Goal: Task Accomplishment & Management: Use online tool/utility

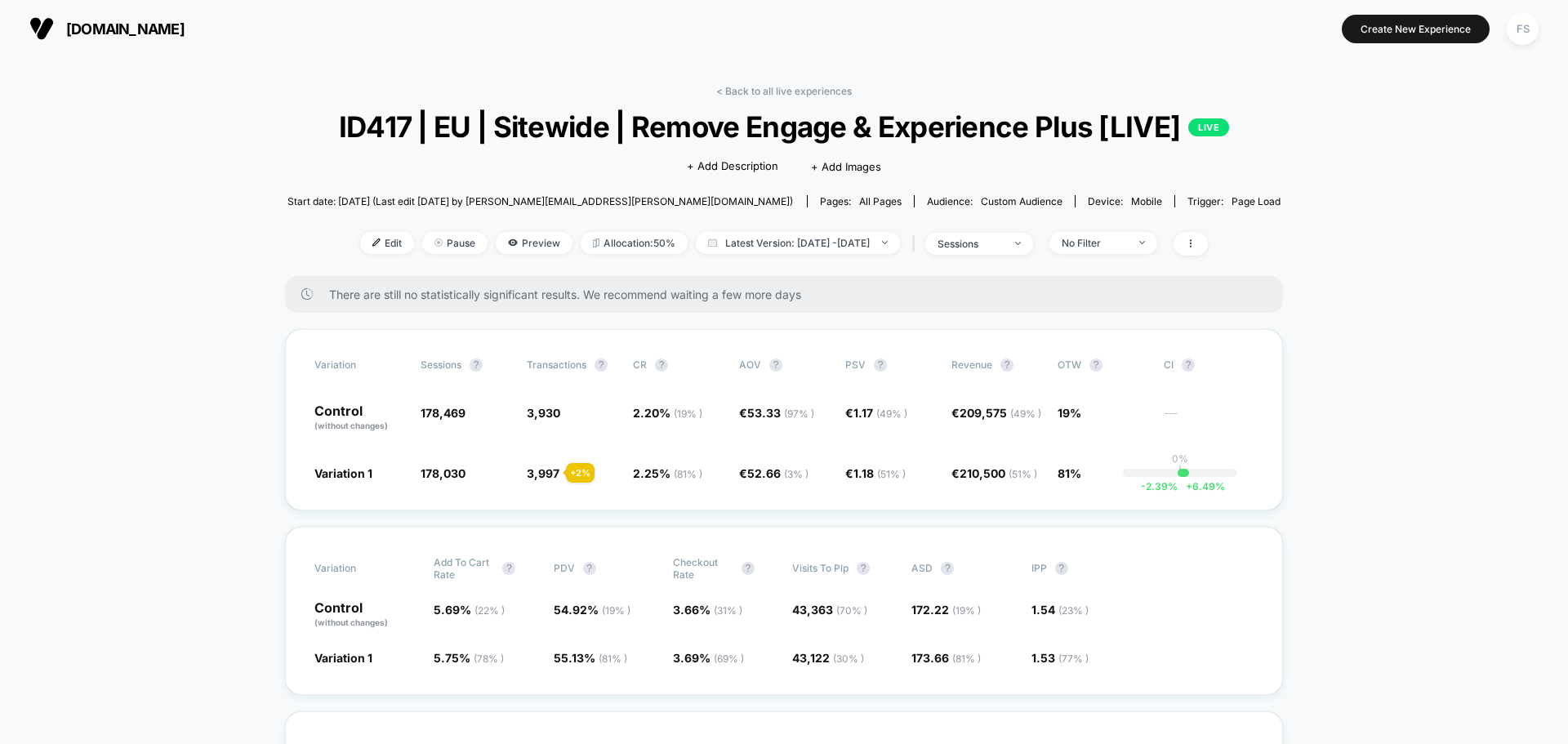
scroll to position [3918, 0]
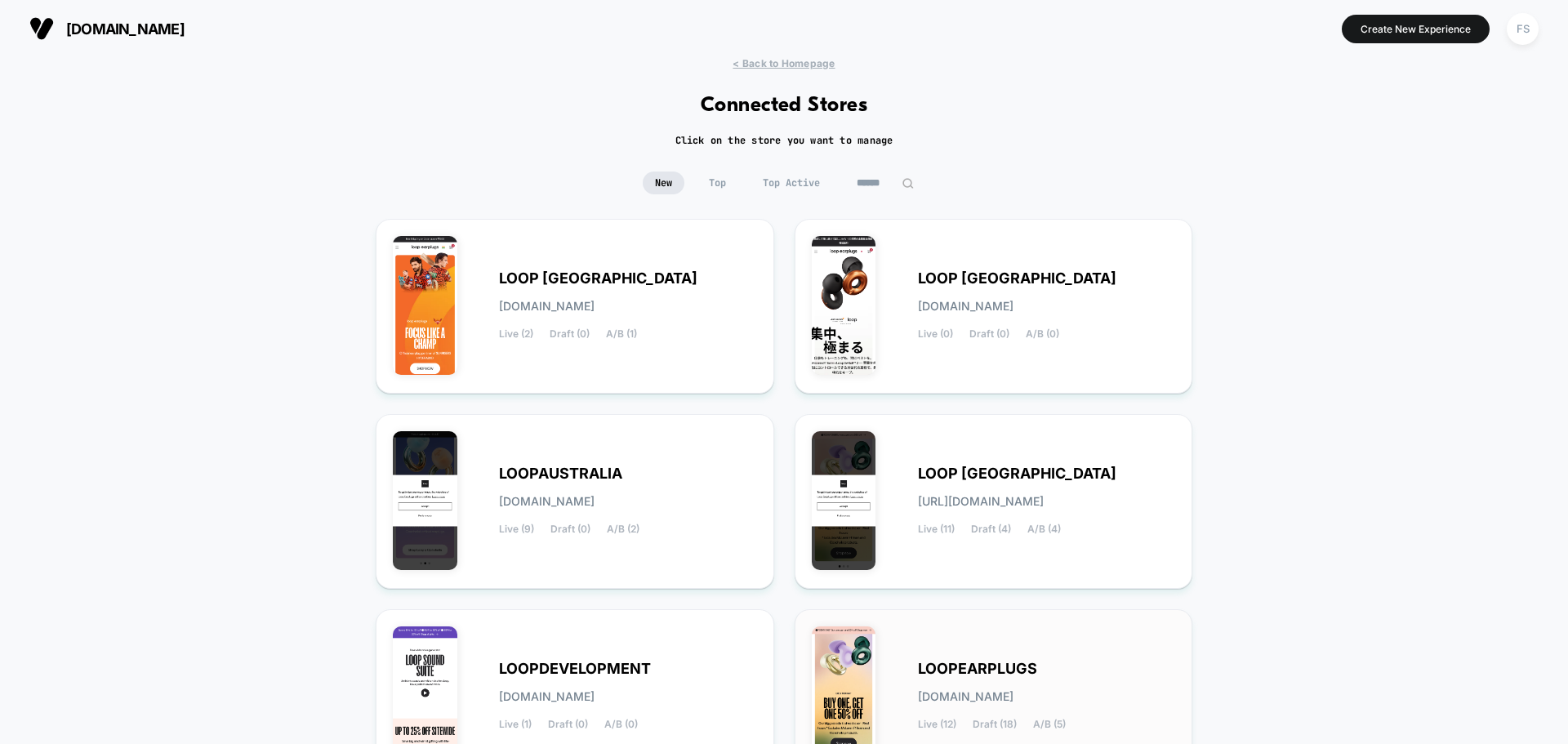
click at [950, 698] on span "loopearplugs.myshopify.com" at bounding box center [965, 696] width 95 height 12
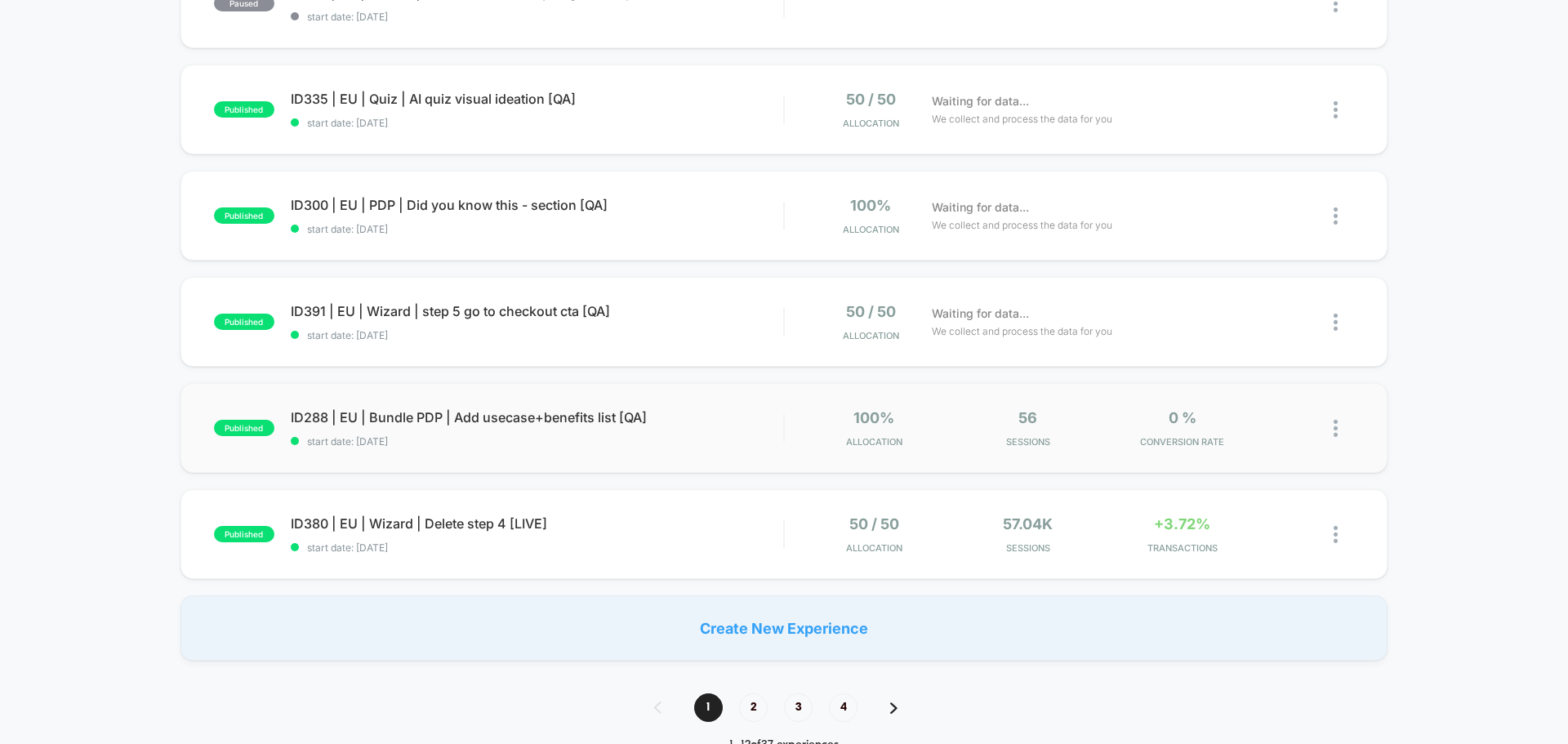
scroll to position [979, 0]
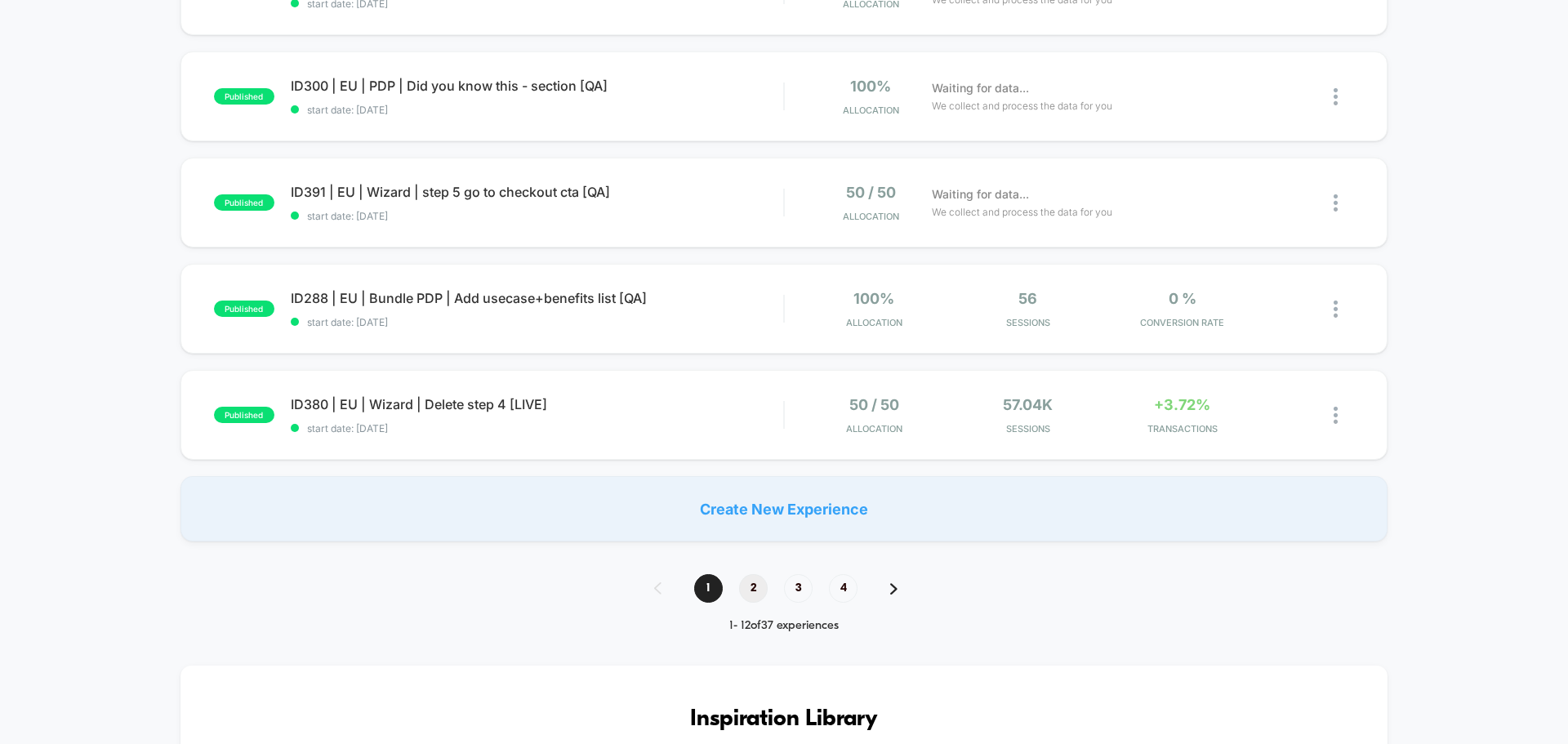
click at [760, 582] on span "2" at bounding box center [753, 587] width 28 height 28
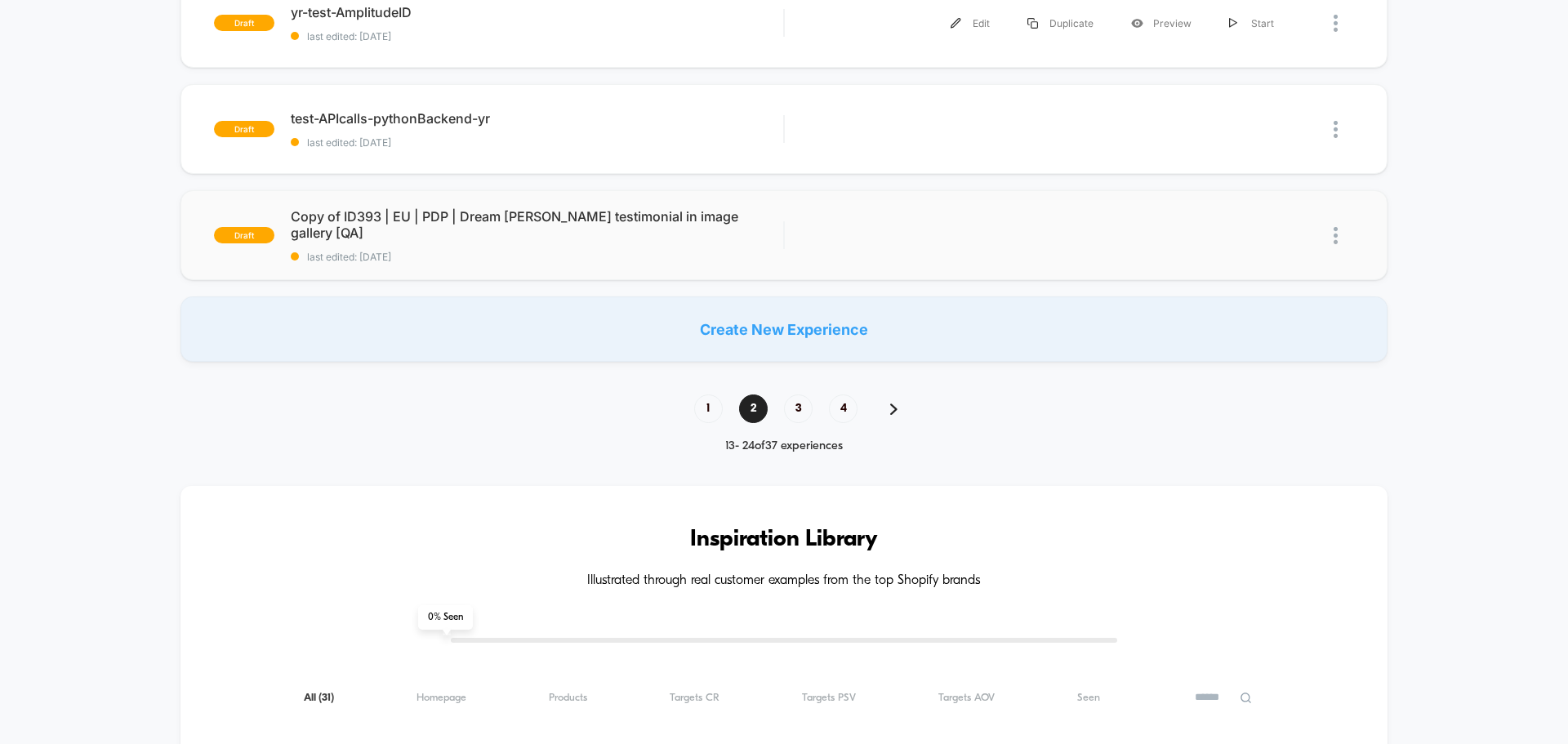
scroll to position [1224, 0]
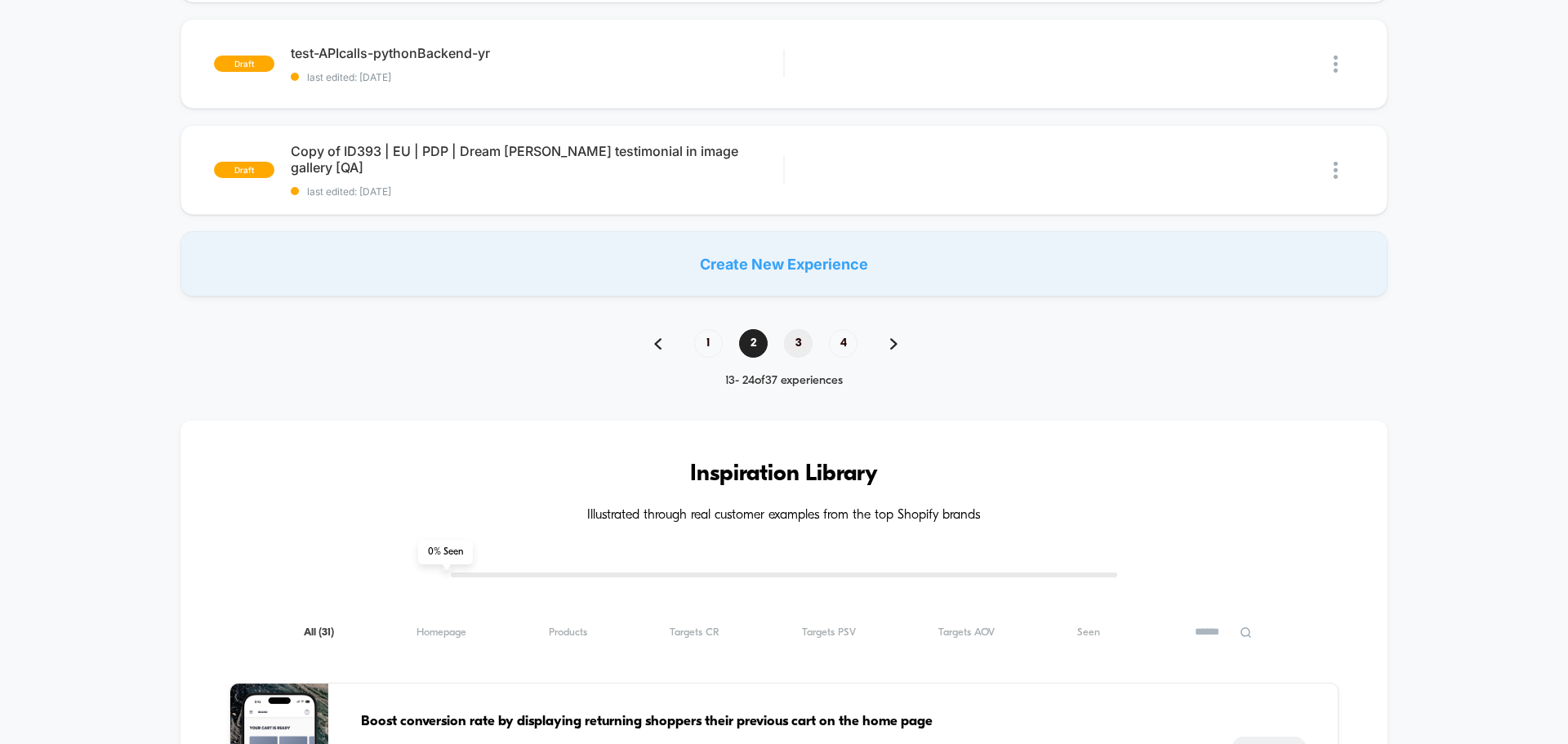
click at [796, 344] on span "3" at bounding box center [798, 342] width 28 height 28
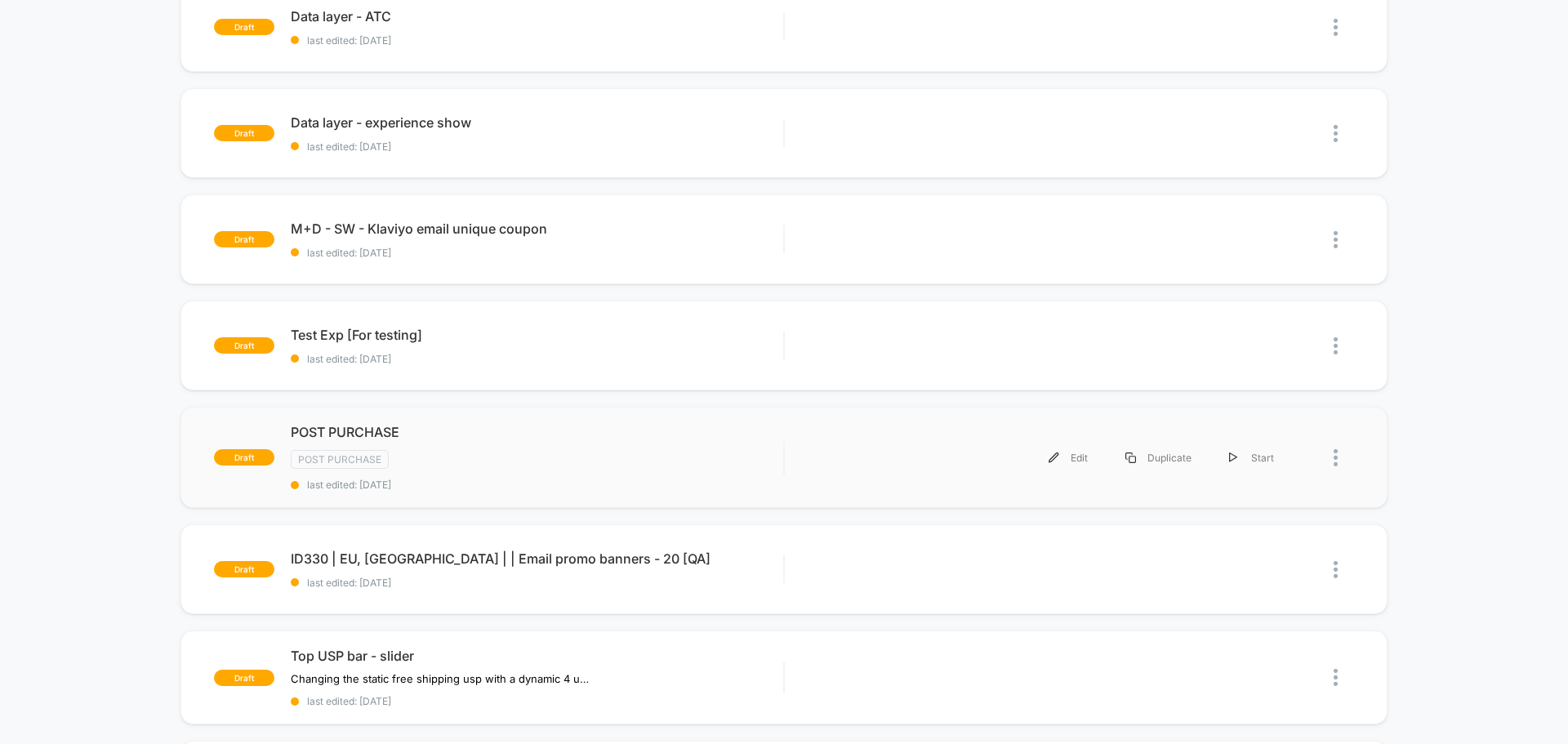
scroll to position [1, 0]
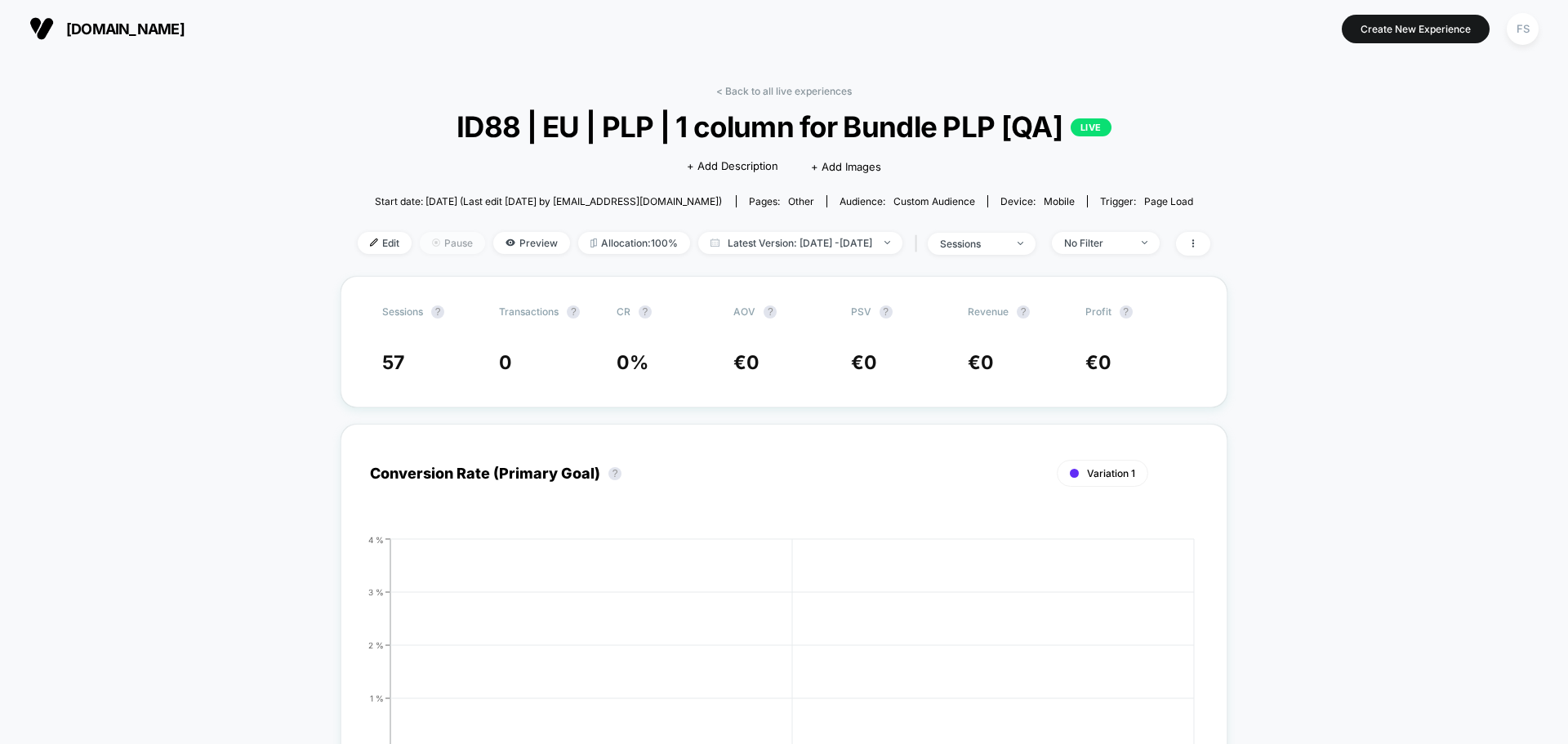
click at [424, 241] on span "Pause" at bounding box center [451, 242] width 65 height 22
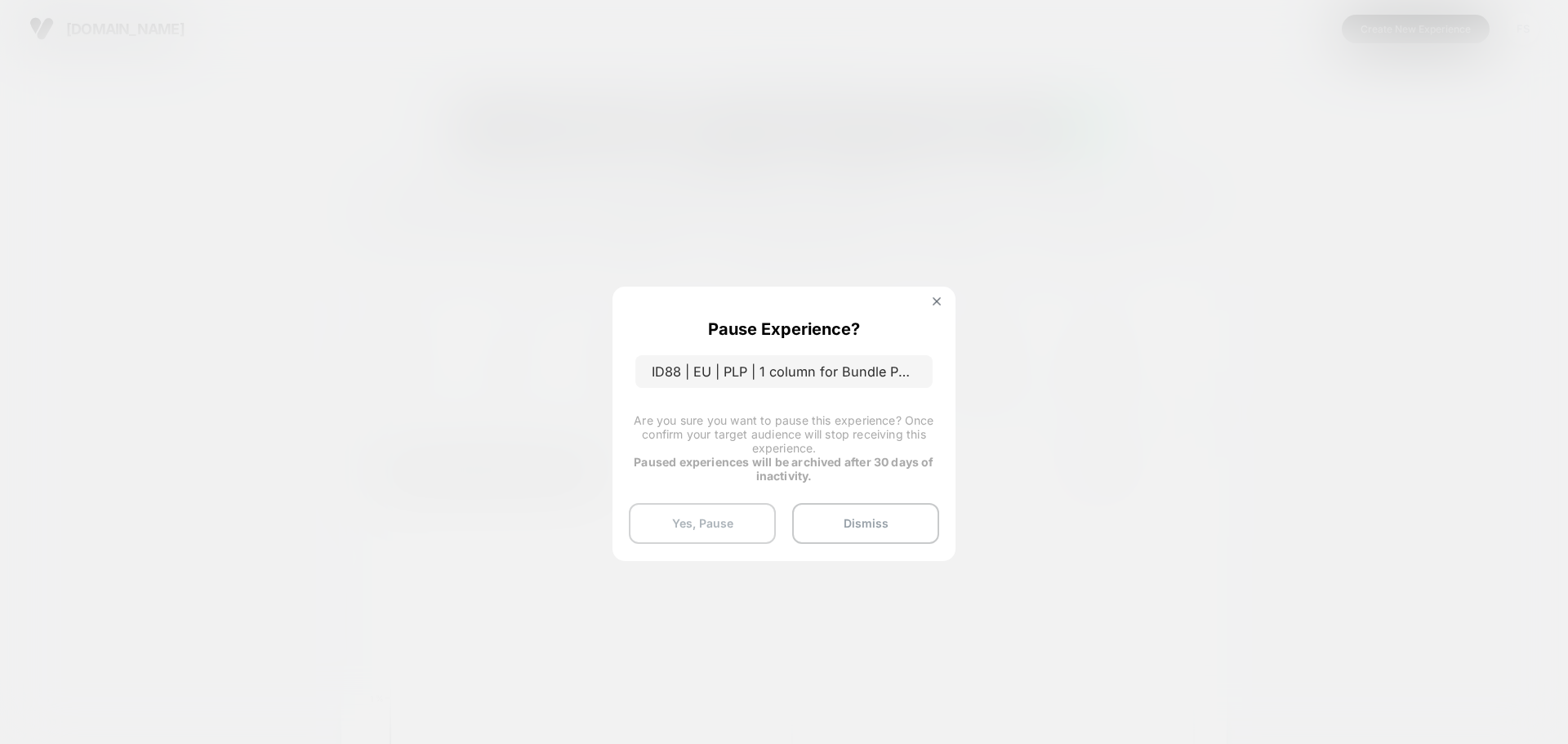
click at [686, 538] on button "Yes, Pause" at bounding box center [701, 523] width 147 height 41
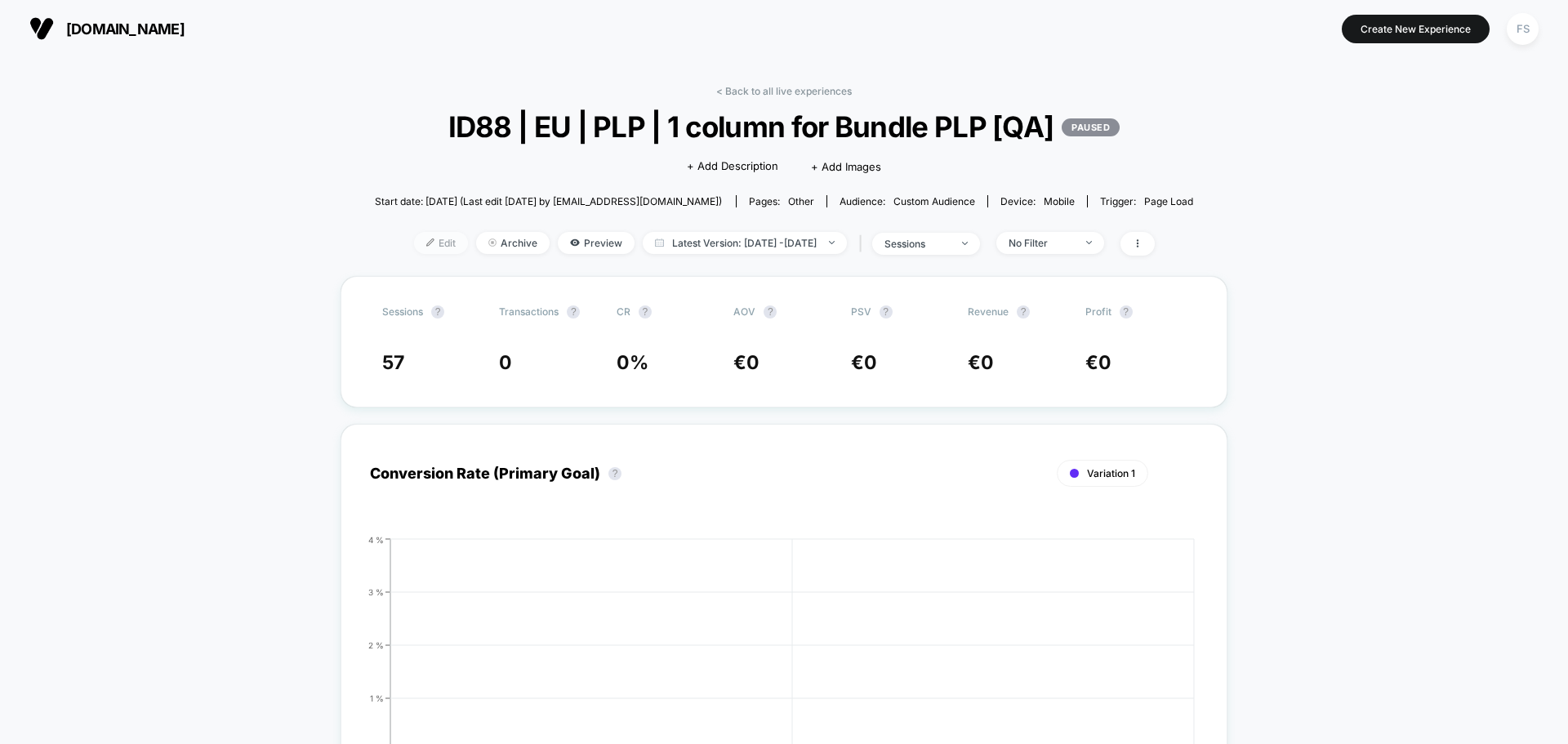
click at [424, 244] on span "Edit" at bounding box center [441, 242] width 53 height 22
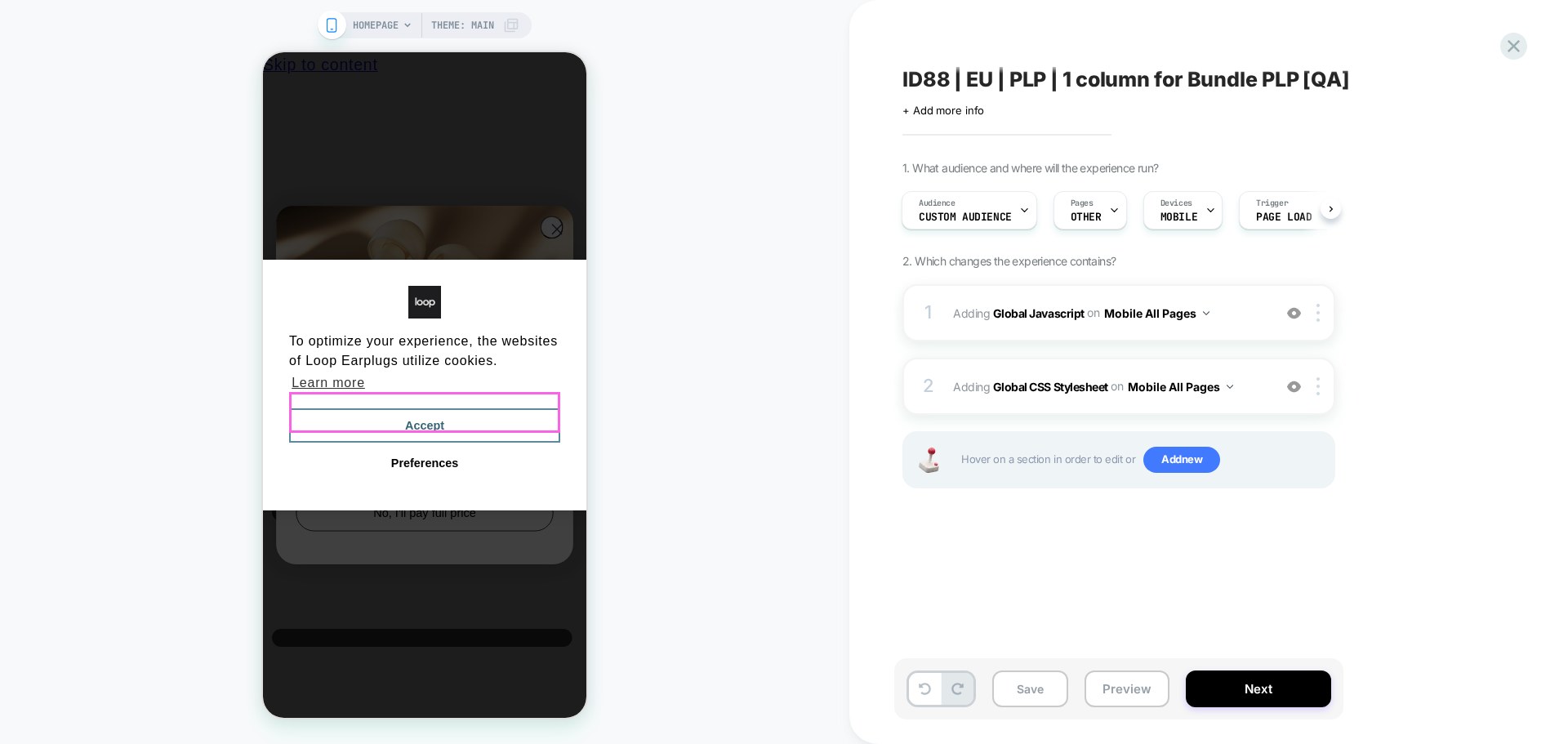
drag, startPoint x: 516, startPoint y: 425, endPoint x: 1324, endPoint y: 353, distance: 811.2
click at [516, 425] on button "Accept" at bounding box center [424, 425] width 271 height 34
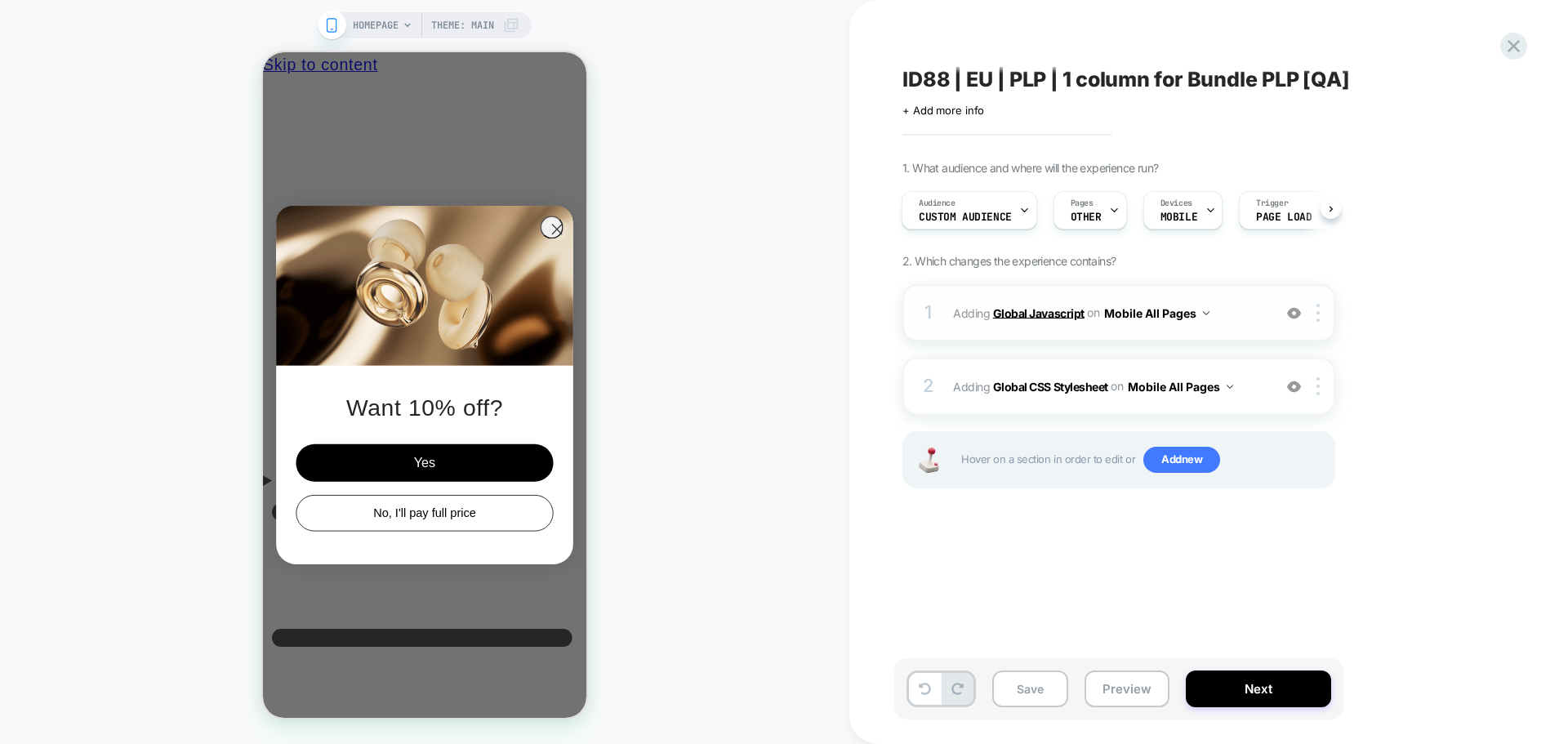
click at [1042, 310] on b "Global Javascript" at bounding box center [1039, 312] width 91 height 14
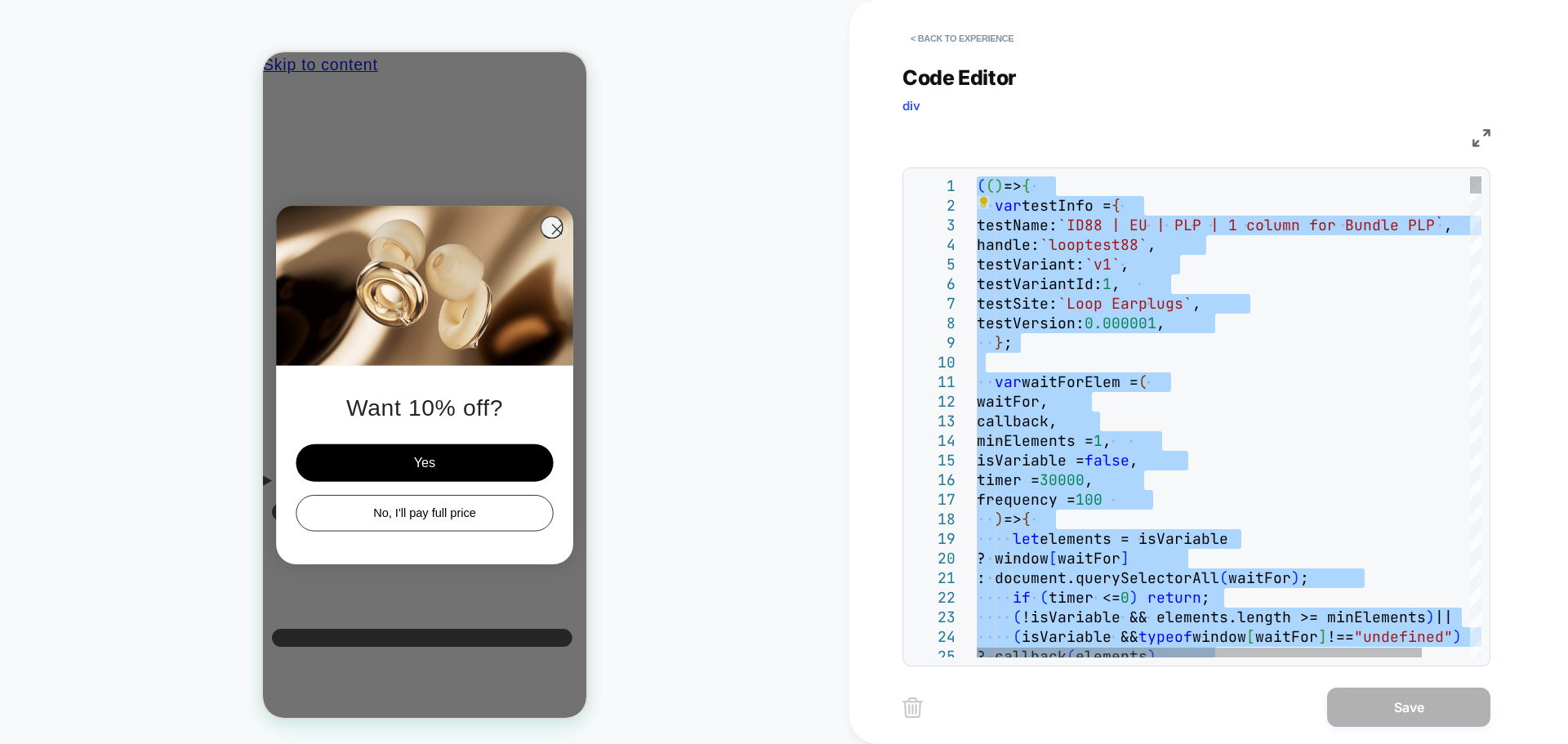
type textarea "**********"
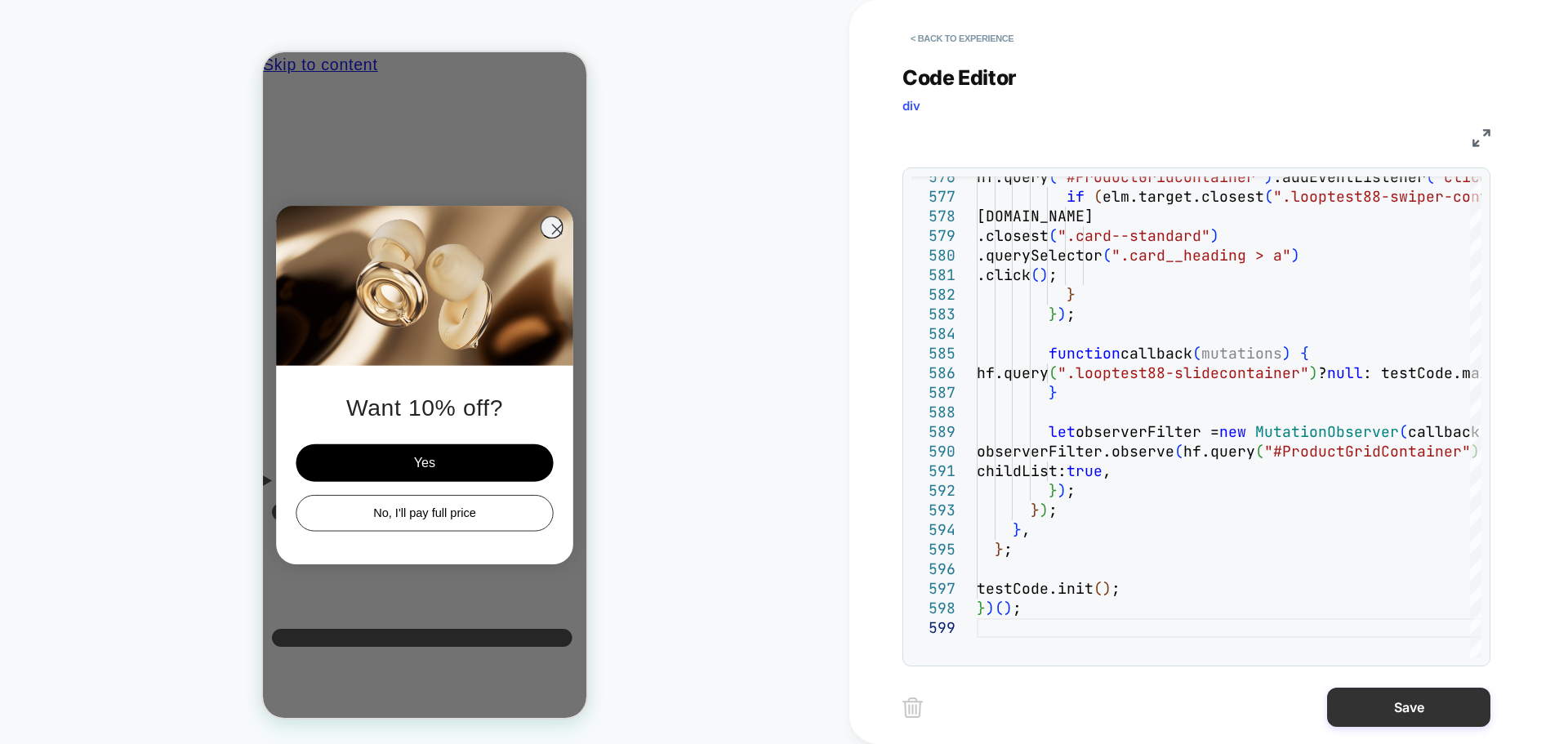
click at [1414, 696] on button "Save" at bounding box center [1408, 707] width 163 height 39
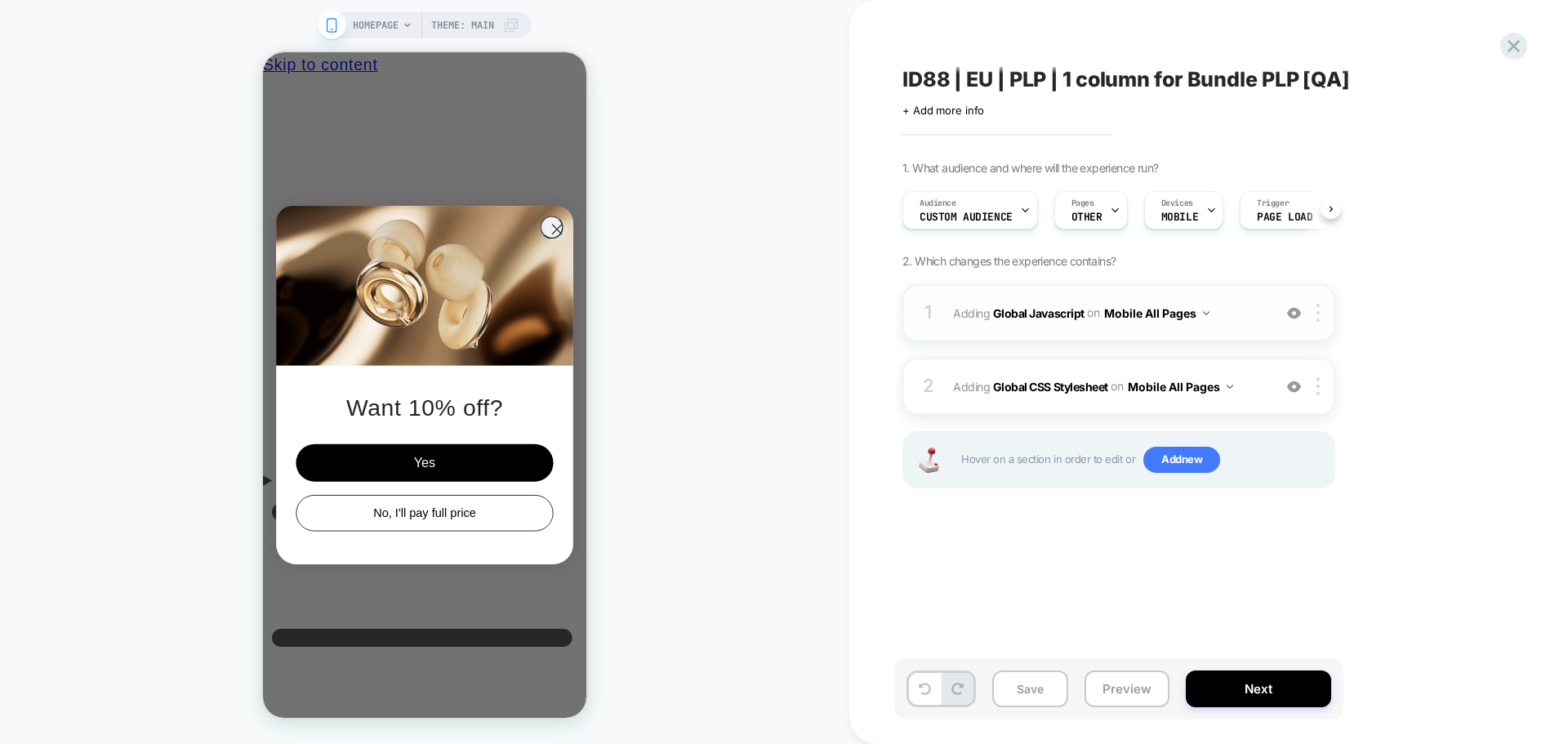
scroll to position [0, 1]
click at [1074, 385] on b "Global CSS Stylesheet" at bounding box center [1051, 385] width 115 height 14
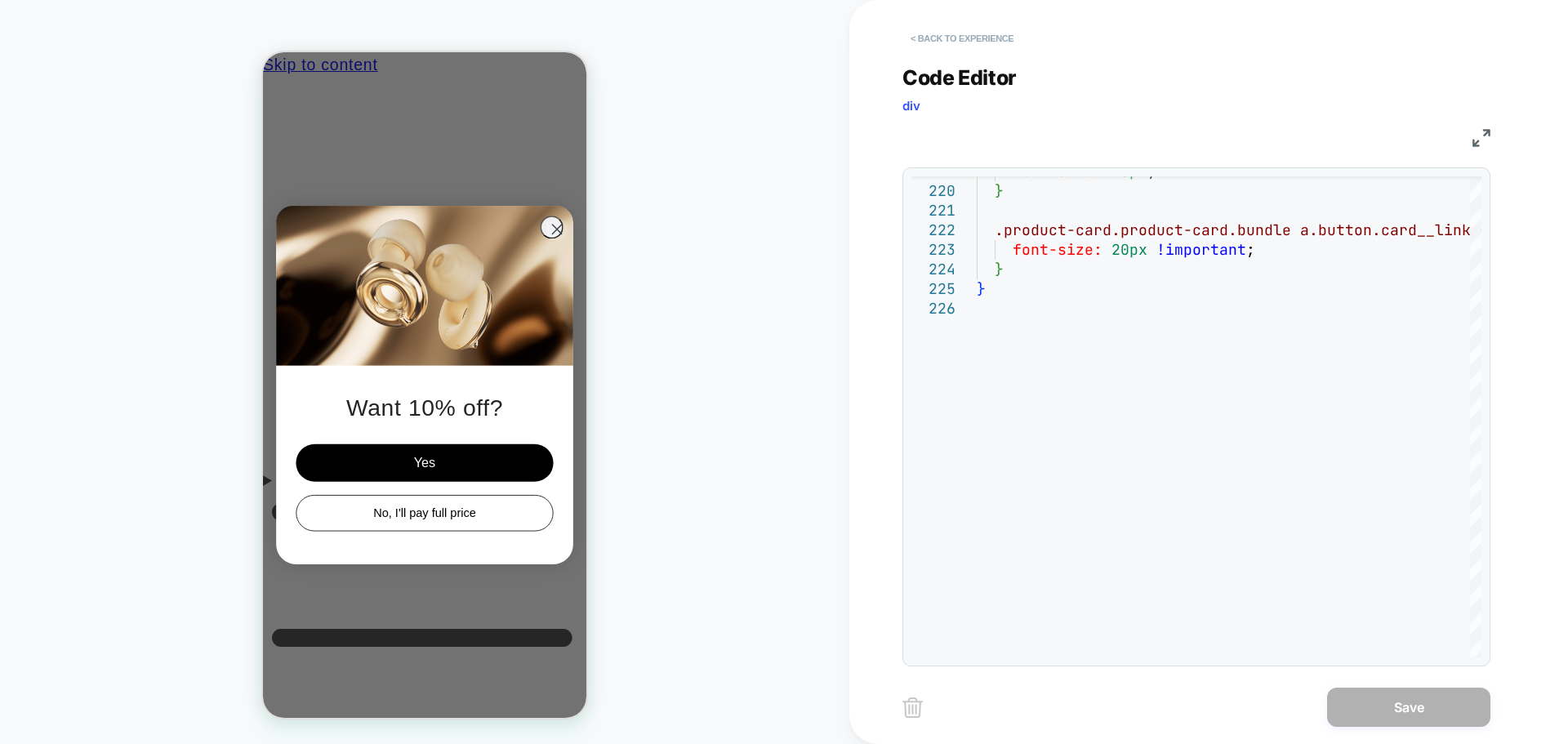
click at [960, 43] on button "< Back to experience" at bounding box center [961, 38] width 120 height 26
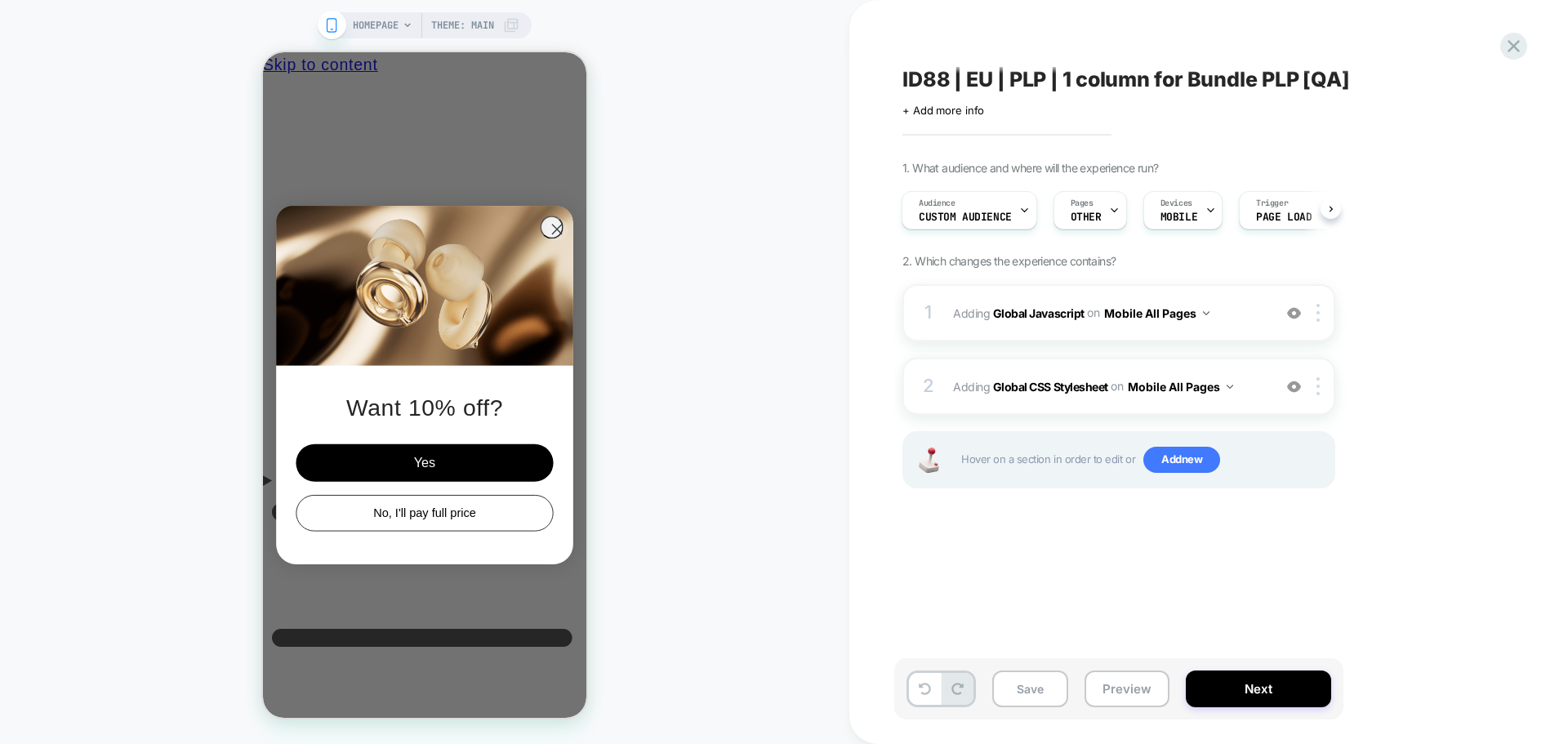
click at [954, 84] on span "ID88 | EU | PLP | 1 column for Bundle PLP [QA]" at bounding box center [1125, 79] width 447 height 24
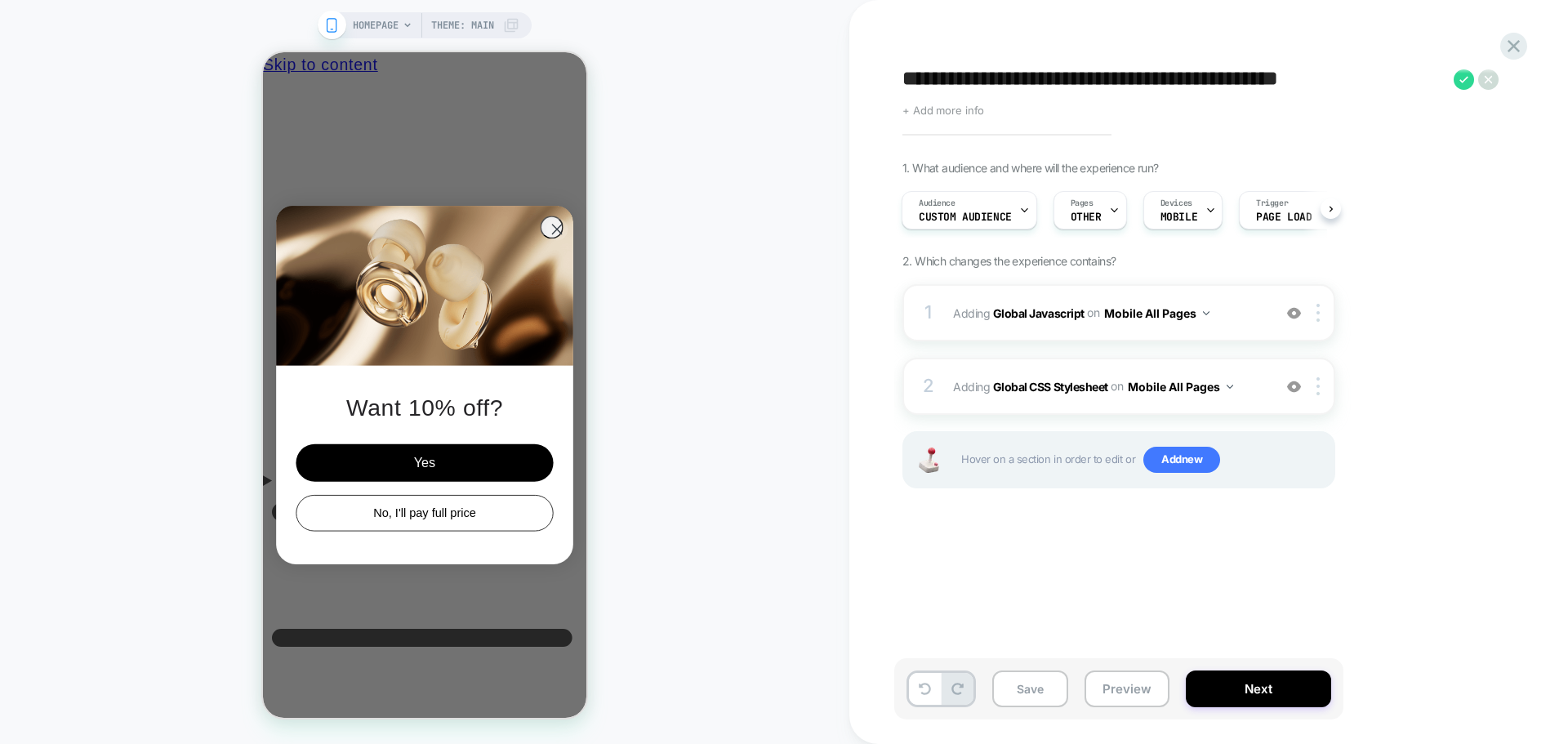
click at [944, 112] on span "+ Add more info" at bounding box center [943, 110] width 82 height 13
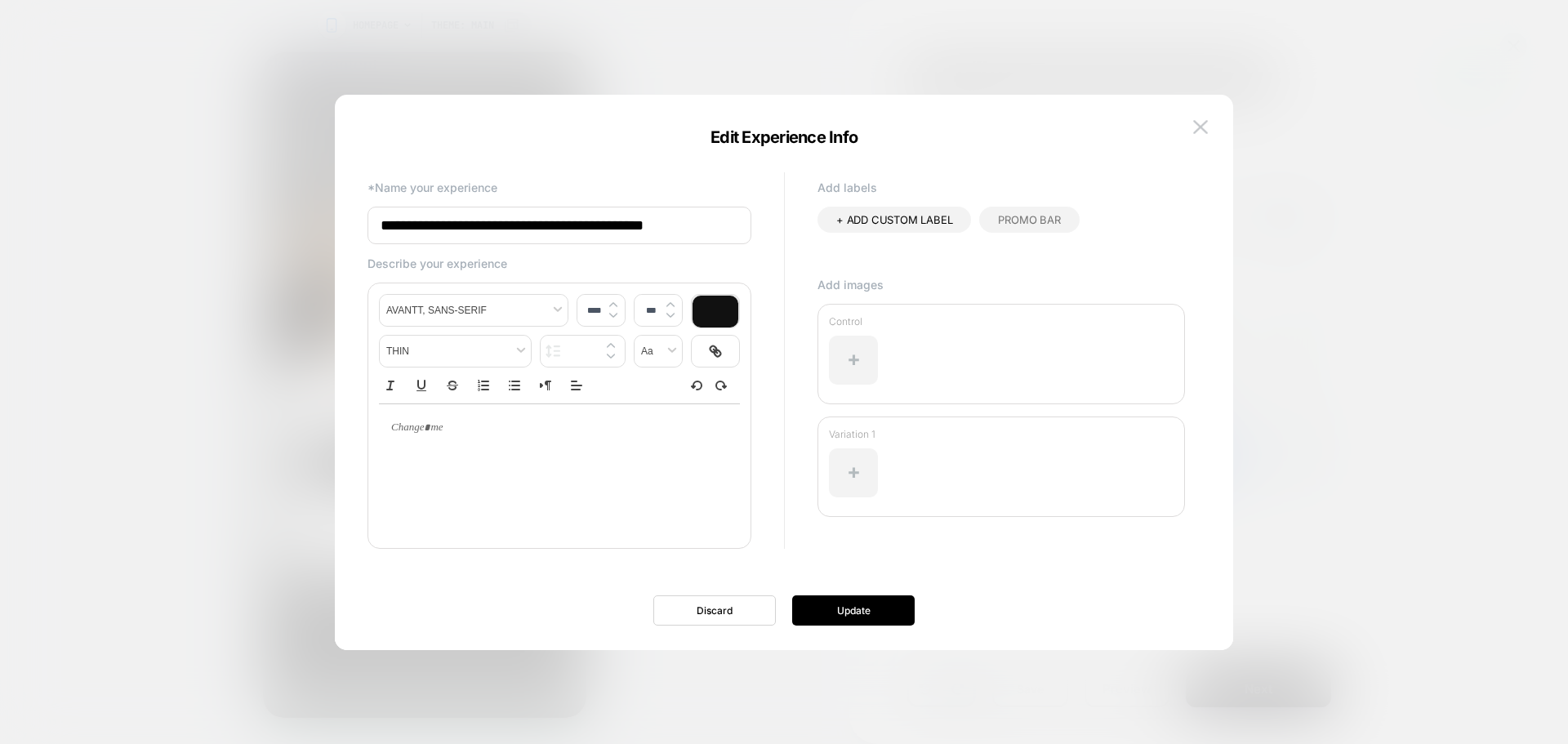
click at [684, 226] on input "**********" at bounding box center [559, 225] width 383 height 38
type input "**********"
click at [870, 606] on button "Update" at bounding box center [853, 610] width 123 height 30
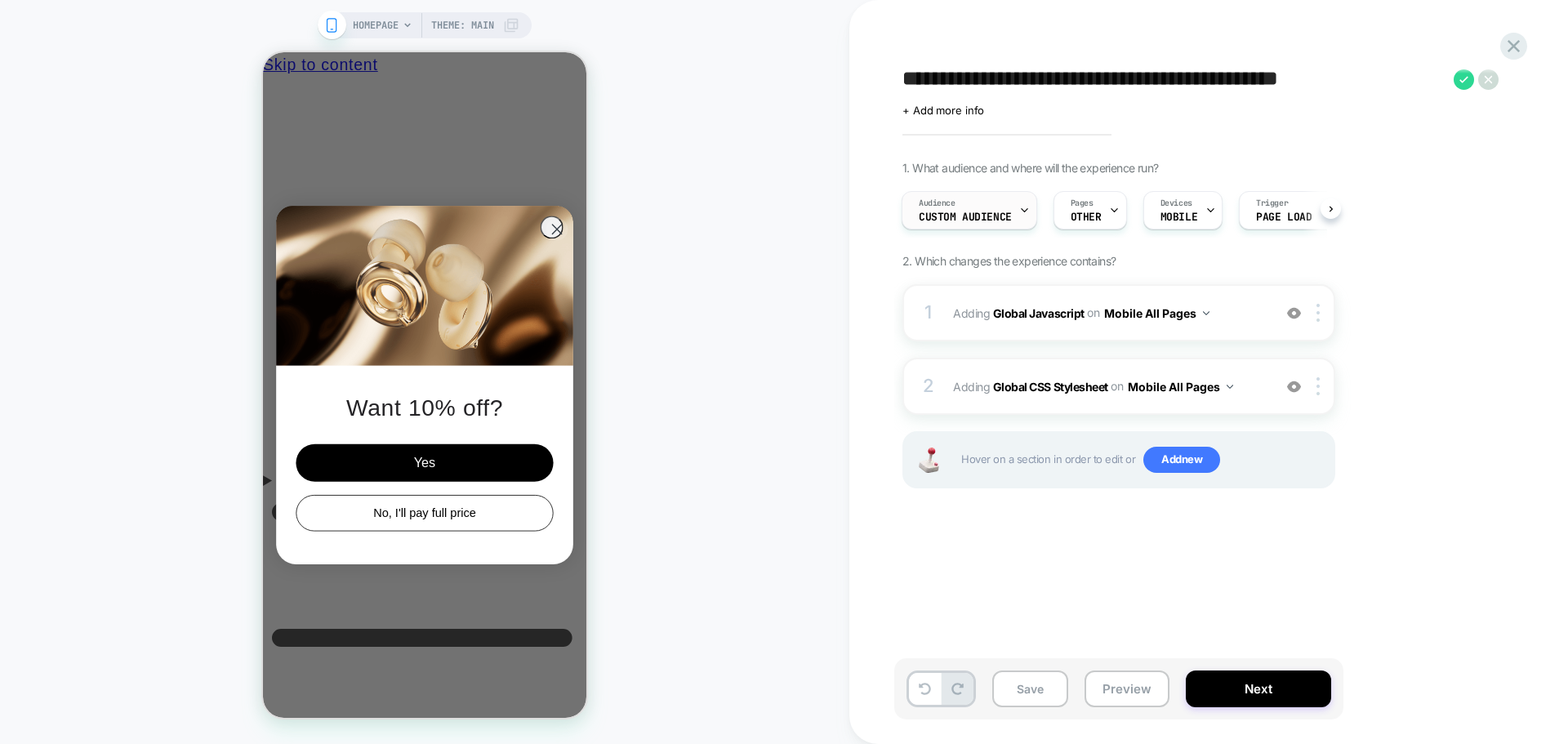
click at [981, 213] on span "Custom Audience" at bounding box center [965, 217] width 93 height 12
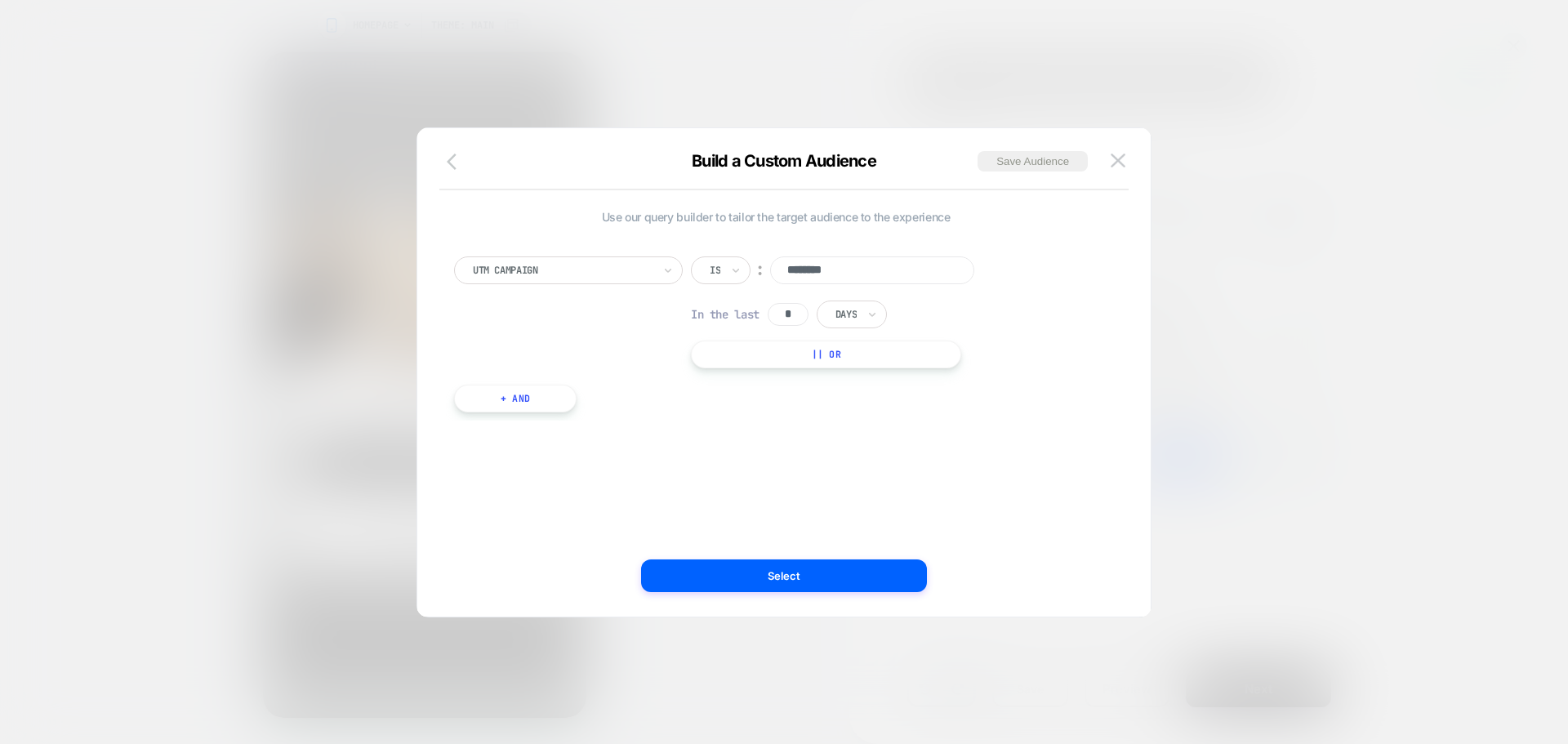
click at [448, 163] on icon "button" at bounding box center [456, 161] width 19 height 19
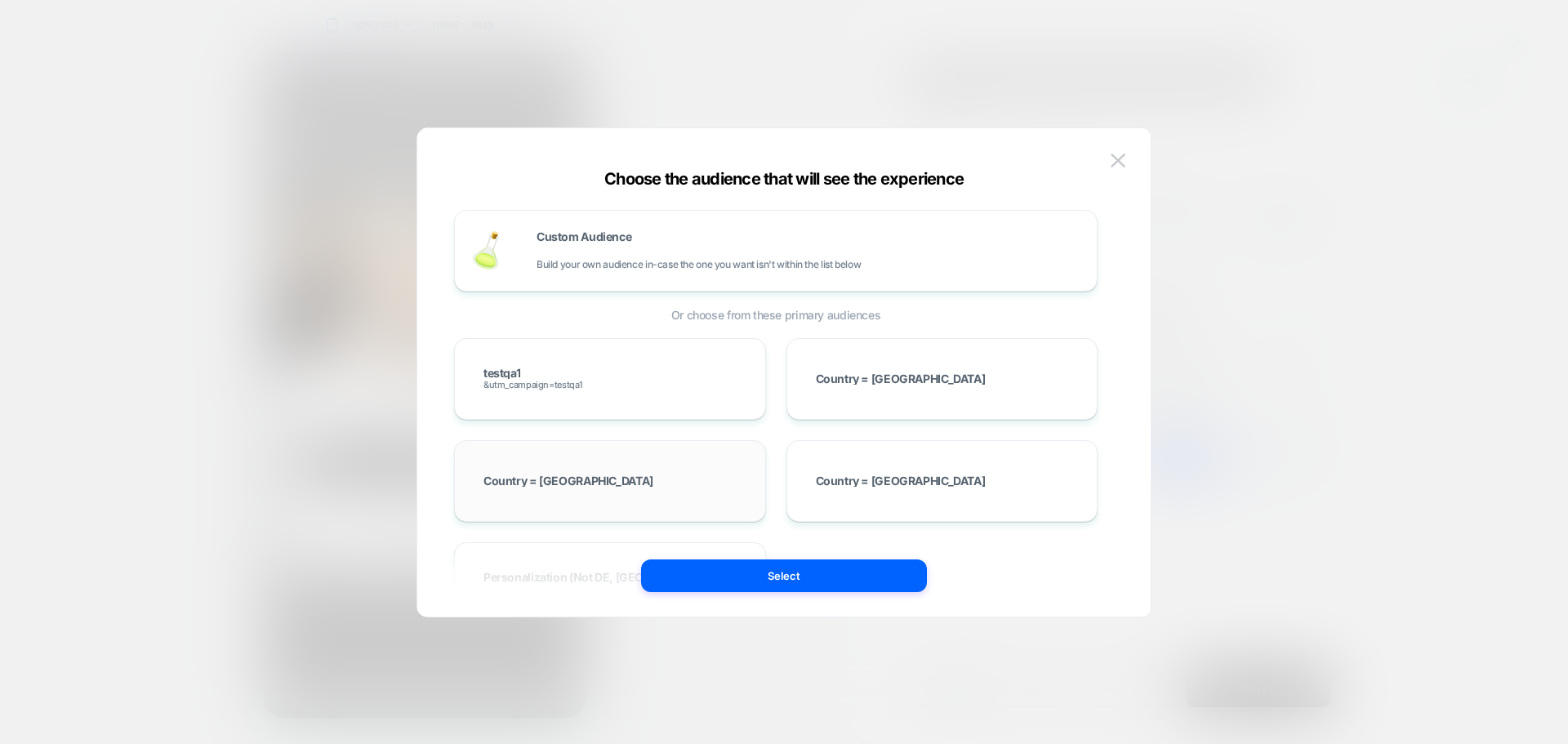
scroll to position [245, 0]
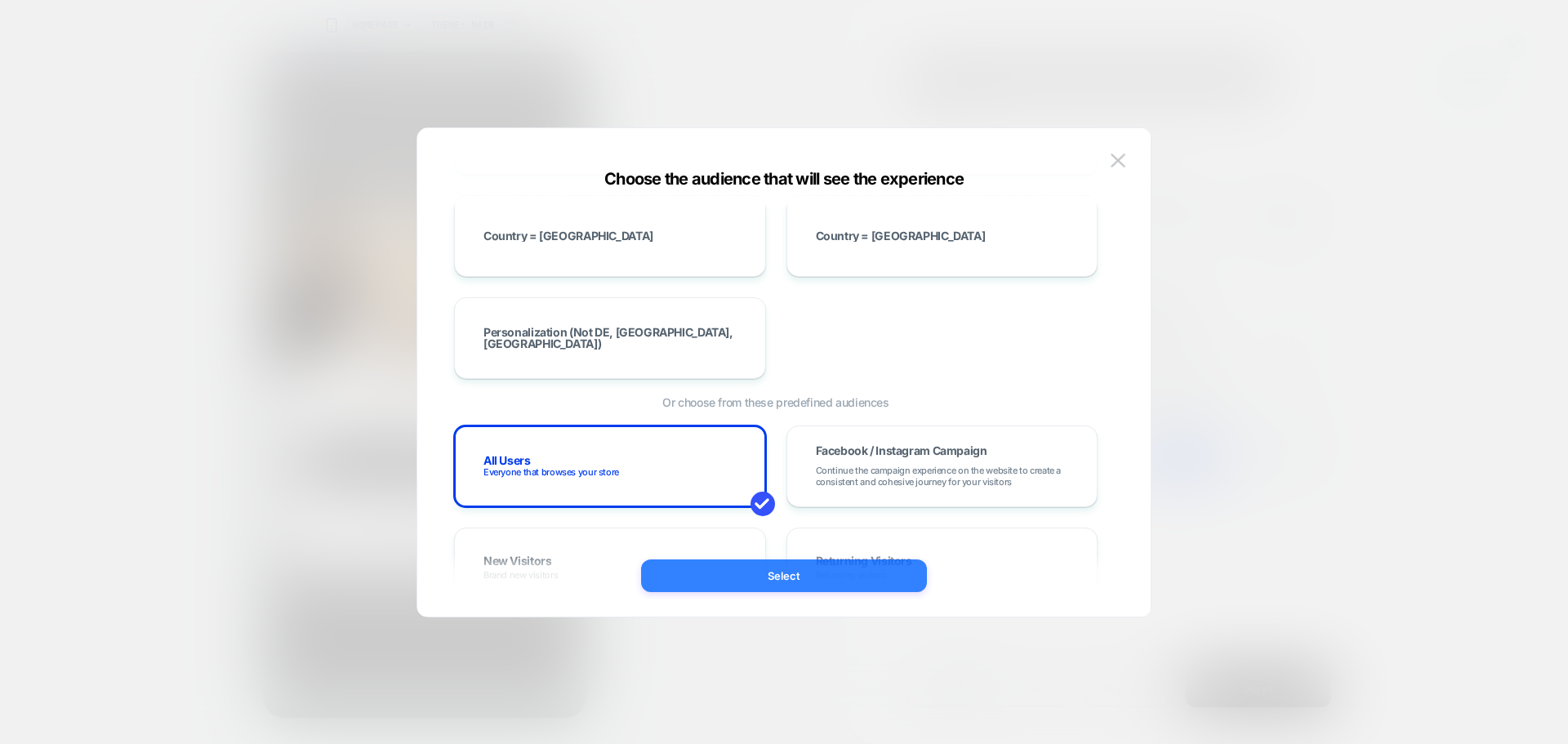
click at [765, 566] on button "Select" at bounding box center [784, 576] width 286 height 33
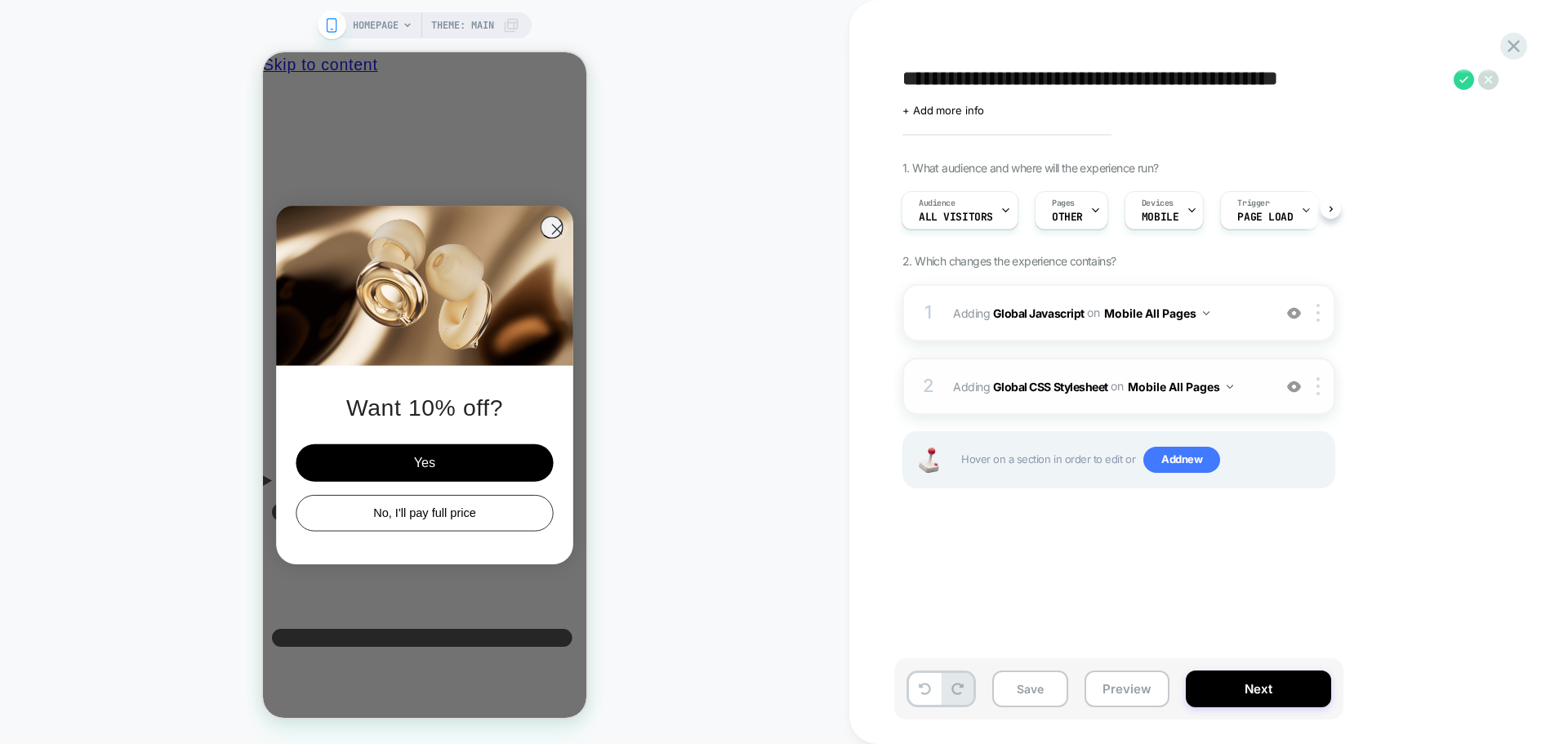
click at [1294, 387] on img at bounding box center [1294, 386] width 14 height 14
click at [1296, 387] on img at bounding box center [1294, 386] width 14 height 14
click at [1073, 206] on div "Pages OTHER" at bounding box center [1066, 210] width 63 height 37
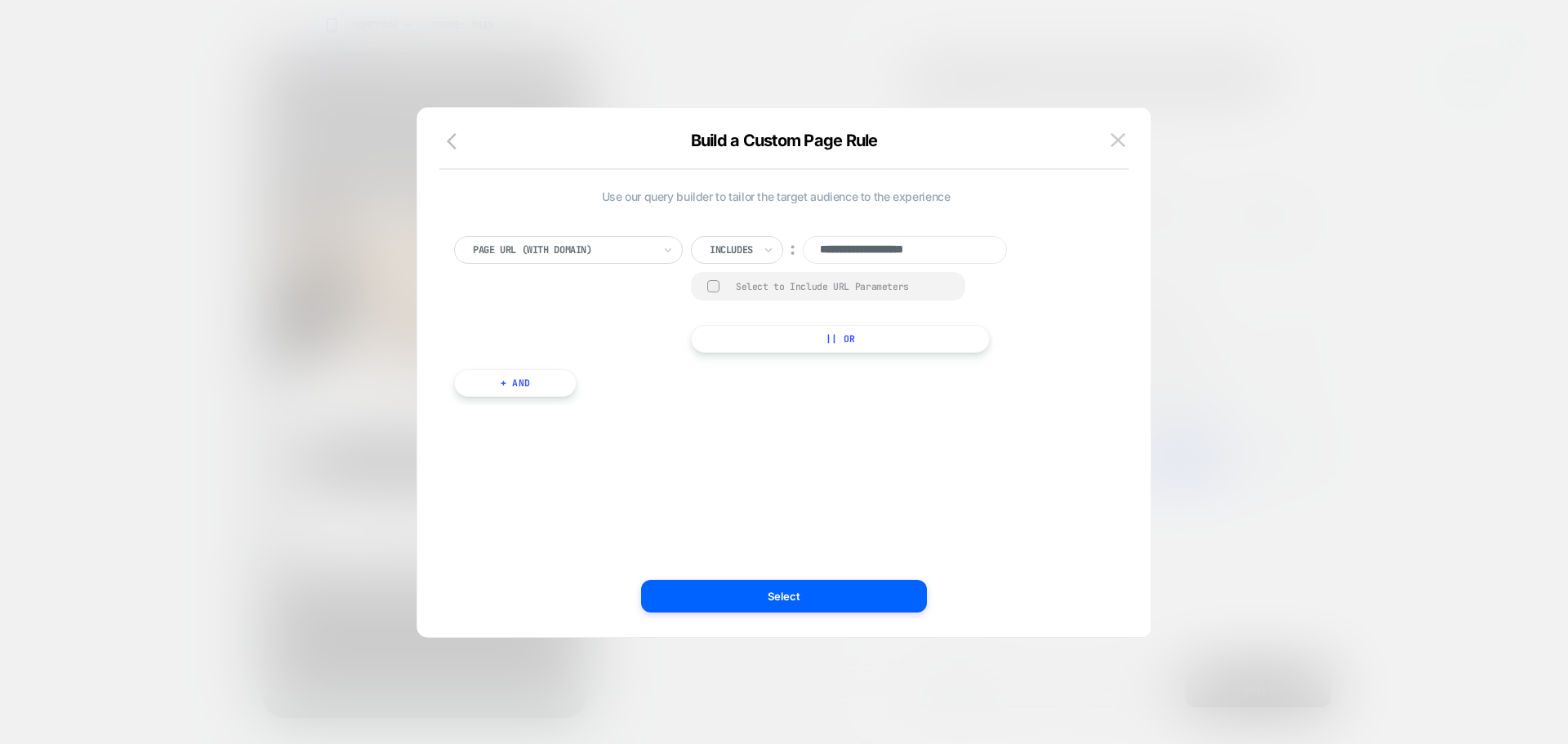
click at [592, 252] on div at bounding box center [562, 249] width 180 height 15
type input "******"
click at [560, 292] on div "Collection Page" at bounding box center [576, 295] width 212 height 26
click at [904, 254] on div at bounding box center [878, 249] width 180 height 15
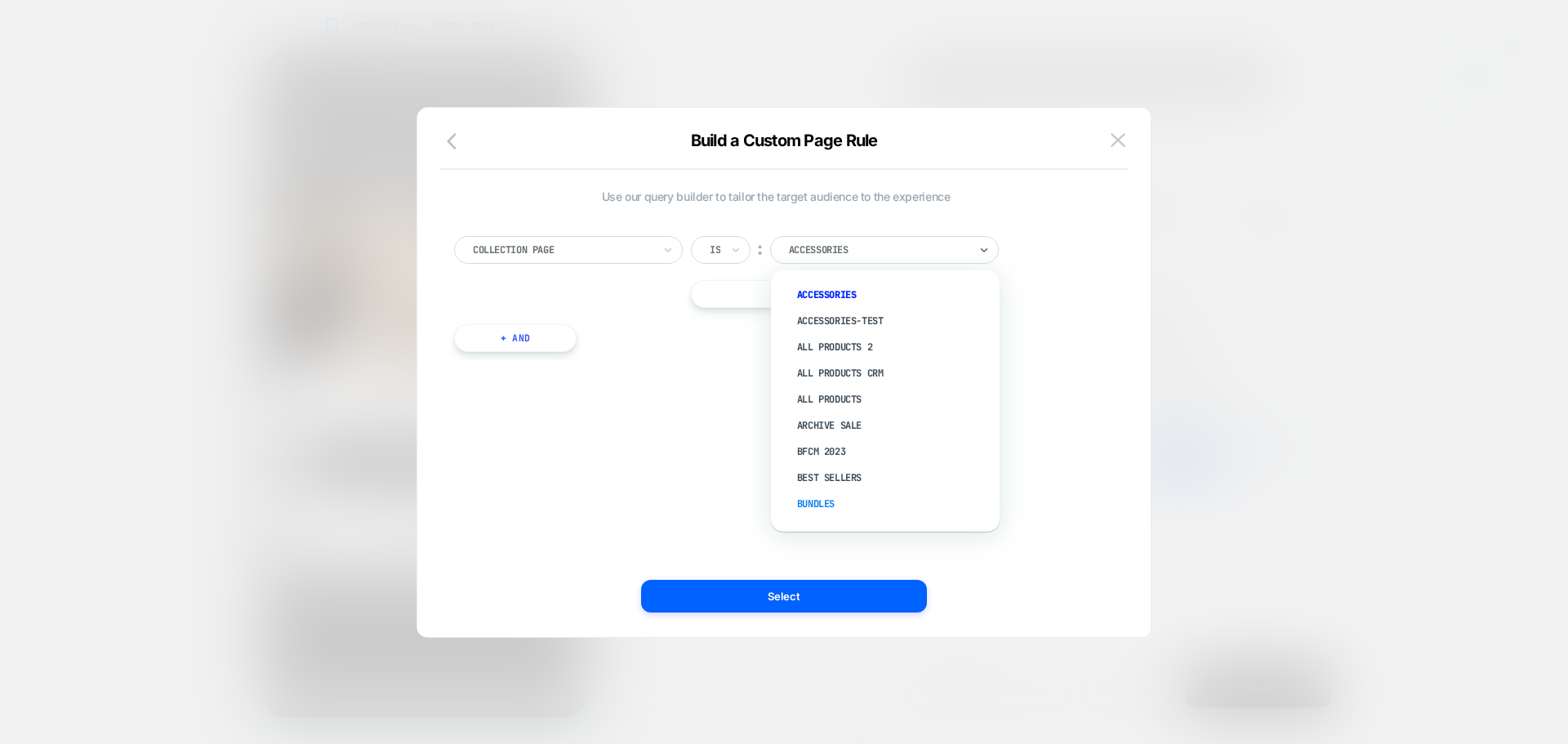
click at [842, 506] on div "Bundles" at bounding box center [893, 503] width 212 height 26
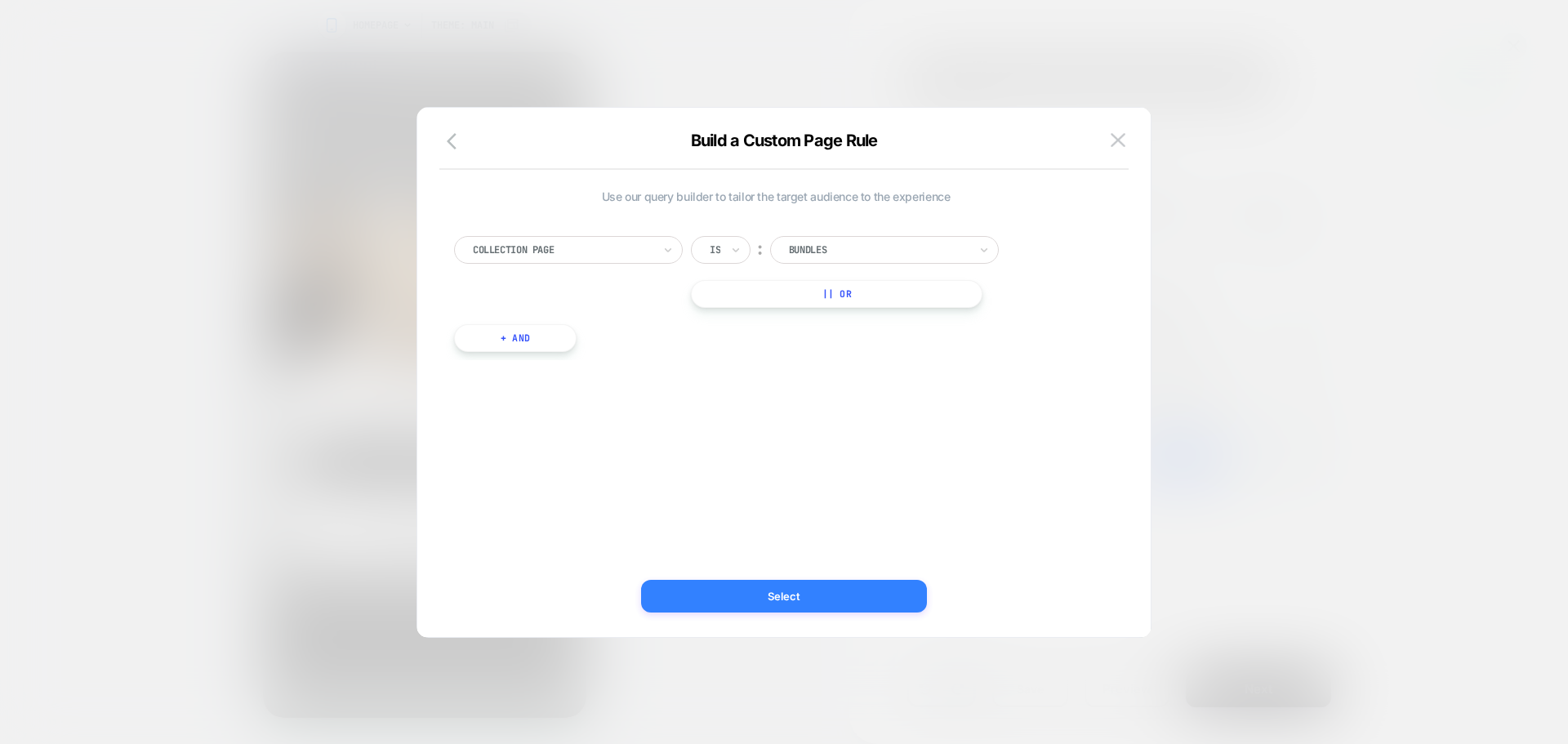
click at [821, 595] on button "Select" at bounding box center [784, 596] width 286 height 33
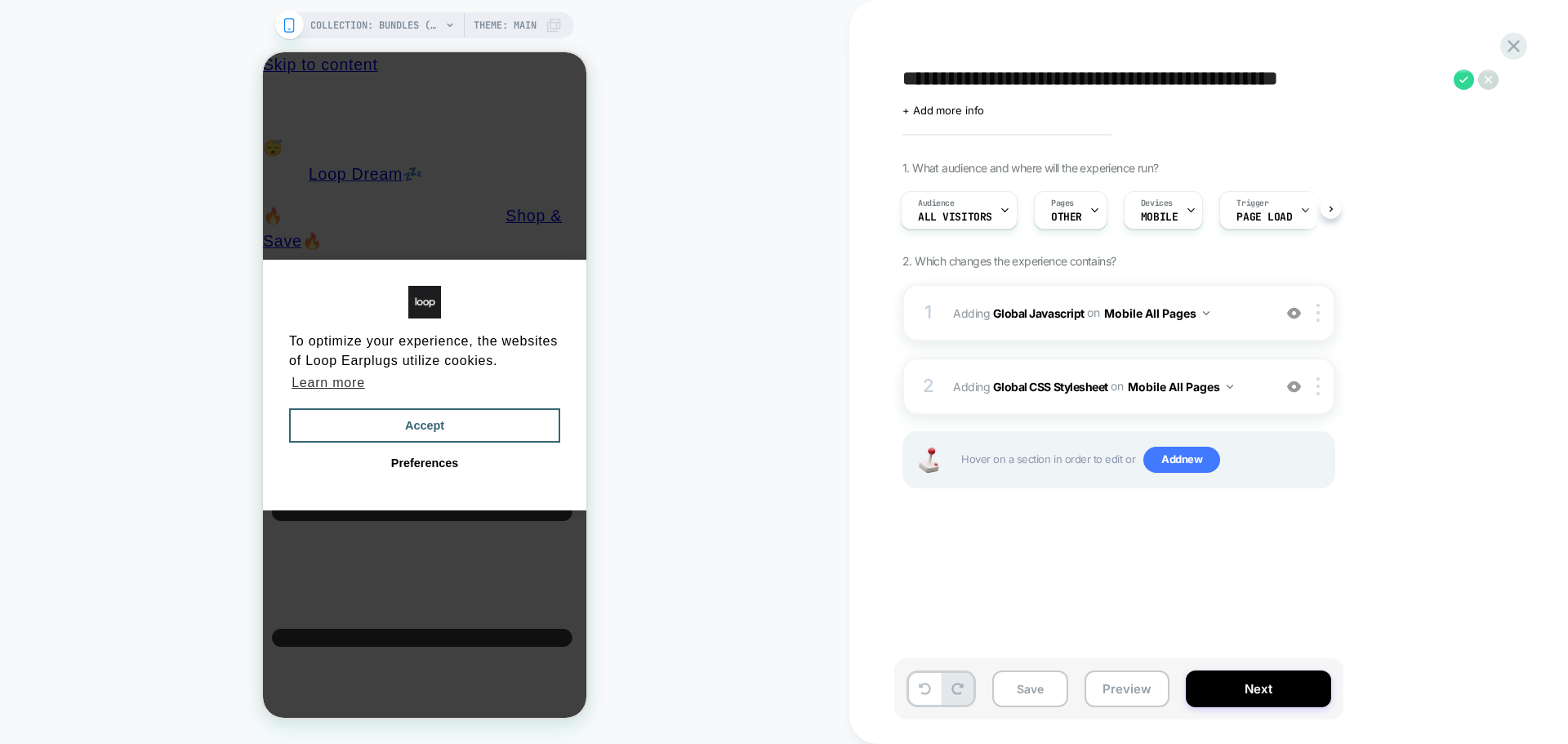
scroll to position [0, 0]
click at [508, 413] on button "Accept" at bounding box center [424, 425] width 271 height 34
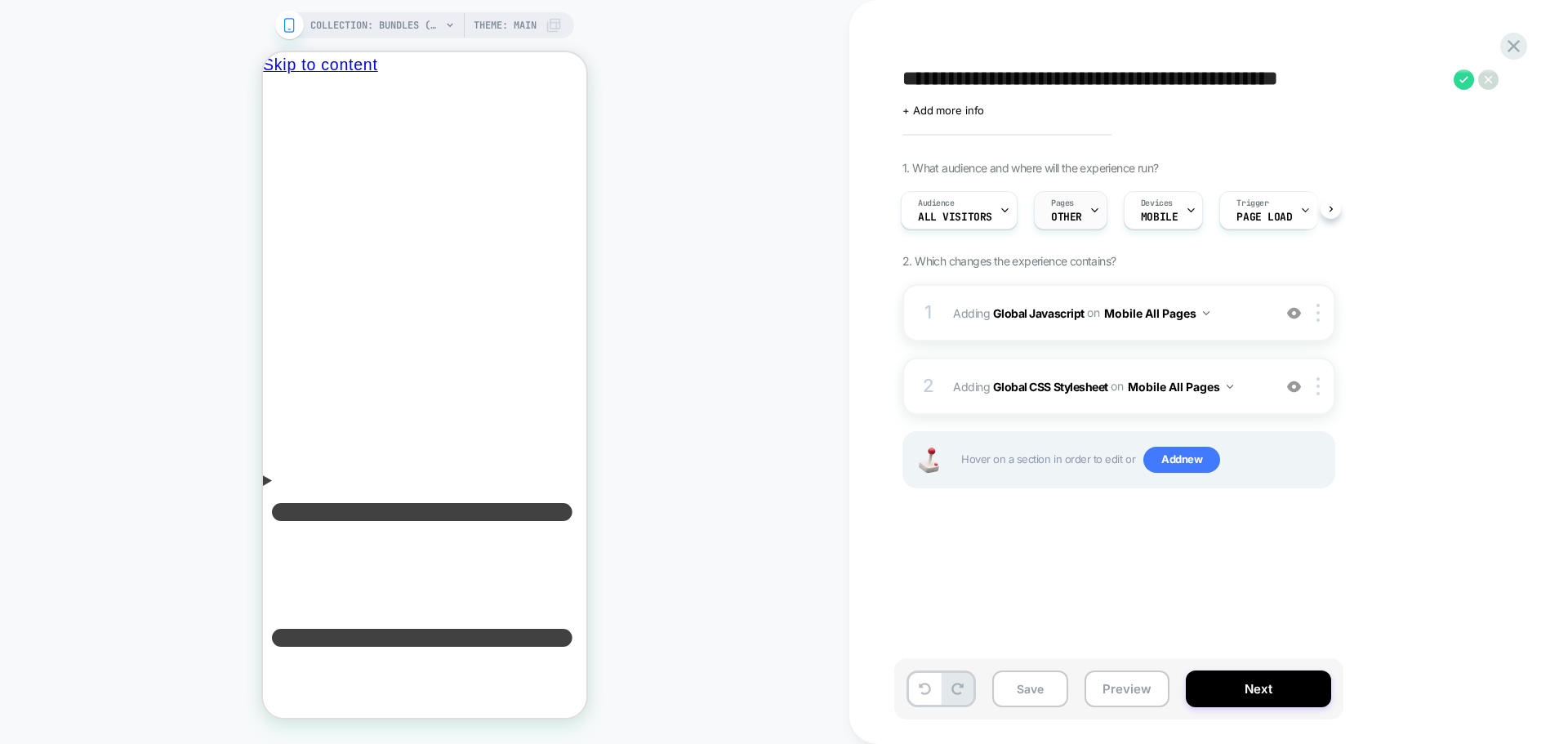
click at [1095, 211] on icon at bounding box center [1094, 210] width 11 height 11
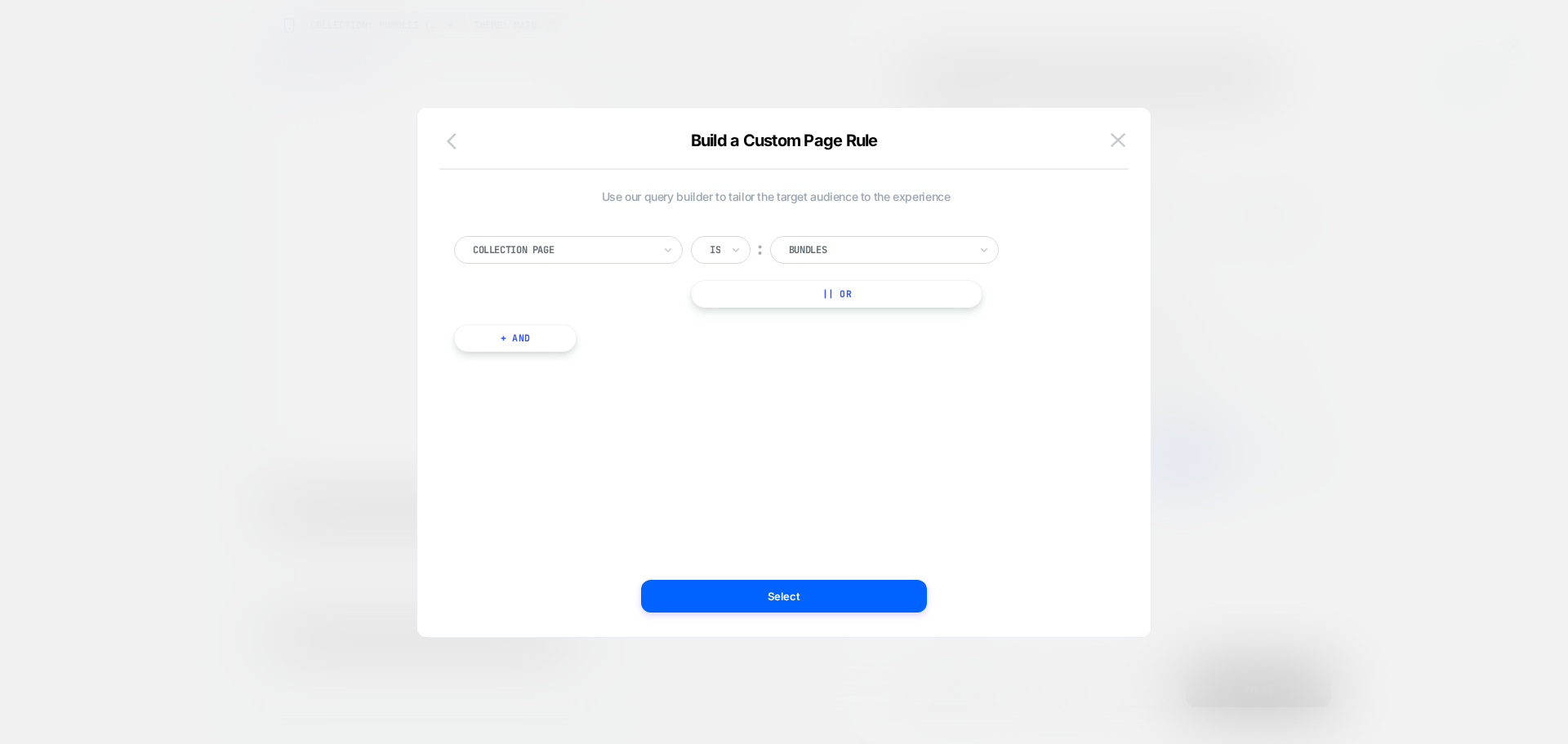
click at [451, 151] on button "button" at bounding box center [456, 142] width 29 height 23
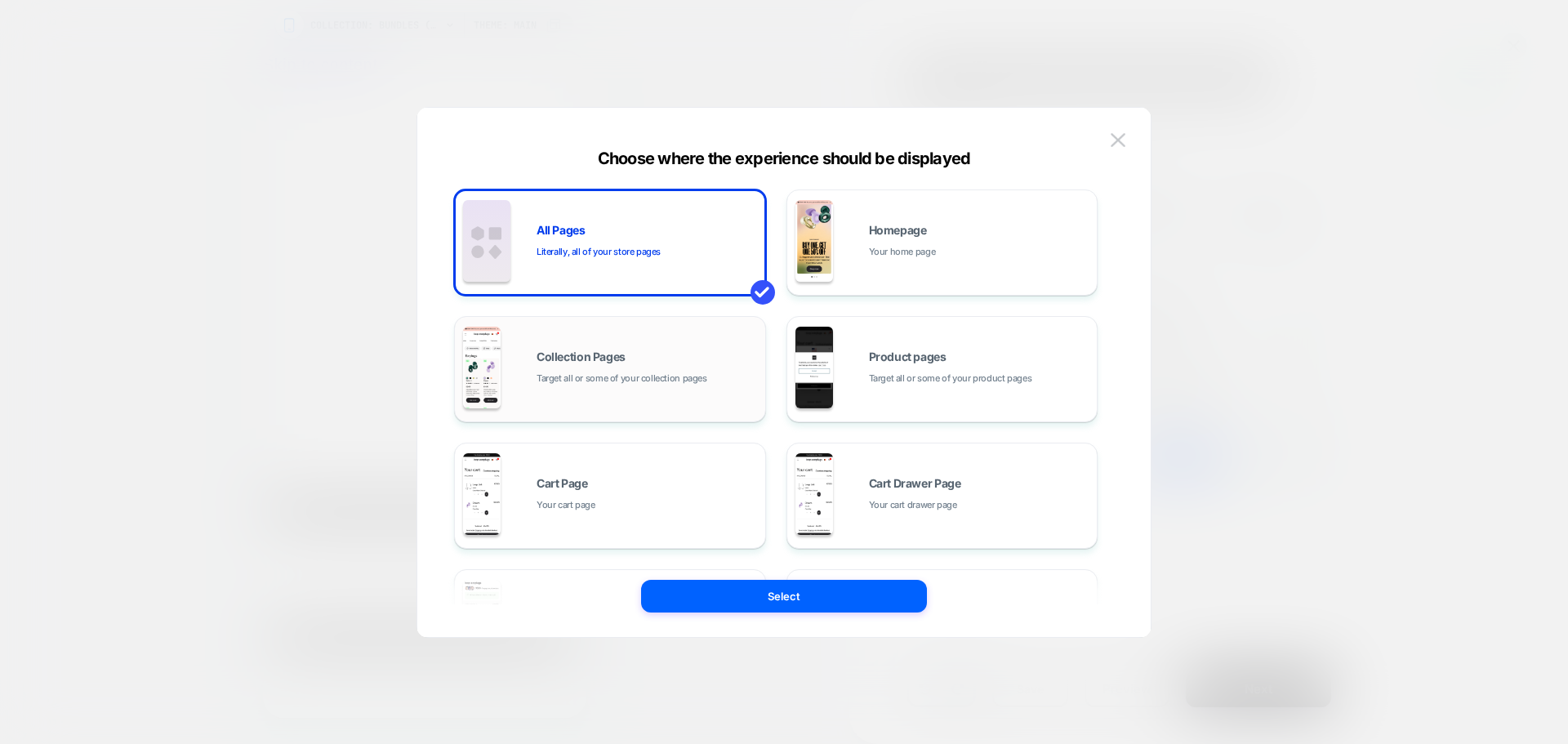
click at [568, 372] on span "Target all or some of your collection pages" at bounding box center [621, 378] width 170 height 16
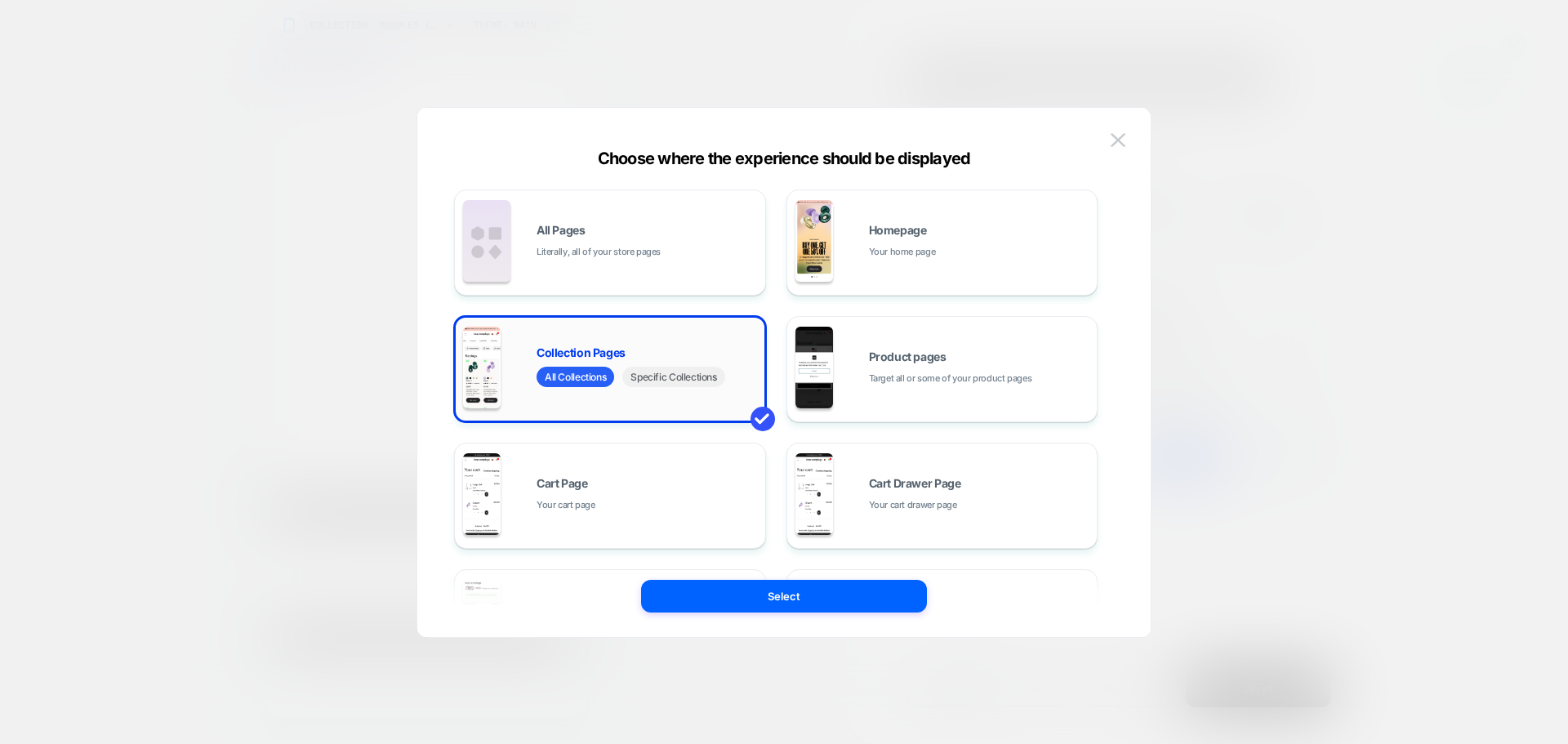
click at [674, 378] on span "Specific Collections" at bounding box center [673, 376] width 102 height 20
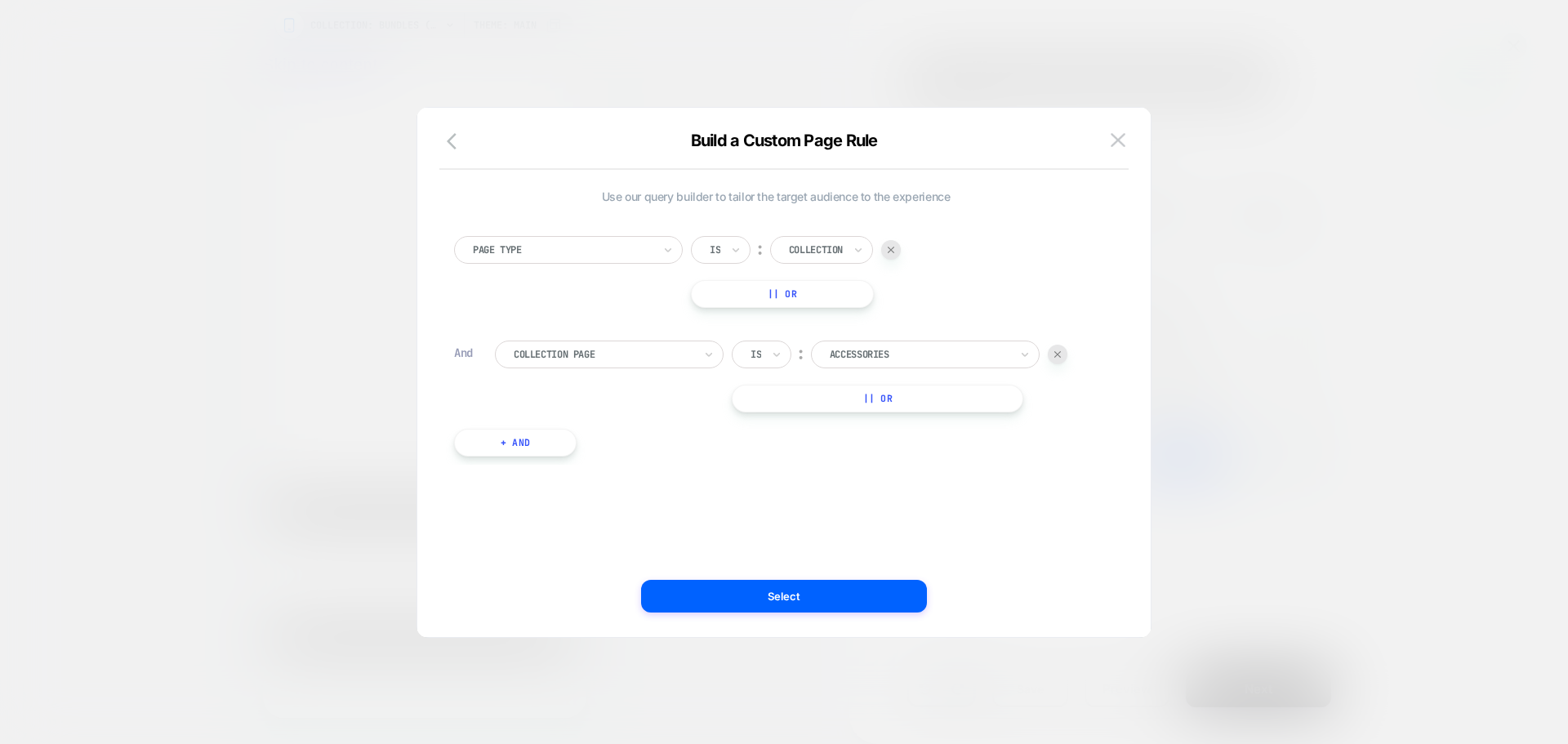
click at [850, 356] on div at bounding box center [919, 354] width 180 height 15
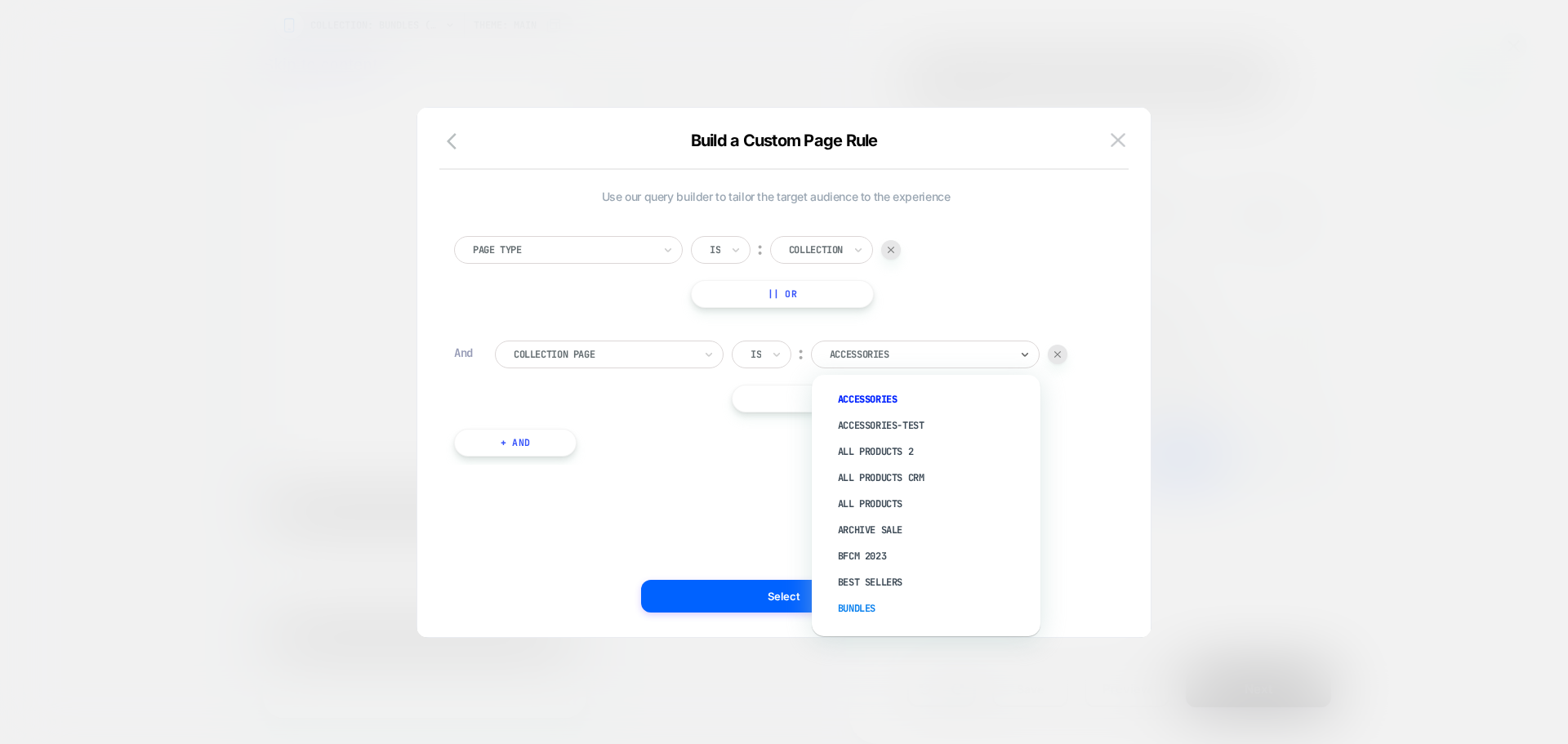
click at [864, 608] on div "Bundles" at bounding box center [934, 608] width 212 height 26
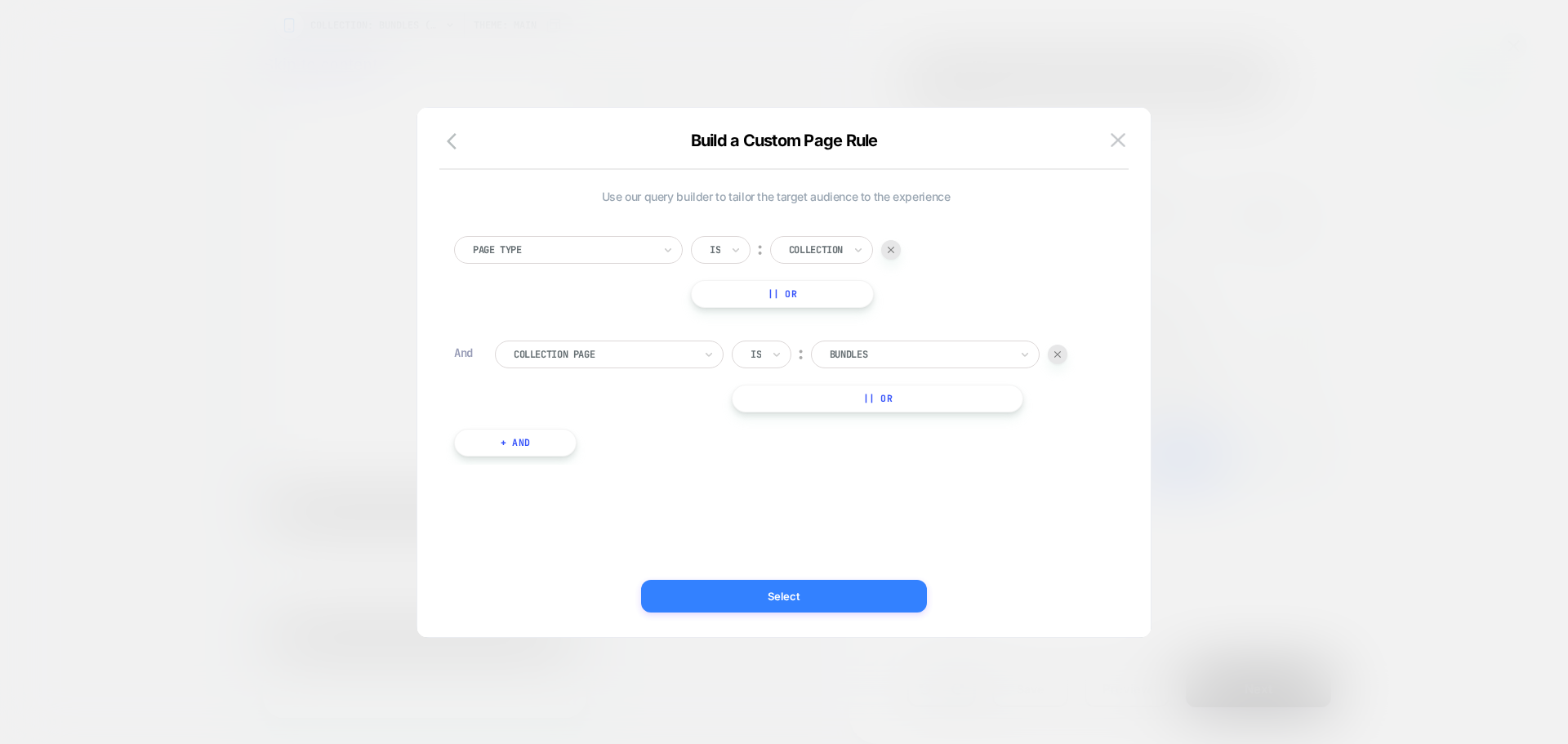
click at [734, 599] on button "Select" at bounding box center [784, 596] width 286 height 33
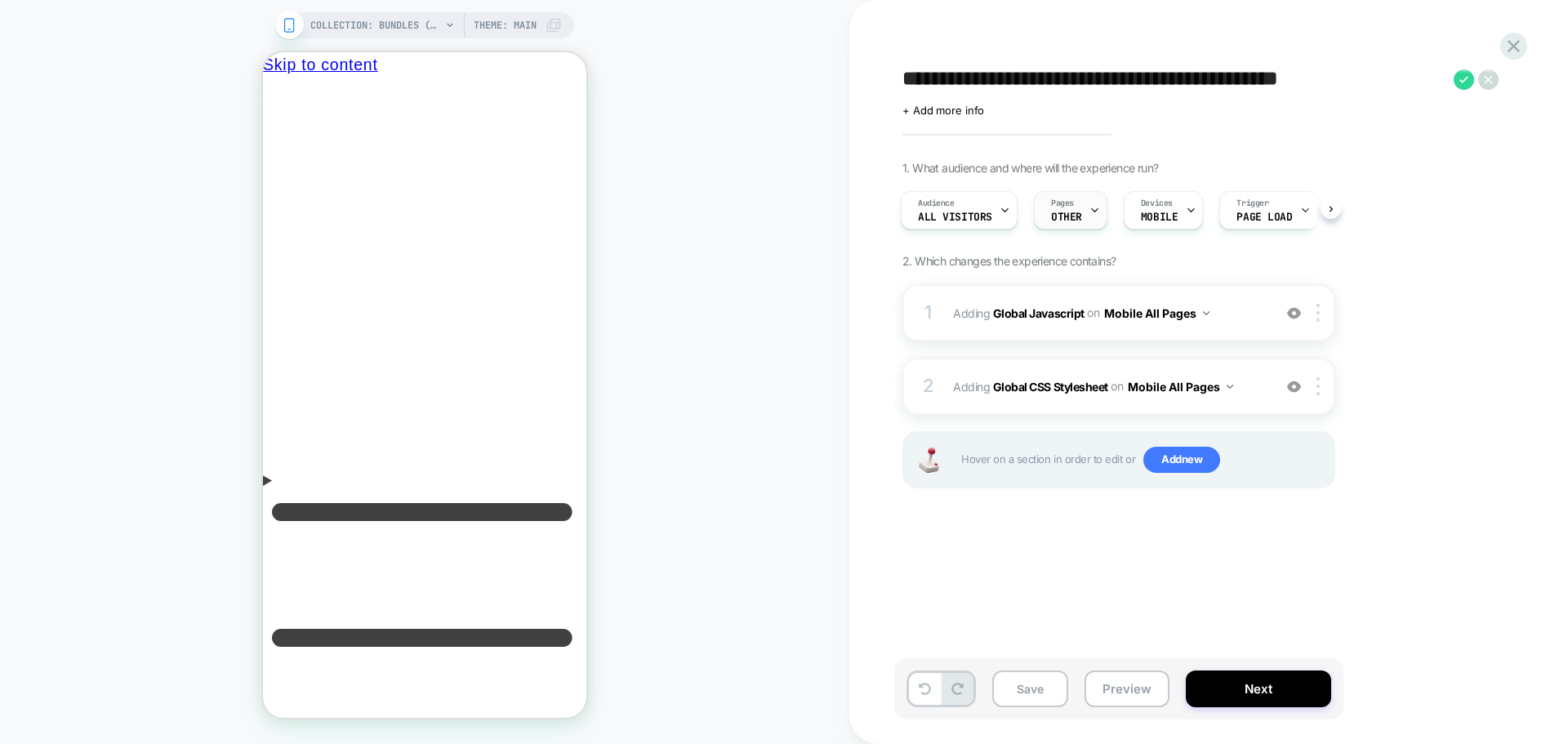
click at [1085, 208] on div "Pages OTHER" at bounding box center [1065, 210] width 63 height 37
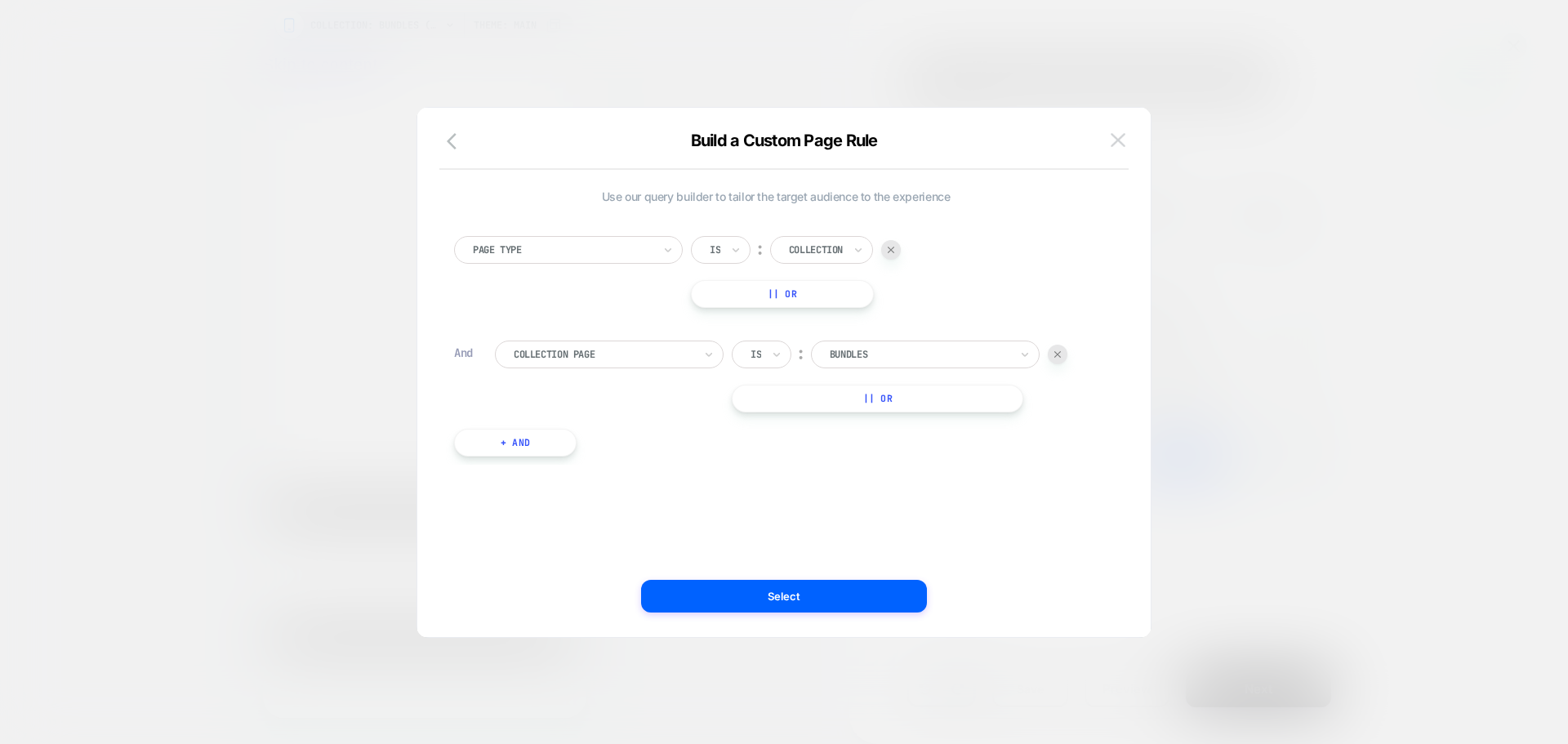
click at [1120, 141] on img at bounding box center [1118, 140] width 15 height 14
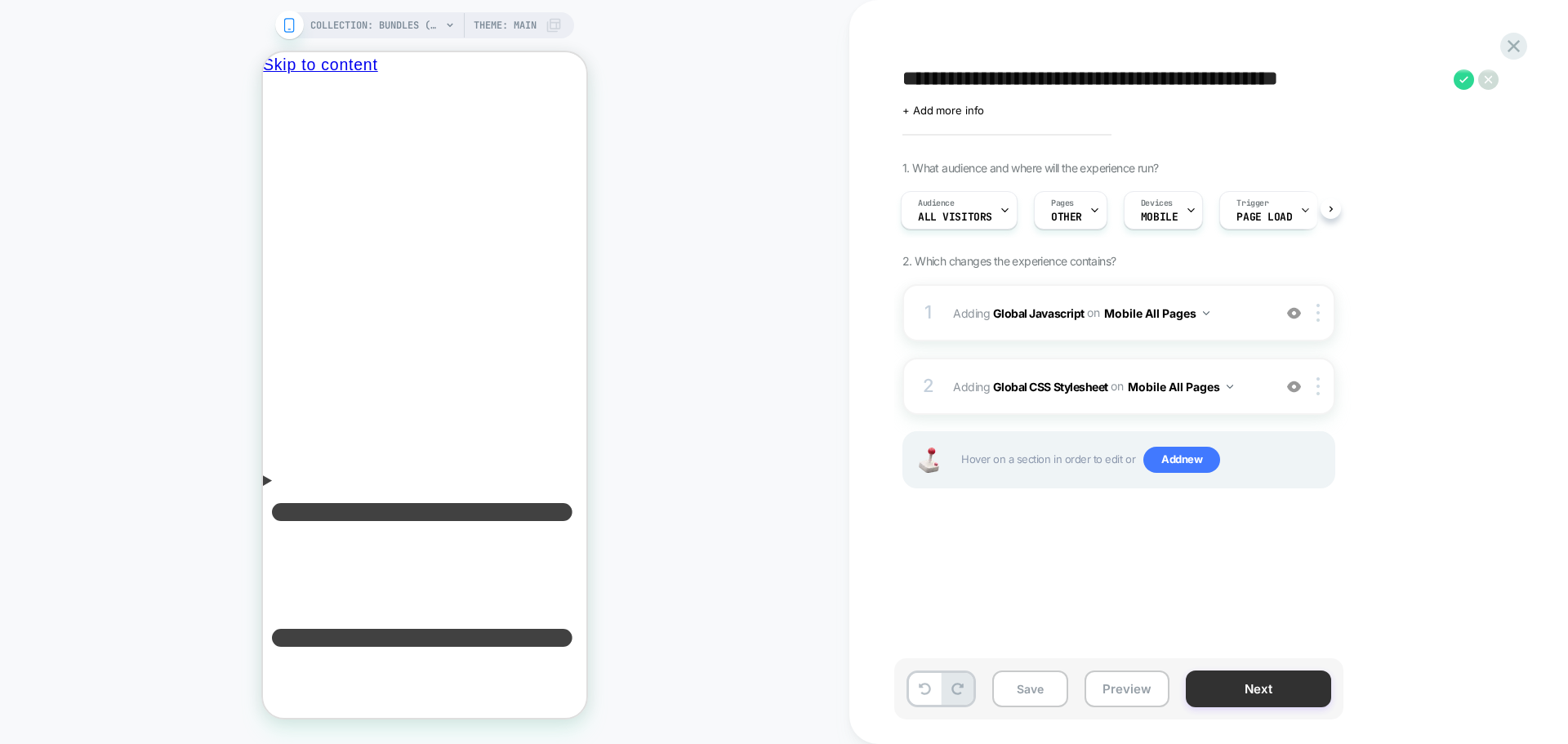
click at [1265, 692] on button "Next" at bounding box center [1258, 689] width 145 height 37
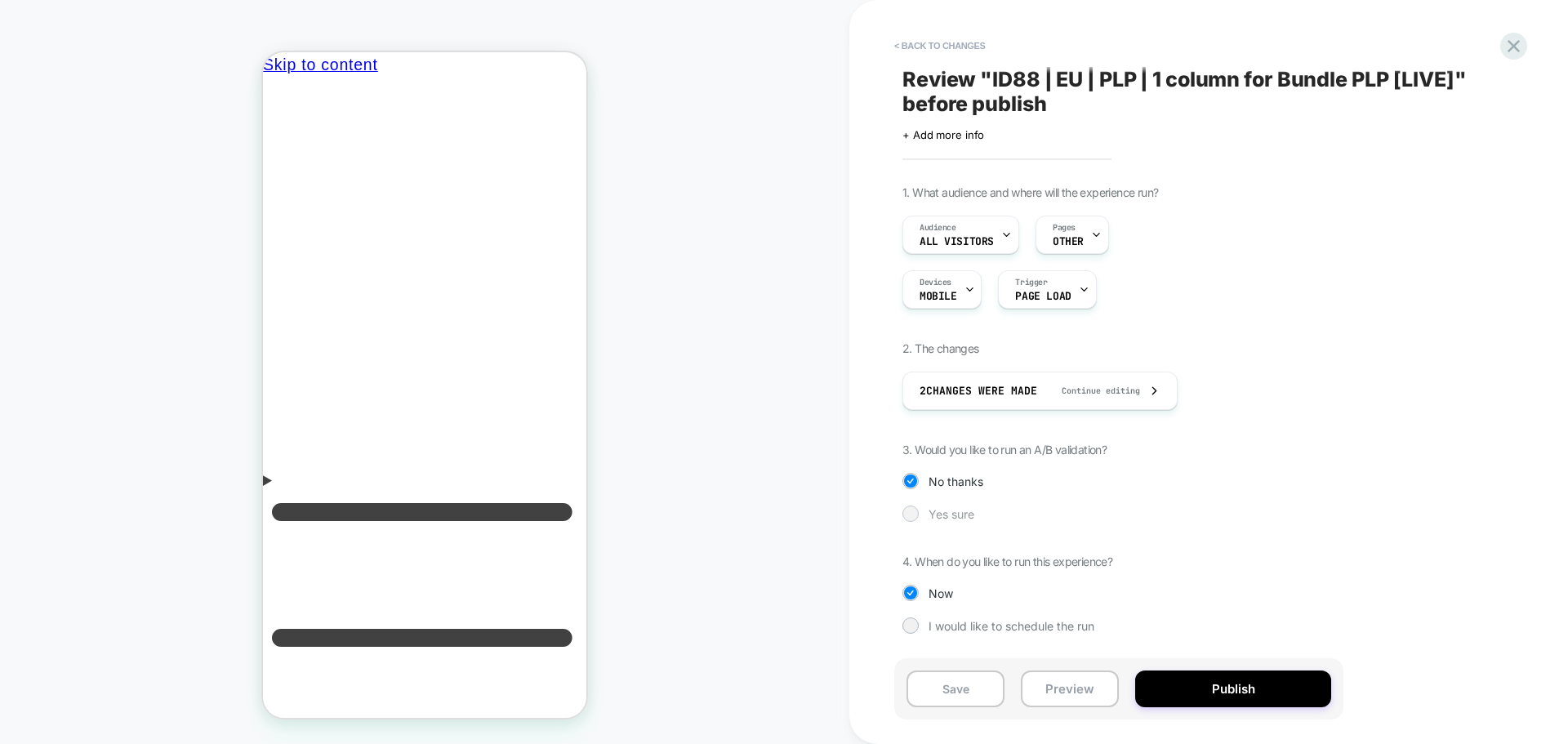
click at [963, 510] on span "Yes sure" at bounding box center [950, 514] width 46 height 14
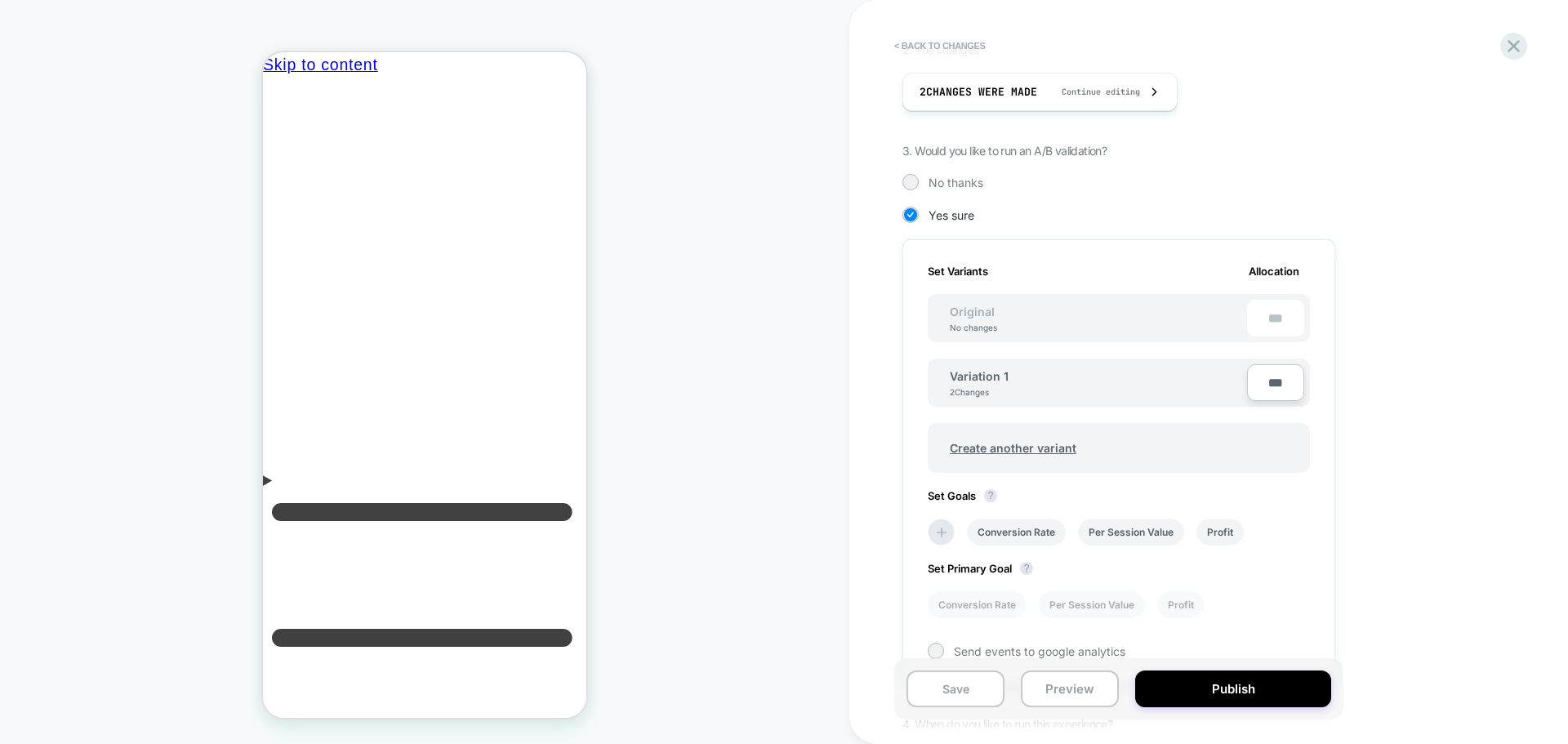
scroll to position [457, 0]
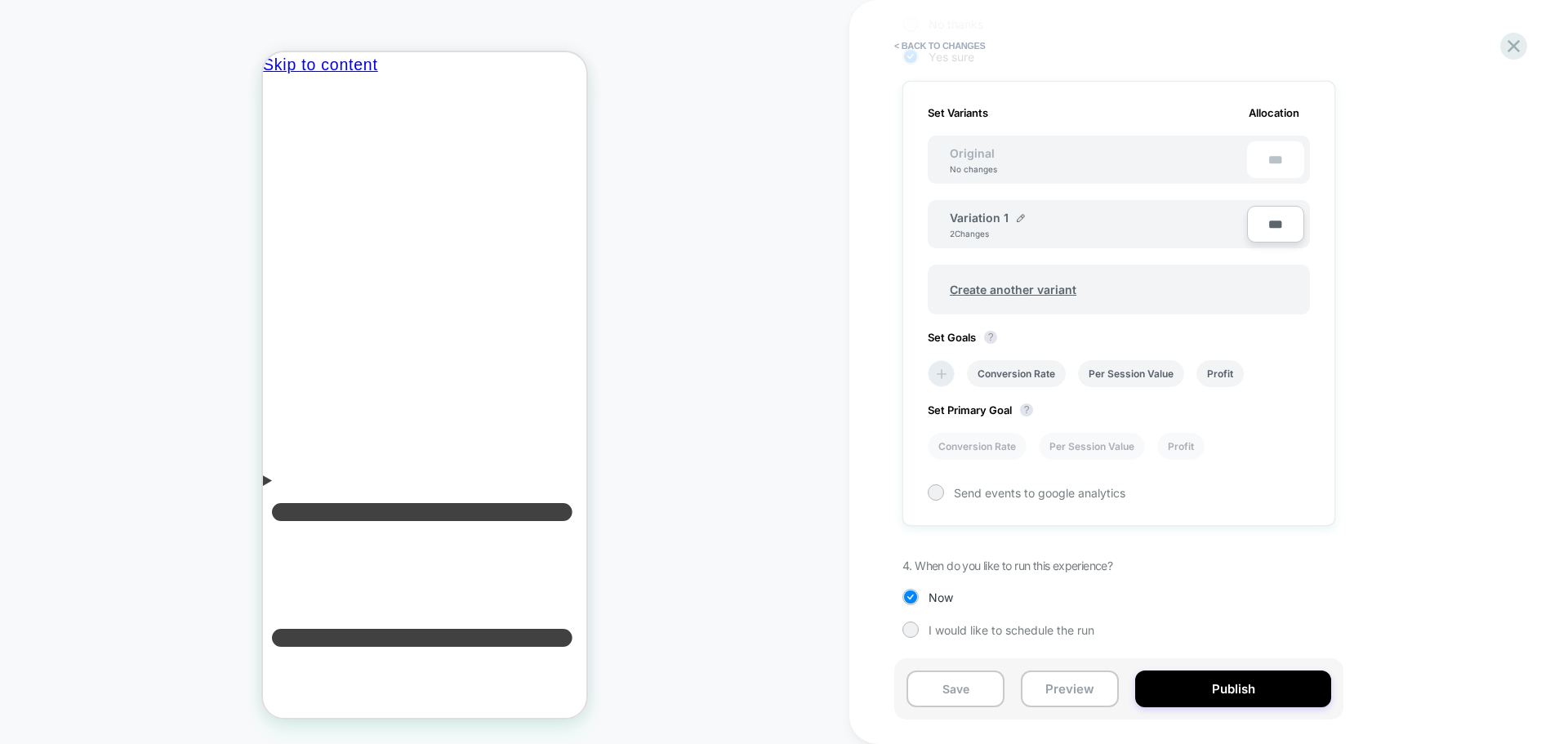
click at [947, 368] on icon at bounding box center [941, 373] width 17 height 17
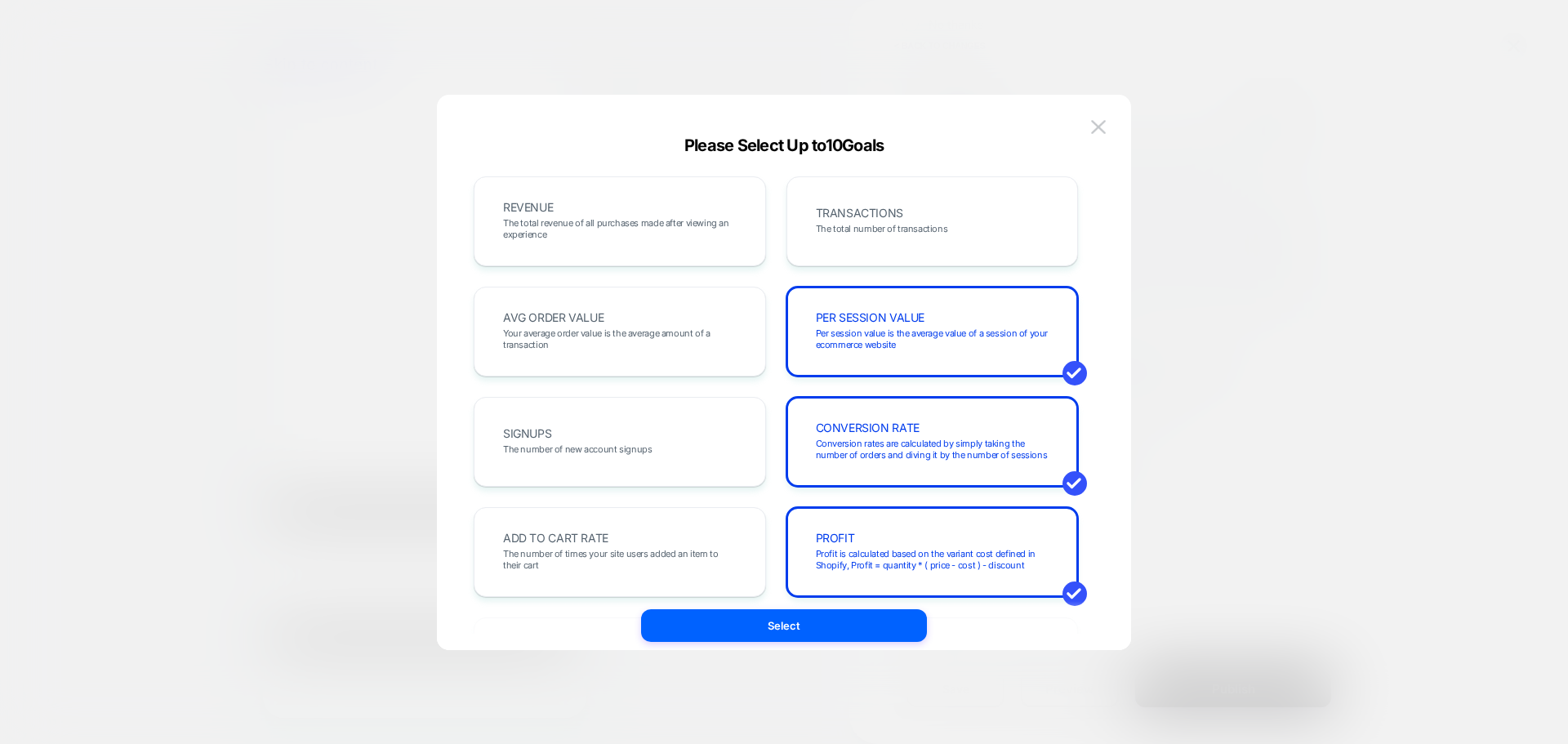
drag, startPoint x: 893, startPoint y: 465, endPoint x: 894, endPoint y: 502, distance: 37.0
click at [893, 467] on div "CONVERSION RATE Conversion rates are calculated by simply taking the number of …" at bounding box center [932, 442] width 258 height 55
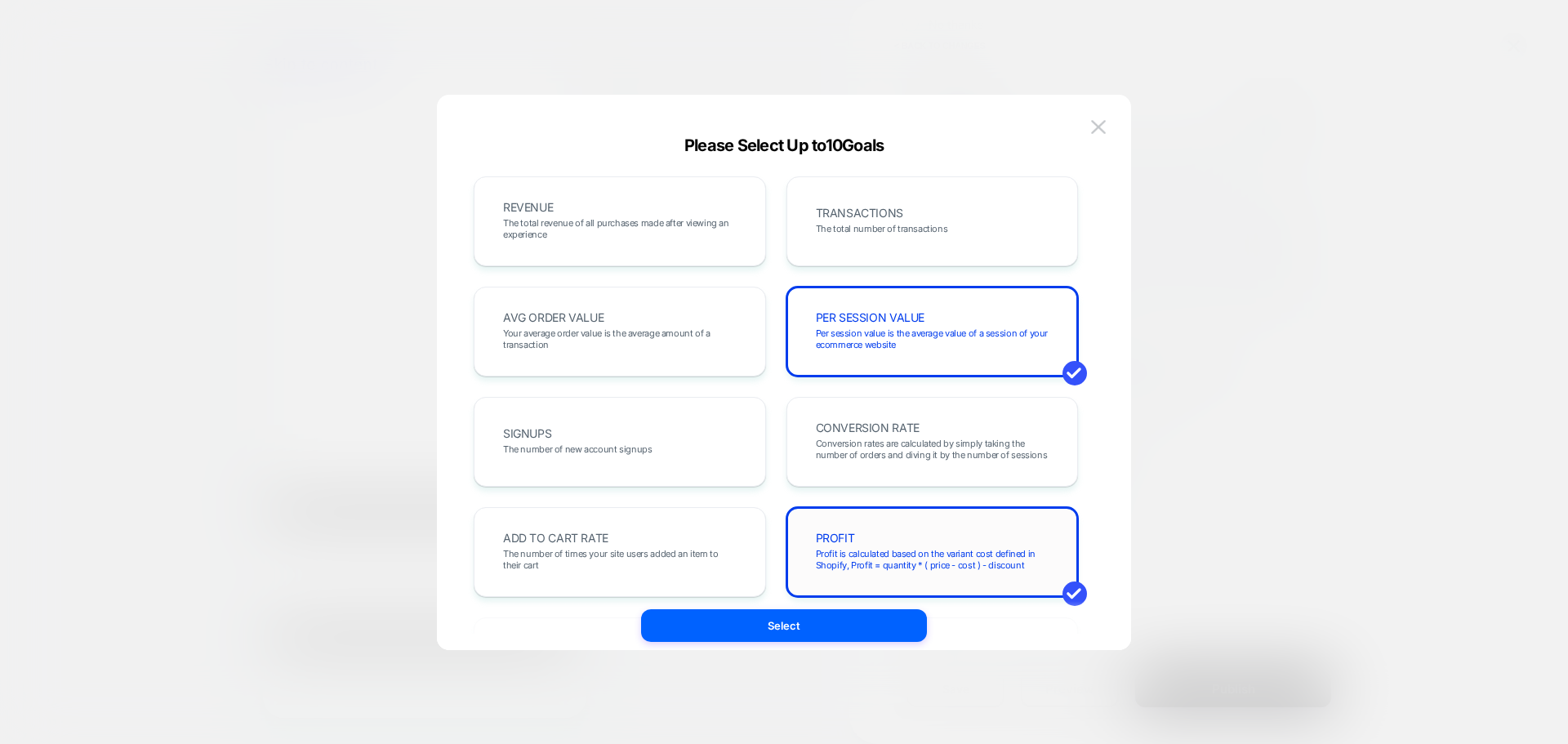
click at [896, 534] on div "PROFIT Profit is calculated based on the variant cost defined in Shopify, Profi…" at bounding box center [932, 551] width 258 height 55
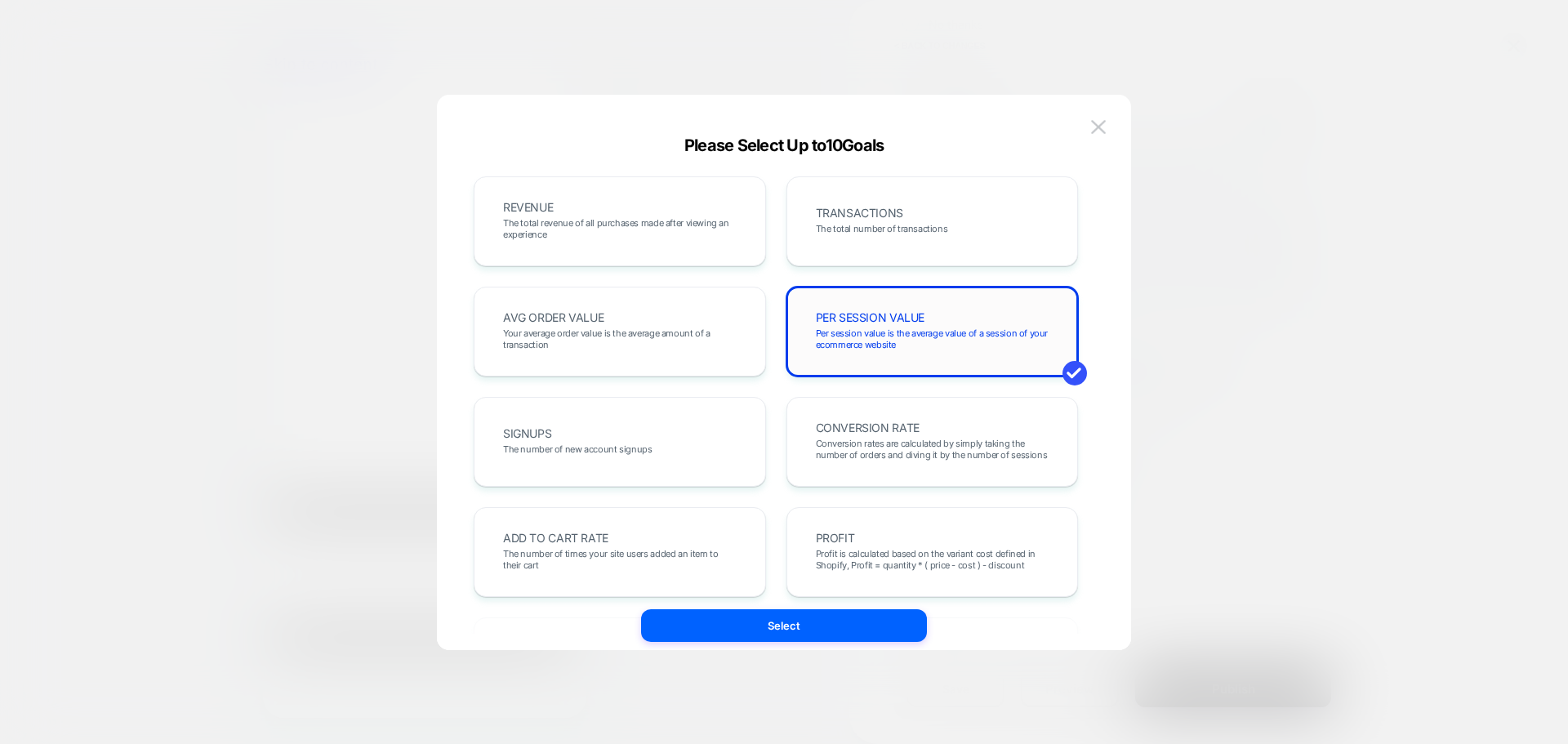
click at [919, 359] on div "PER SESSION VALUE Per session value is the average value of a session of your e…" at bounding box center [932, 332] width 292 height 89
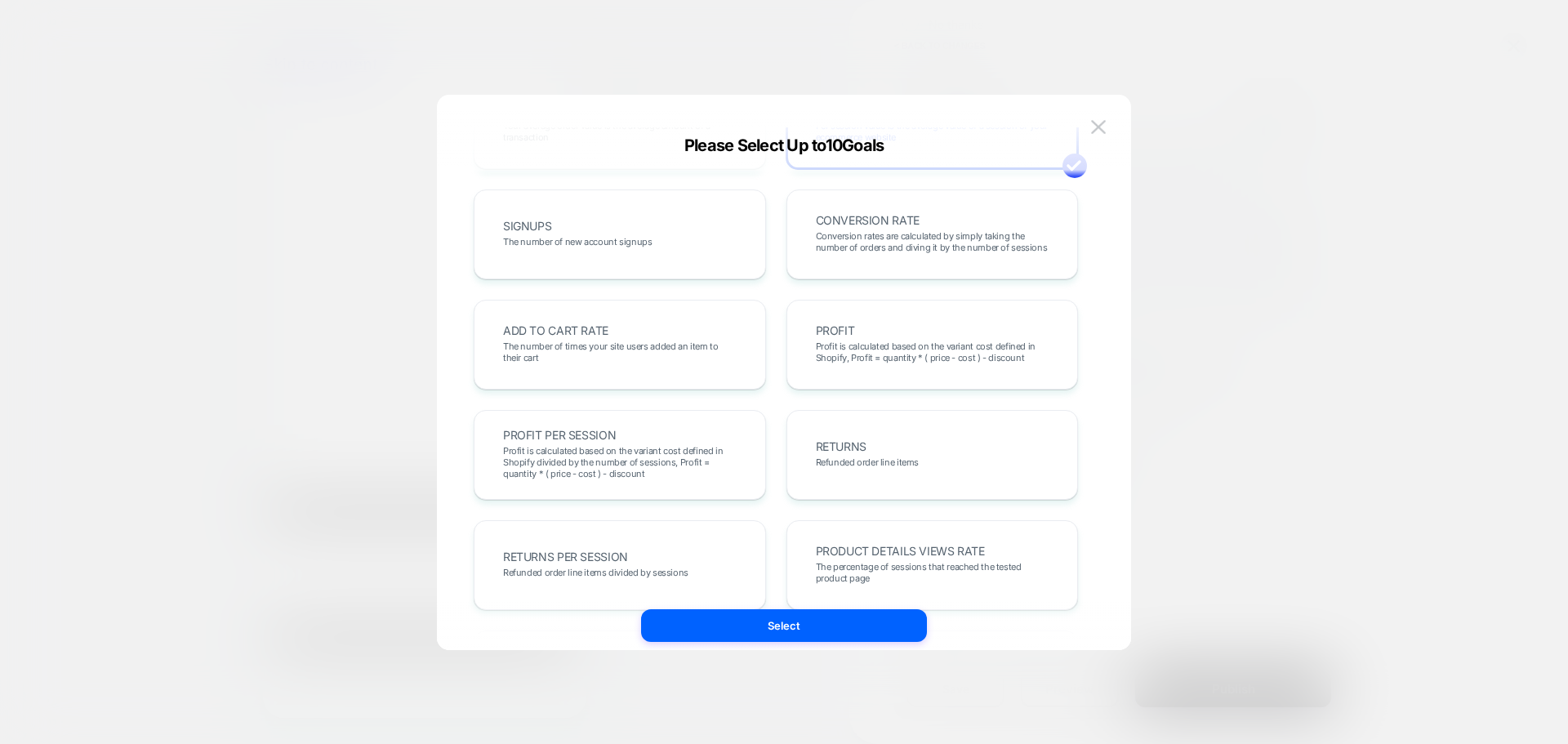
scroll to position [0, 0]
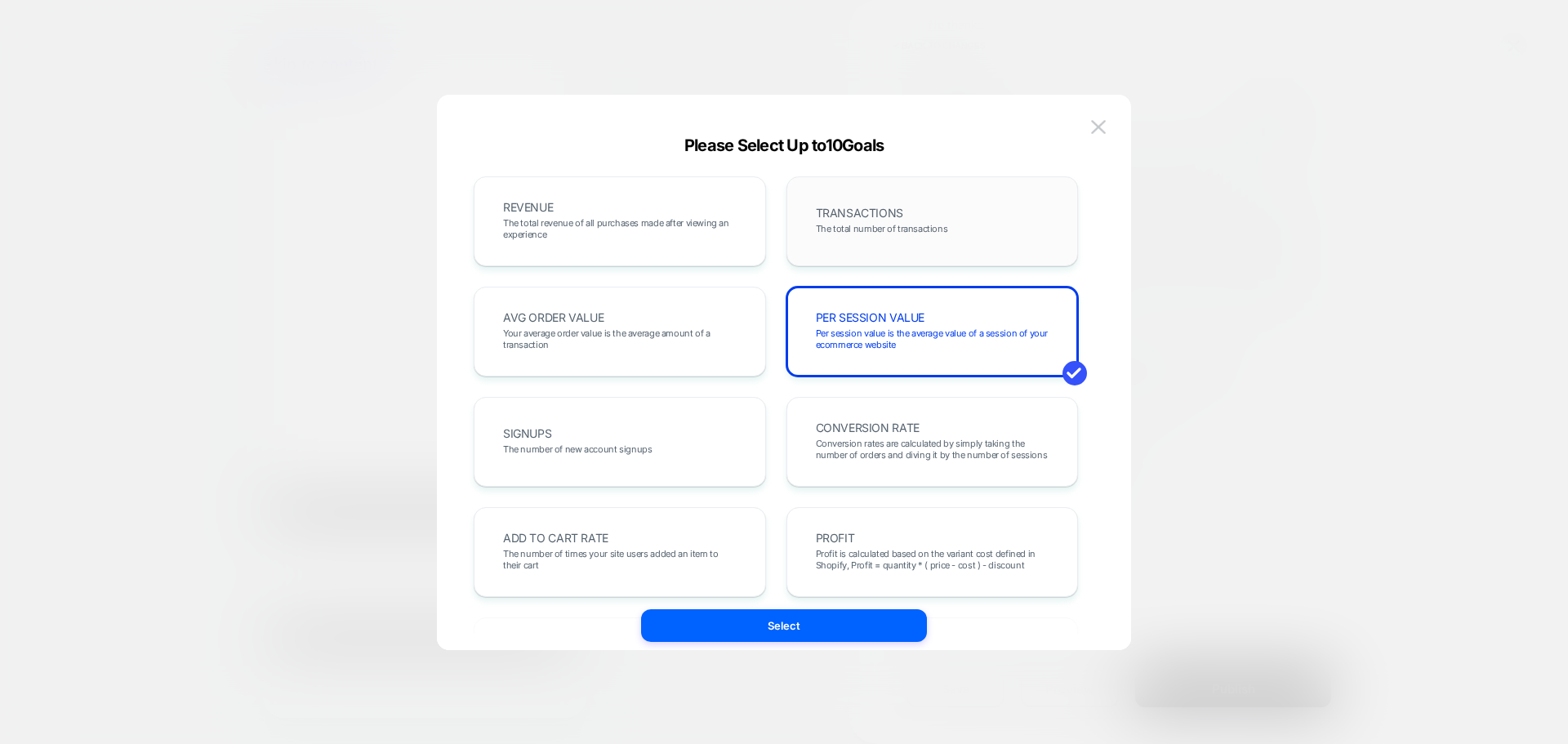
click at [910, 224] on span "The total number of transactions" at bounding box center [882, 229] width 132 height 12
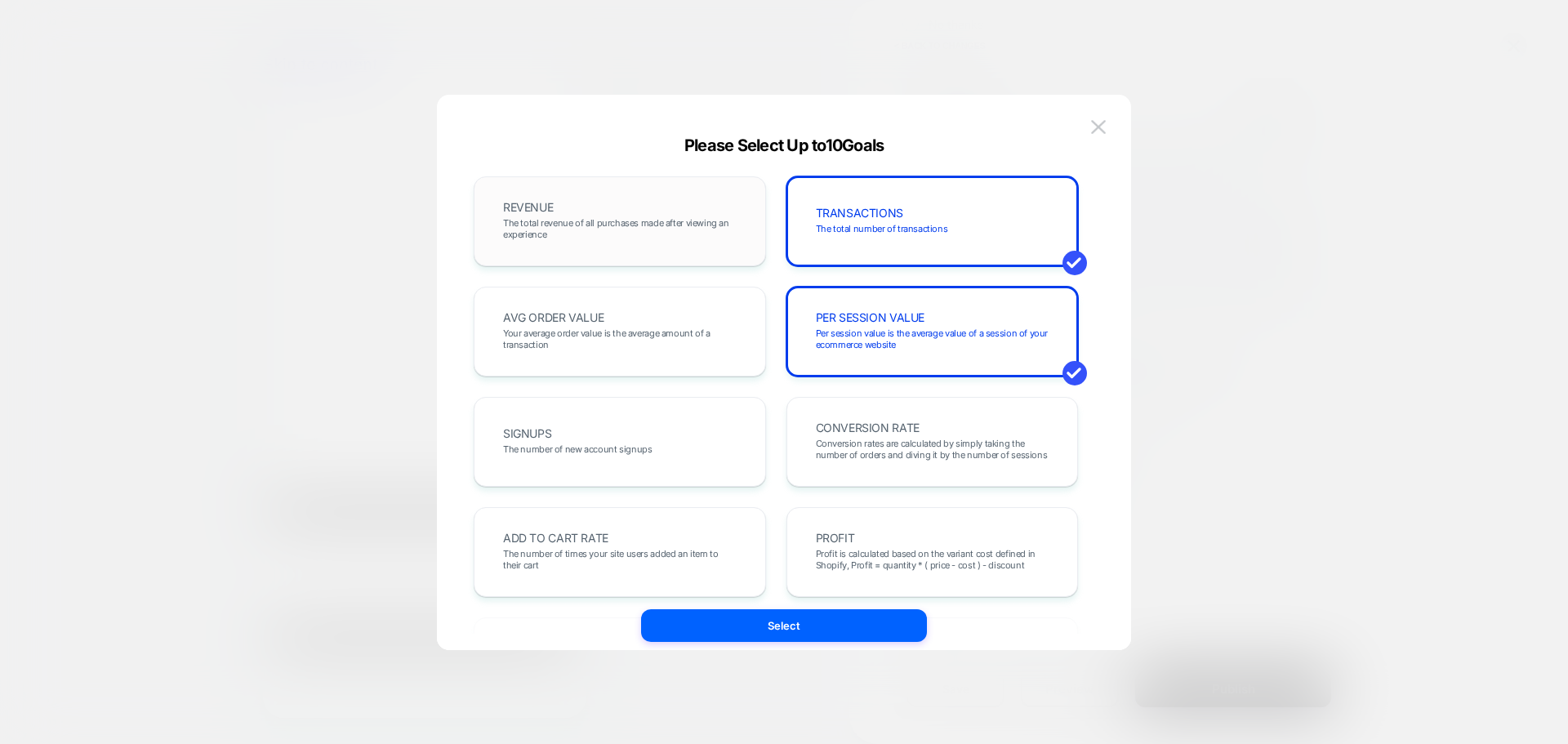
click at [659, 254] on div "REVENUE The total revenue of all purchases made after viewing an experience" at bounding box center [620, 221] width 292 height 89
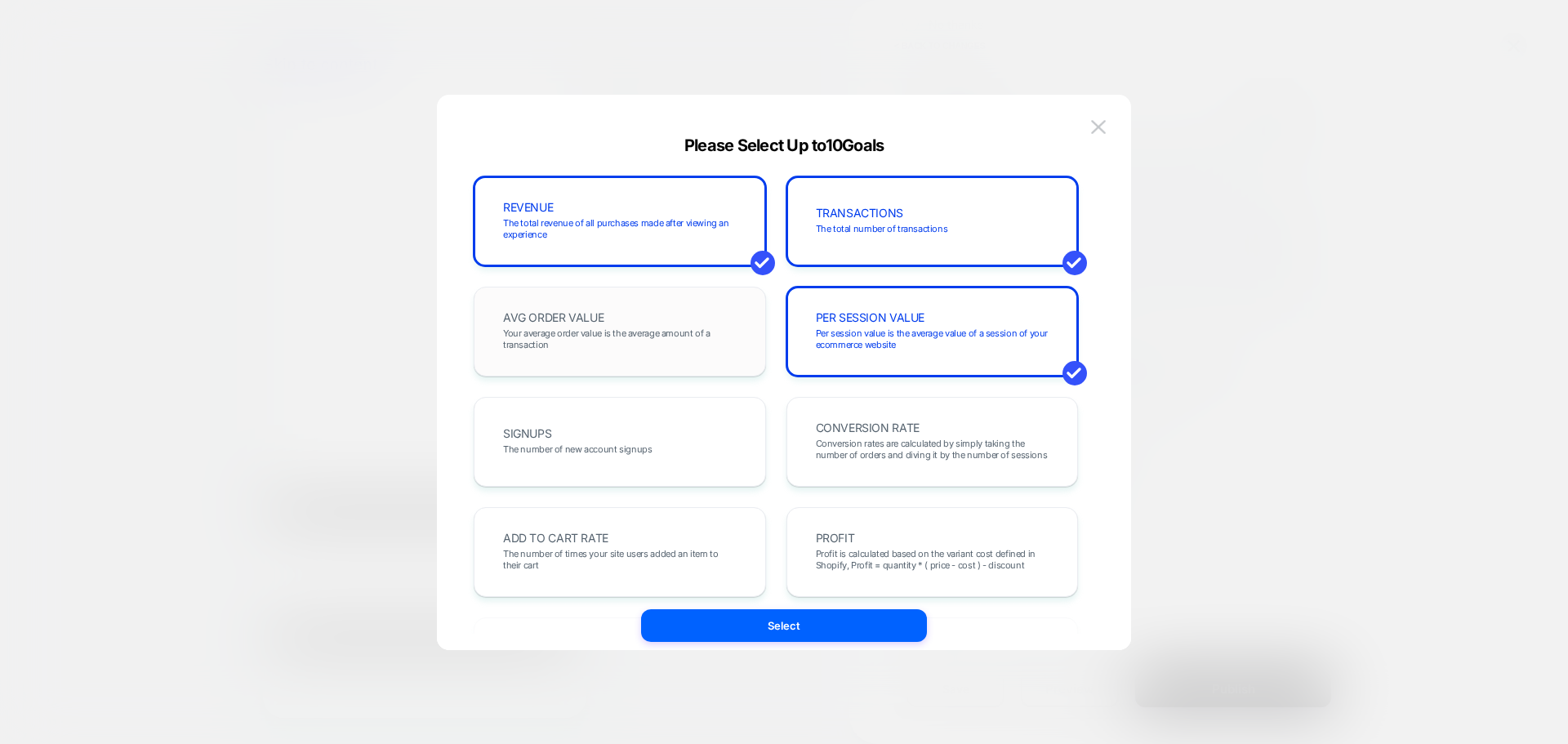
click at [675, 337] on span "Your average order value is the average amount of a transaction" at bounding box center [620, 339] width 233 height 23
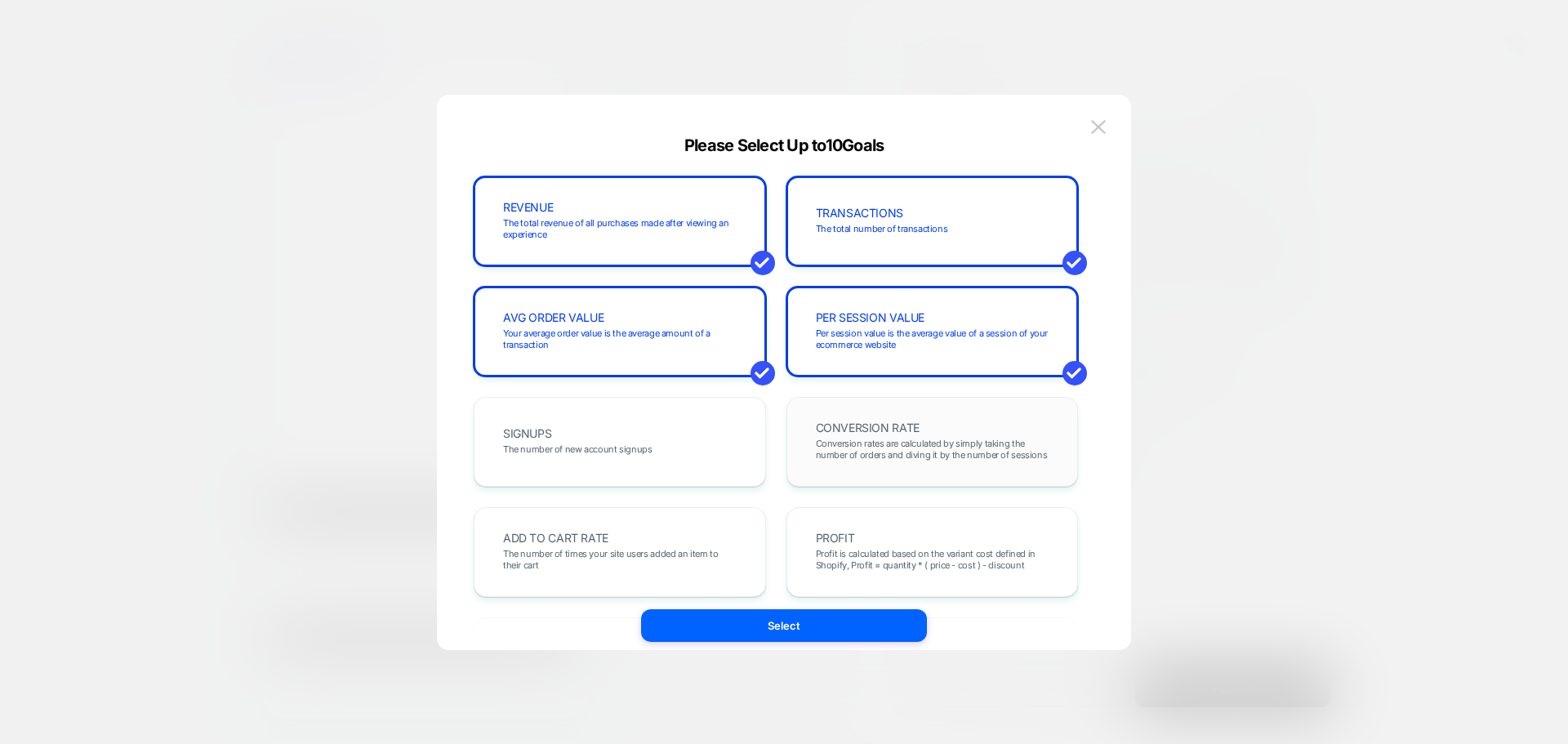
click at [920, 404] on div "CONVERSION RATE Conversion rates are calculated by simply taking the number of …" at bounding box center [932, 442] width 292 height 89
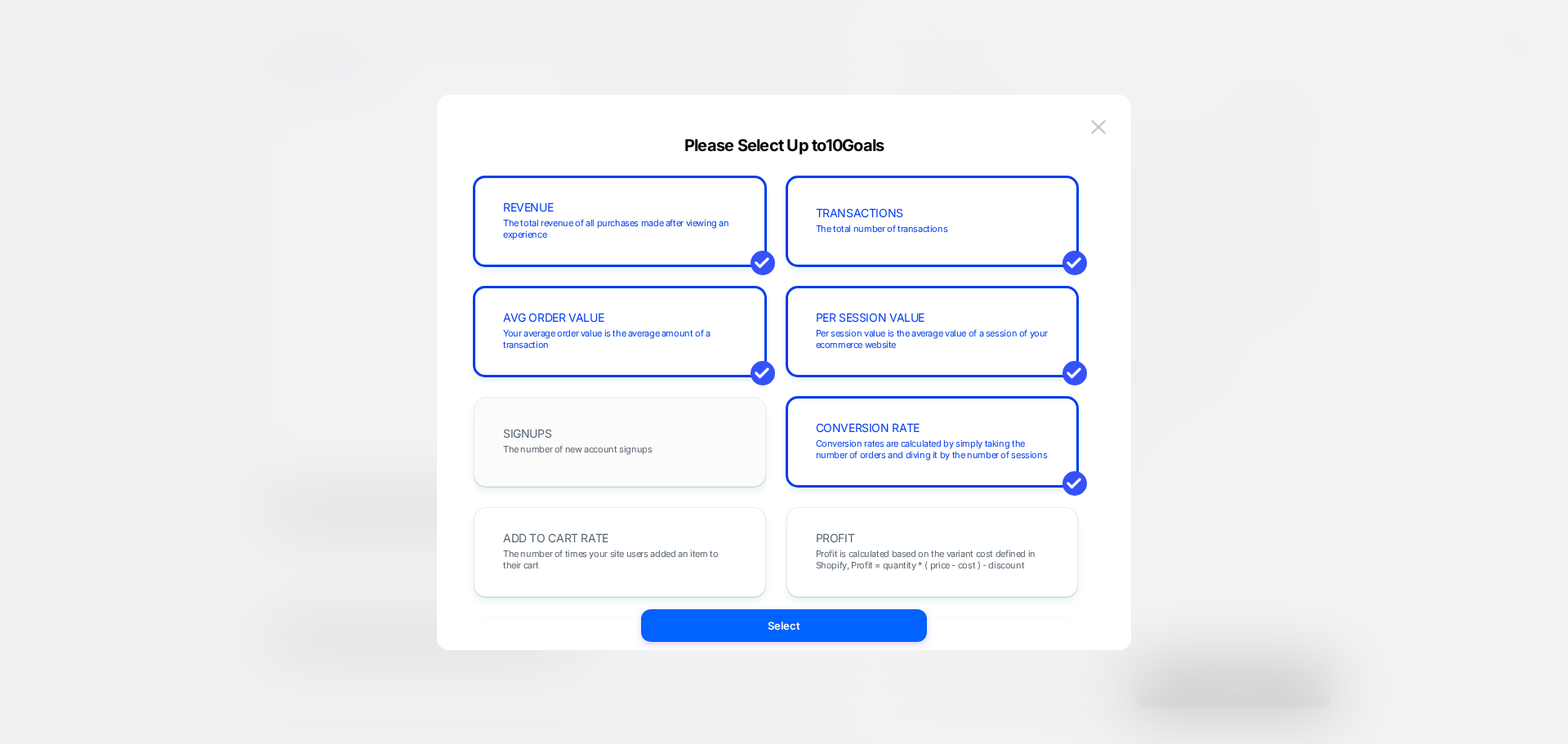
click at [648, 440] on div "SIGNUPS The number of new account signups" at bounding box center [619, 442] width 258 height 55
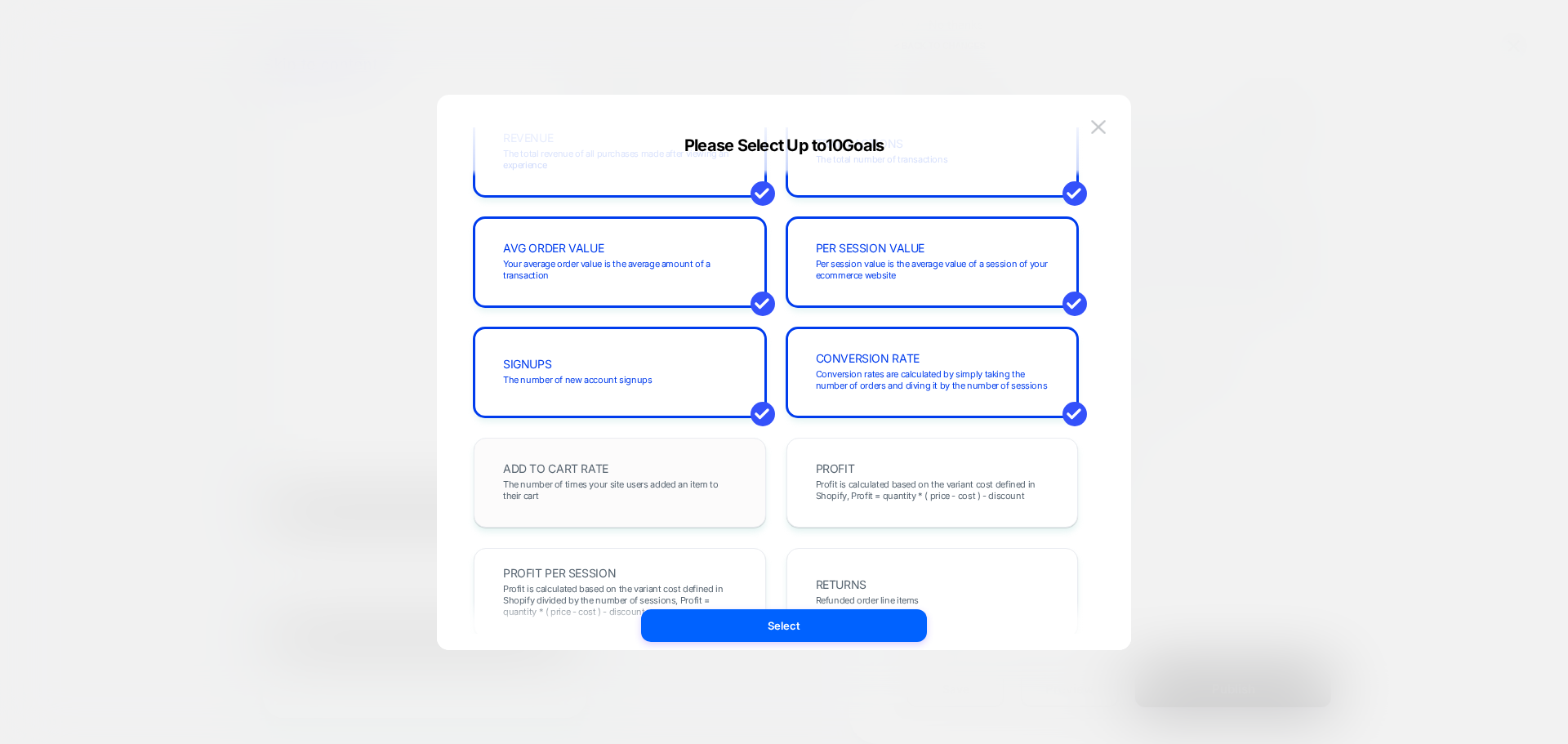
scroll to position [163, 0]
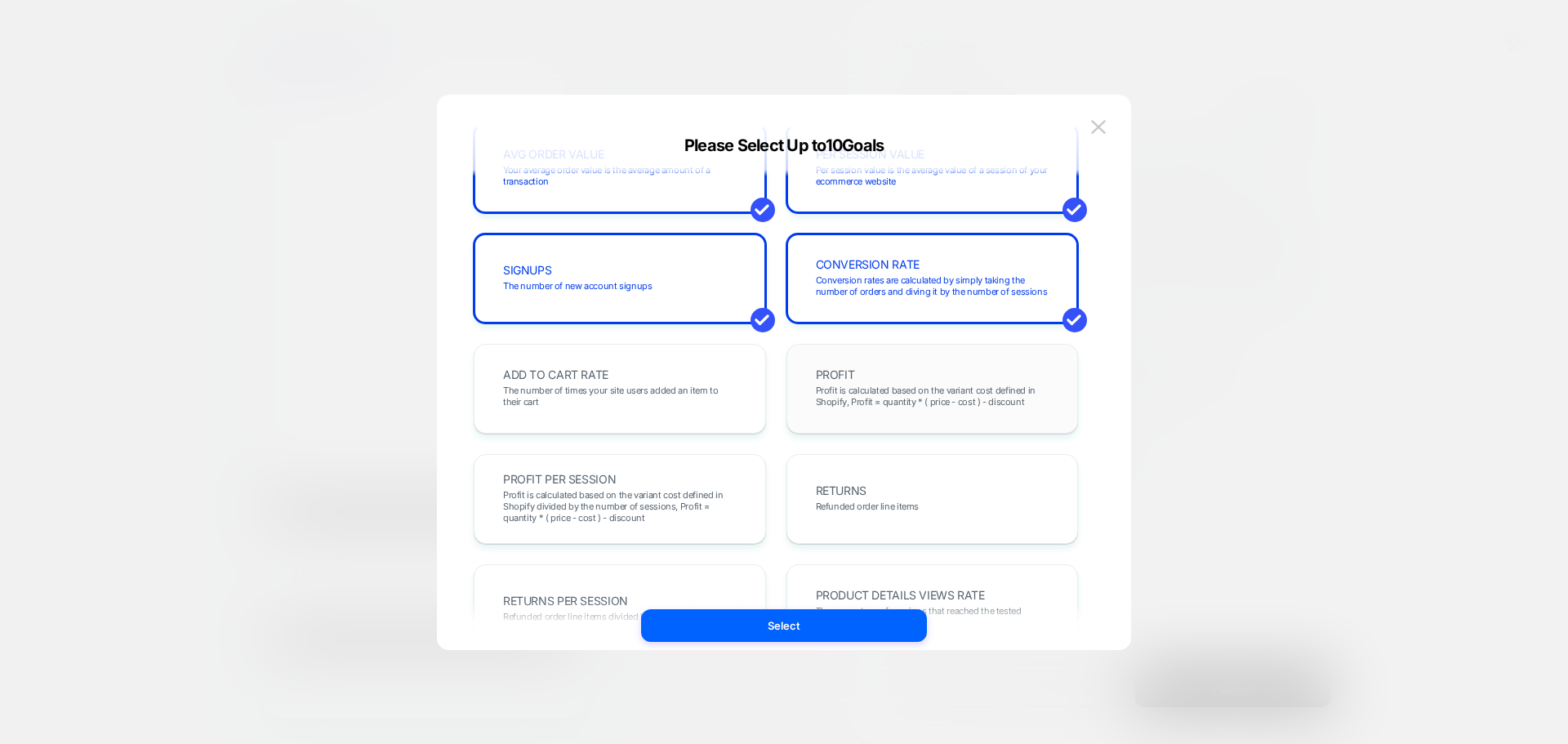
click at [872, 372] on div "PROFIT Profit is calculated based on the variant cost defined in Shopify, Profi…" at bounding box center [932, 388] width 258 height 55
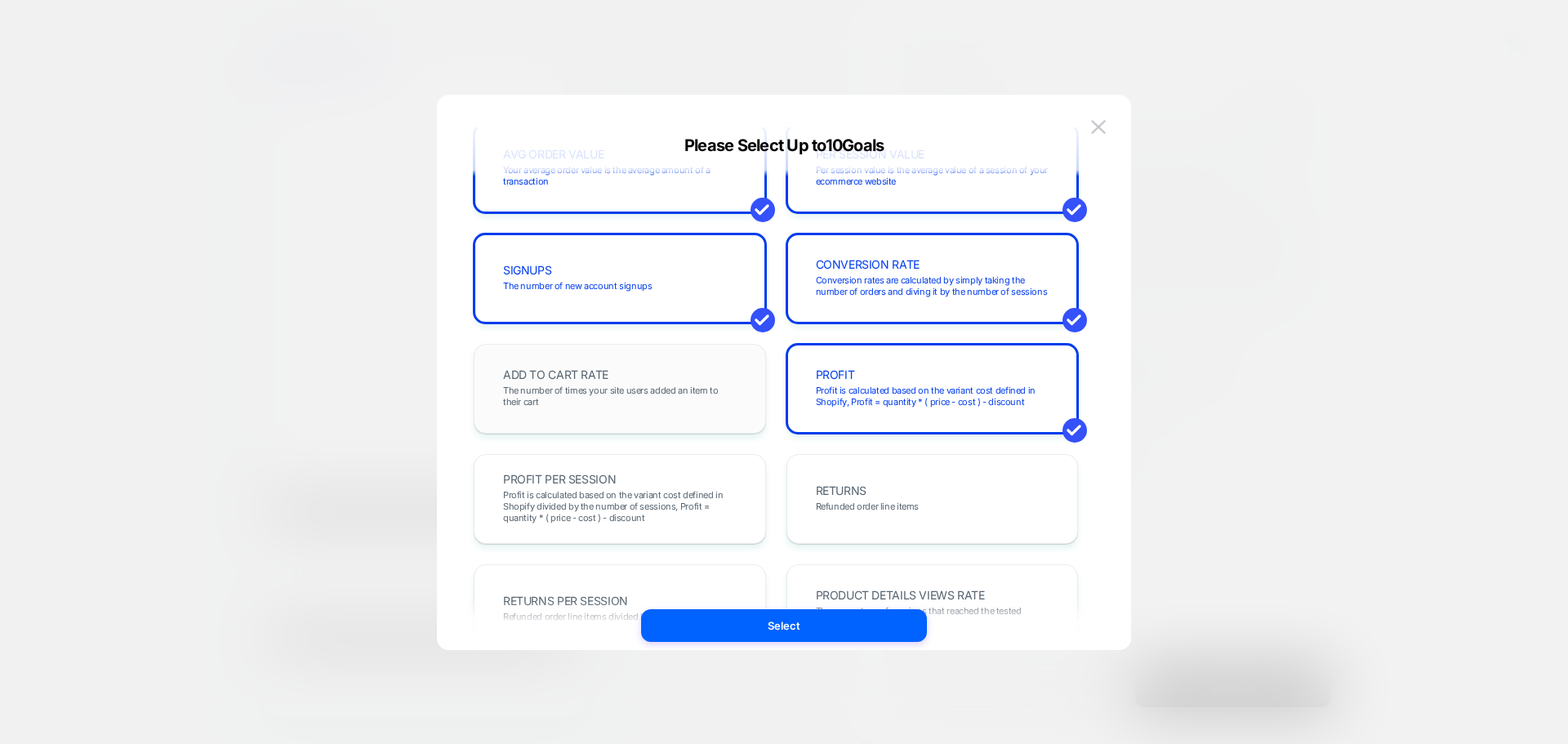
click at [716, 377] on div "ADD TO CART RATE The number of times your site users added an item to their cart" at bounding box center [619, 388] width 258 height 55
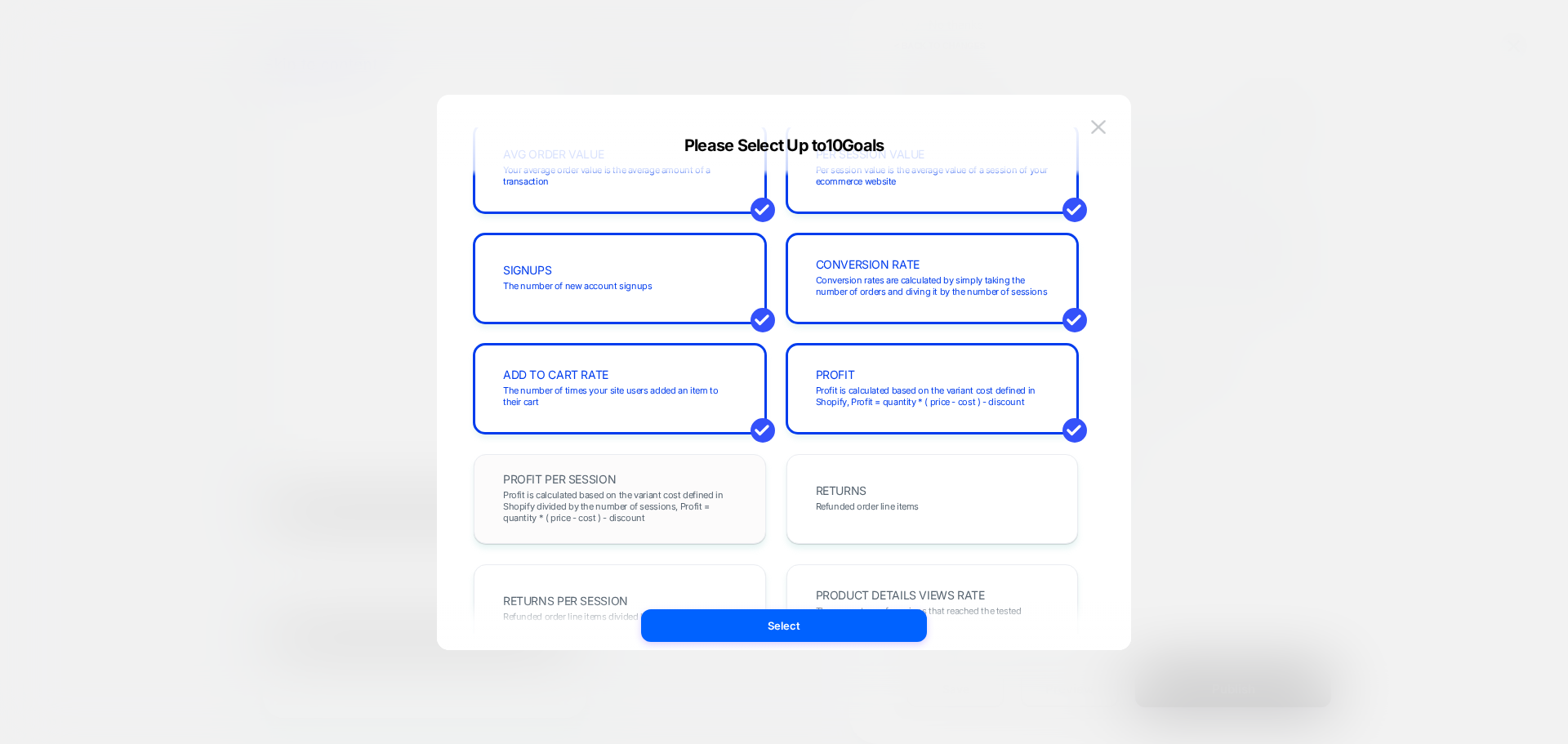
click at [658, 499] on span "Profit is calculated based on the variant cost defined in Shopify divided by th…" at bounding box center [620, 506] width 233 height 34
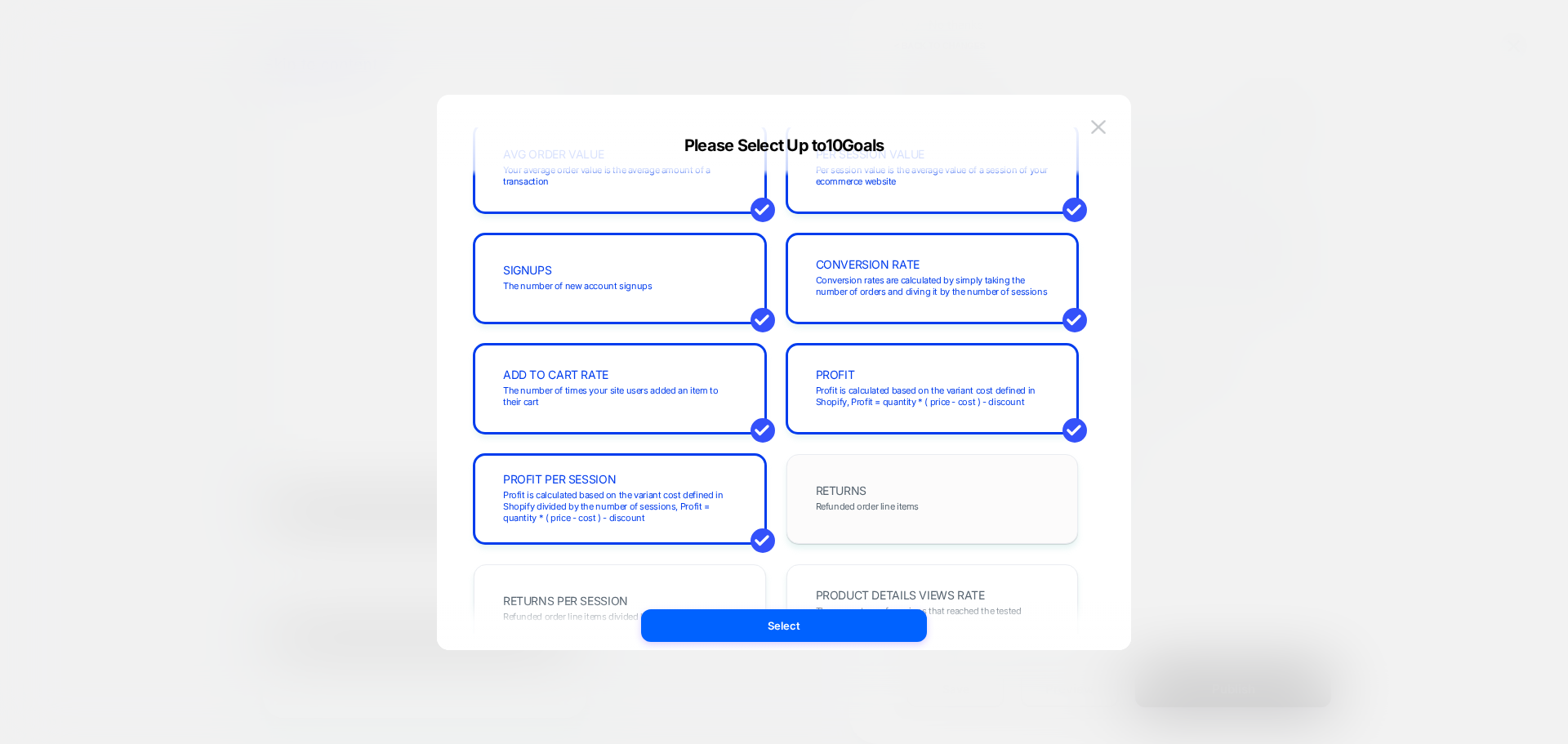
click at [803, 490] on div "RETURNS Refunded order line items" at bounding box center [932, 498] width 258 height 55
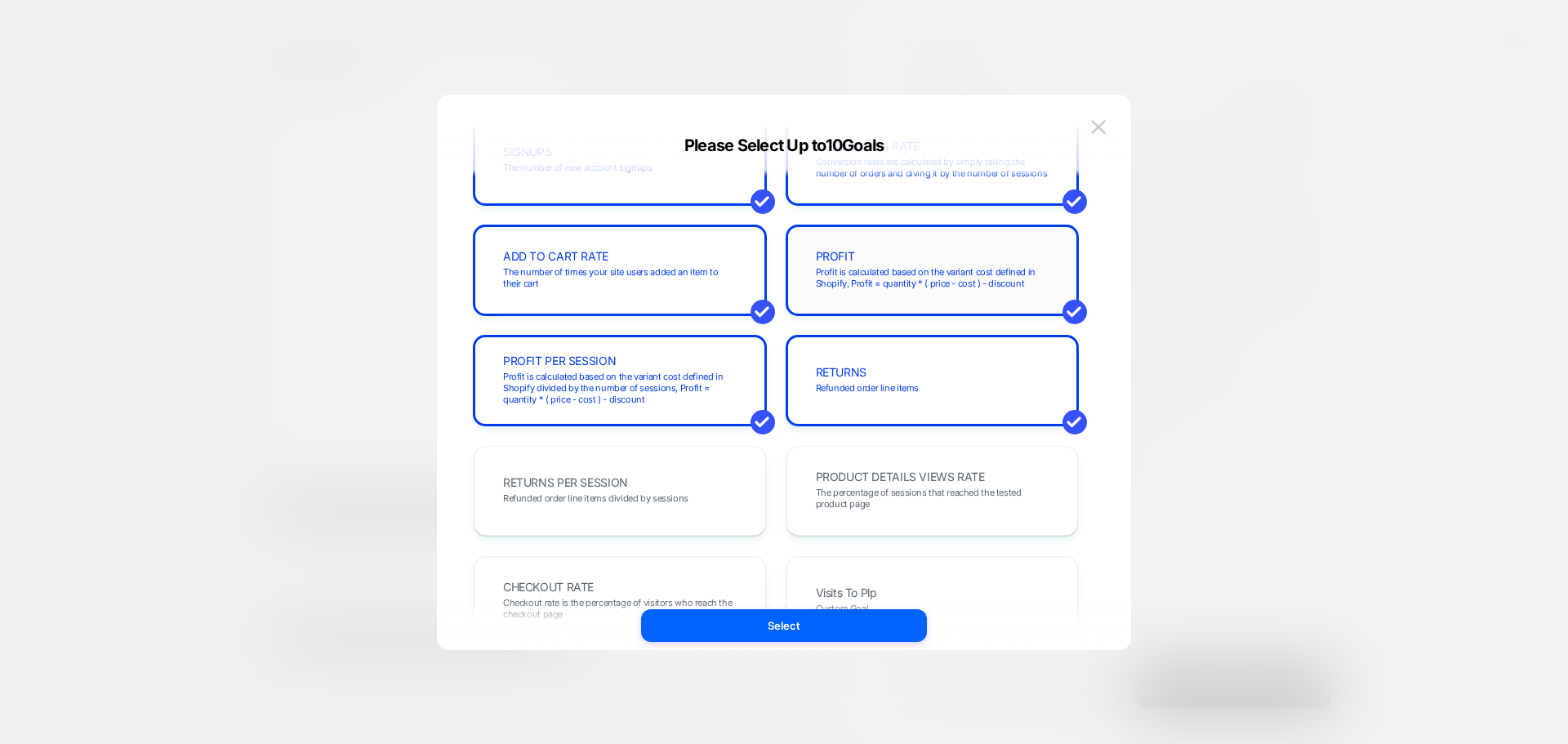
scroll to position [408, 0]
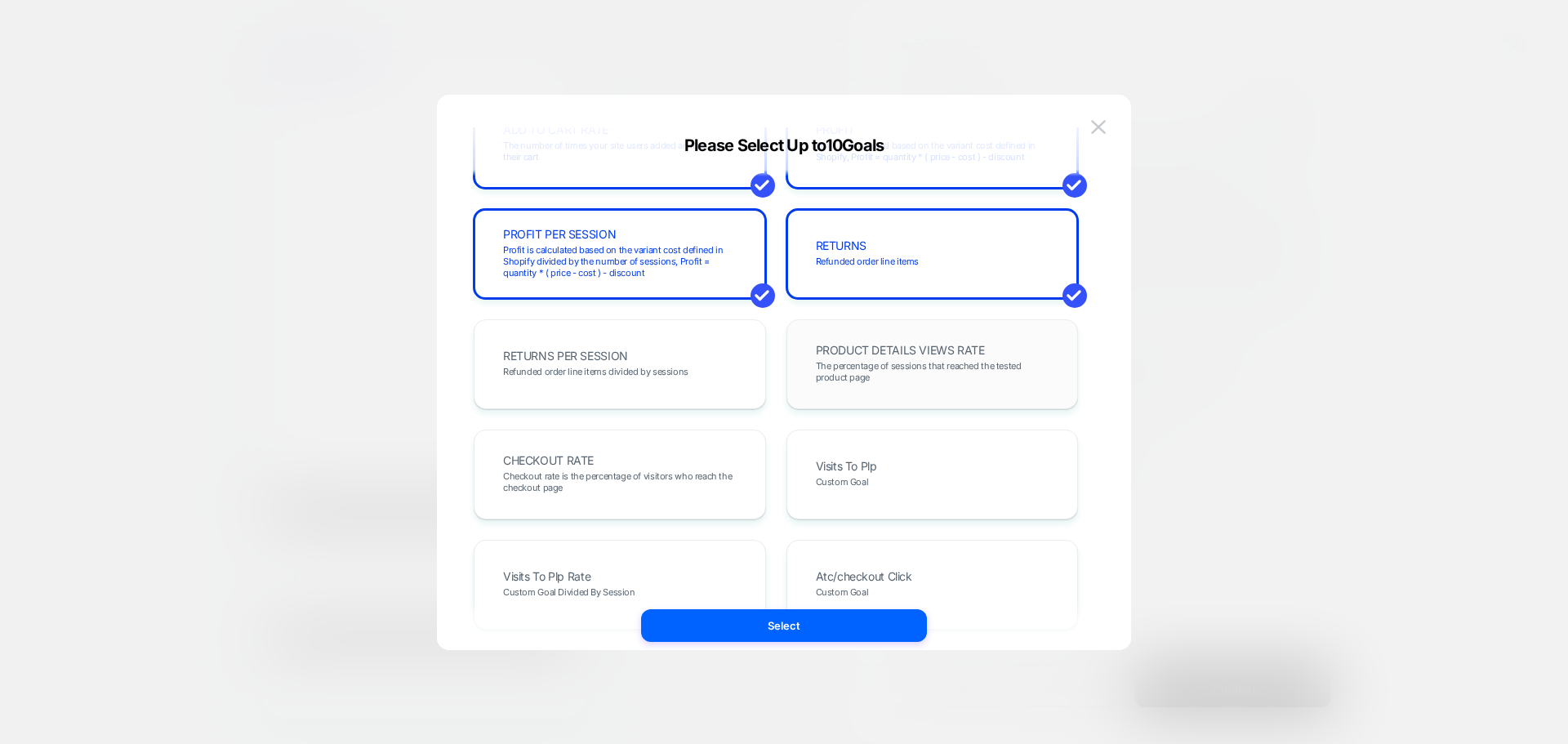
click at [886, 353] on span "PRODUCT DETAILS VIEWS RATE" at bounding box center [901, 350] width 169 height 12
click at [630, 353] on div "RETURNS PER SESSION Refunded order line items divided by sessions" at bounding box center [619, 364] width 258 height 55
click at [847, 462] on span "Visits To Plp" at bounding box center [846, 466] width 61 height 12
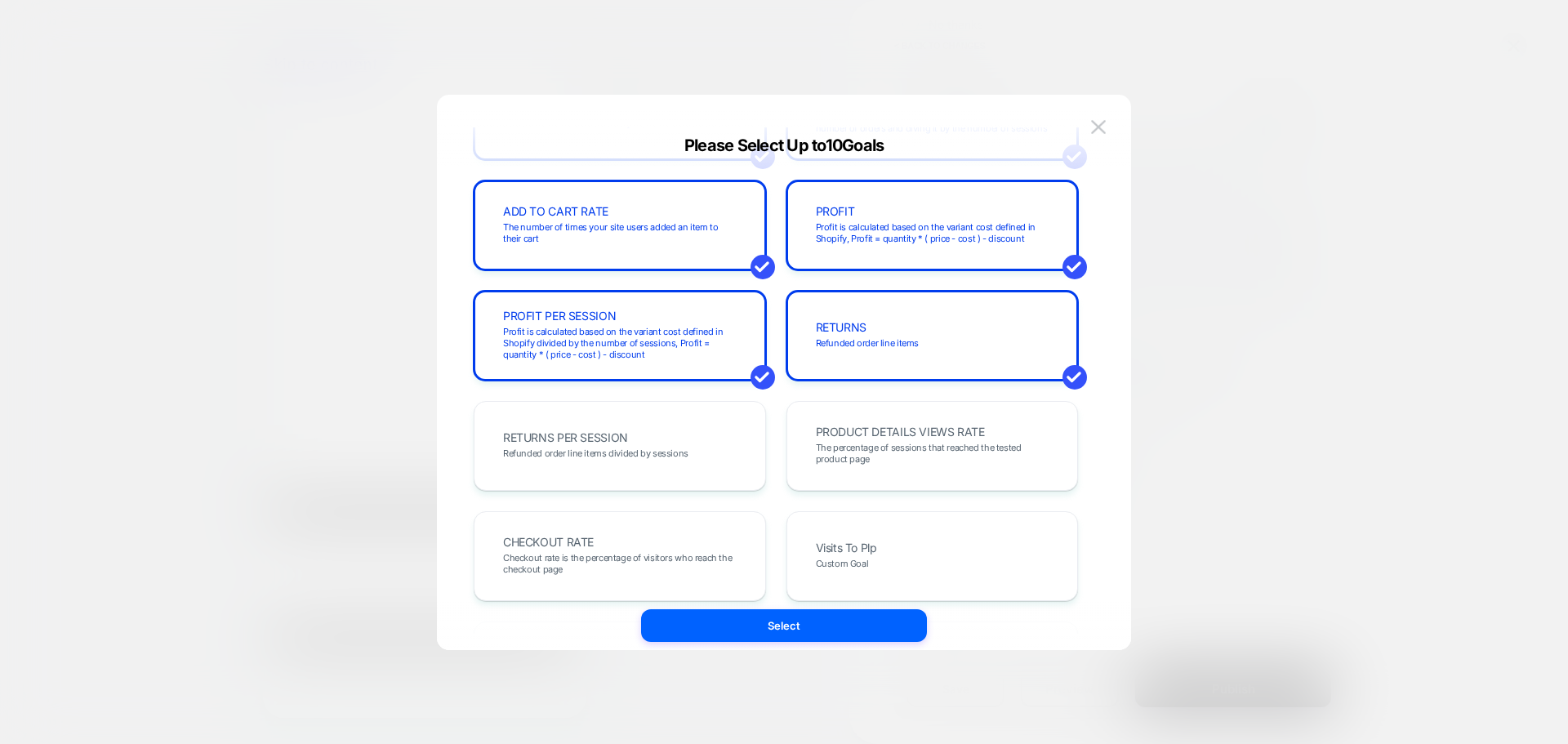
scroll to position [0, 0]
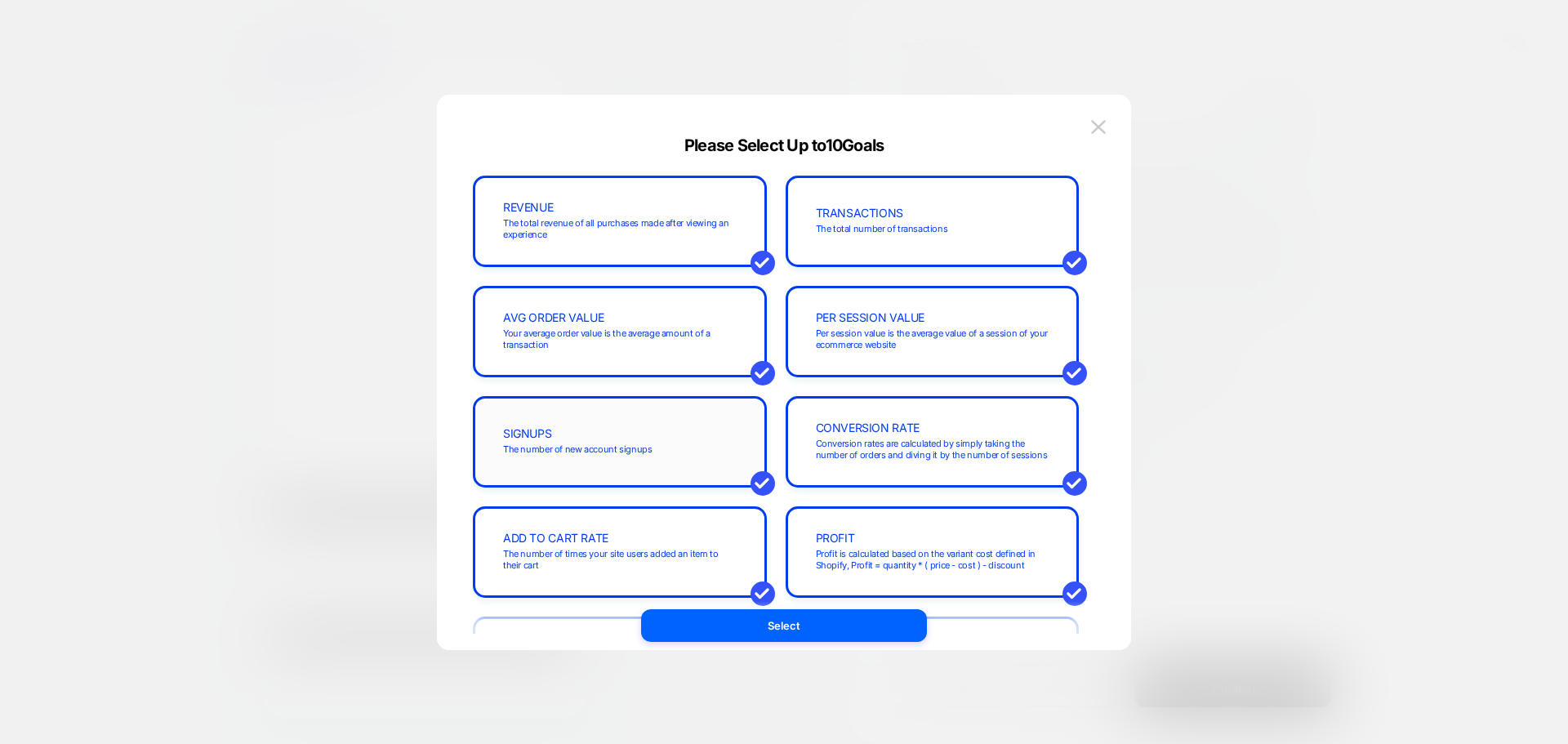
click at [622, 456] on div "SIGNUPS The number of new account signups" at bounding box center [619, 442] width 258 height 55
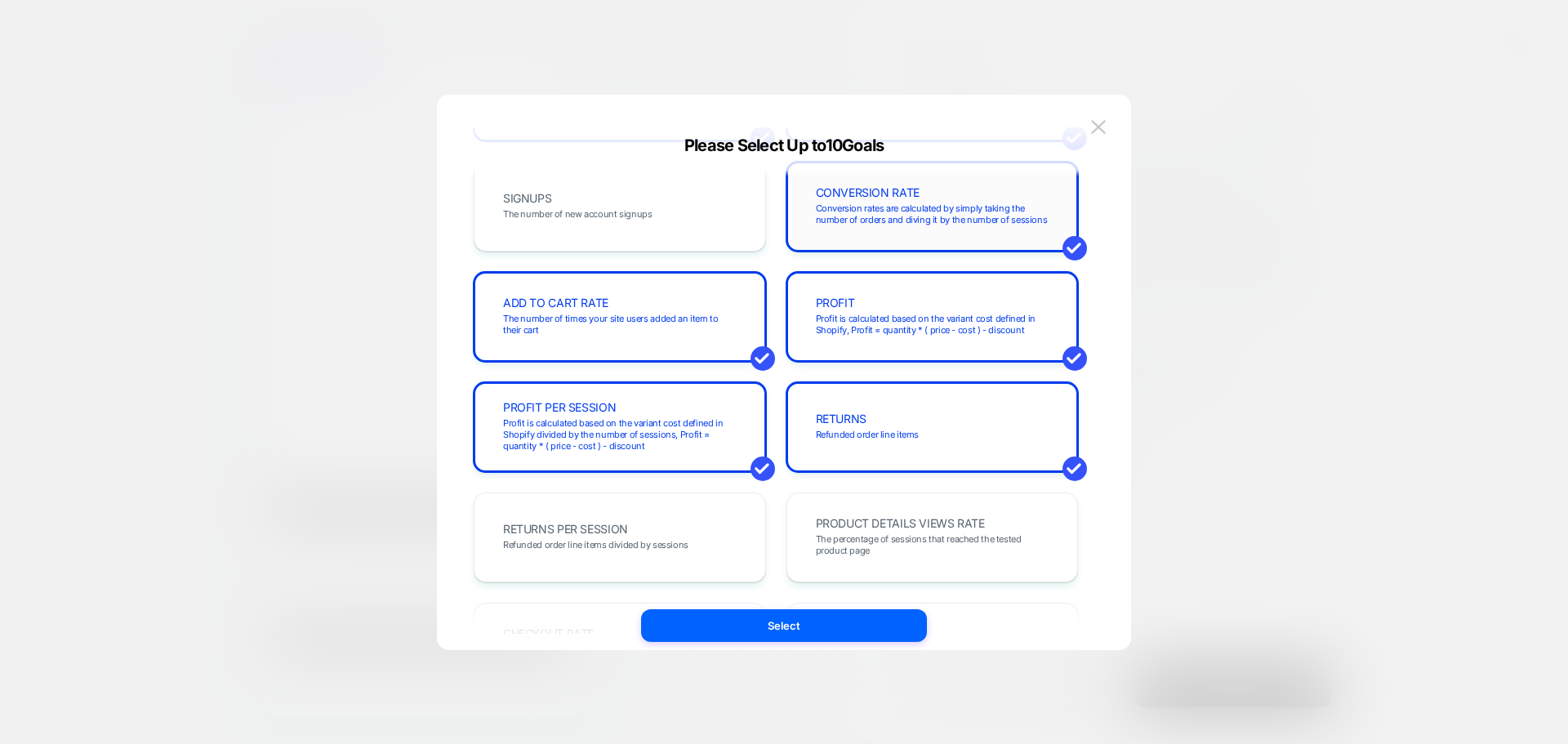
scroll to position [245, 0]
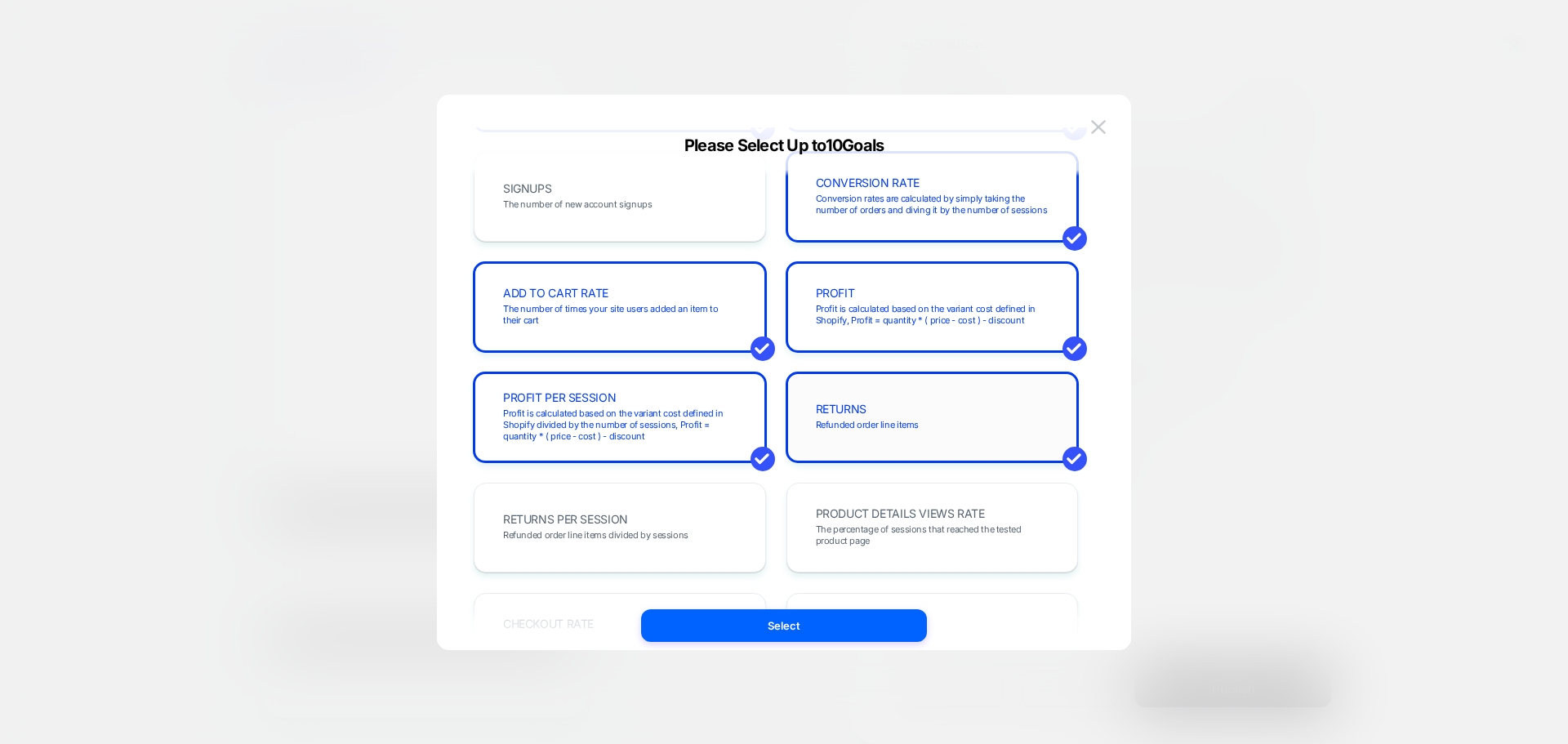
click at [831, 399] on div "RETURNS Refunded order line items" at bounding box center [932, 416] width 258 height 55
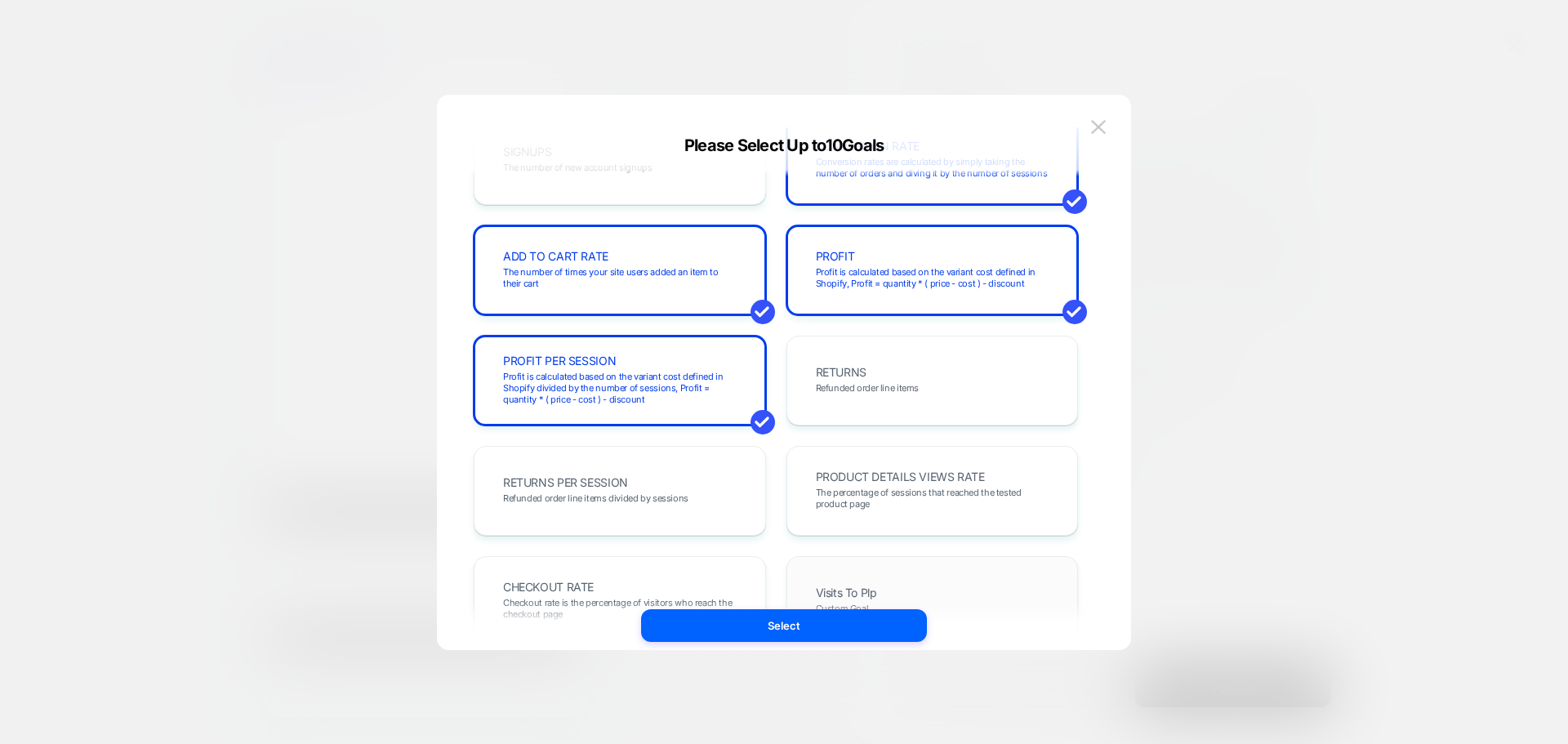
scroll to position [408, 0]
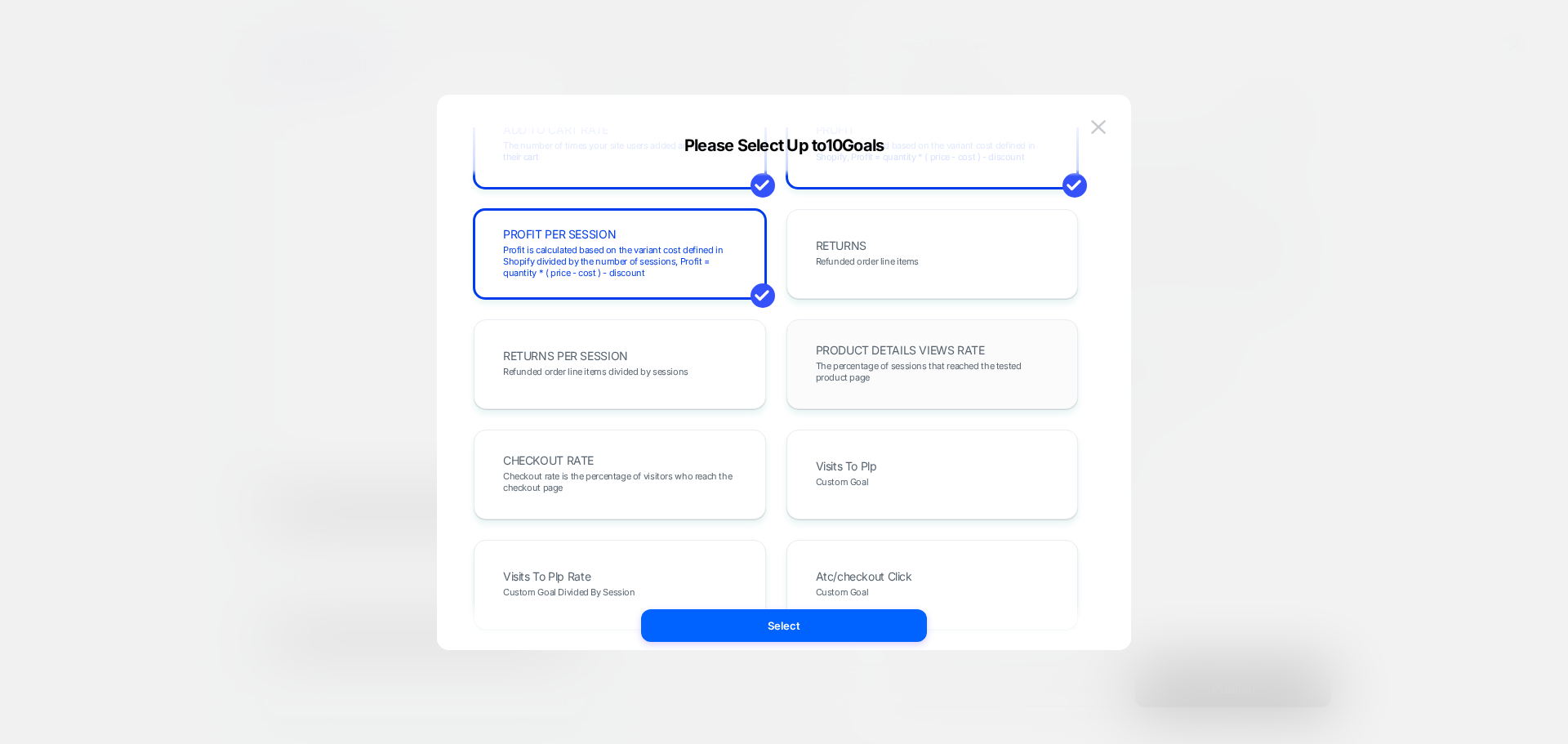
click at [919, 364] on span "The percentage of sessions that reached the tested product page" at bounding box center [933, 372] width 233 height 23
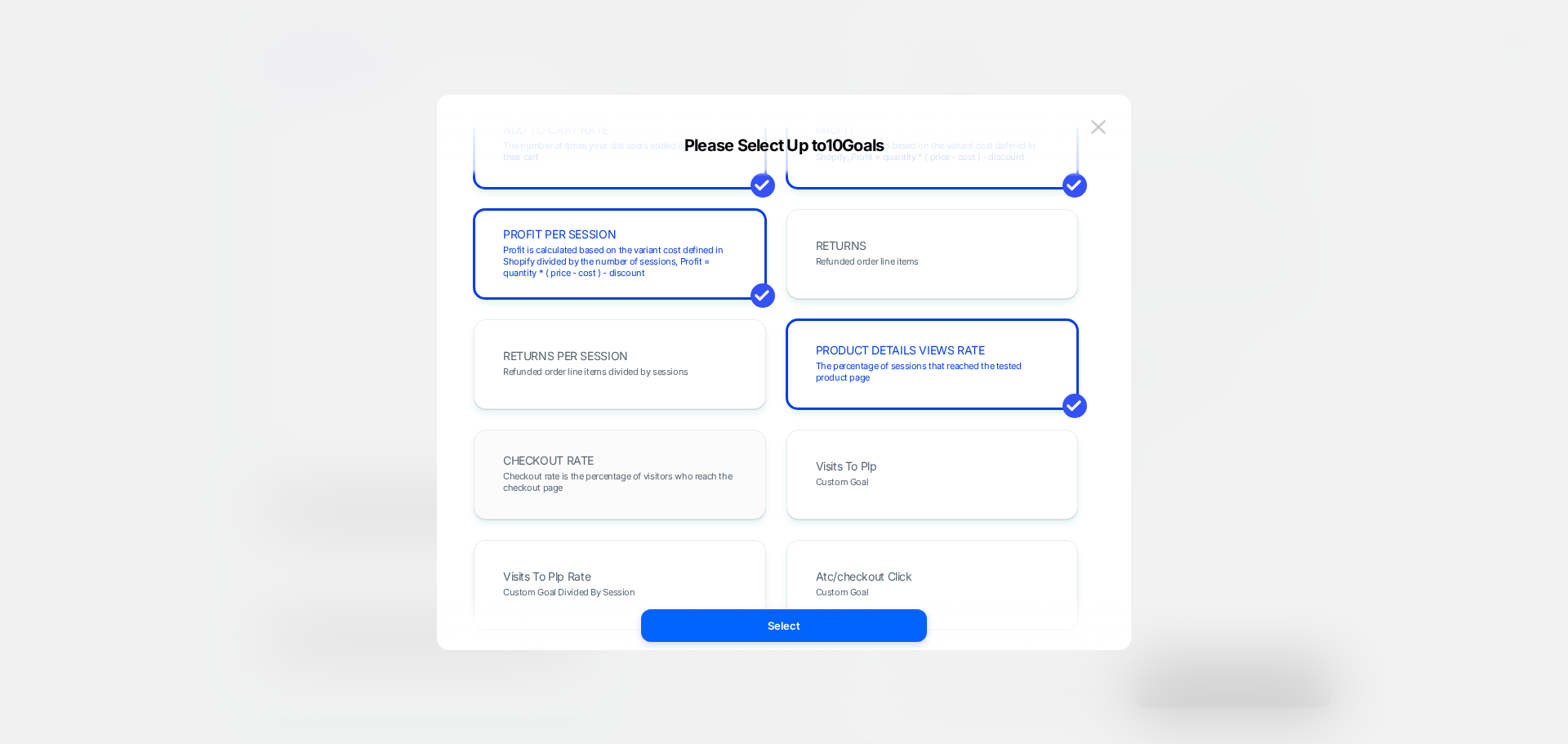
click at [652, 486] on span "Checkout rate is the percentage of visitors who reach the checkout page" at bounding box center [620, 481] width 233 height 23
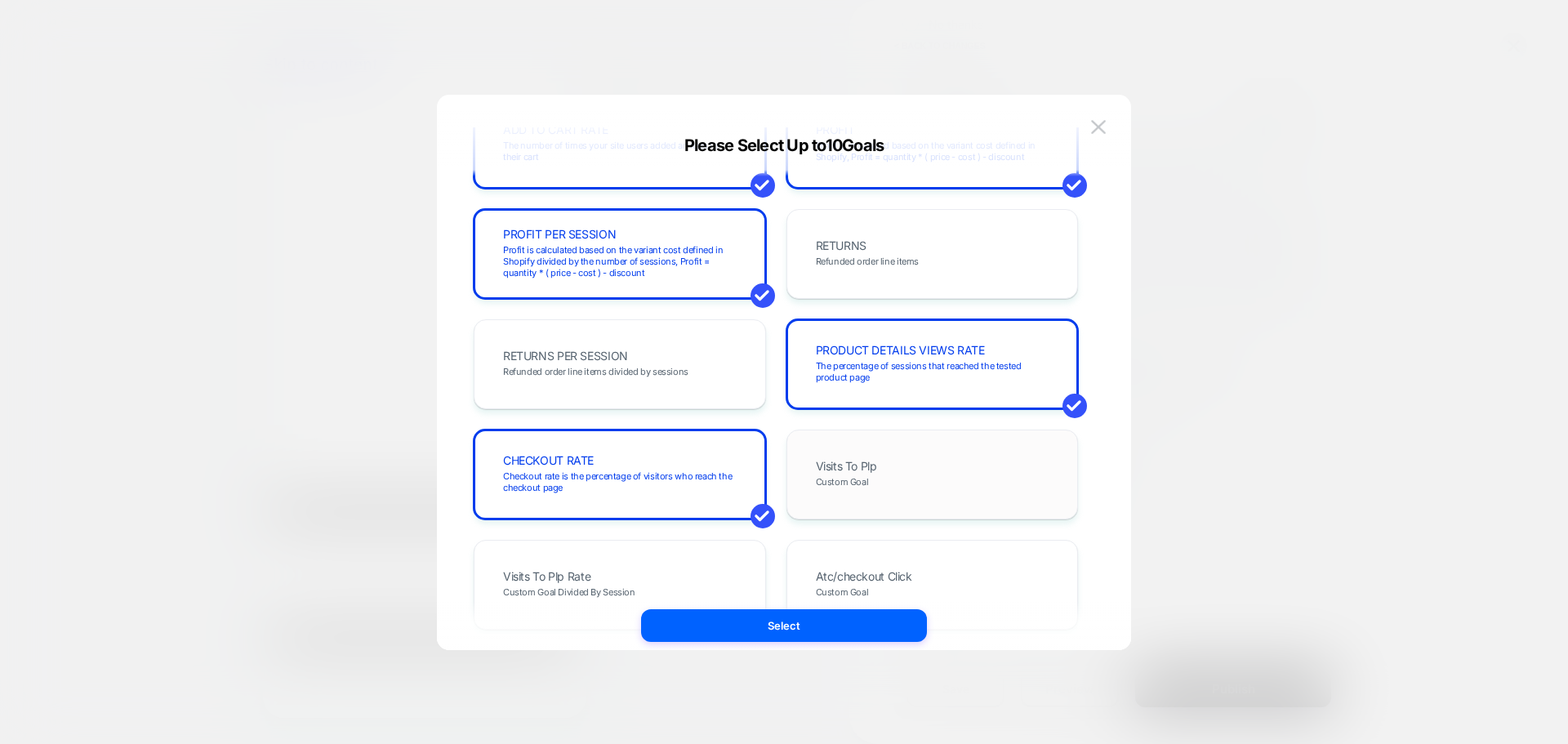
click at [874, 488] on div "Visits To Plp Custom Goal" at bounding box center [932, 474] width 258 height 55
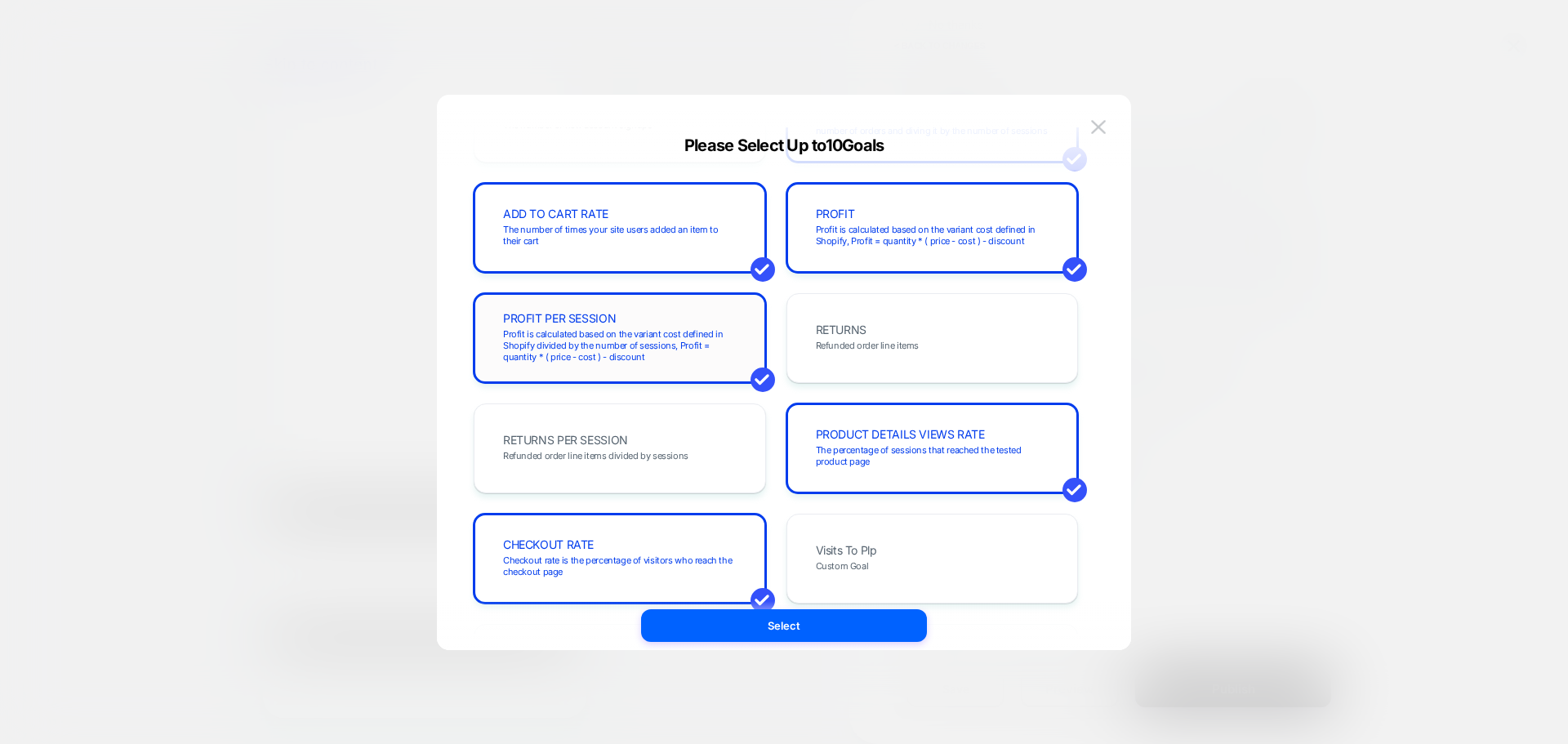
scroll to position [245, 0]
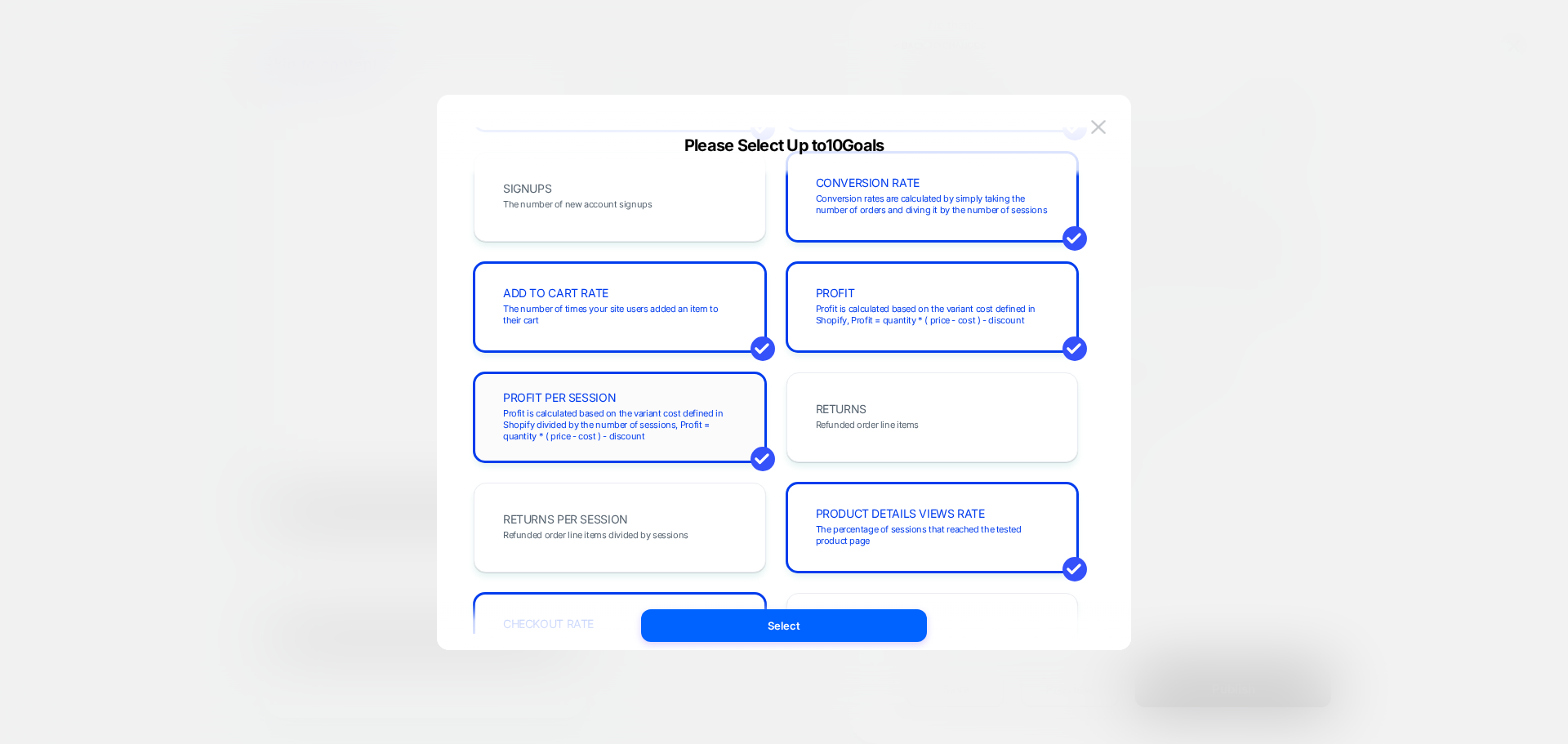
click at [628, 425] on span "Profit is calculated based on the variant cost defined in Shopify divided by th…" at bounding box center [620, 424] width 233 height 34
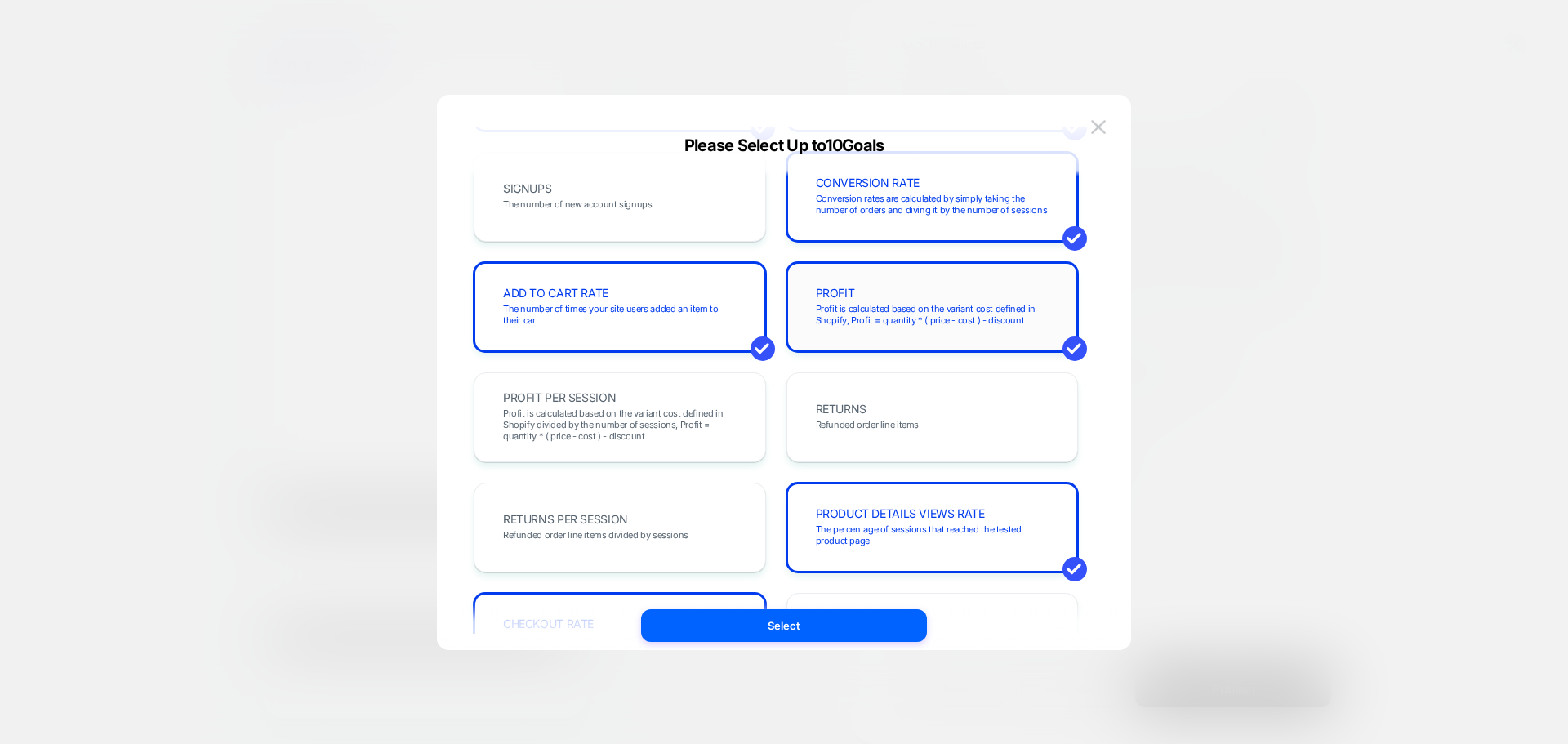
click at [909, 287] on div "PROFIT Profit is calculated based on the variant cost defined in Shopify, Profi…" at bounding box center [932, 306] width 258 height 55
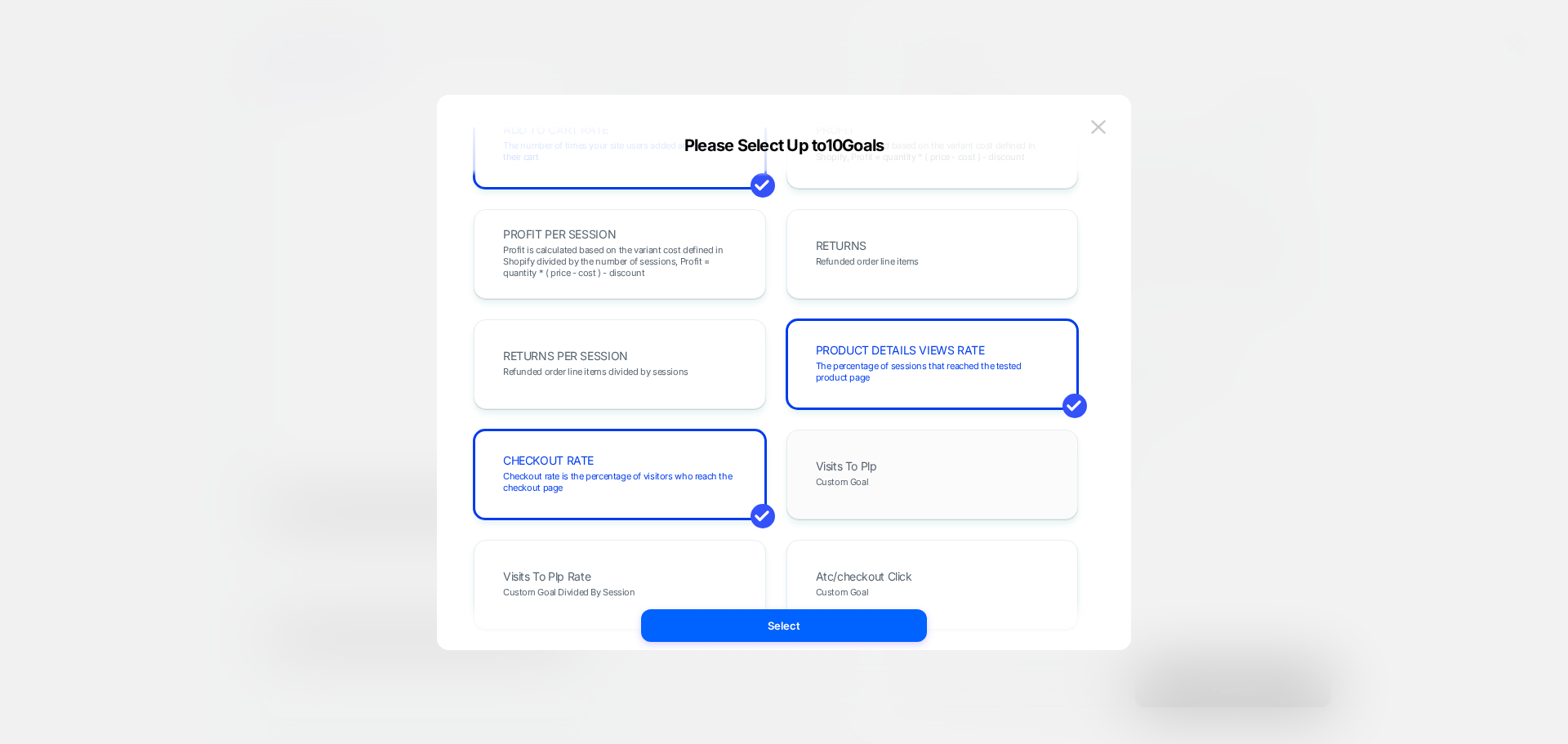
click at [917, 467] on div "Visits To Plp Custom Goal" at bounding box center [932, 474] width 258 height 55
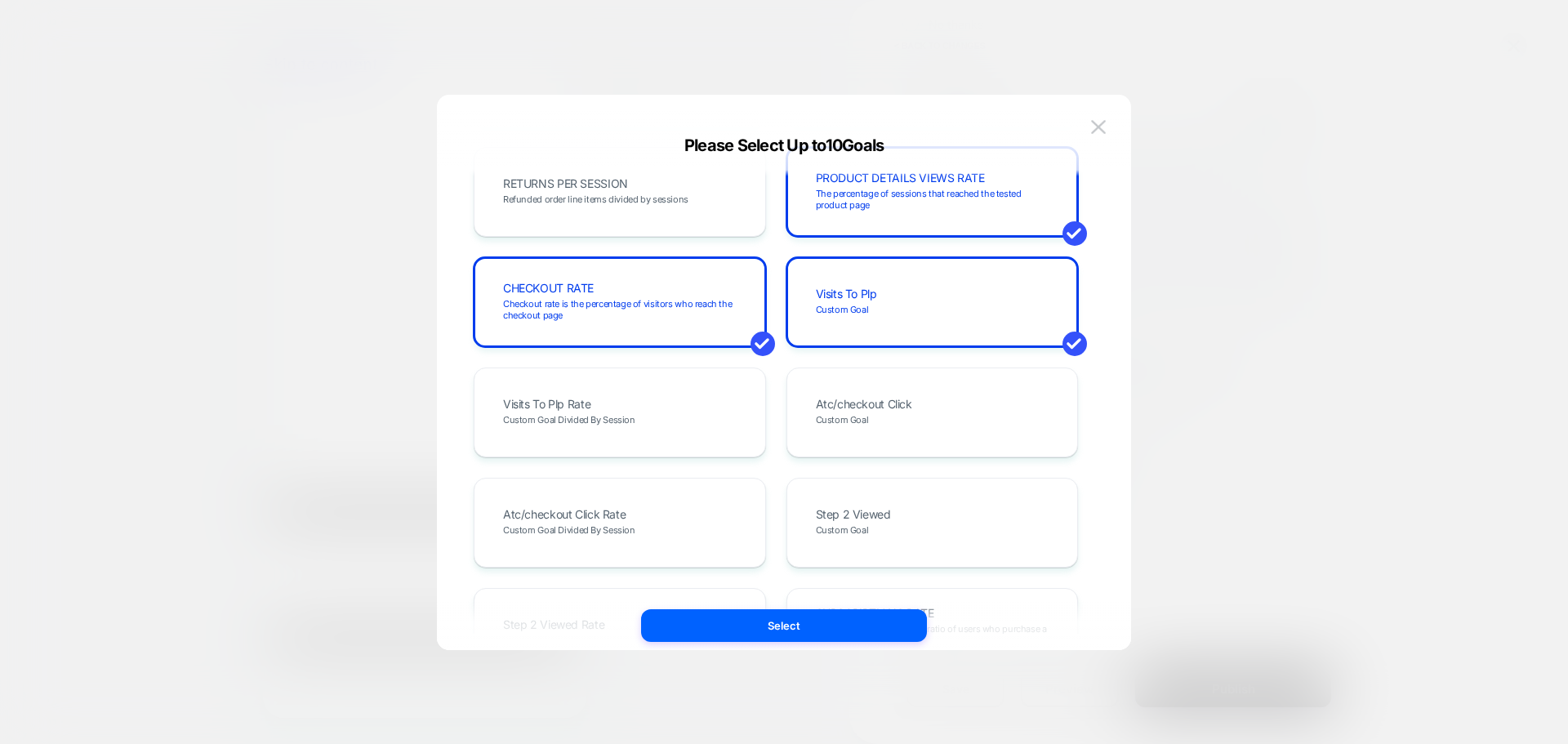
scroll to position [567, 0]
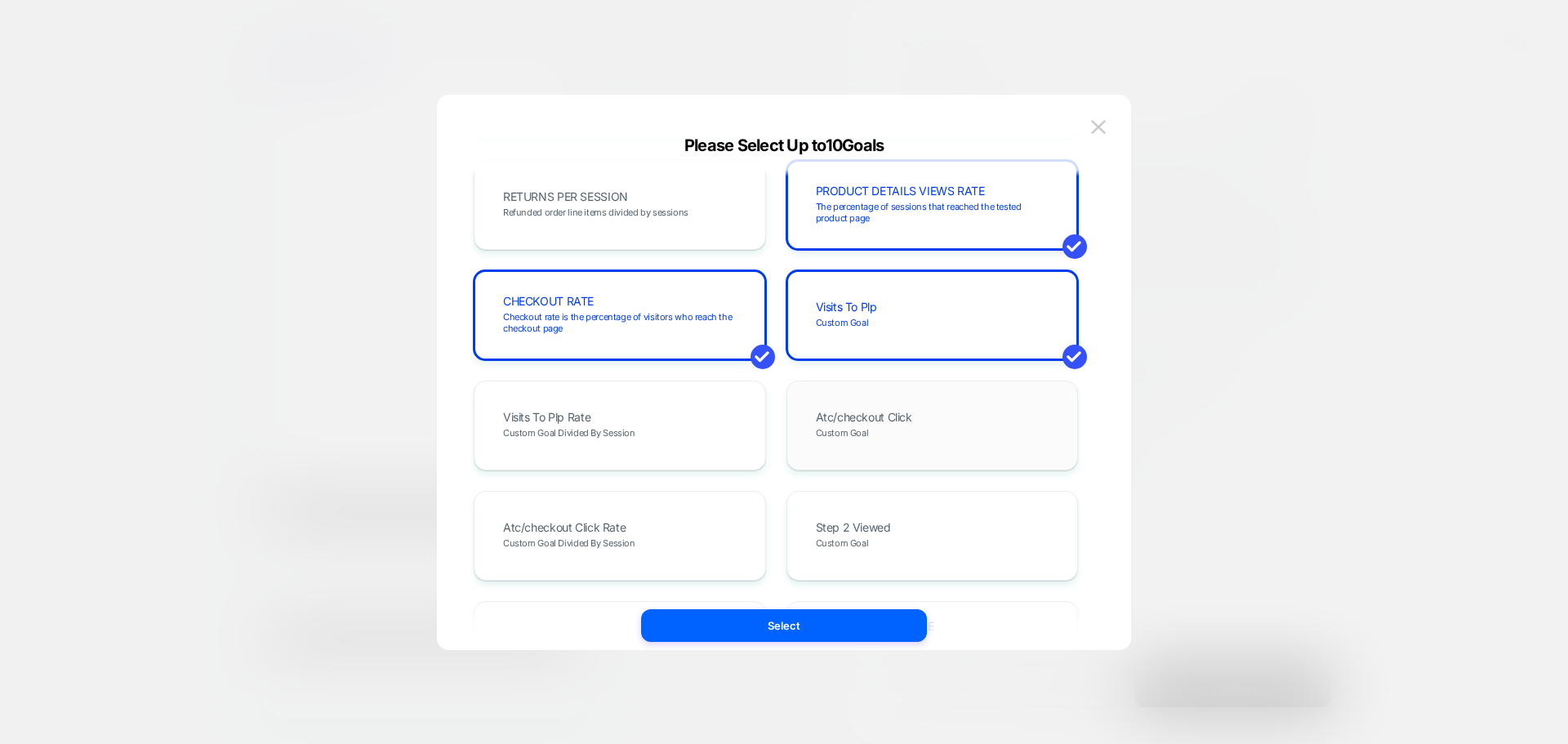
click at [862, 444] on div "Atc/checkout Click Custom Goal" at bounding box center [932, 425] width 258 height 55
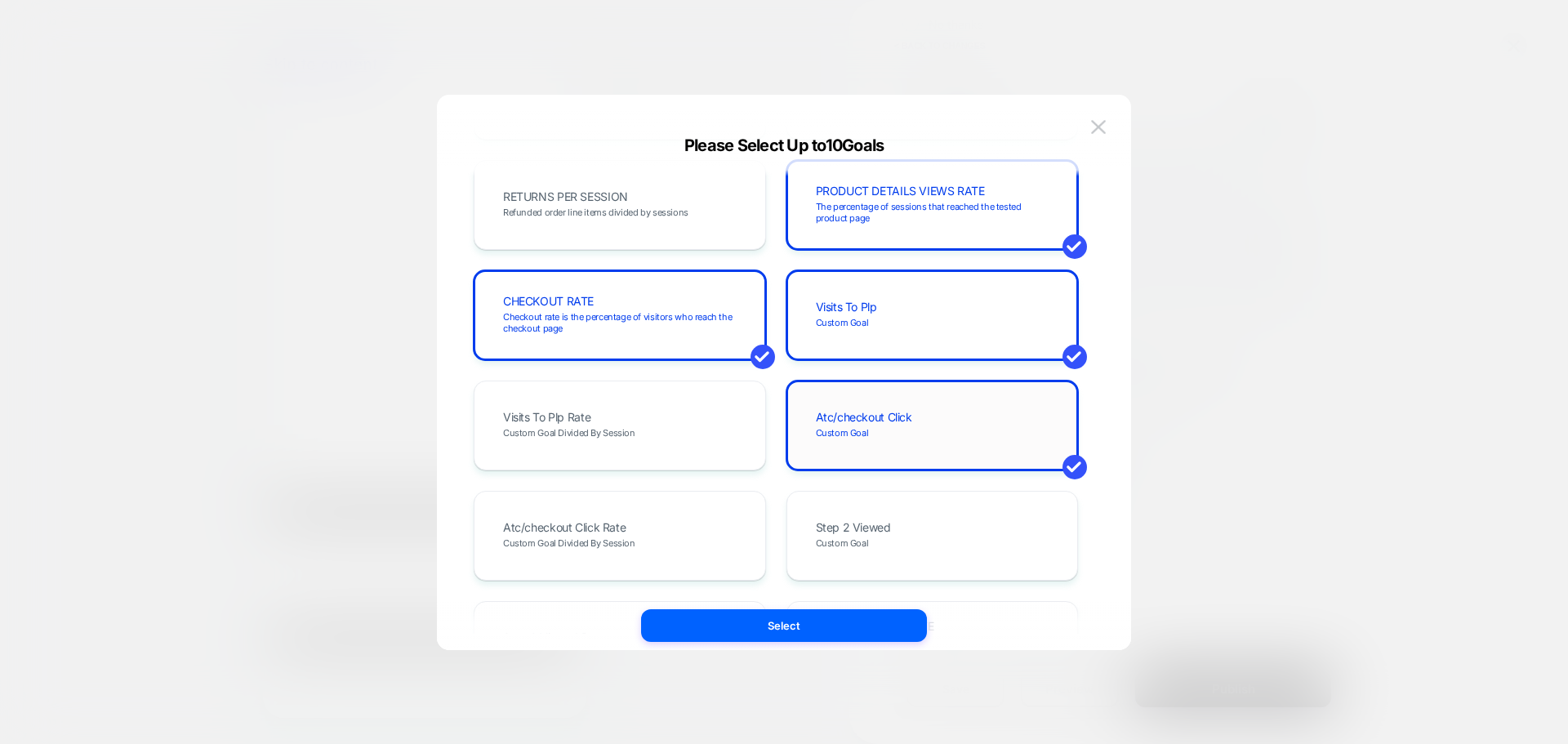
click at [859, 442] on div "Atc/checkout Click Custom Goal" at bounding box center [932, 425] width 258 height 55
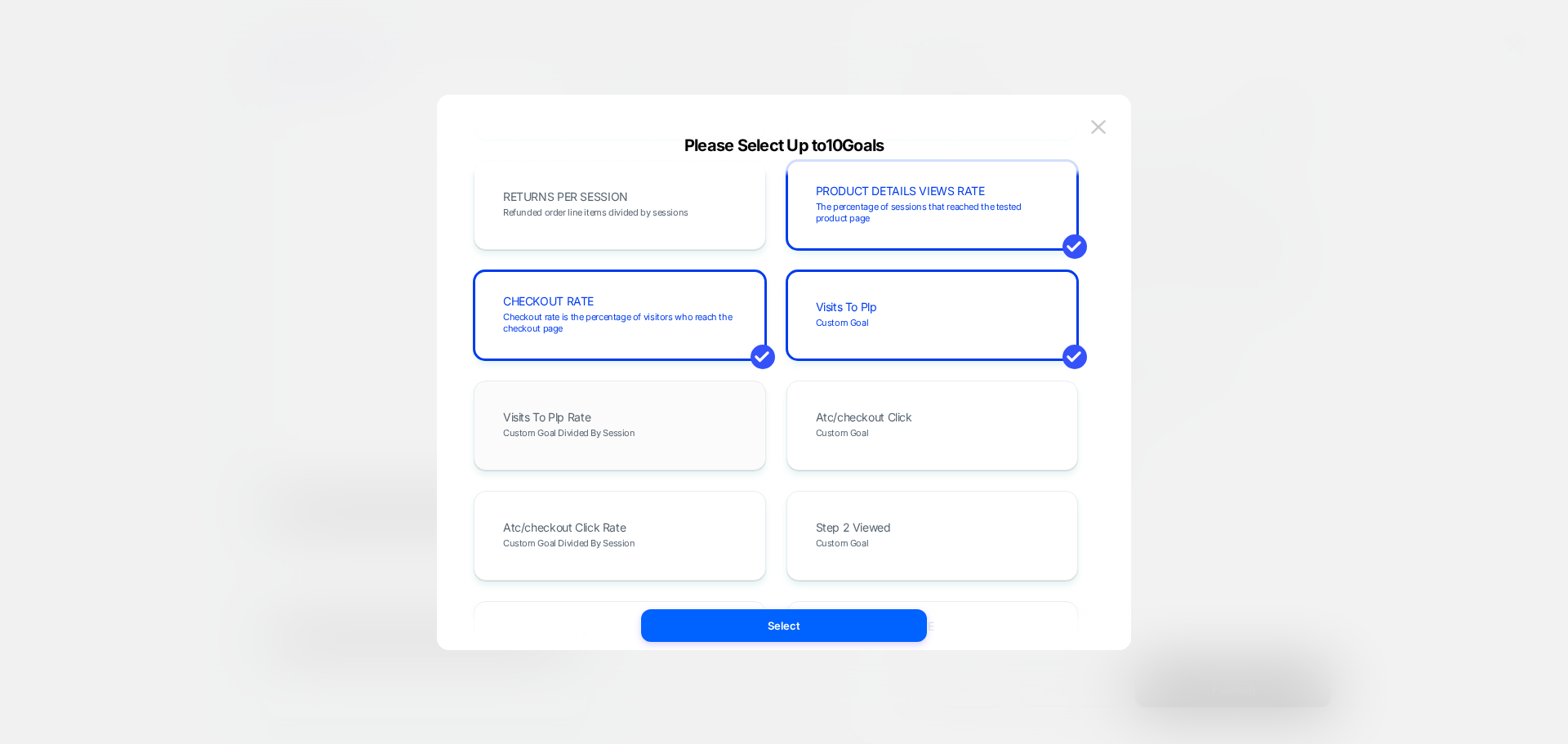
click at [705, 444] on div "Visits To Plp Rate Custom Goal Divided By Session" at bounding box center [619, 425] width 258 height 55
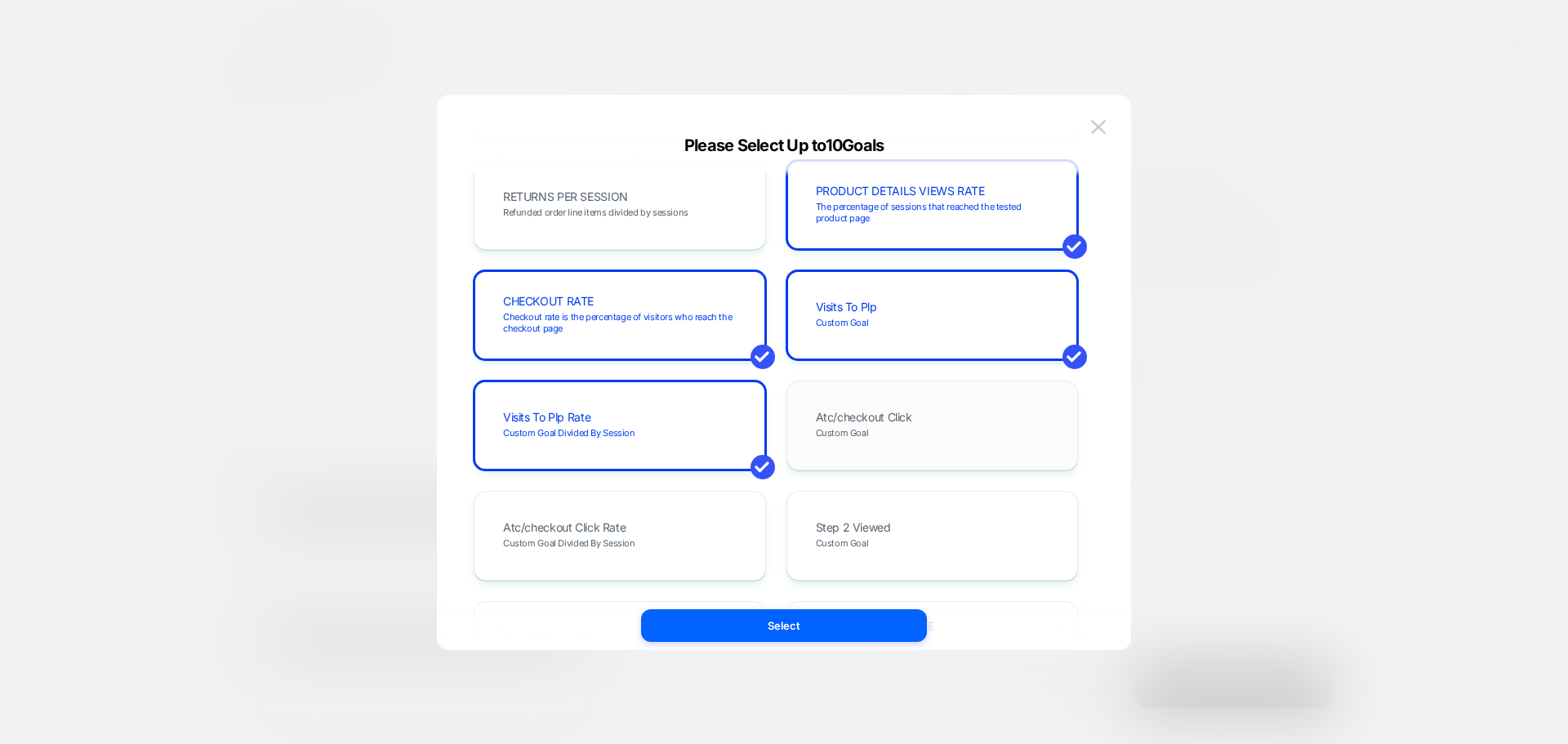
click at [888, 448] on div "Atc/checkout Click Custom Goal" at bounding box center [932, 425] width 258 height 55
click at [711, 437] on div "Visits To Plp Rate Custom Goal Divided By Session" at bounding box center [619, 425] width 258 height 55
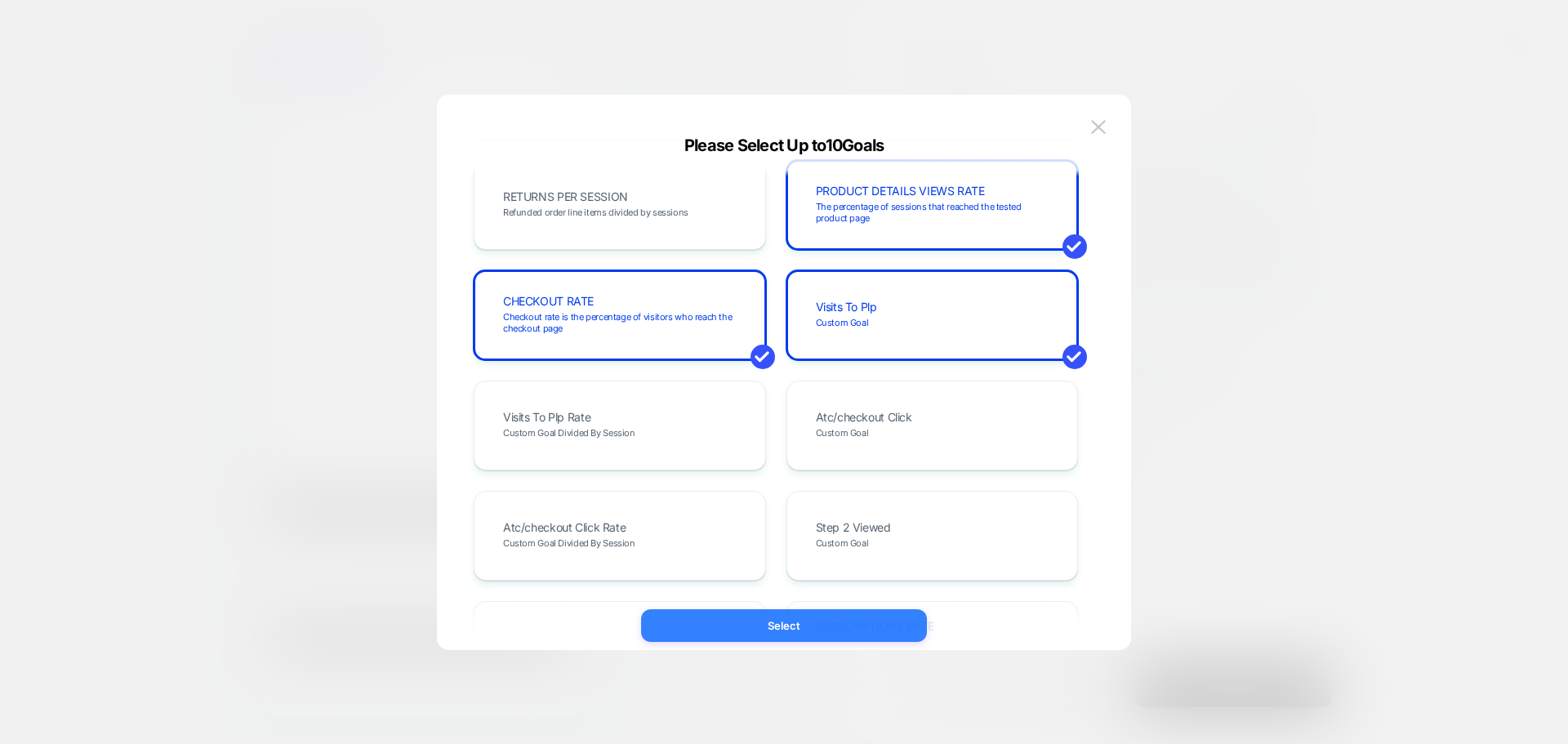
click at [739, 618] on button "Select" at bounding box center [784, 625] width 286 height 33
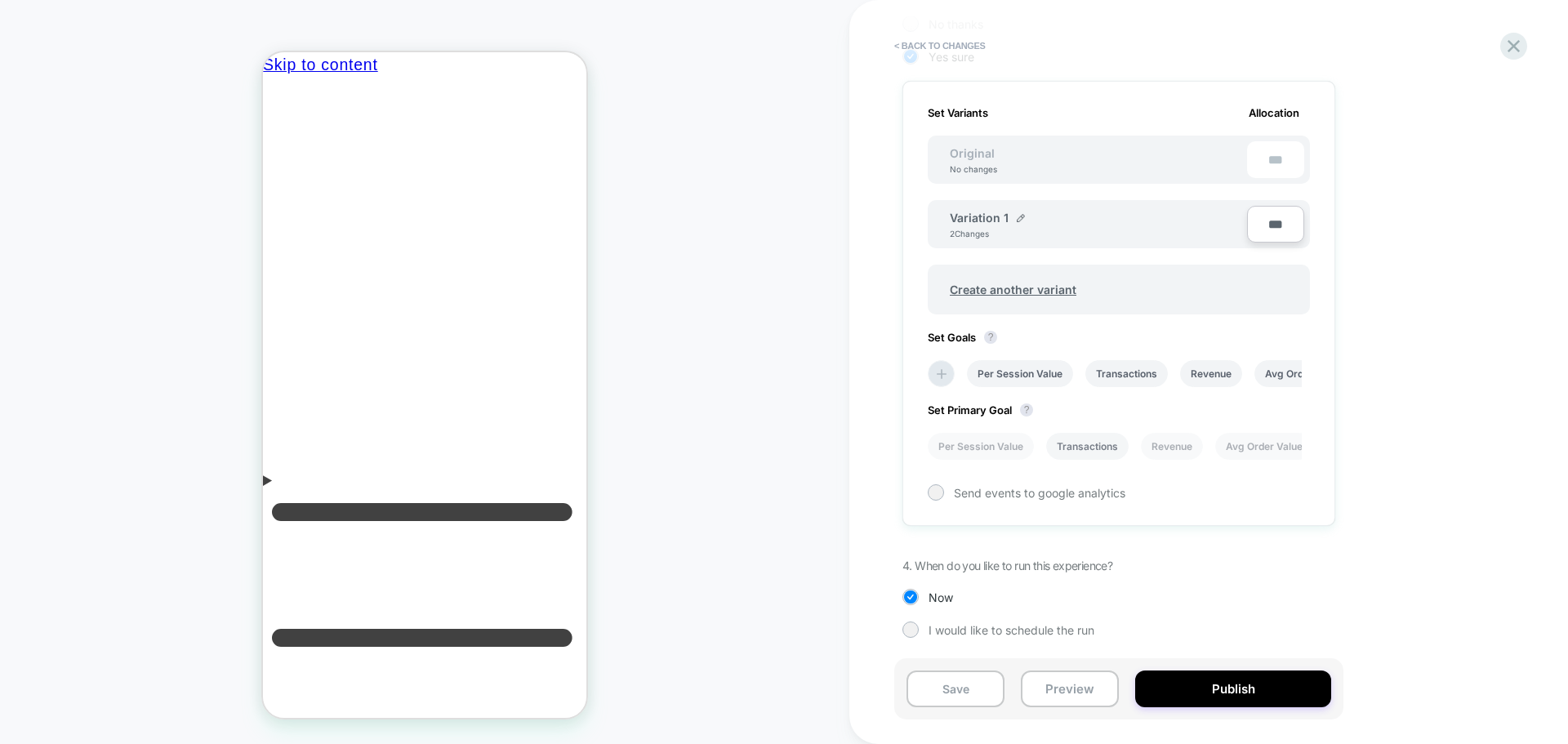
click at [1087, 443] on li "Transactions" at bounding box center [1087, 446] width 83 height 27
click at [1239, 695] on button "Publish" at bounding box center [1232, 689] width 196 height 37
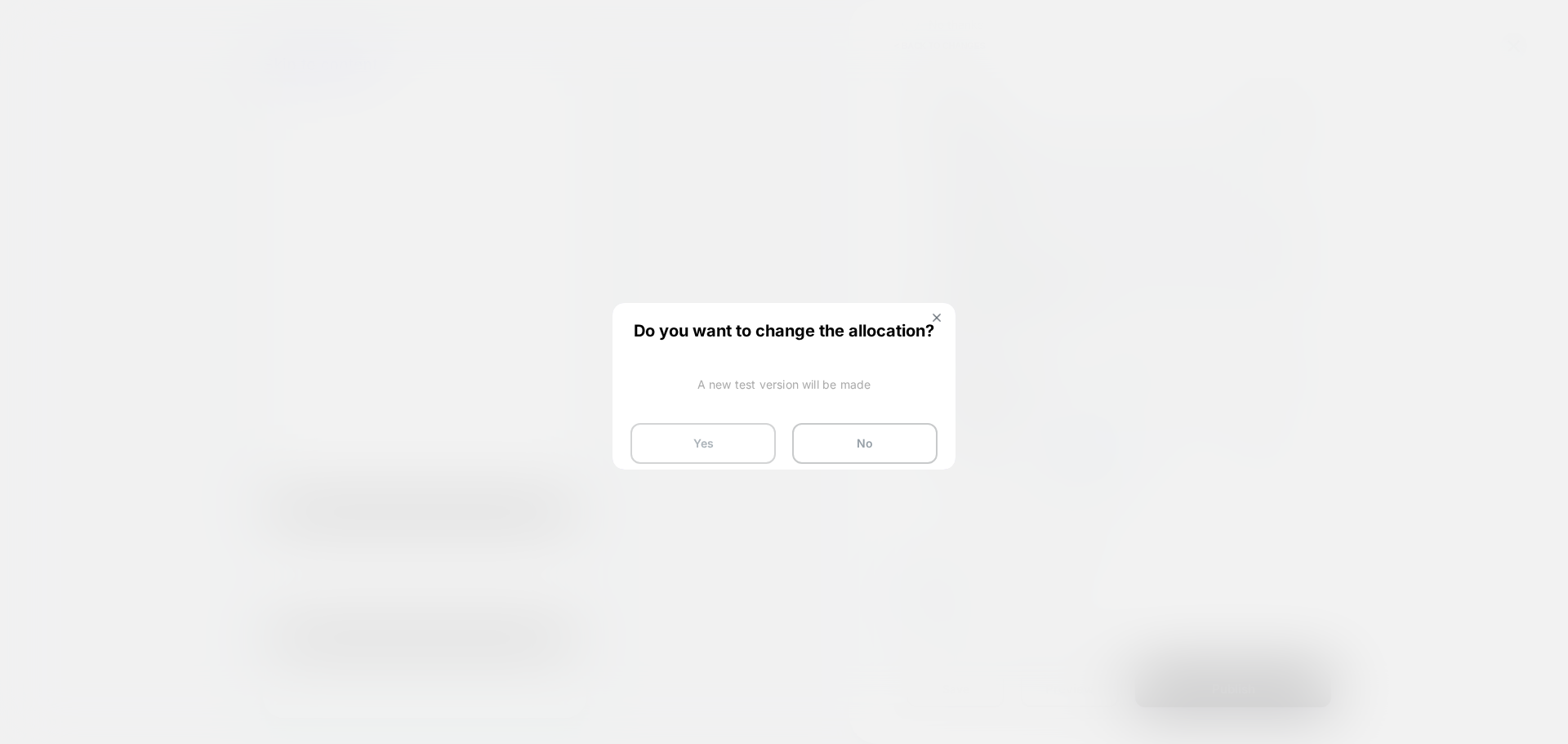
click at [704, 435] on button "Yes" at bounding box center [702, 443] width 145 height 41
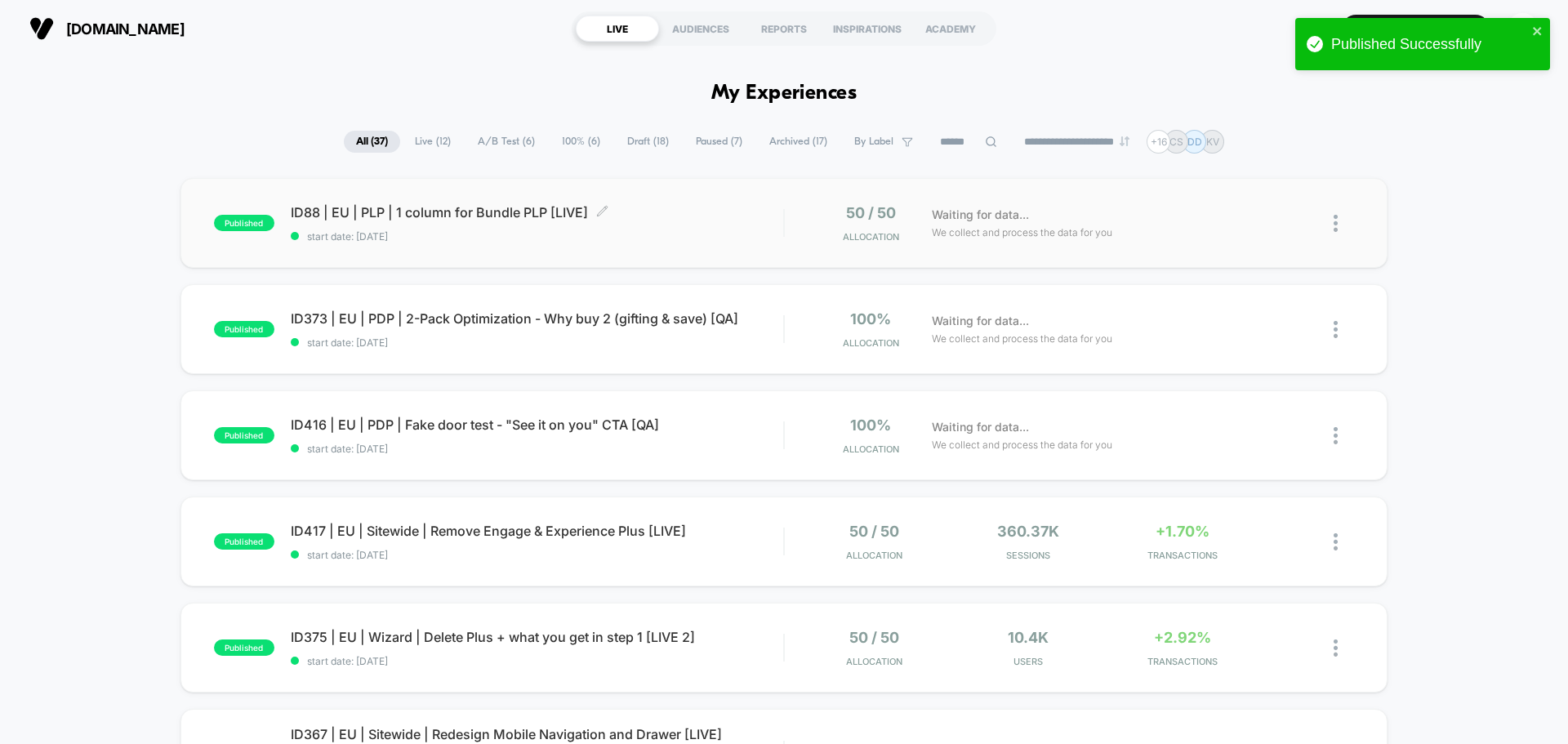
click at [449, 209] on span "ID88 | EU | PLP | 1 column for Bundle PLP [LIVE] Click to edit experience detai…" at bounding box center [537, 212] width 492 height 17
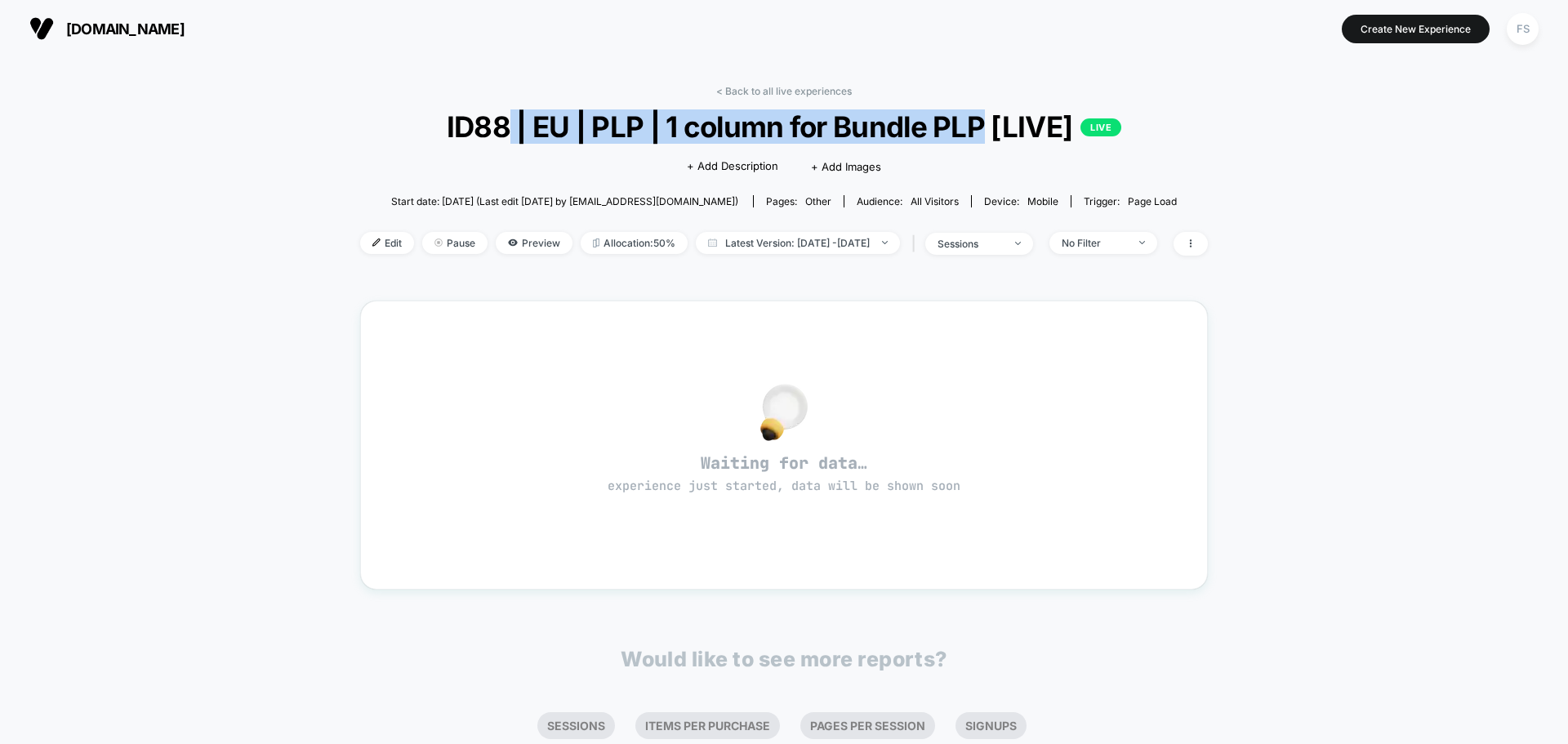
drag, startPoint x: 978, startPoint y: 125, endPoint x: 495, endPoint y: 129, distance: 483.0
click at [501, 132] on span "ID88 | EU | PLP | 1 column for Bundle PLP [LIVE] LIVE" at bounding box center [784, 125] width 763 height 34
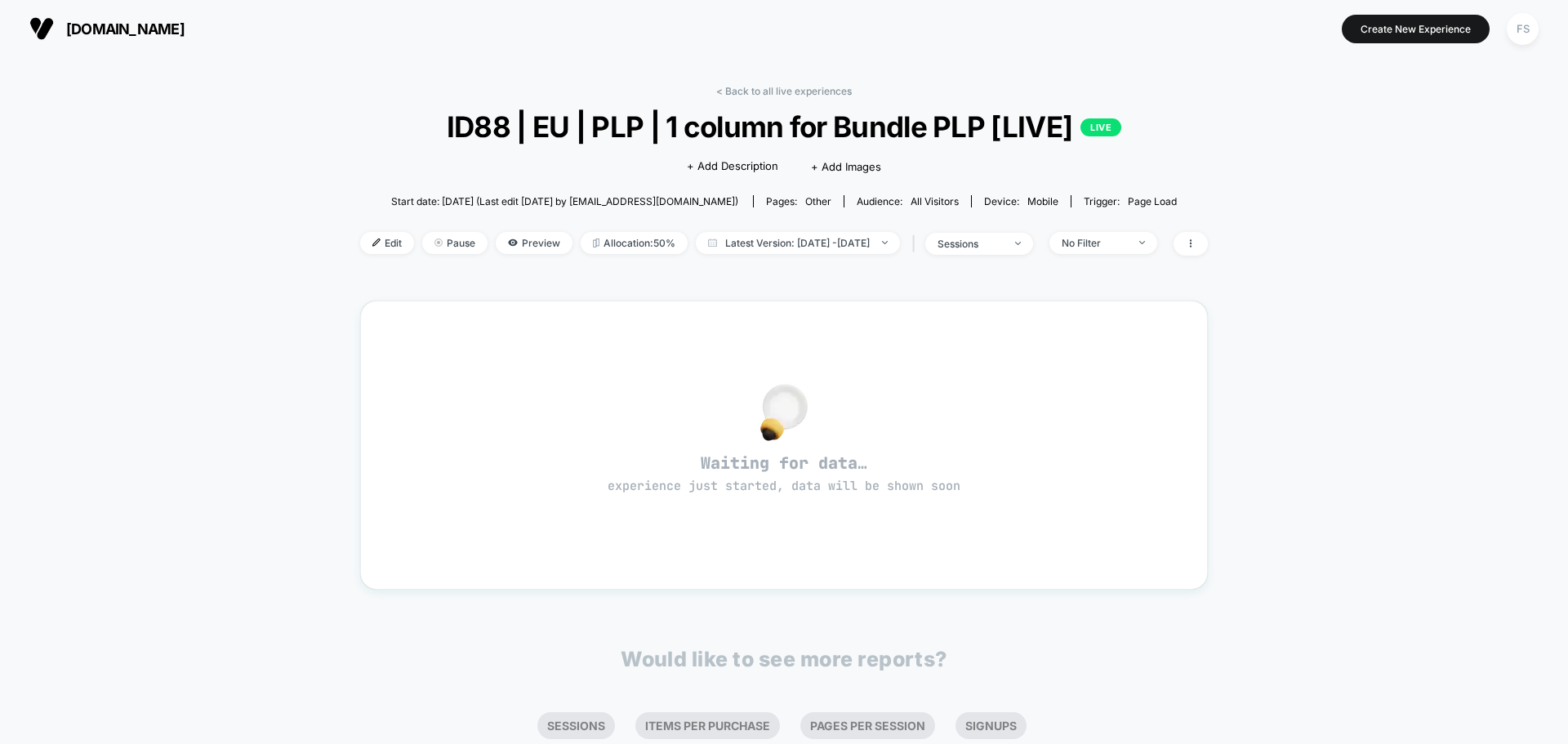
click at [1283, 140] on div "< Back to all live experiences ID88 | EU | PLP | 1 column for Bundle PLP [LIVE]…" at bounding box center [784, 491] width 1568 height 868
click at [792, 90] on link "< Back to all live experiences" at bounding box center [783, 90] width 135 height 13
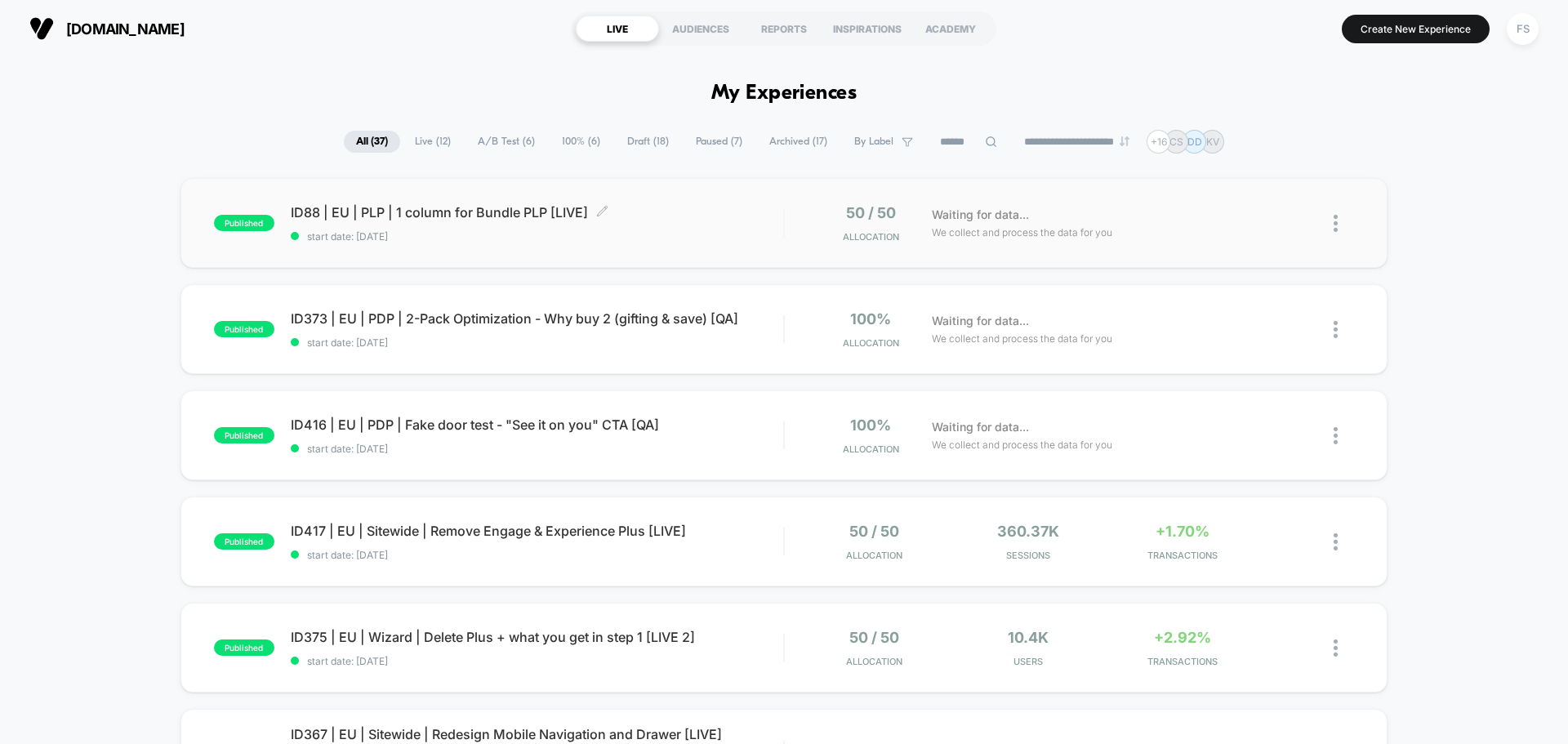
click at [546, 207] on span "ID88 | EU | PLP | 1 column for Bundle PLP [LIVE] Click to edit experience detai…" at bounding box center [537, 212] width 492 height 17
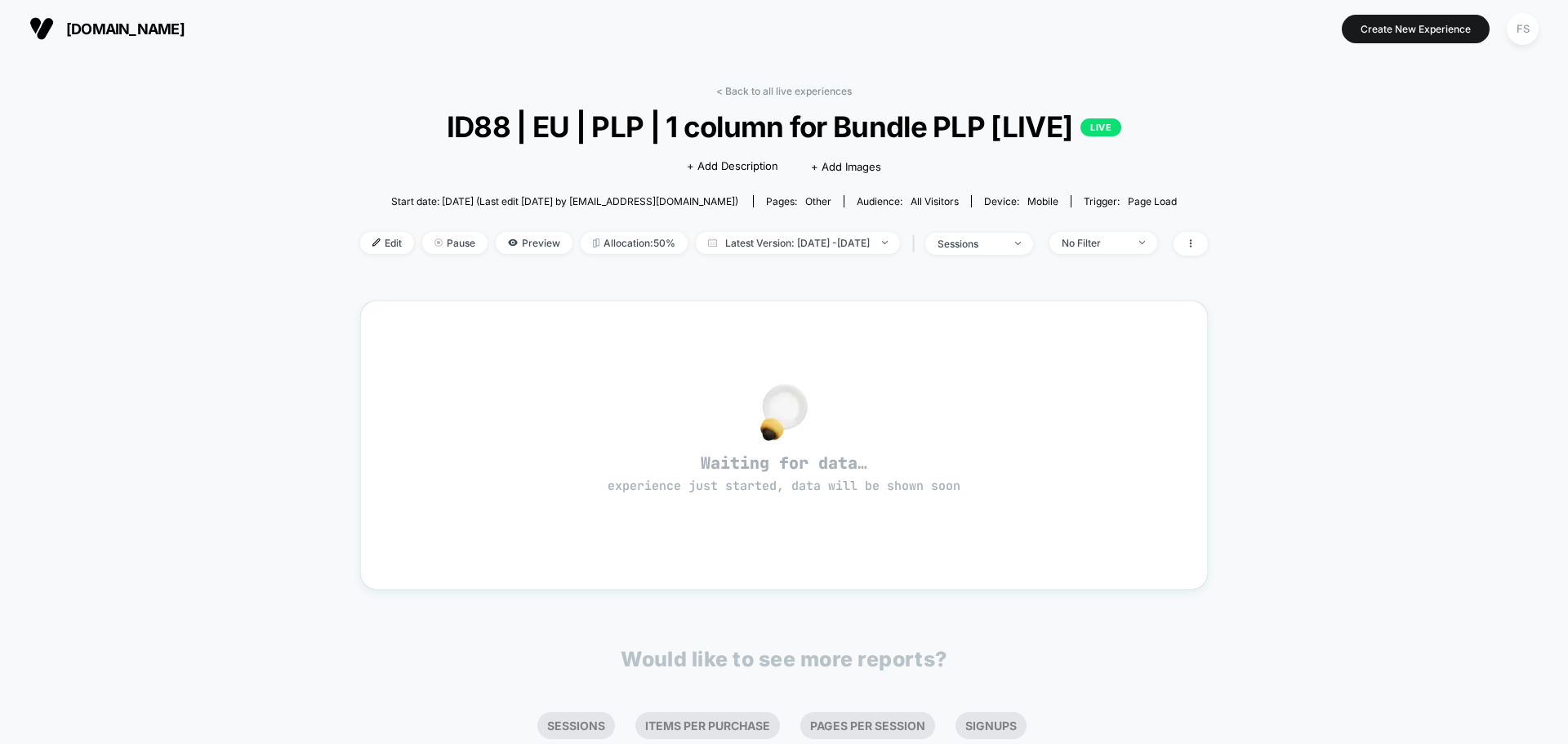
click at [818, 100] on div "< Back to all live experiences ID88 | EU | PLP | 1 column for Bundle PLP [LIVE]…" at bounding box center [783, 180] width 847 height 191
click at [818, 92] on link "< Back to all live experiences" at bounding box center [783, 90] width 135 height 13
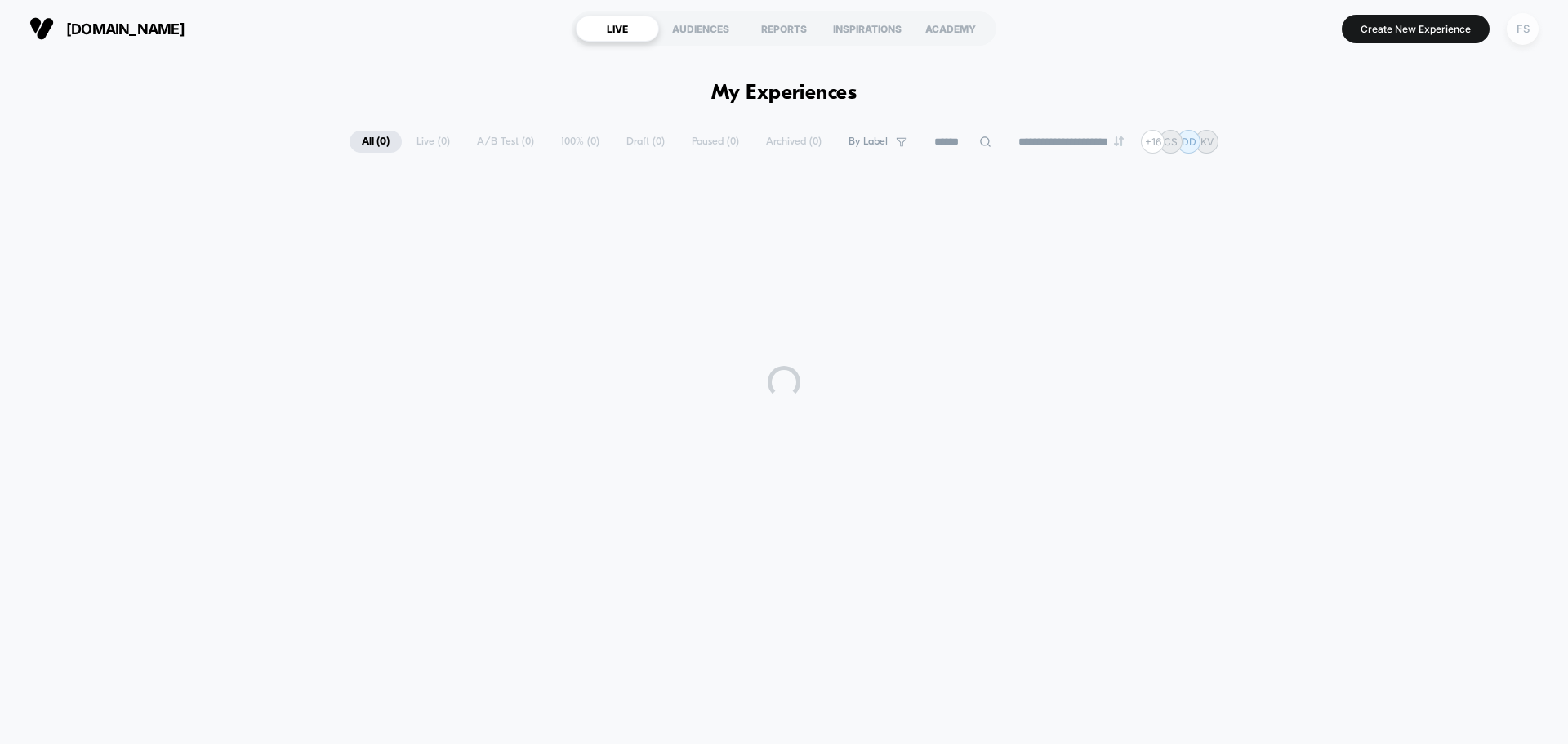
click at [1532, 25] on div "FS" at bounding box center [1522, 28] width 32 height 32
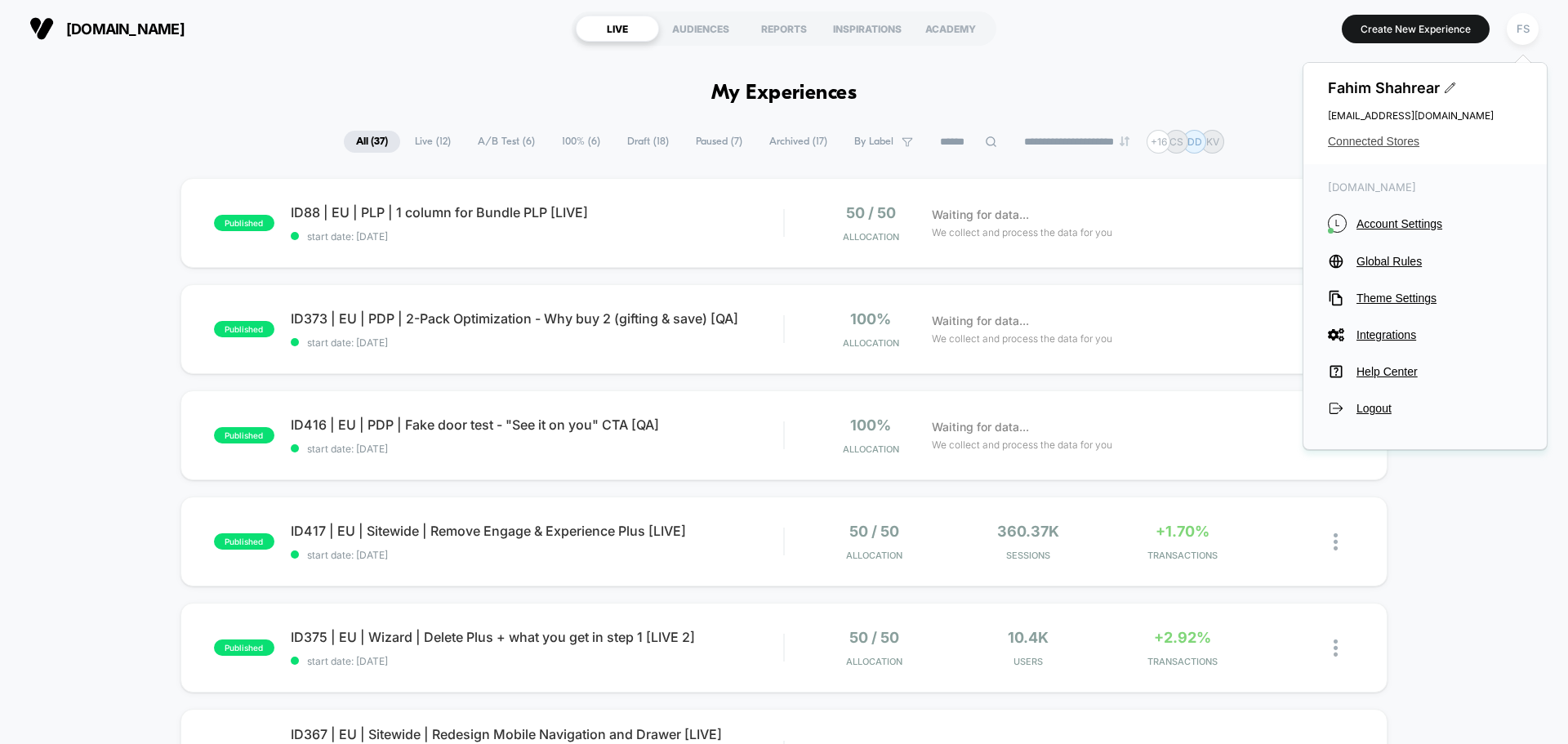
click at [1392, 147] on span "Connected Stores" at bounding box center [1425, 140] width 195 height 13
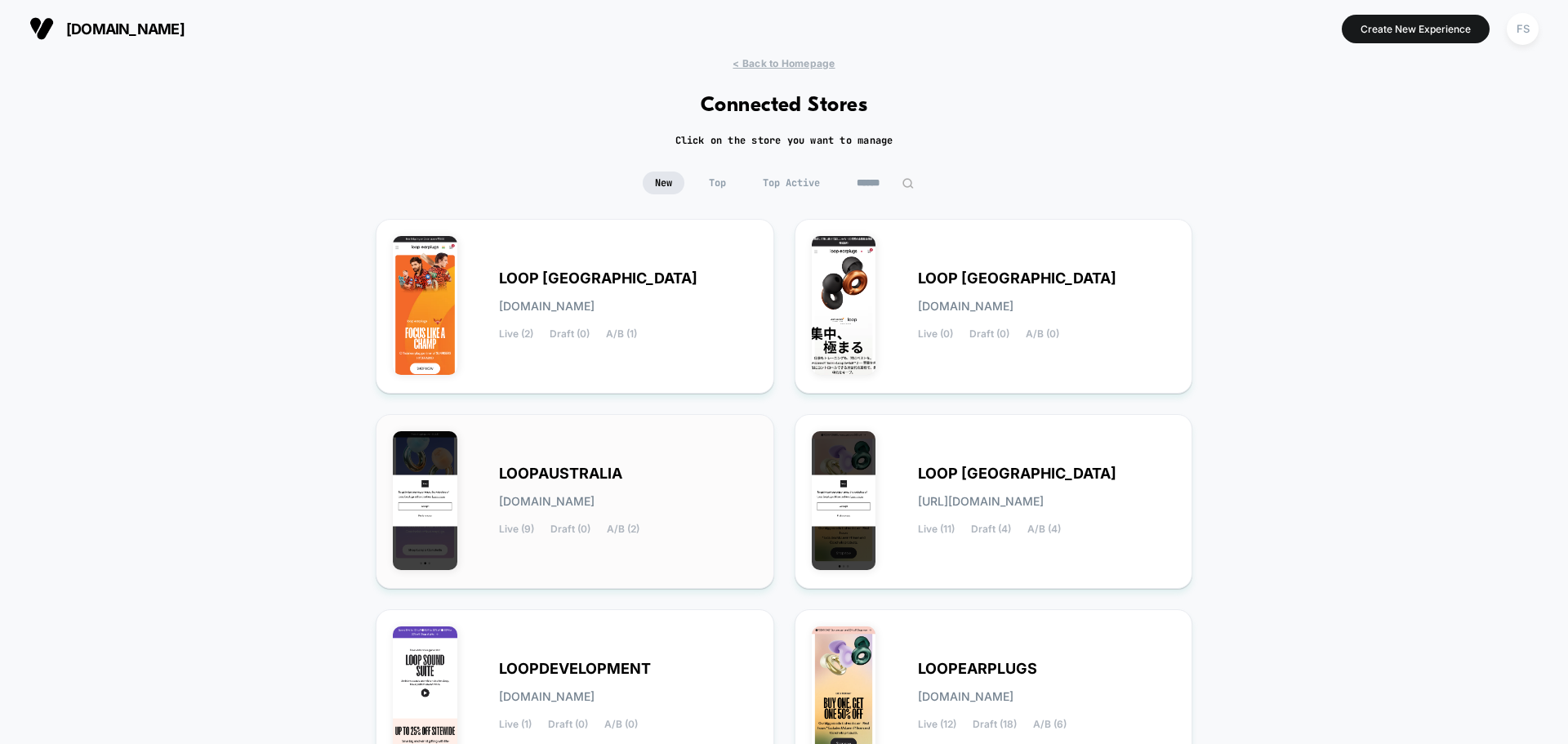
click at [597, 463] on div "LOOPAUSTRALIA [DOMAIN_NAME] Live (9) Draft (0) A/B (2)" at bounding box center [575, 501] width 364 height 140
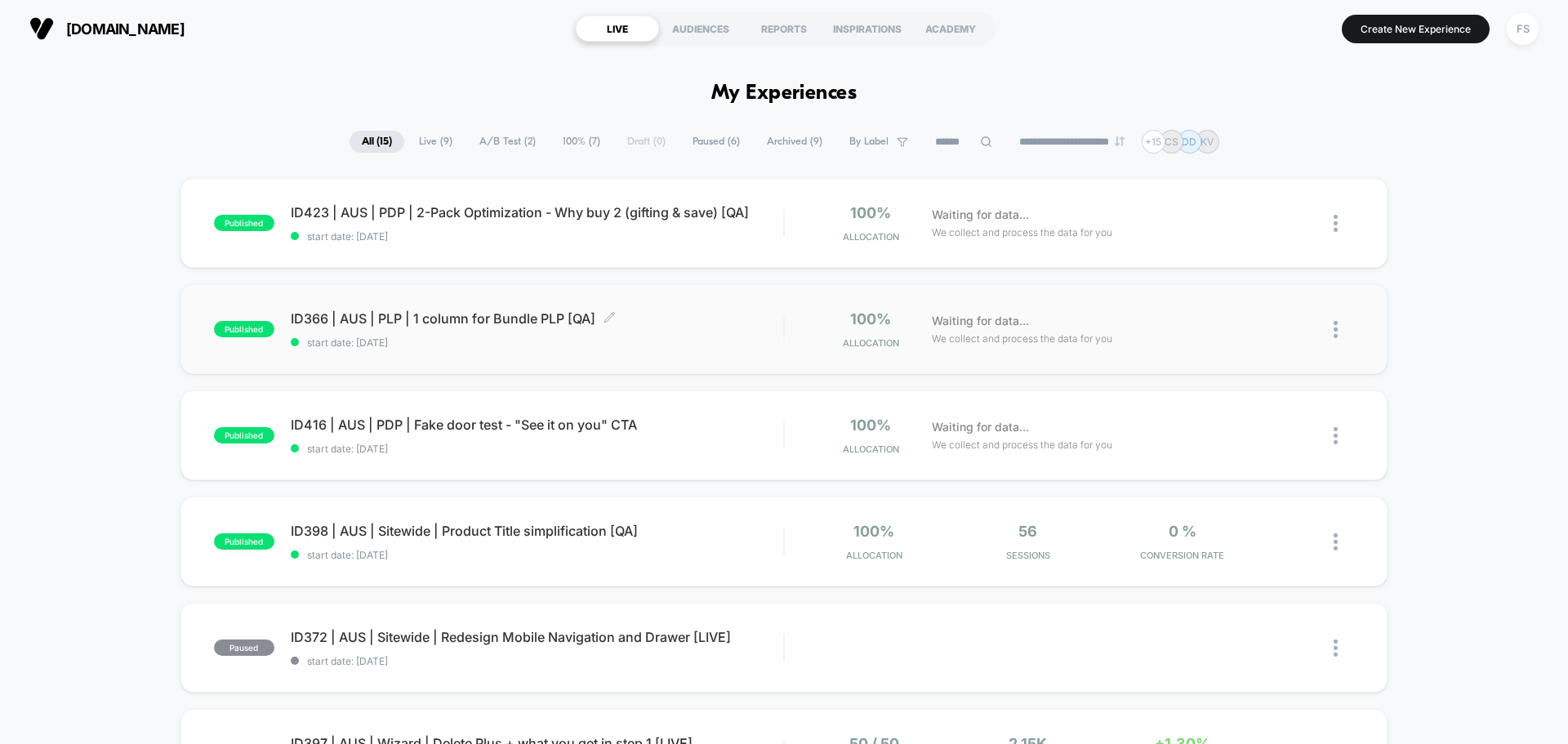
click at [592, 335] on div "ID366 | AUS | PLP | 1 column for Bundle PLP [QA] Click to edit experience detai…" at bounding box center [537, 329] width 492 height 38
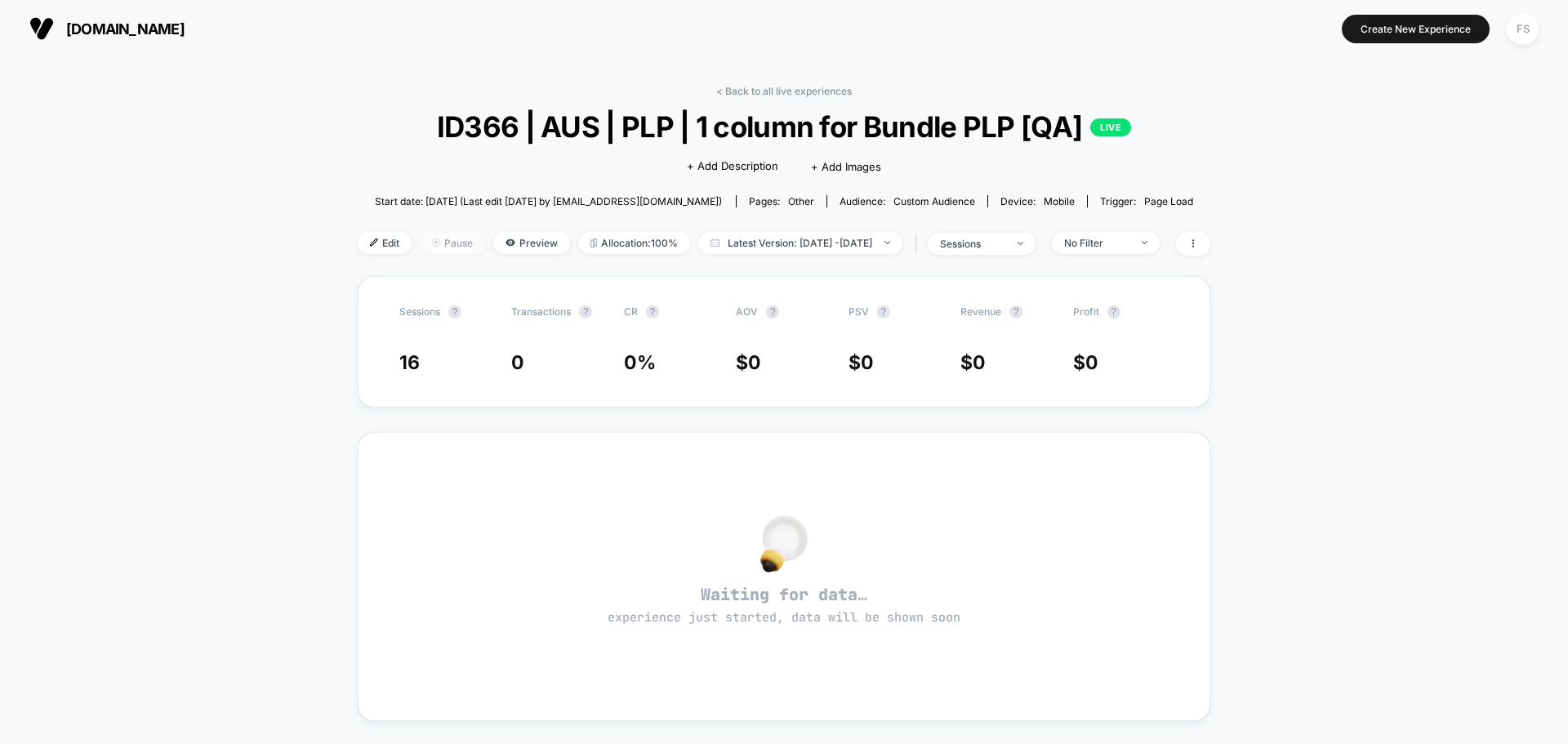
click at [437, 236] on span "Pause" at bounding box center [451, 242] width 65 height 22
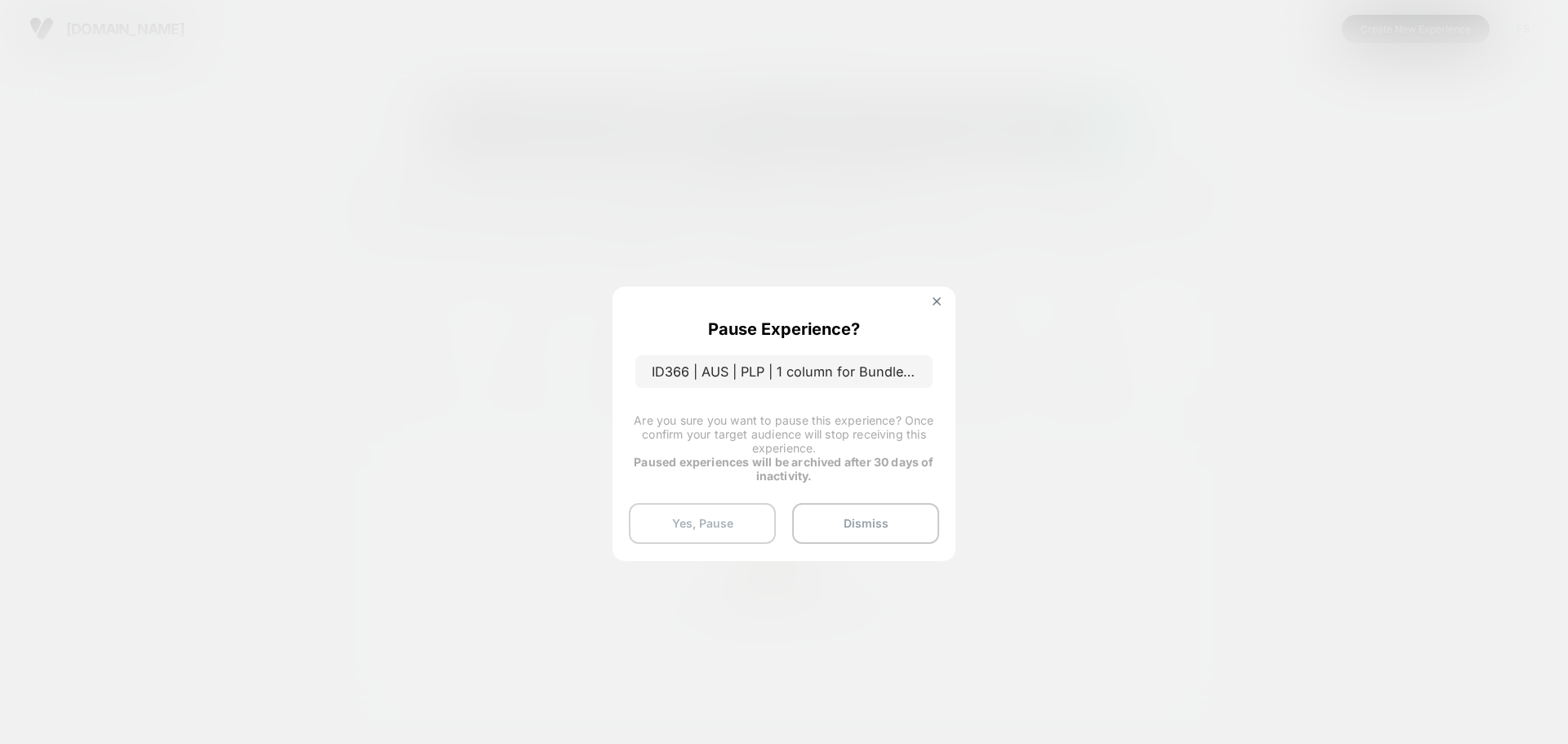
click at [684, 521] on button "Yes, Pause" at bounding box center [701, 523] width 147 height 41
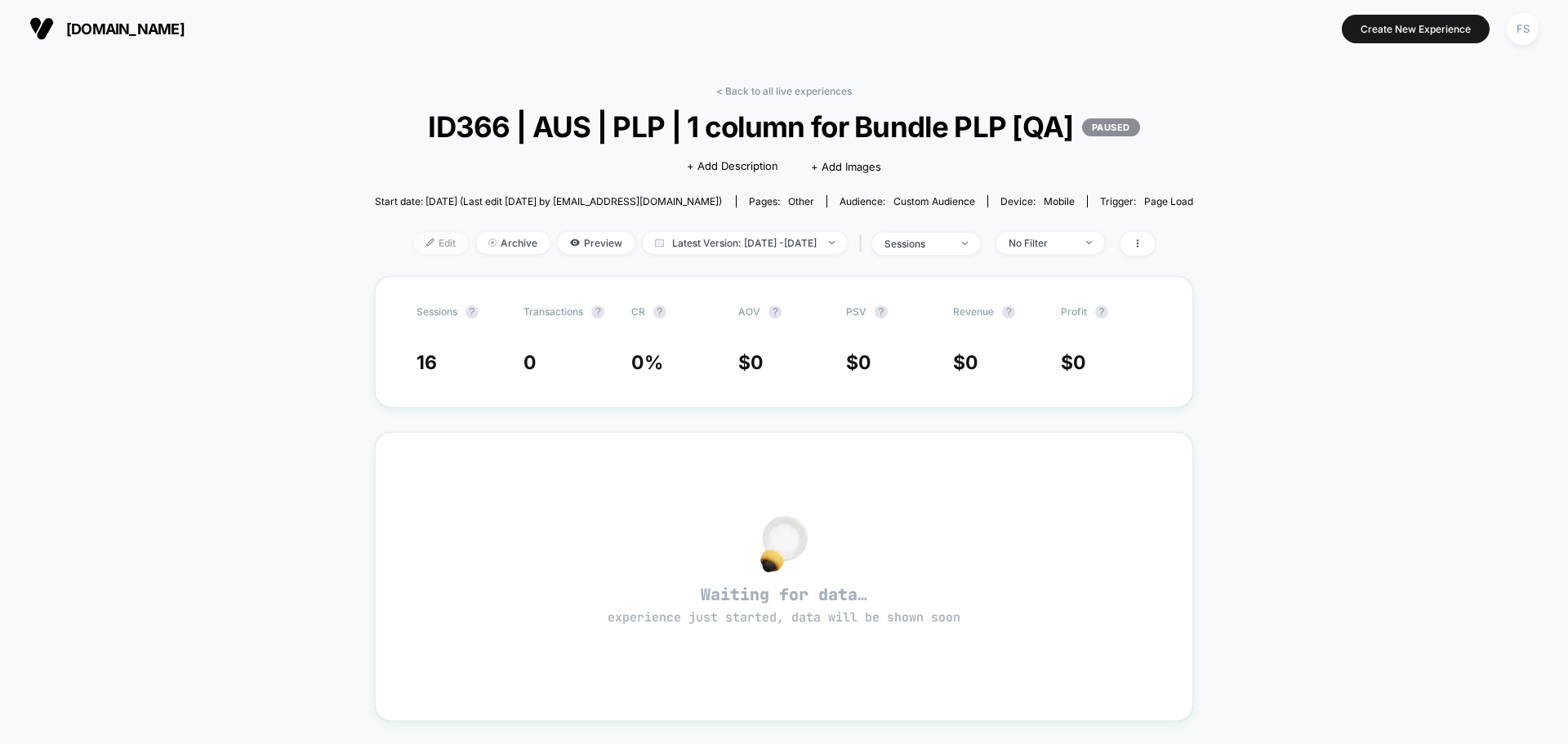
click at [414, 246] on span "Edit" at bounding box center [441, 242] width 53 height 22
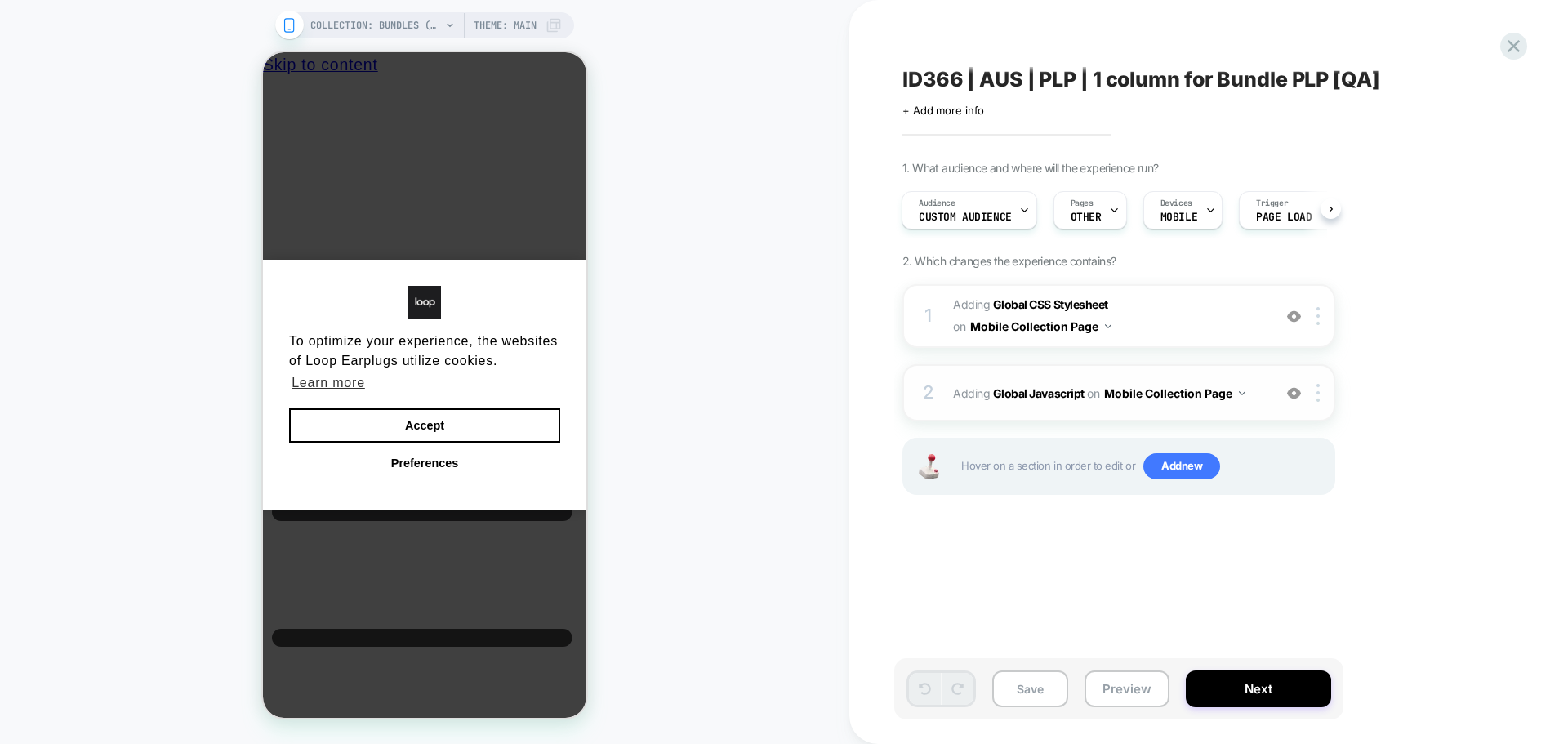
click at [1054, 391] on b "Global Javascript" at bounding box center [1039, 393] width 91 height 14
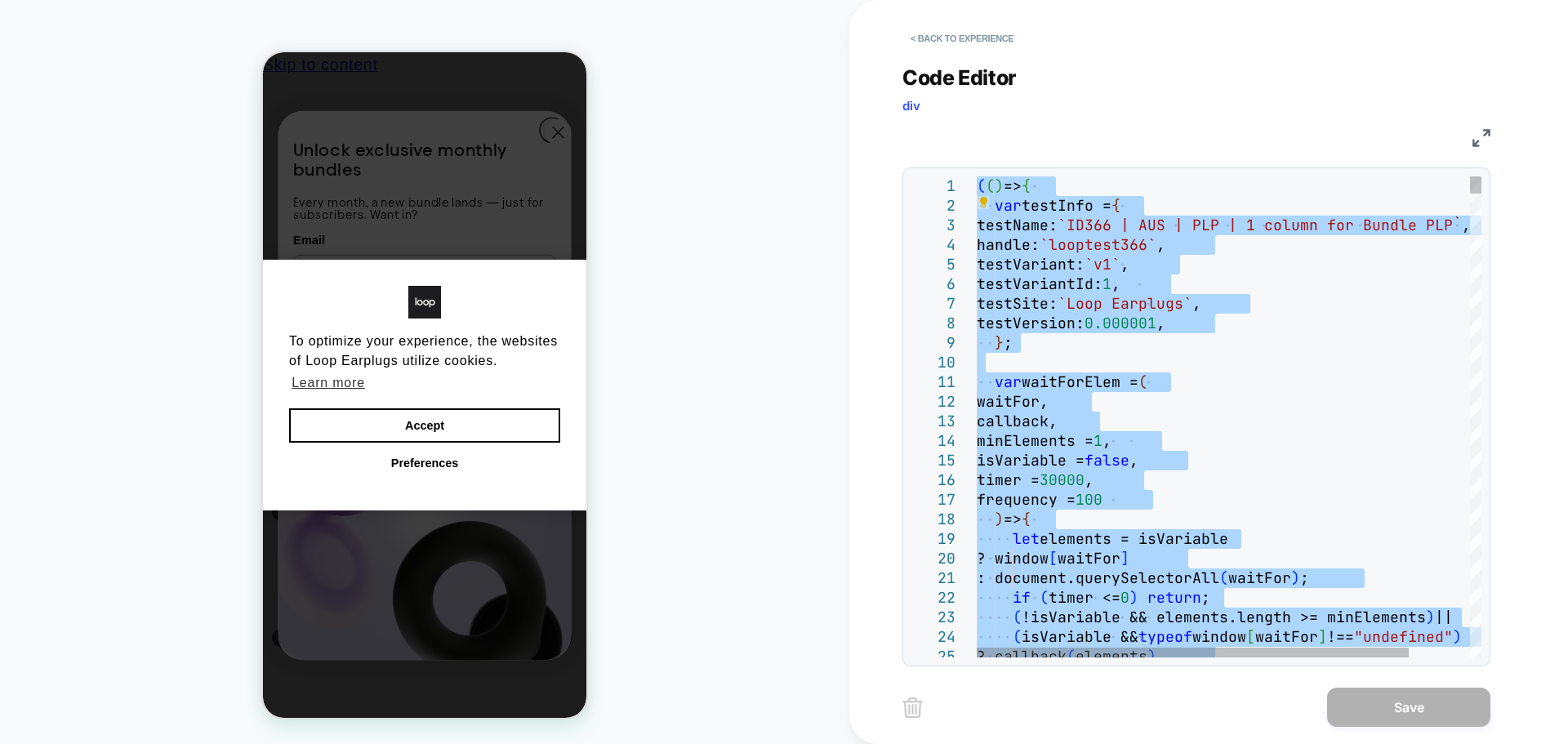
type textarea "**********"
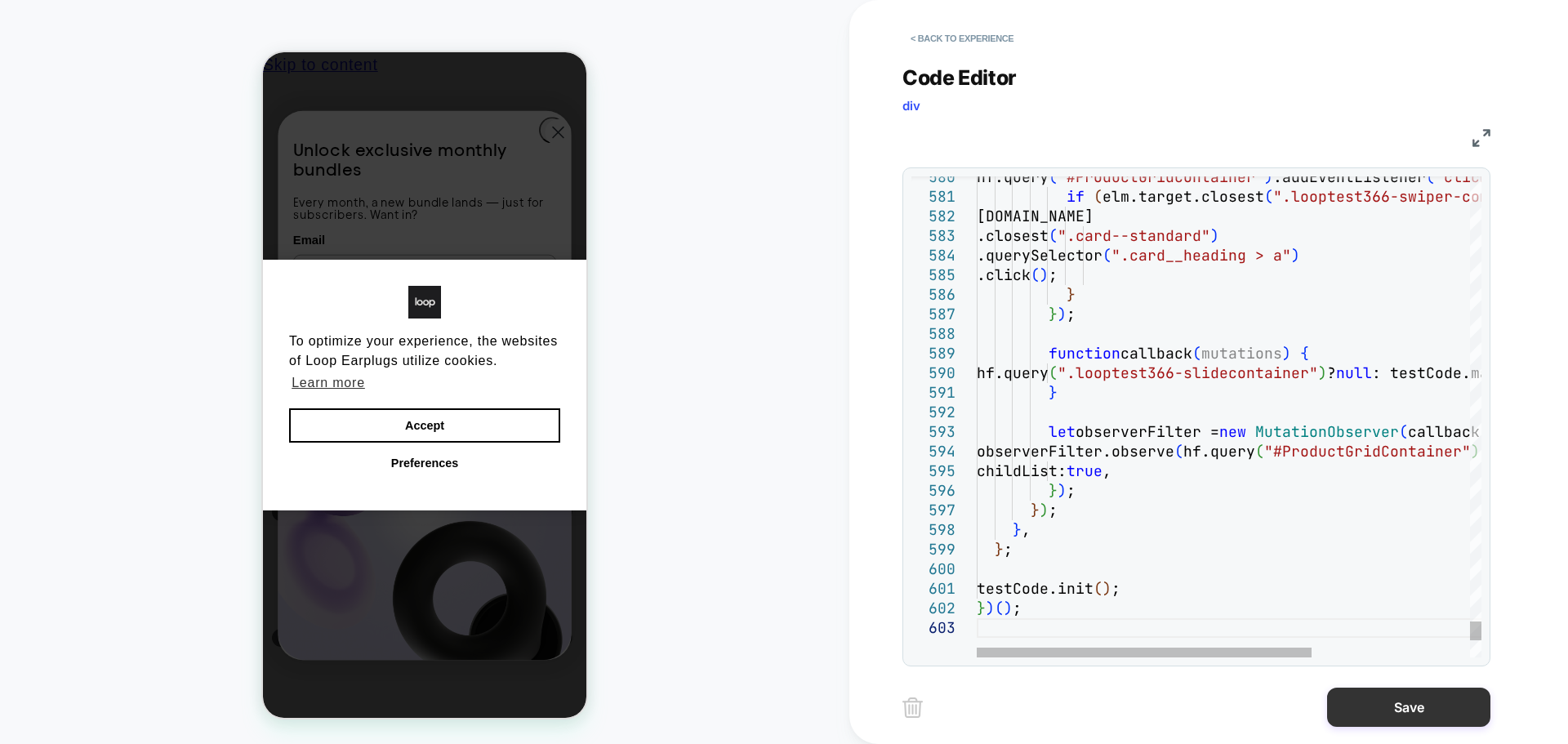
click at [1461, 703] on button "Save" at bounding box center [1408, 707] width 163 height 39
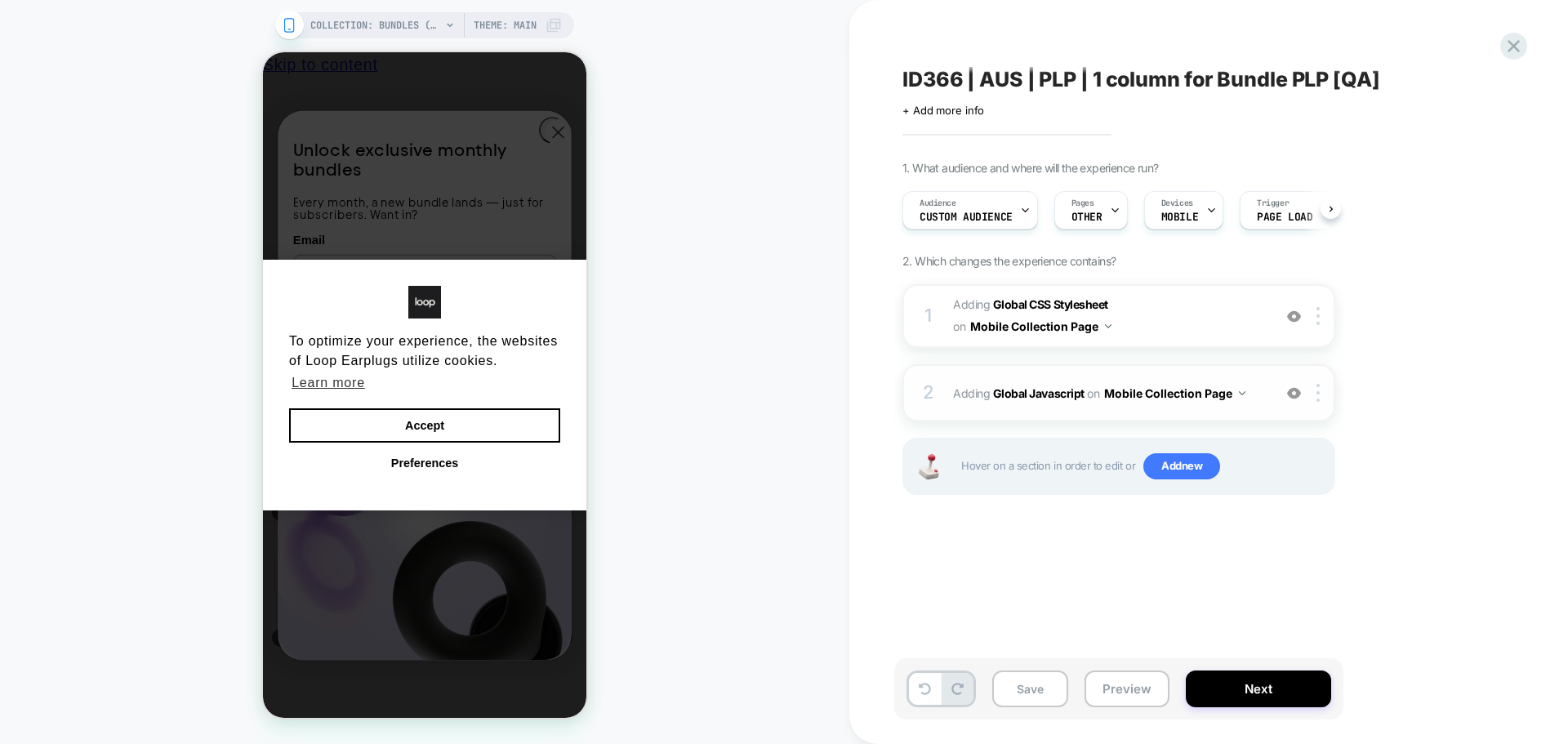
scroll to position [0, 1]
click at [1048, 392] on b "Global Javascript" at bounding box center [1039, 393] width 91 height 14
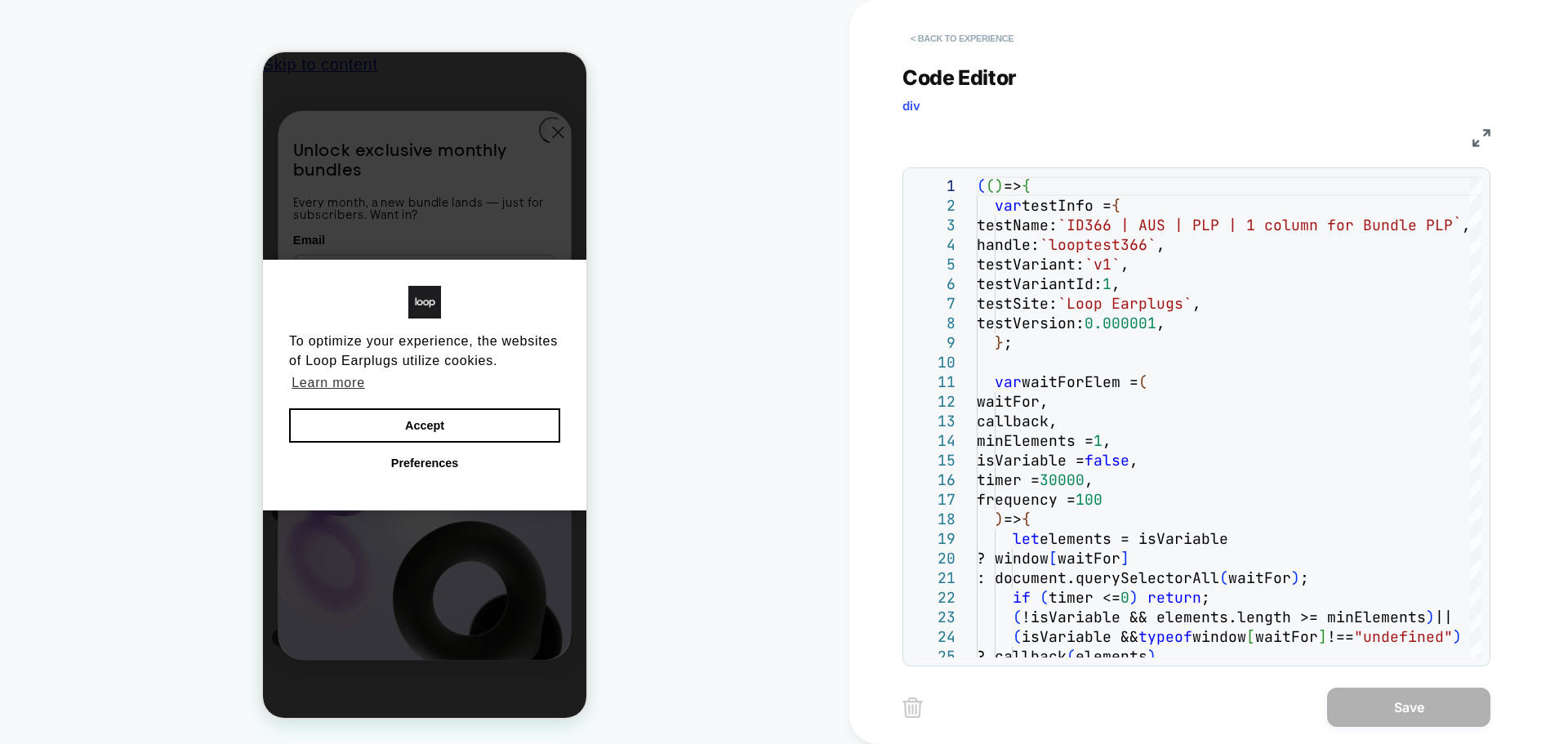
click at [929, 36] on button "< Back to experience" at bounding box center [961, 38] width 120 height 26
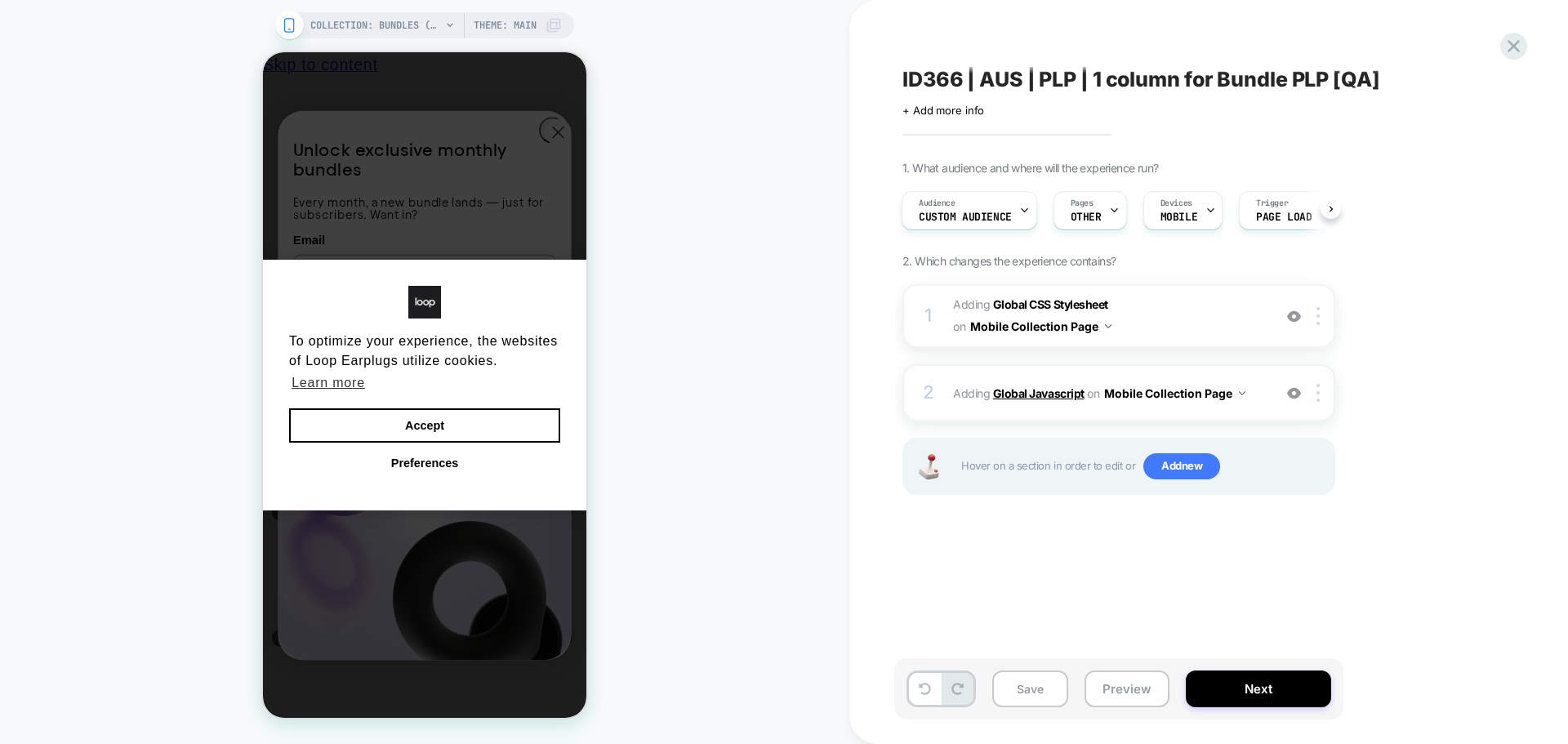
click at [1025, 388] on b "Global Javascript" at bounding box center [1039, 393] width 91 height 14
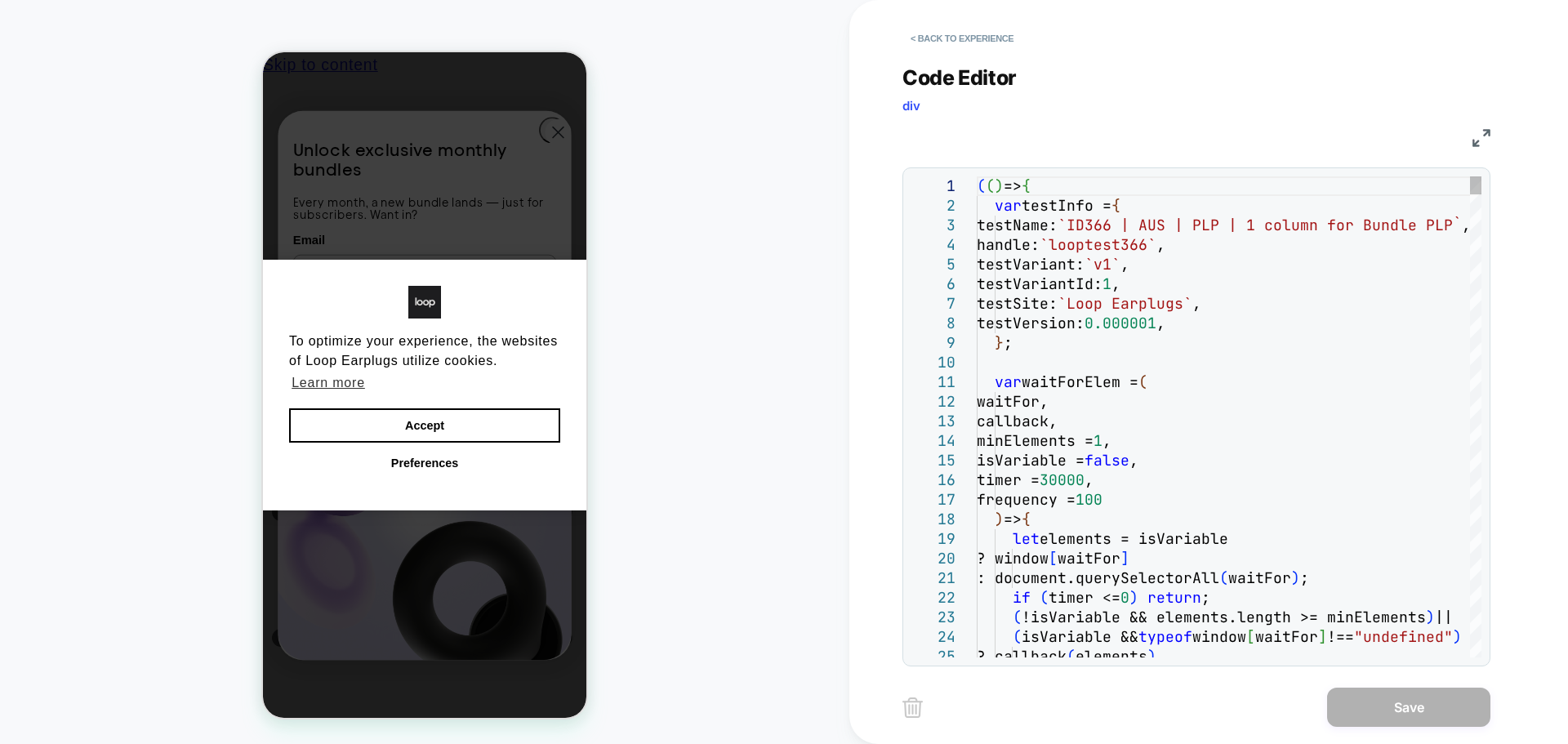
scroll to position [0, 0]
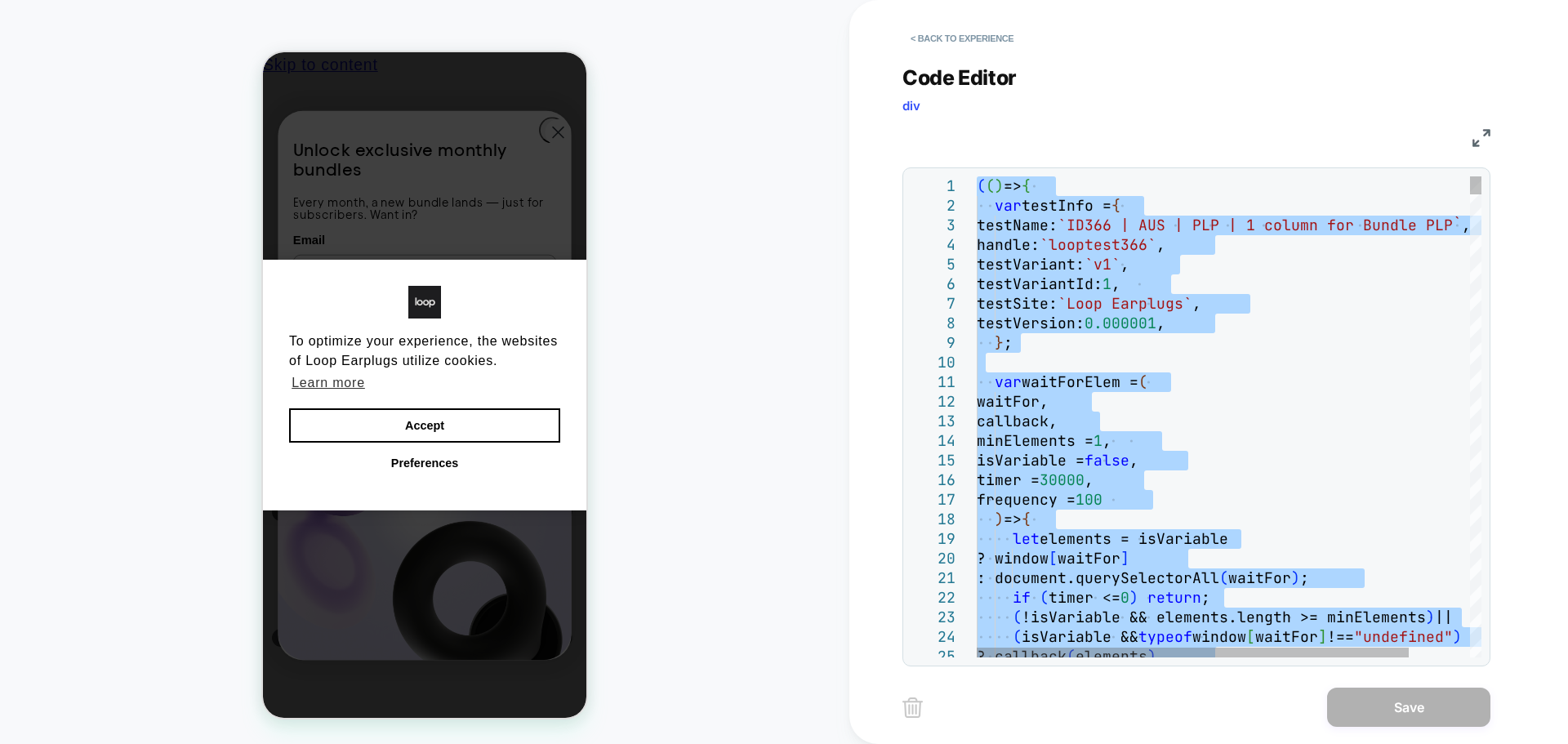
type textarea "**********"
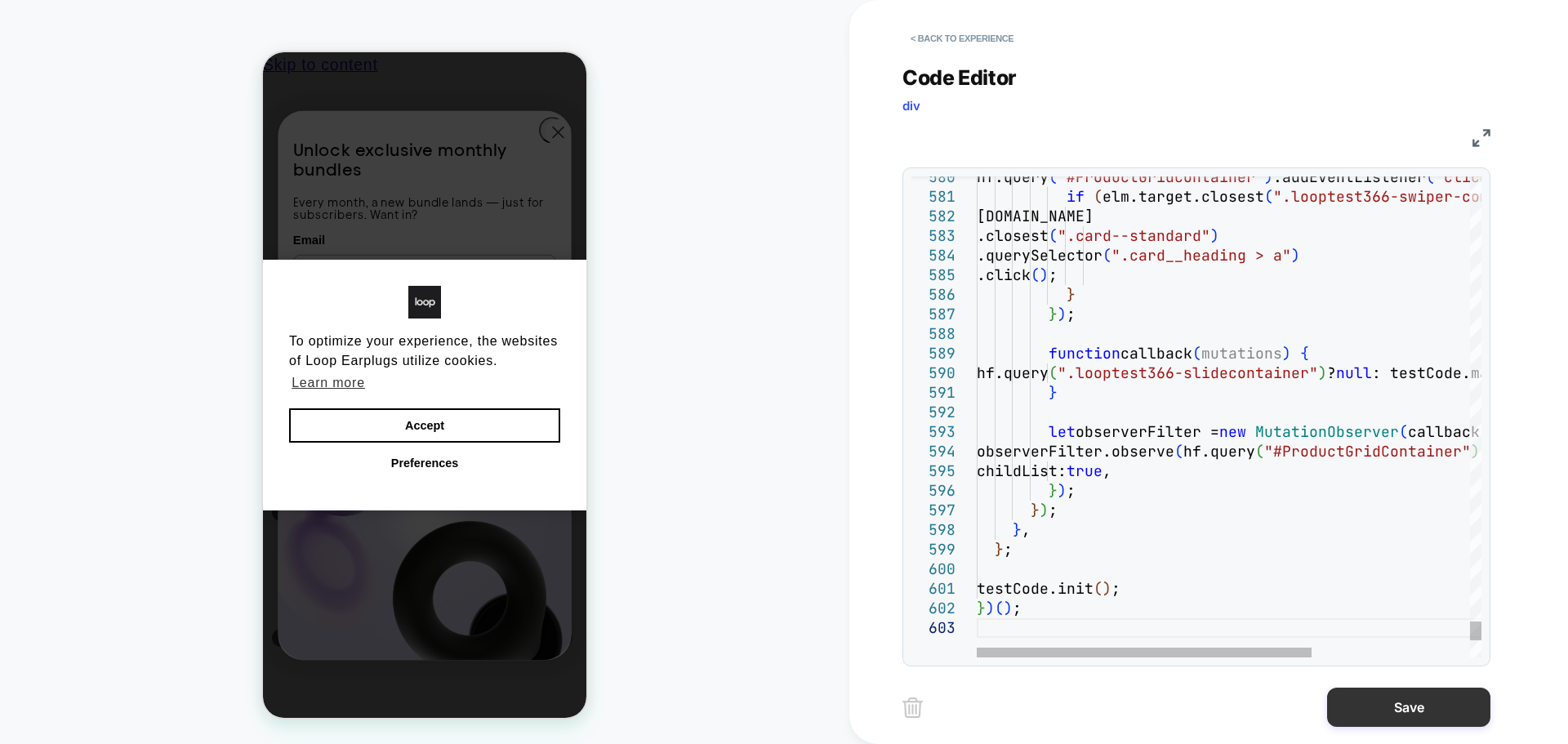
click at [1363, 709] on button "Save" at bounding box center [1408, 707] width 163 height 39
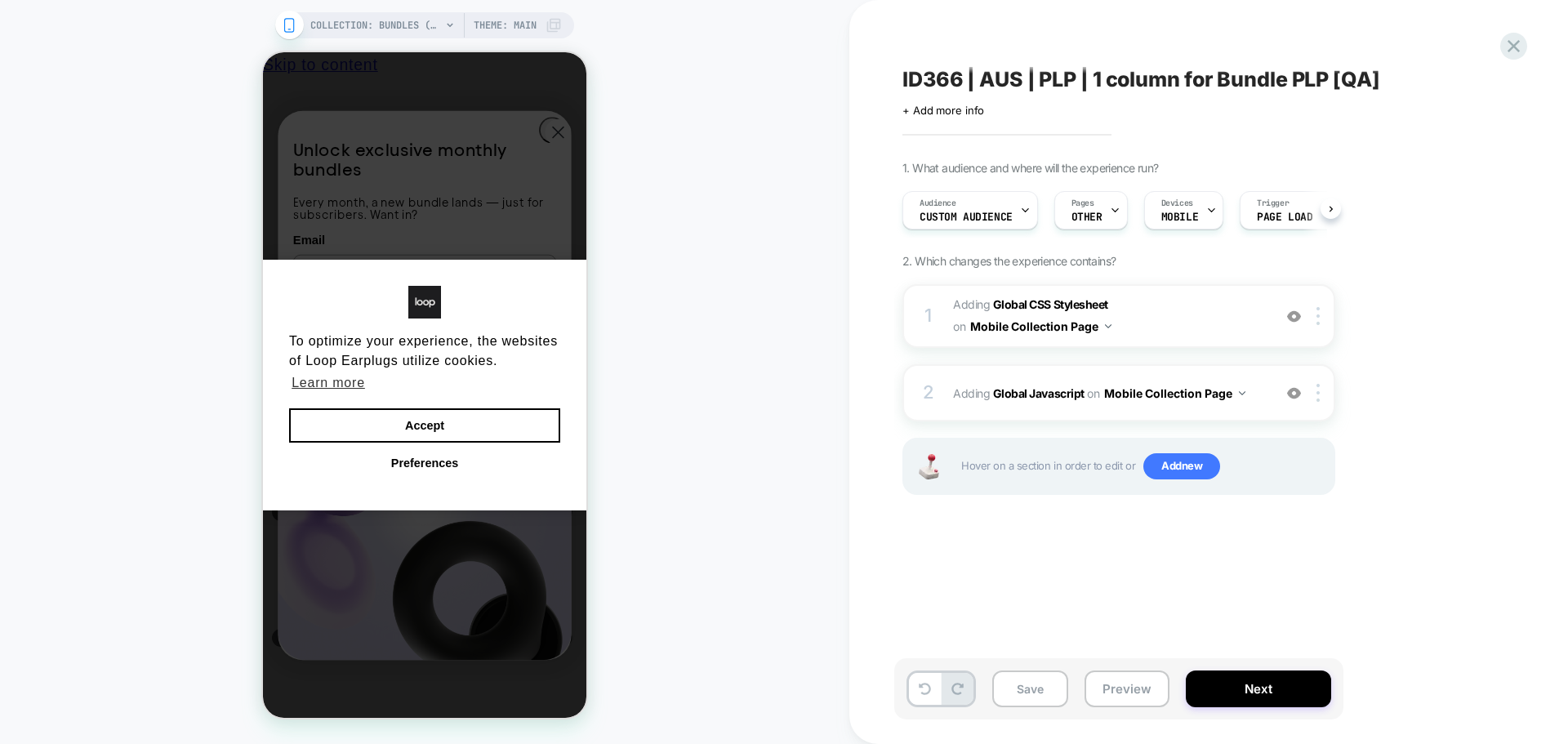
scroll to position [0, 1]
click at [1029, 301] on b "Global CSS Stylesheet" at bounding box center [1051, 304] width 115 height 14
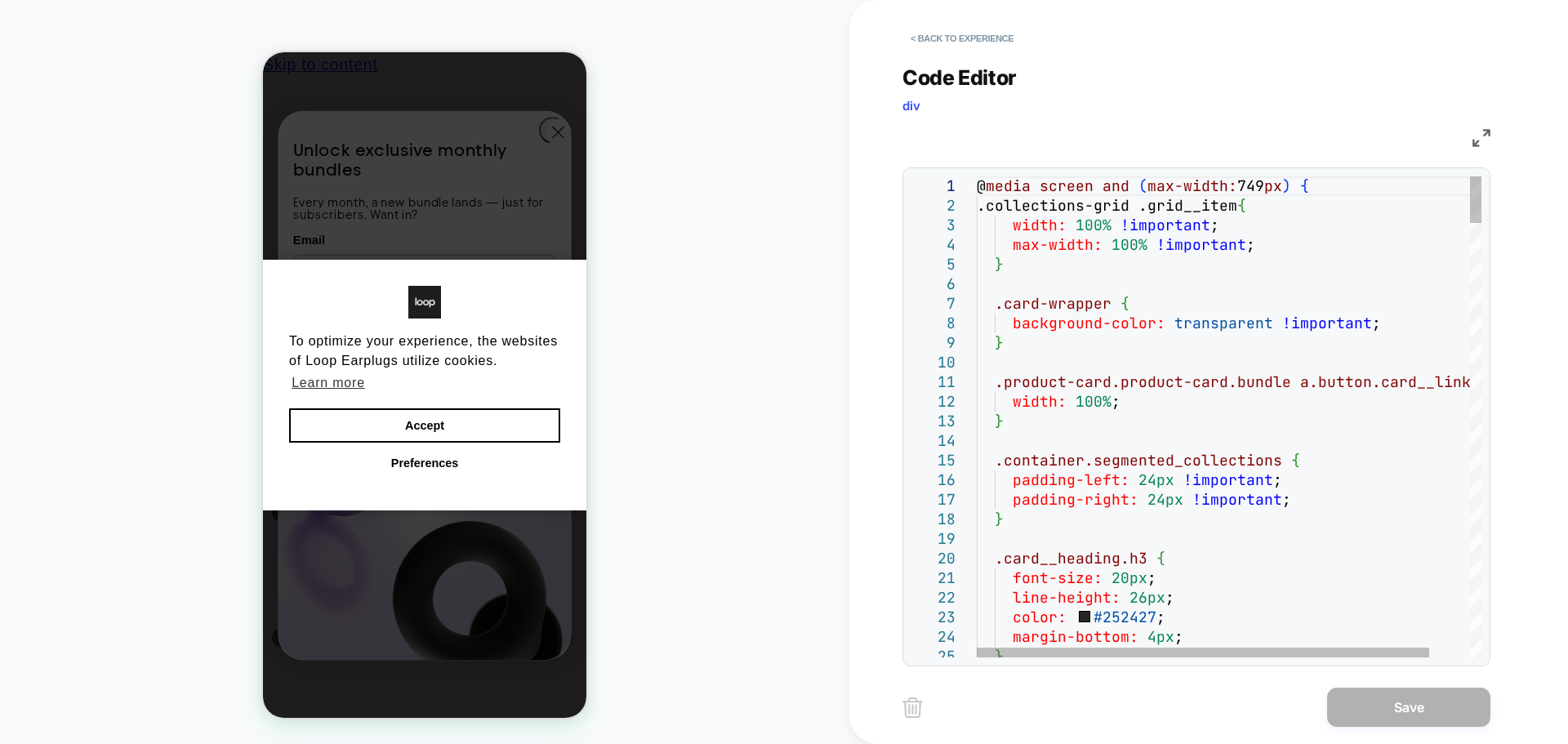
scroll to position [0, 0]
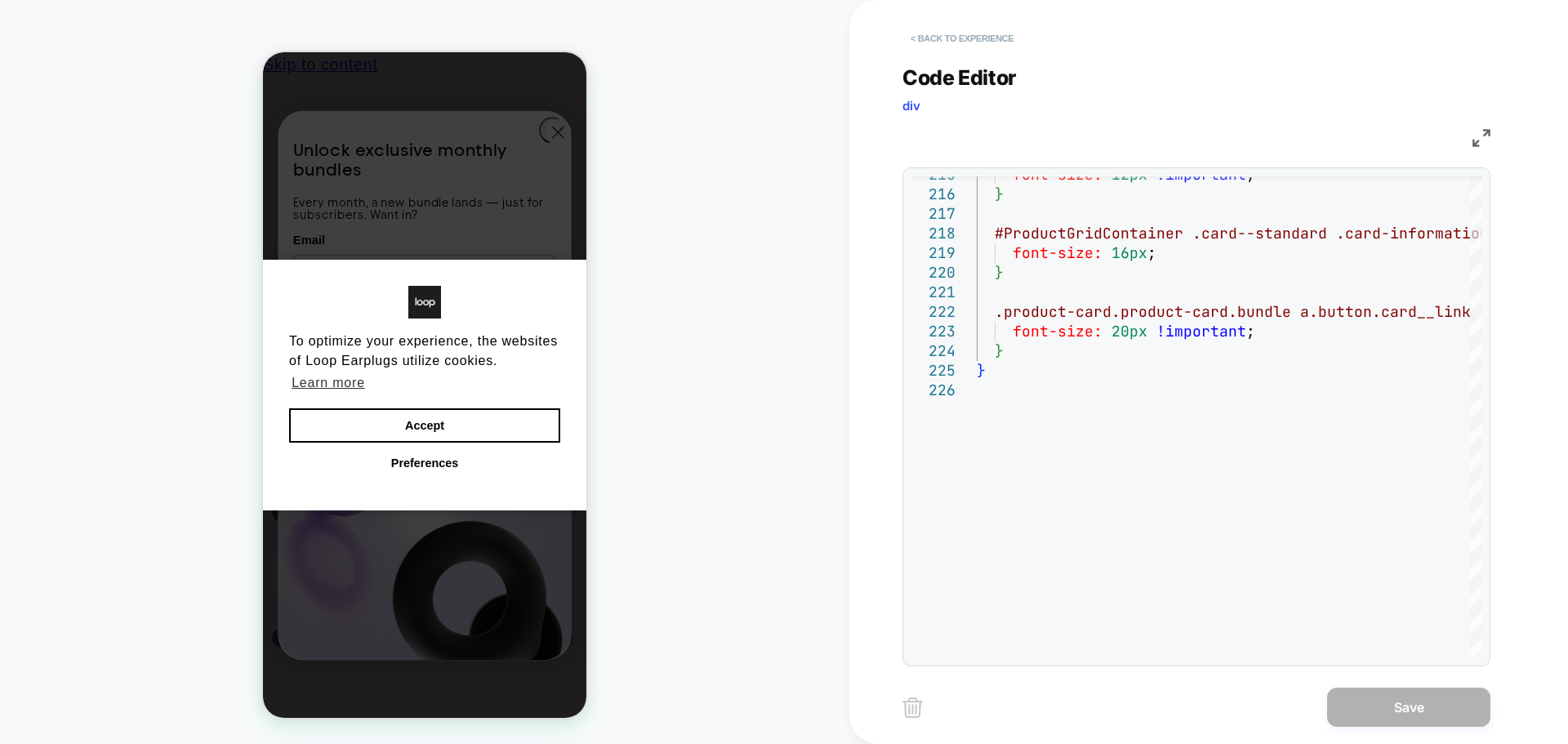
click at [967, 29] on button "< Back to experience" at bounding box center [961, 38] width 120 height 26
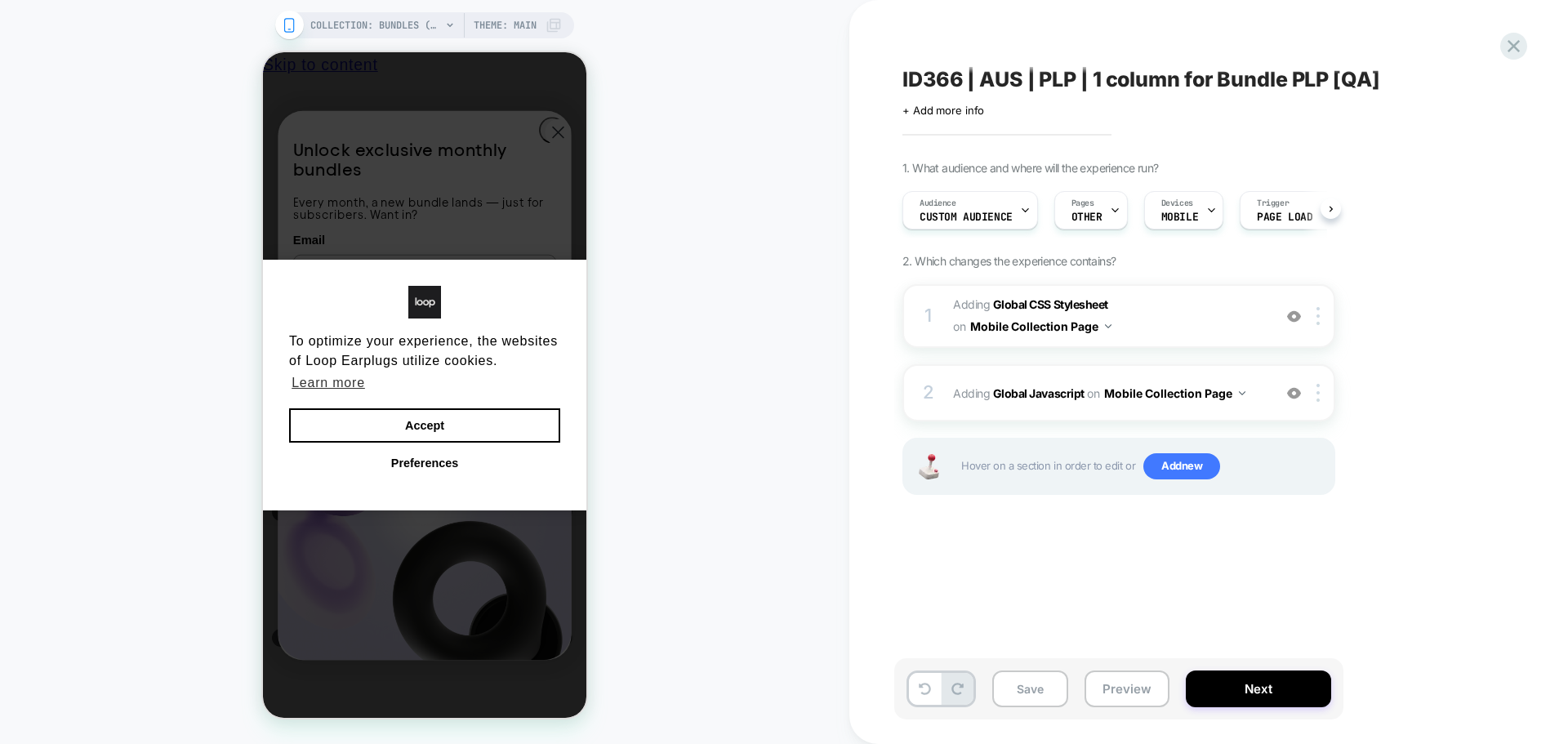
scroll to position [0, 1]
click at [946, 107] on span "+ Add more info" at bounding box center [943, 110] width 82 height 13
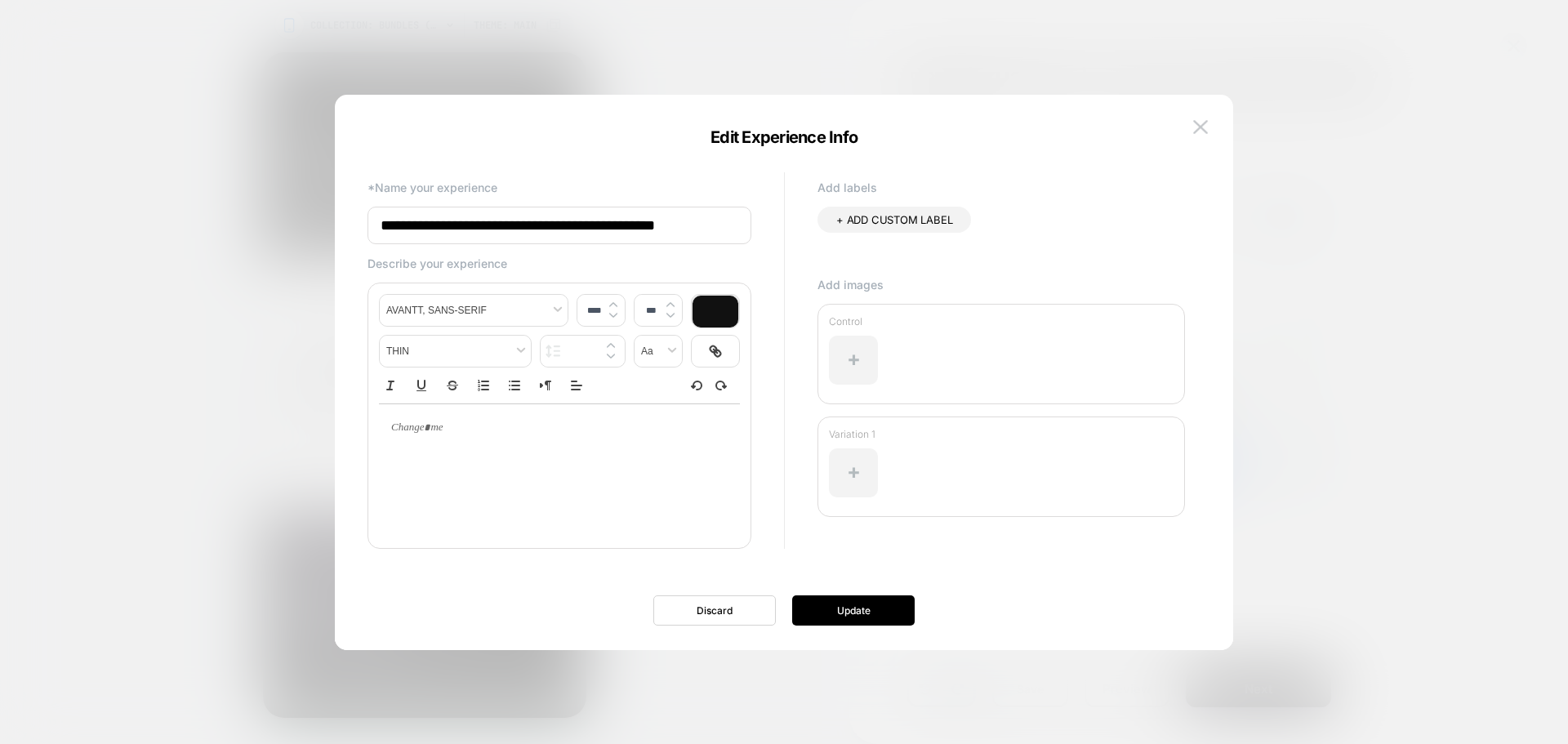
click at [695, 221] on input "**********" at bounding box center [559, 225] width 383 height 38
drag, startPoint x: 695, startPoint y: 221, endPoint x: 942, endPoint y: 323, distance: 267.2
click at [696, 224] on input "**********" at bounding box center [559, 225] width 383 height 38
type input "**********"
click at [885, 619] on button "Update" at bounding box center [853, 610] width 123 height 30
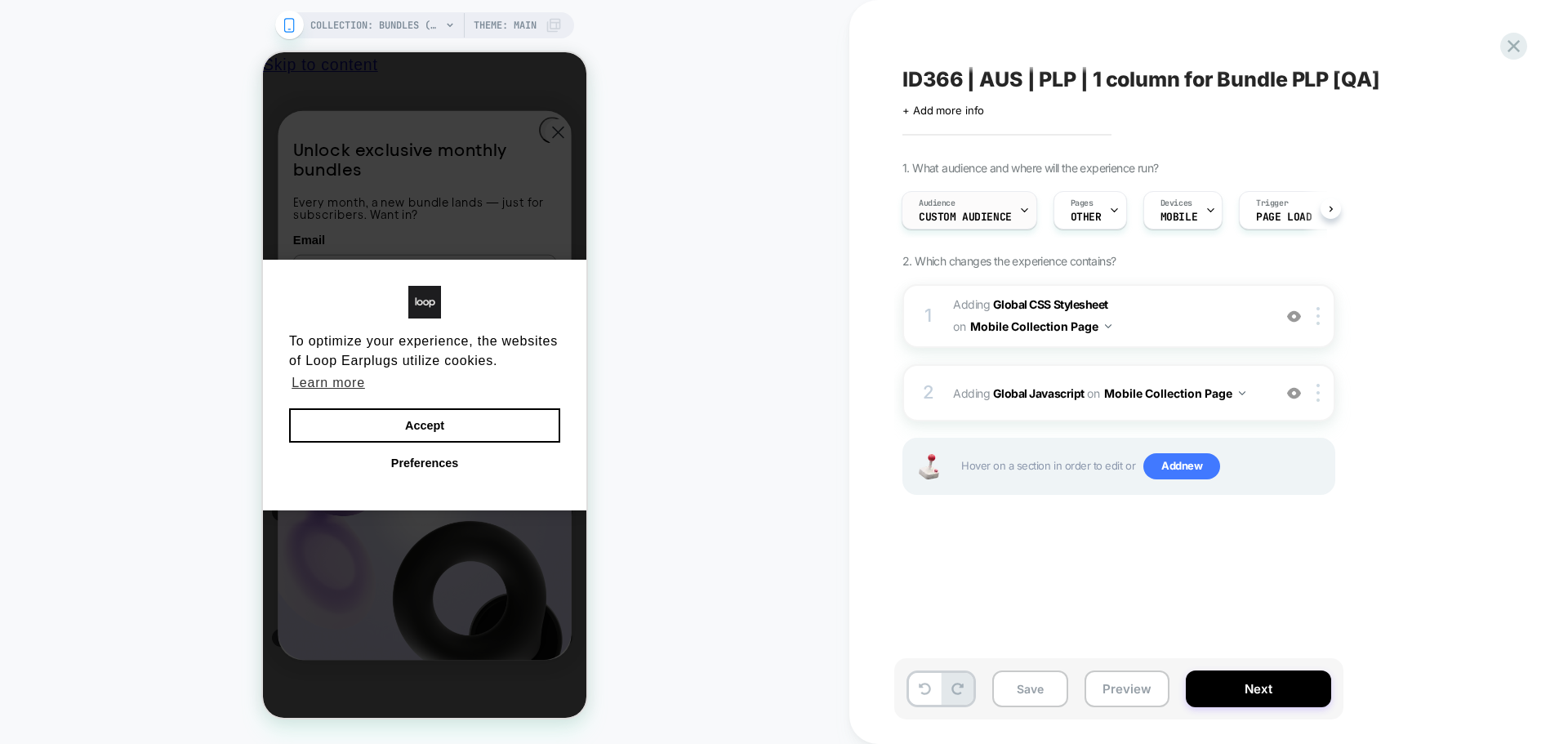
click at [1002, 201] on div "Audience Custom Audience" at bounding box center [964, 210] width 125 height 37
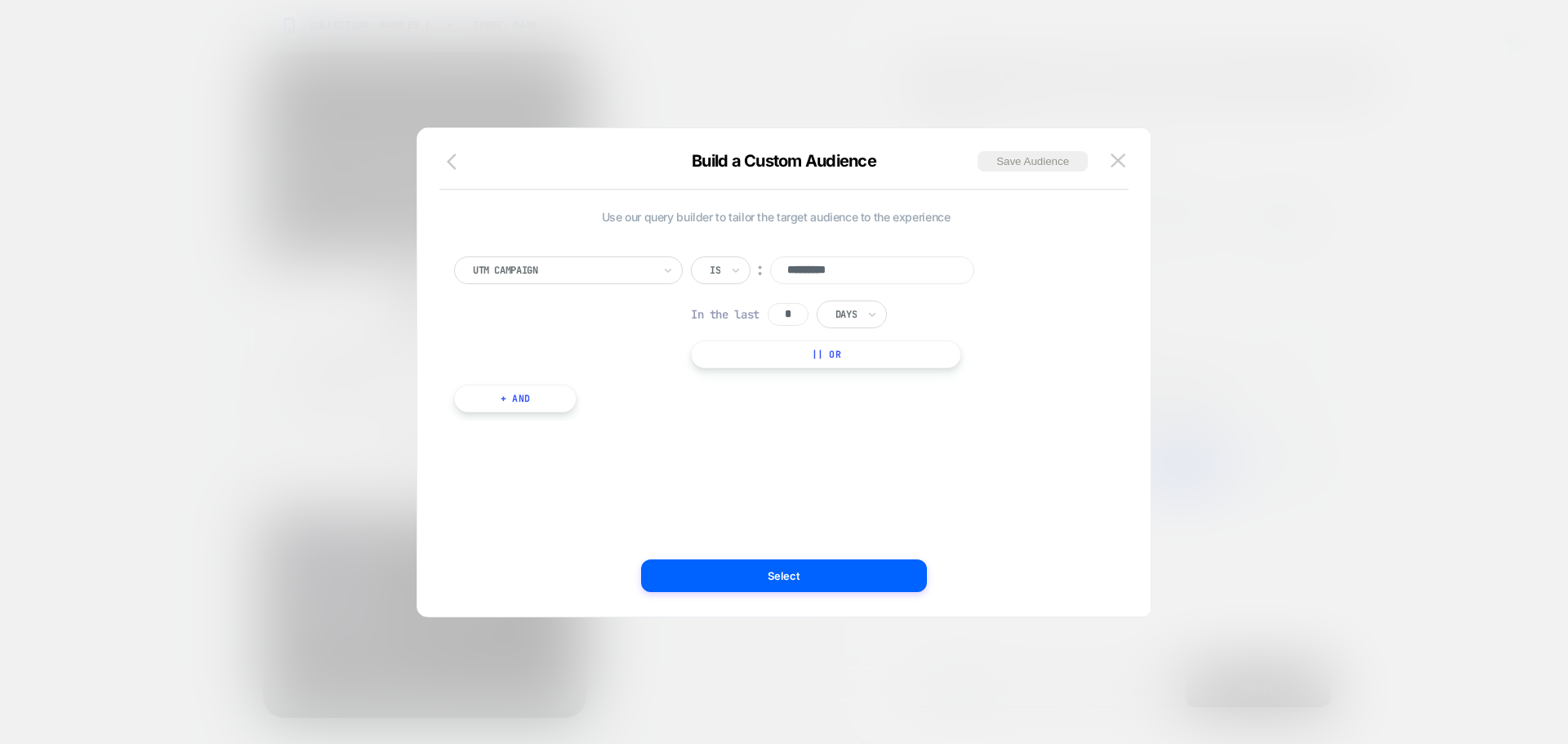
click at [455, 171] on div "Build a Custom Audience Save Audience" at bounding box center [784, 170] width 733 height 39
click at [455, 171] on button "button" at bounding box center [456, 162] width 29 height 23
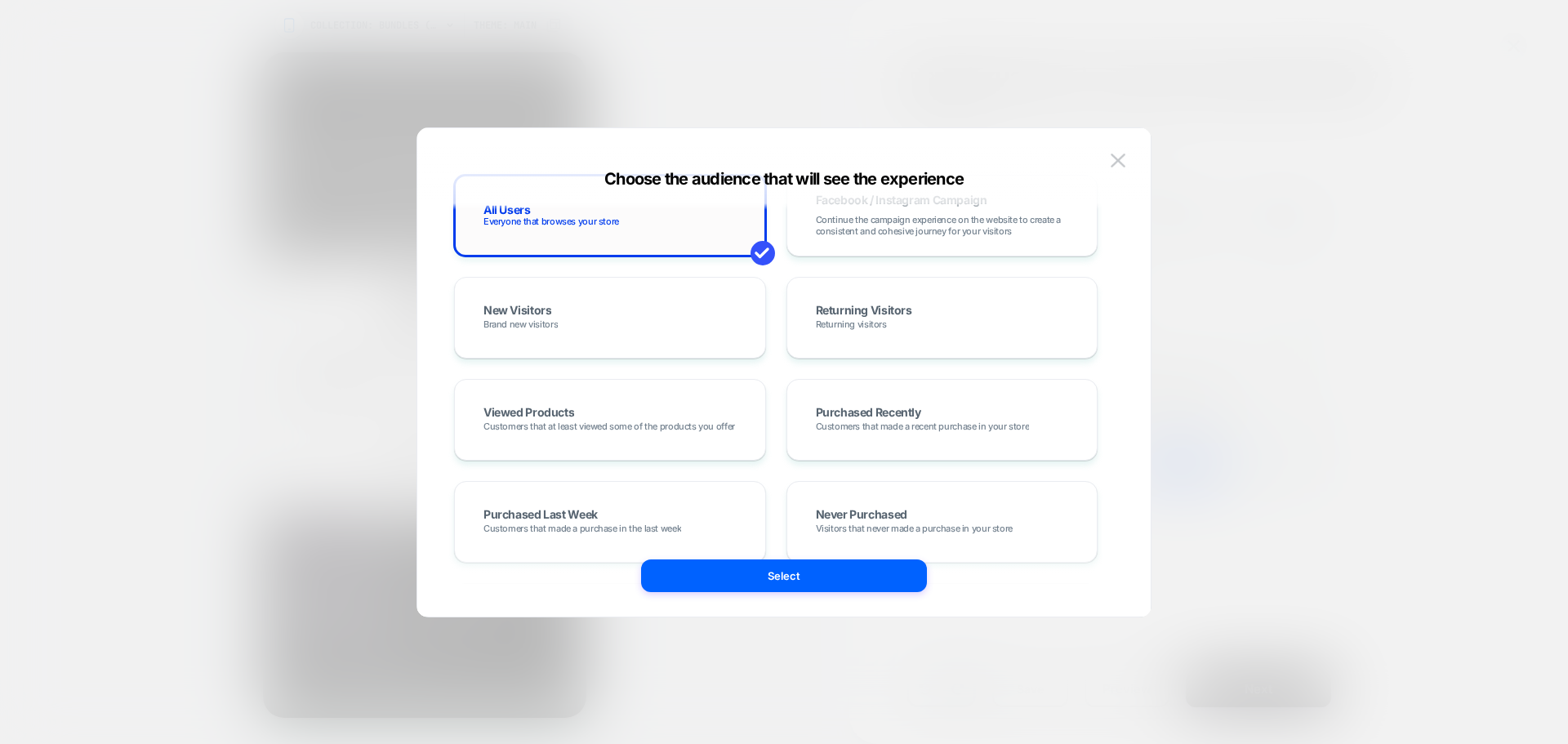
scroll to position [0, 0]
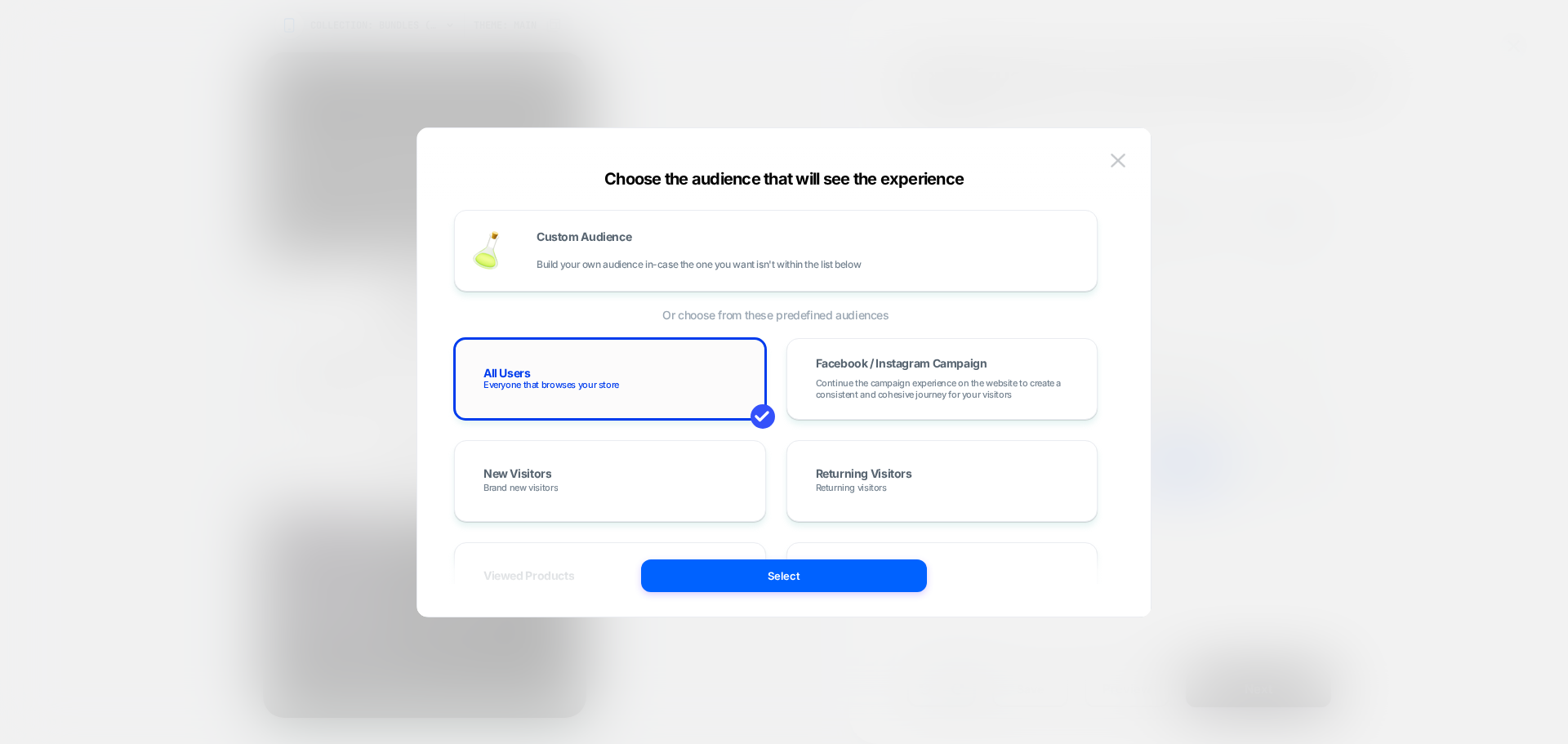
drag, startPoint x: 532, startPoint y: 383, endPoint x: 615, endPoint y: 404, distance: 85.6
click at [534, 383] on span "Everyone that browses your store" at bounding box center [551, 384] width 135 height 12
click at [748, 585] on button "Select" at bounding box center [784, 576] width 286 height 33
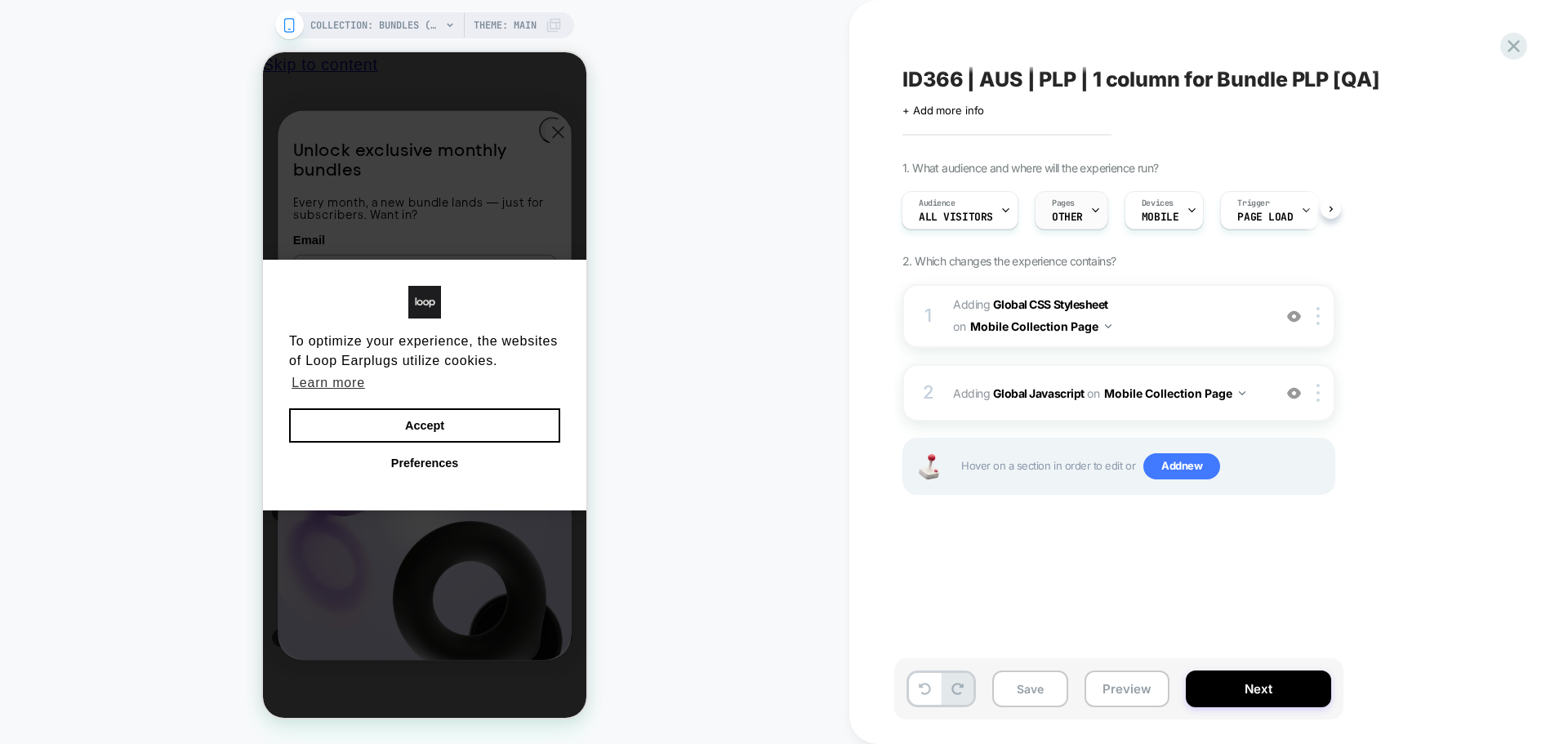
click at [1065, 218] on span "OTHER" at bounding box center [1067, 217] width 31 height 12
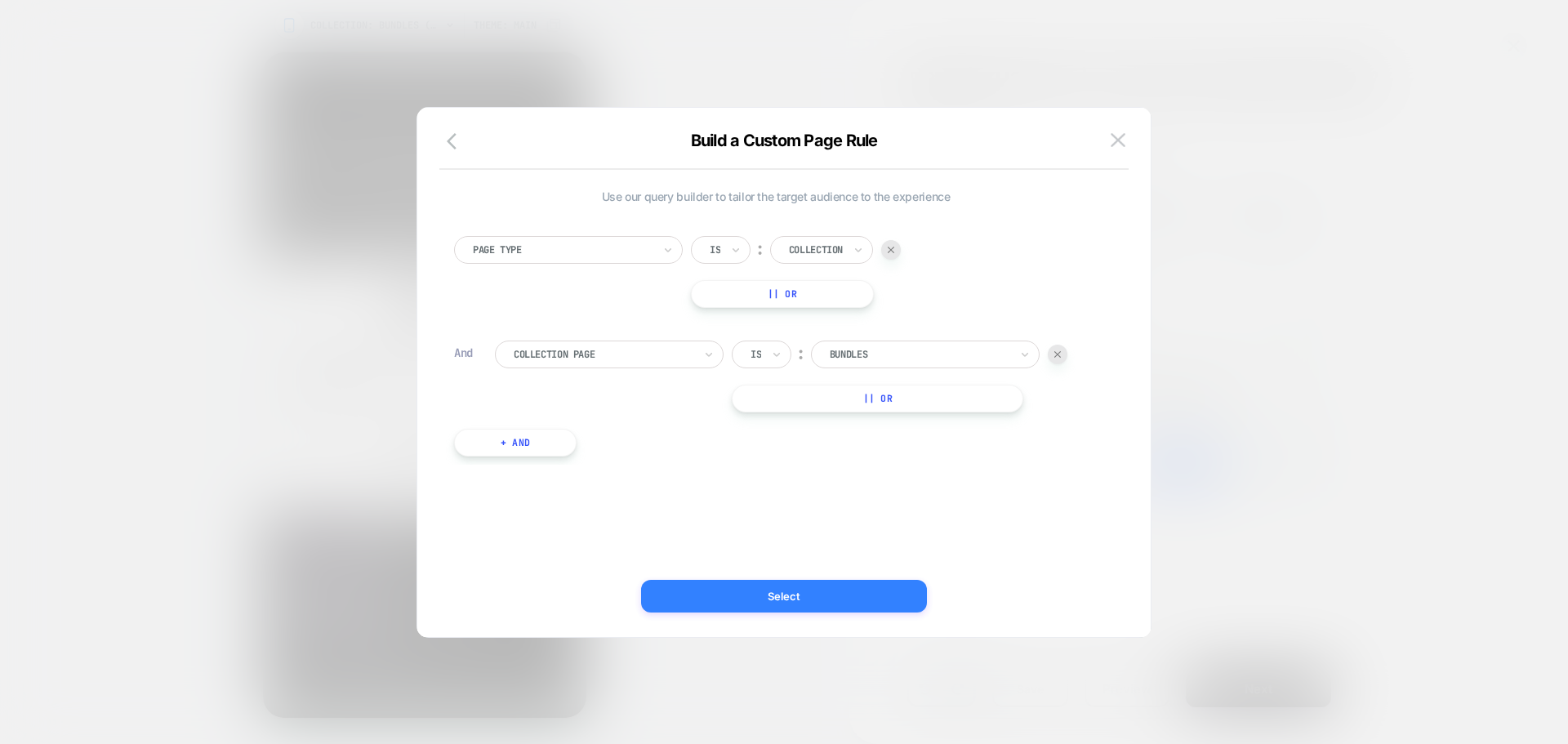
click at [770, 591] on button "Select" at bounding box center [784, 596] width 286 height 33
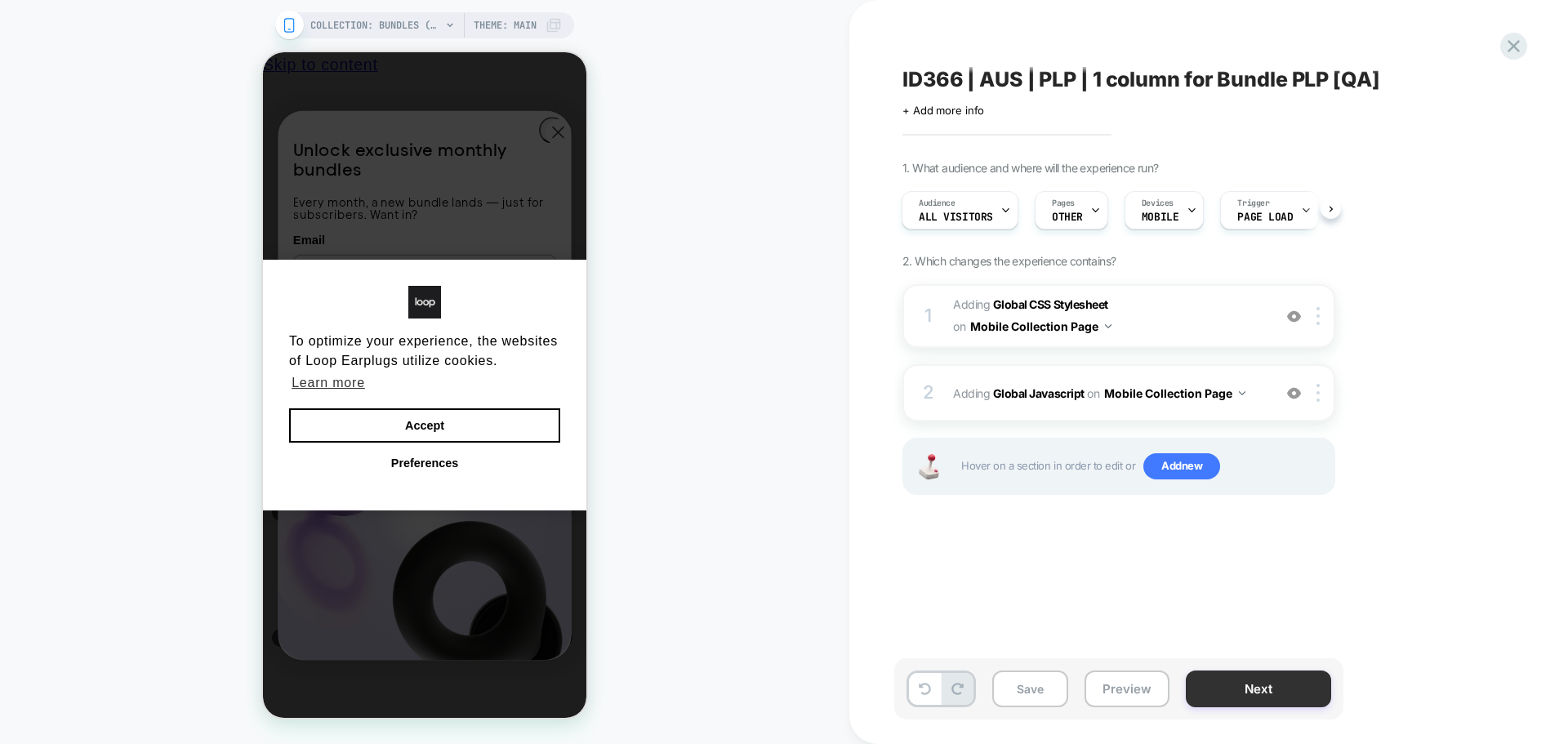
click at [1235, 684] on button "Next" at bounding box center [1258, 689] width 145 height 37
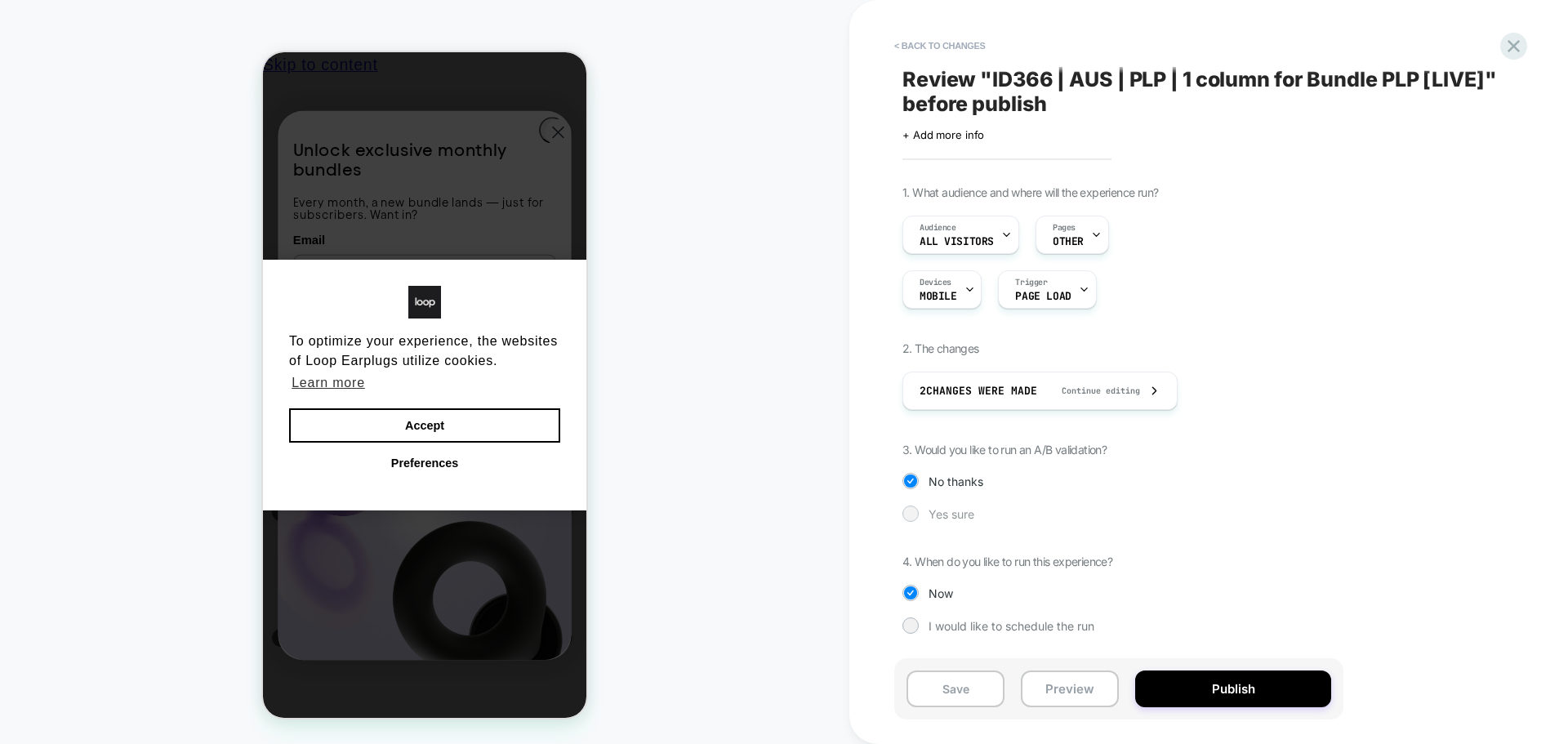
click at [922, 507] on div "Yes sure" at bounding box center [1118, 514] width 433 height 17
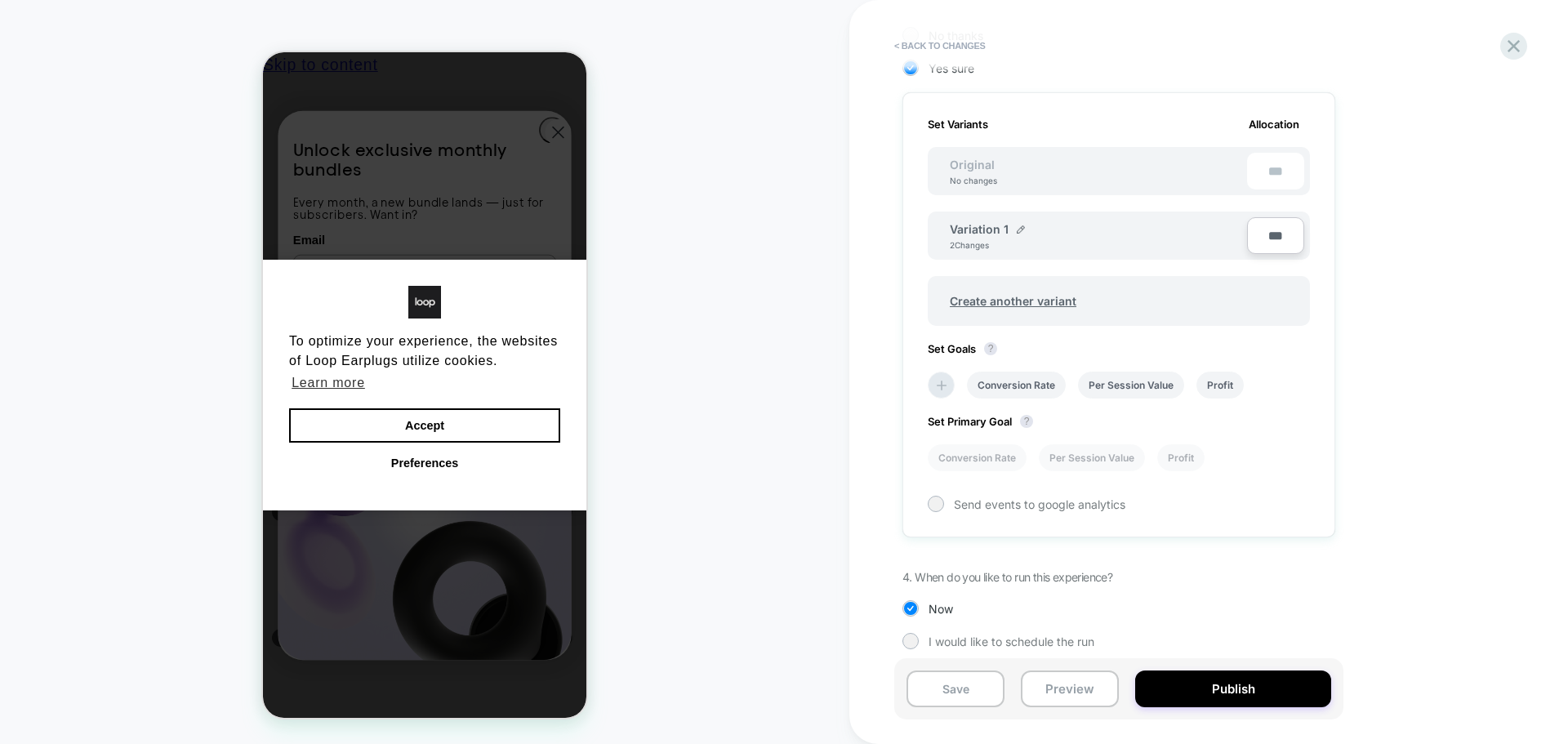
scroll to position [457, 0]
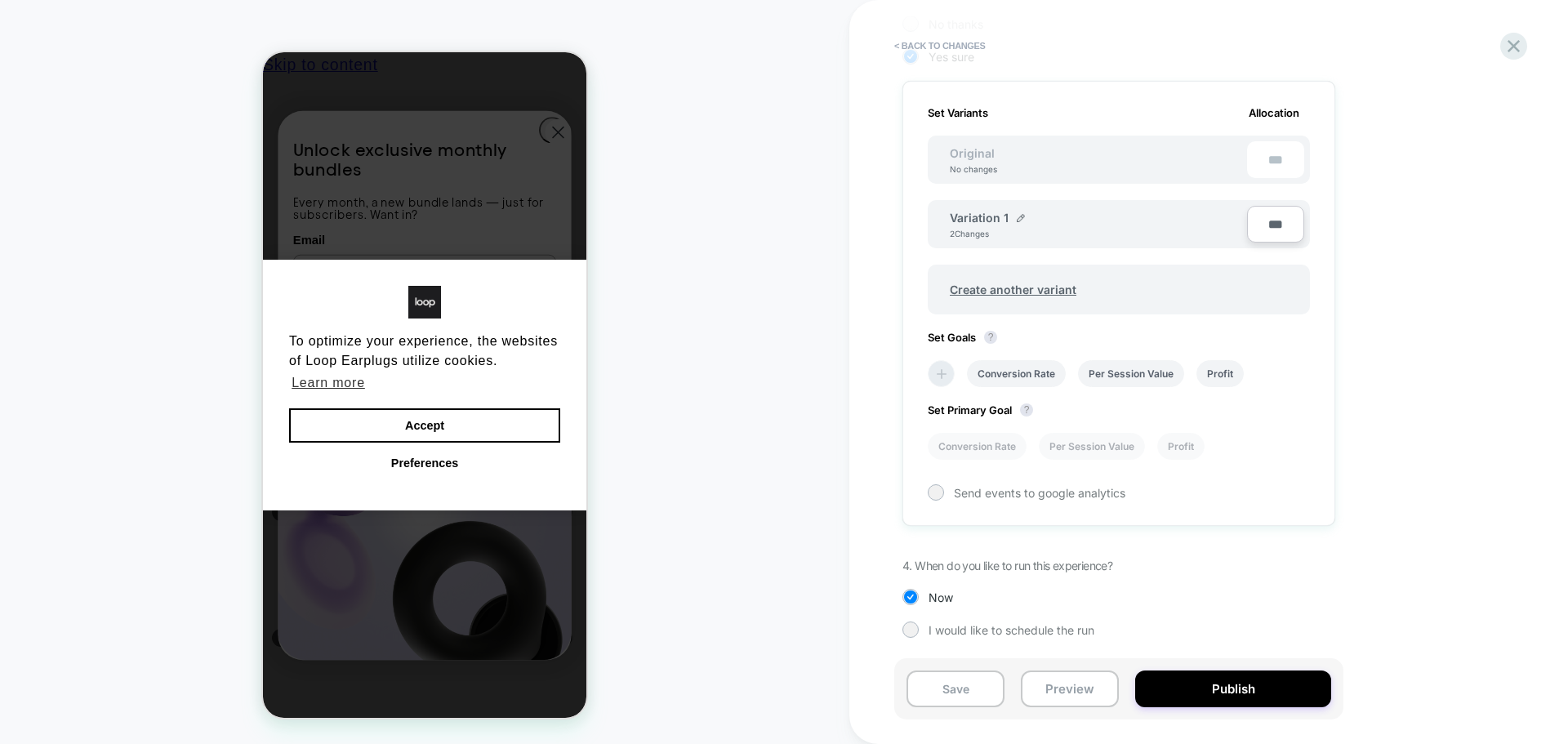
click at [936, 361] on li at bounding box center [942, 373] width 27 height 27
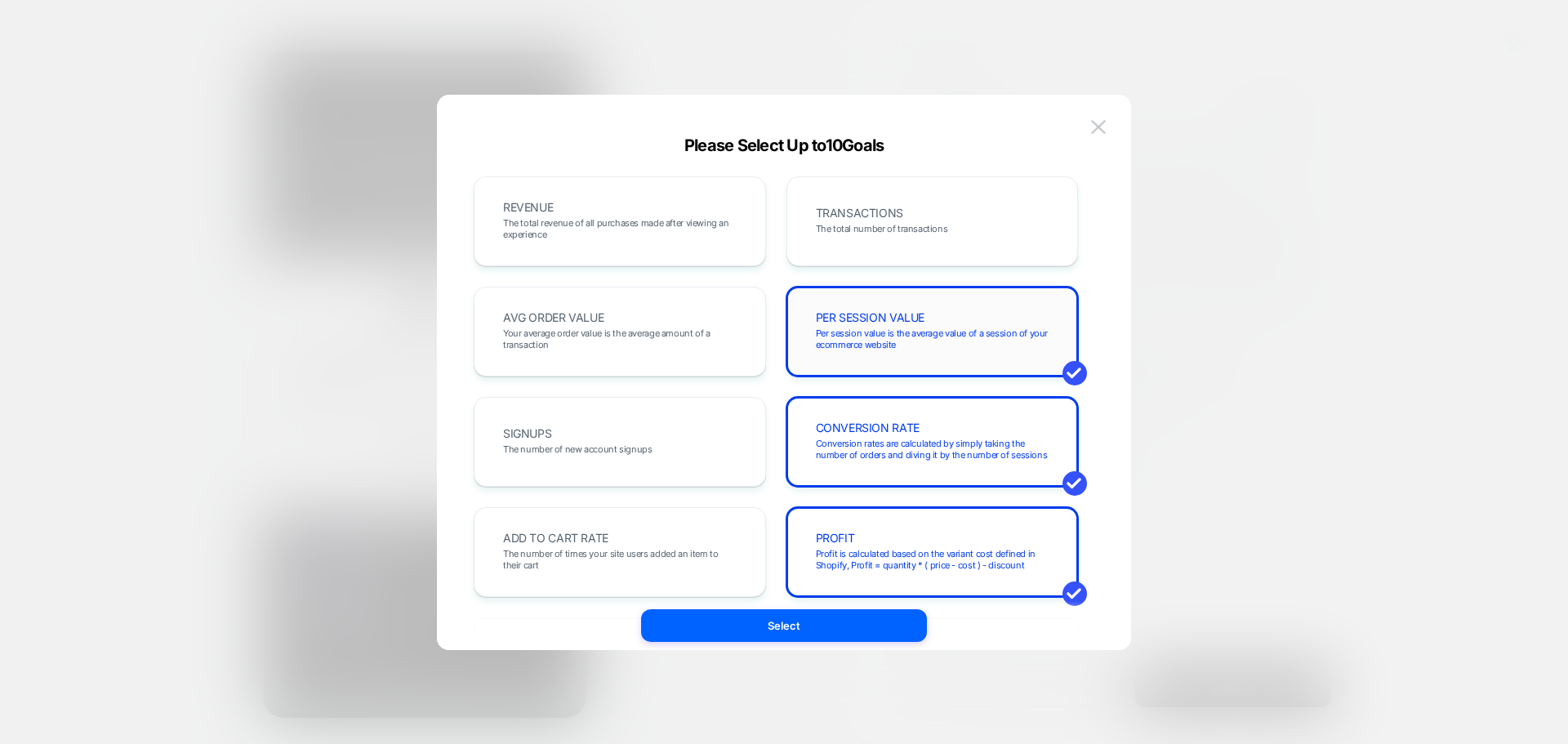
click at [892, 341] on span "Per session value is the average value of a session of your ecommerce website" at bounding box center [933, 339] width 233 height 23
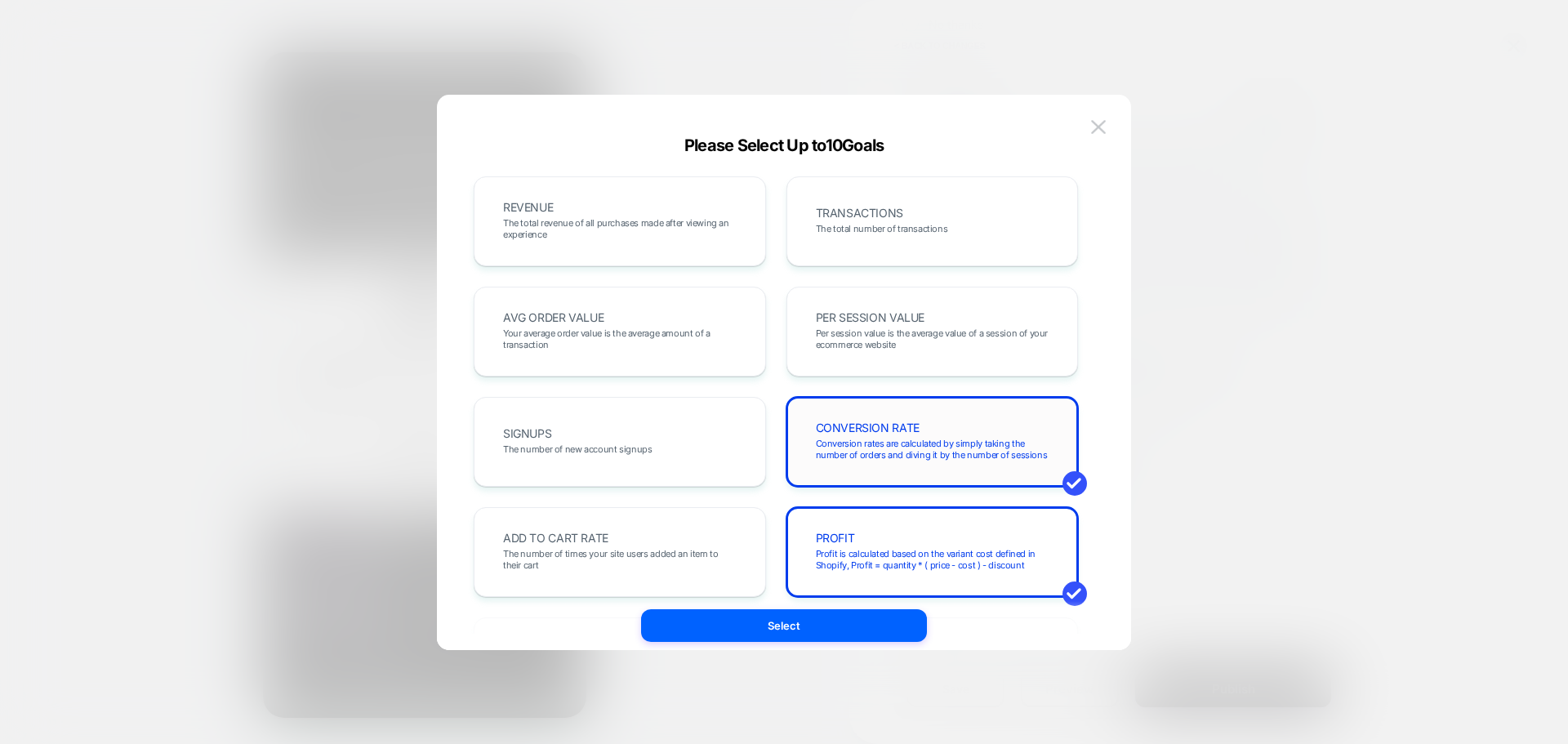
click at [869, 438] on span "Conversion rates are calculated by simply taking the number of orders and divin…" at bounding box center [933, 449] width 233 height 23
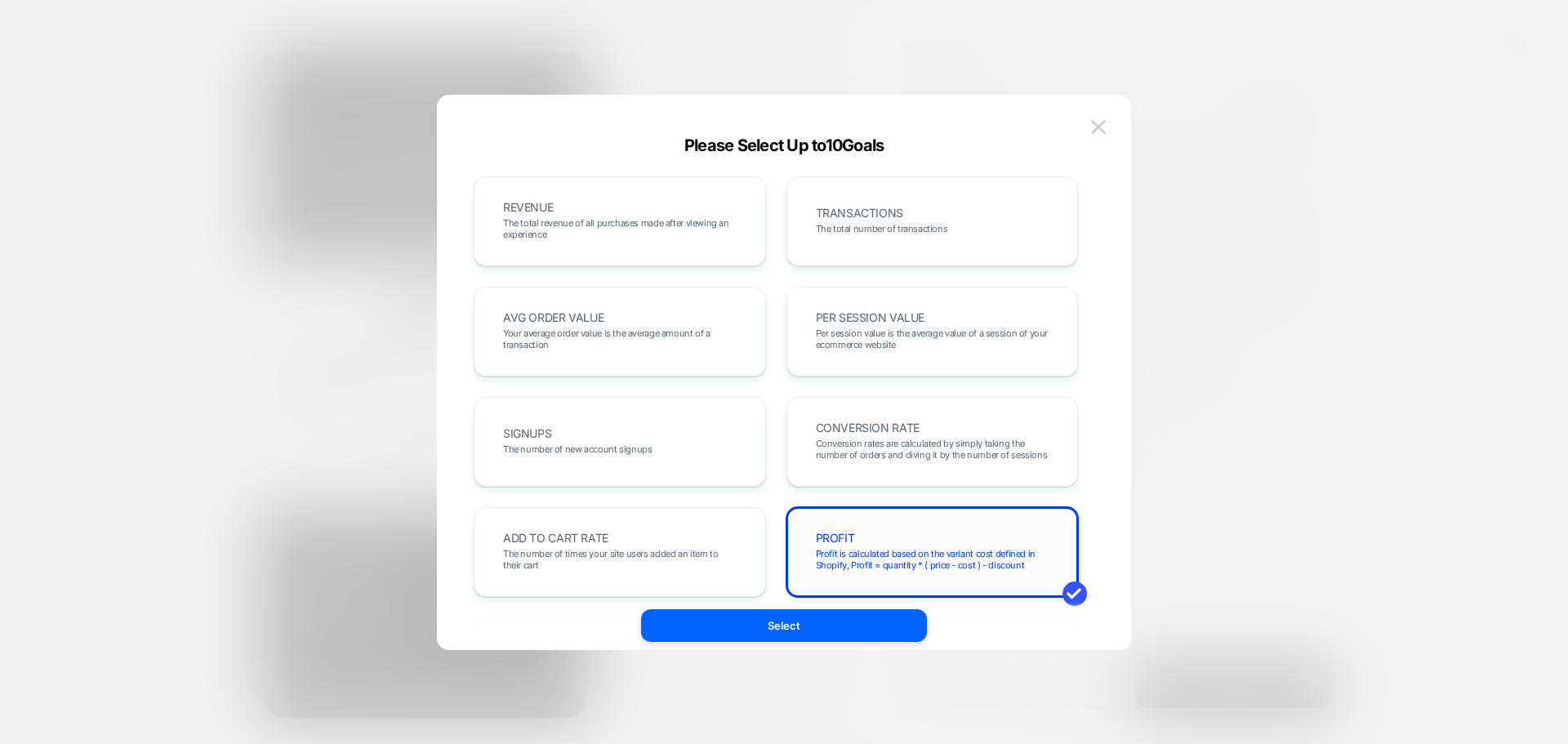
click at [872, 562] on span "Profit is calculated based on the variant cost defined in Shopify, Profit = qua…" at bounding box center [933, 559] width 233 height 23
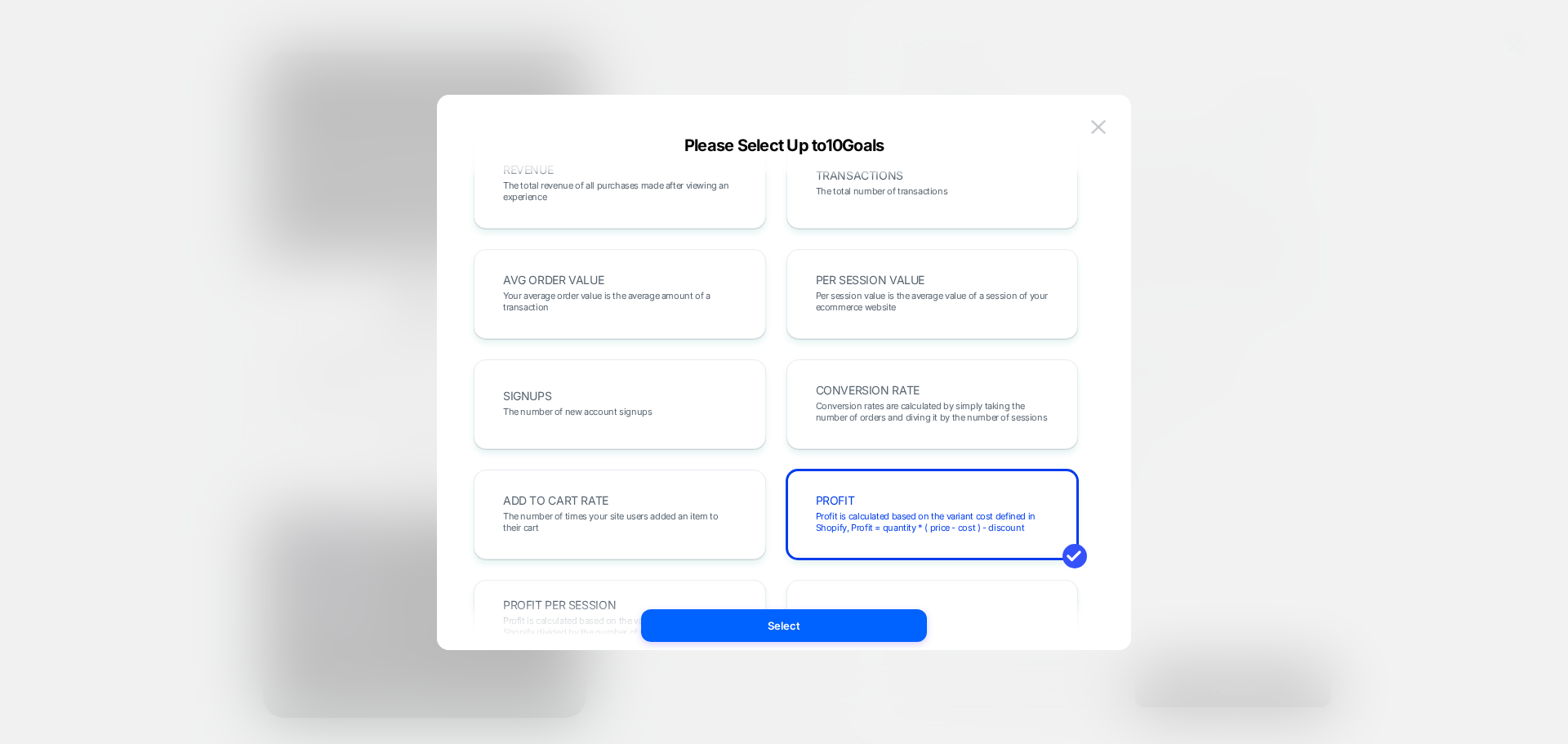
scroll to position [0, 0]
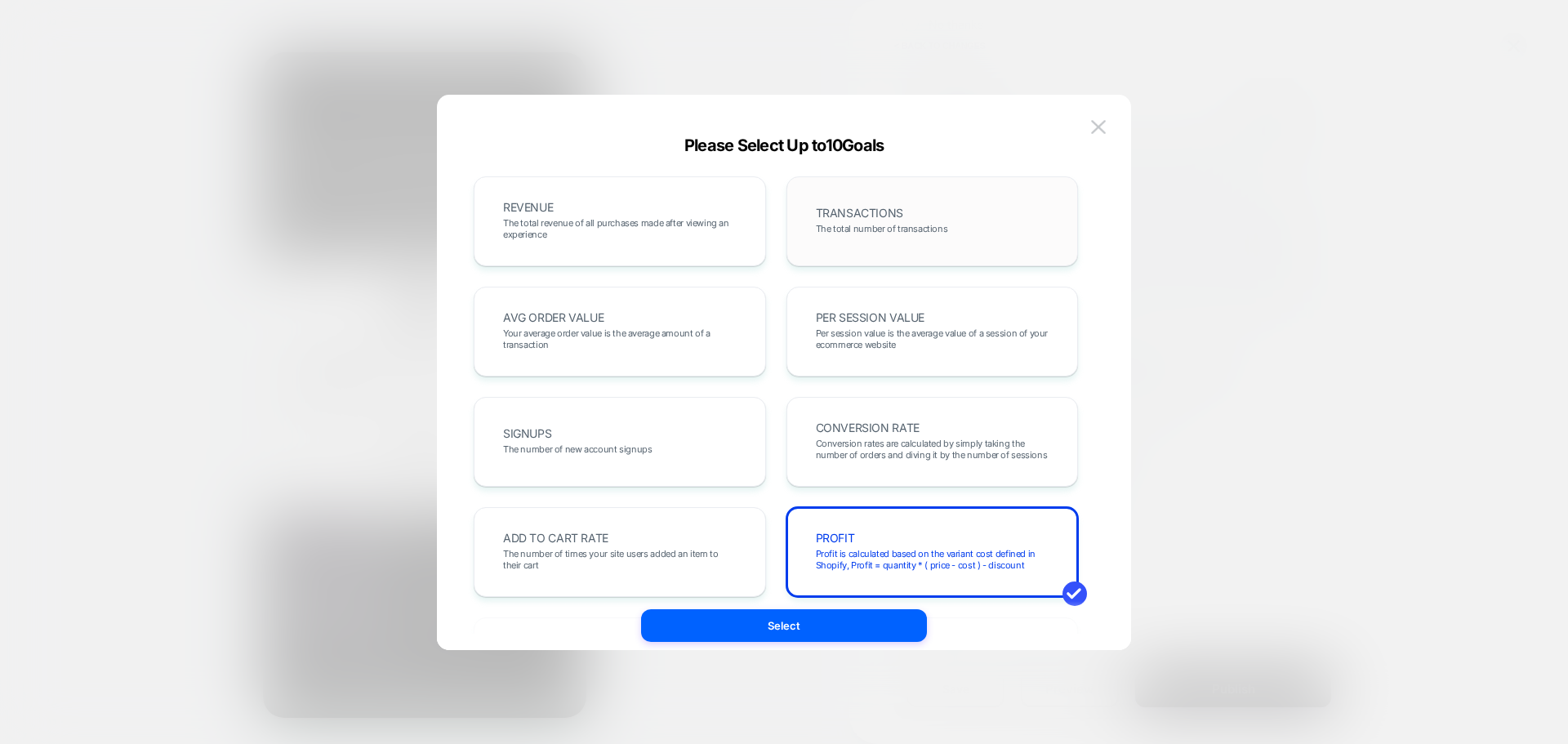
click at [915, 211] on div "TRANSACTIONS The total number of transactions" at bounding box center [932, 221] width 258 height 55
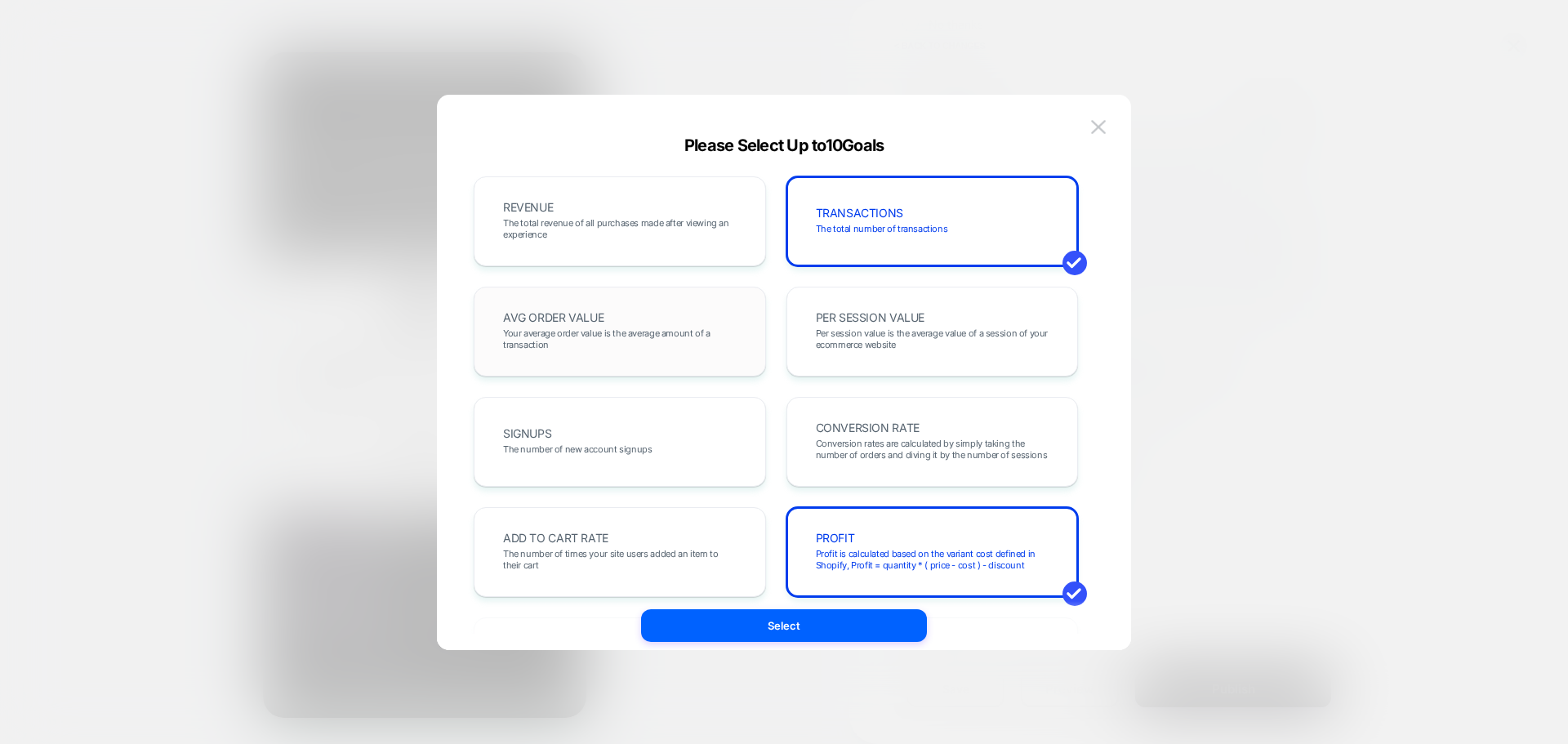
click at [540, 292] on div "AVG ORDER VALUE Your average order value is the average amount of a transaction" at bounding box center [620, 332] width 292 height 89
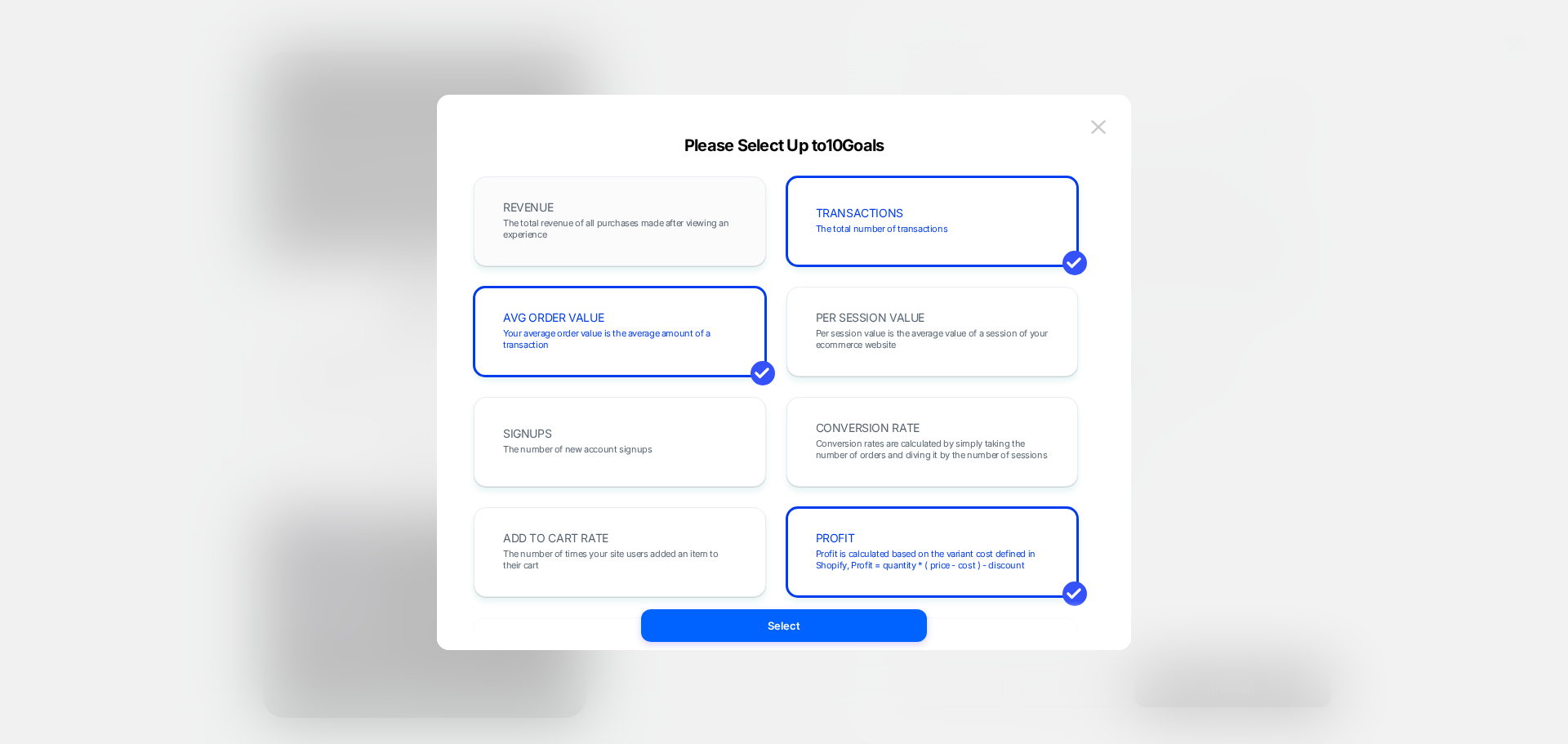
click at [617, 217] on span "The total revenue of all purchases made after viewing an experience" at bounding box center [620, 229] width 233 height 23
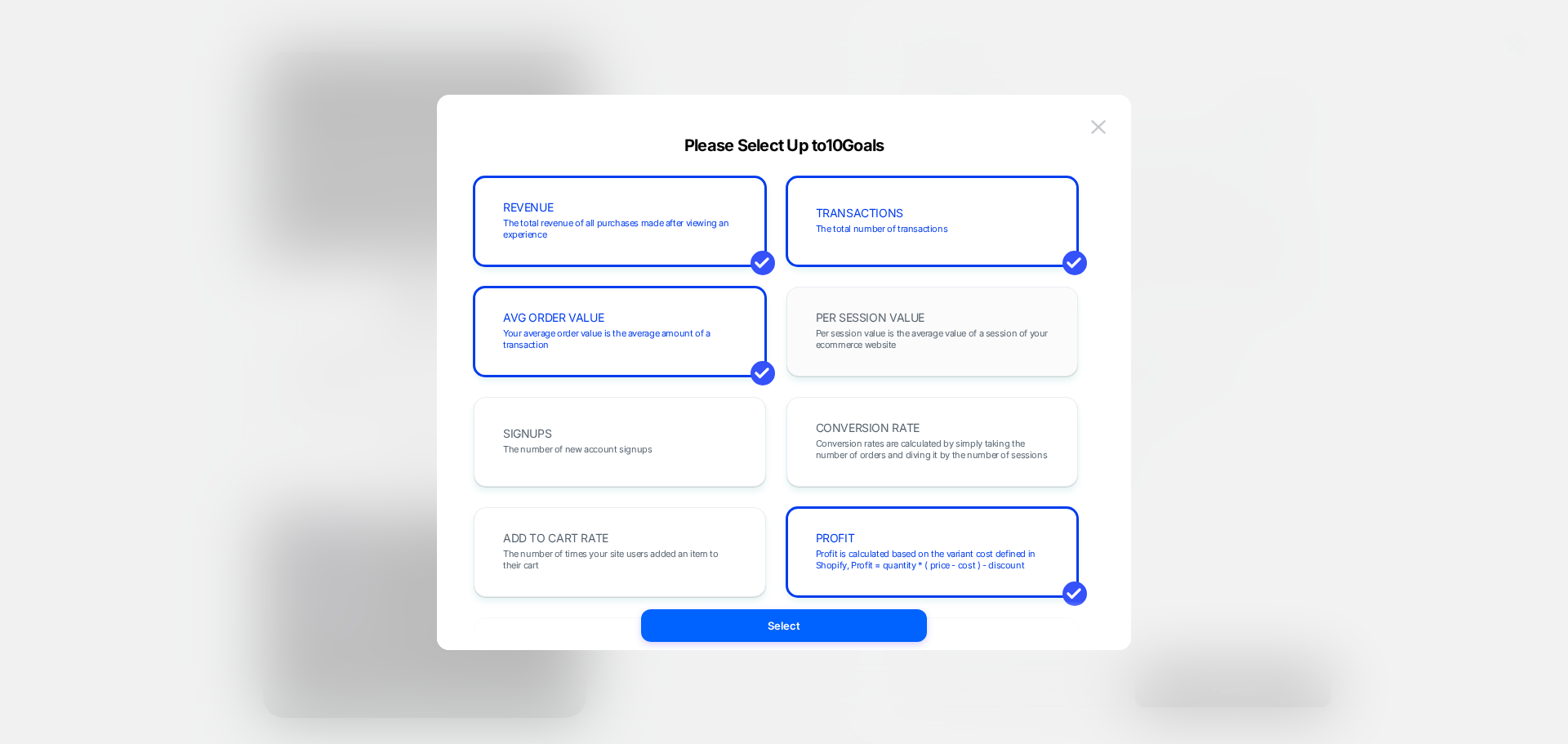
click at [837, 312] on span "PER SESSION VALUE" at bounding box center [871, 318] width 109 height 12
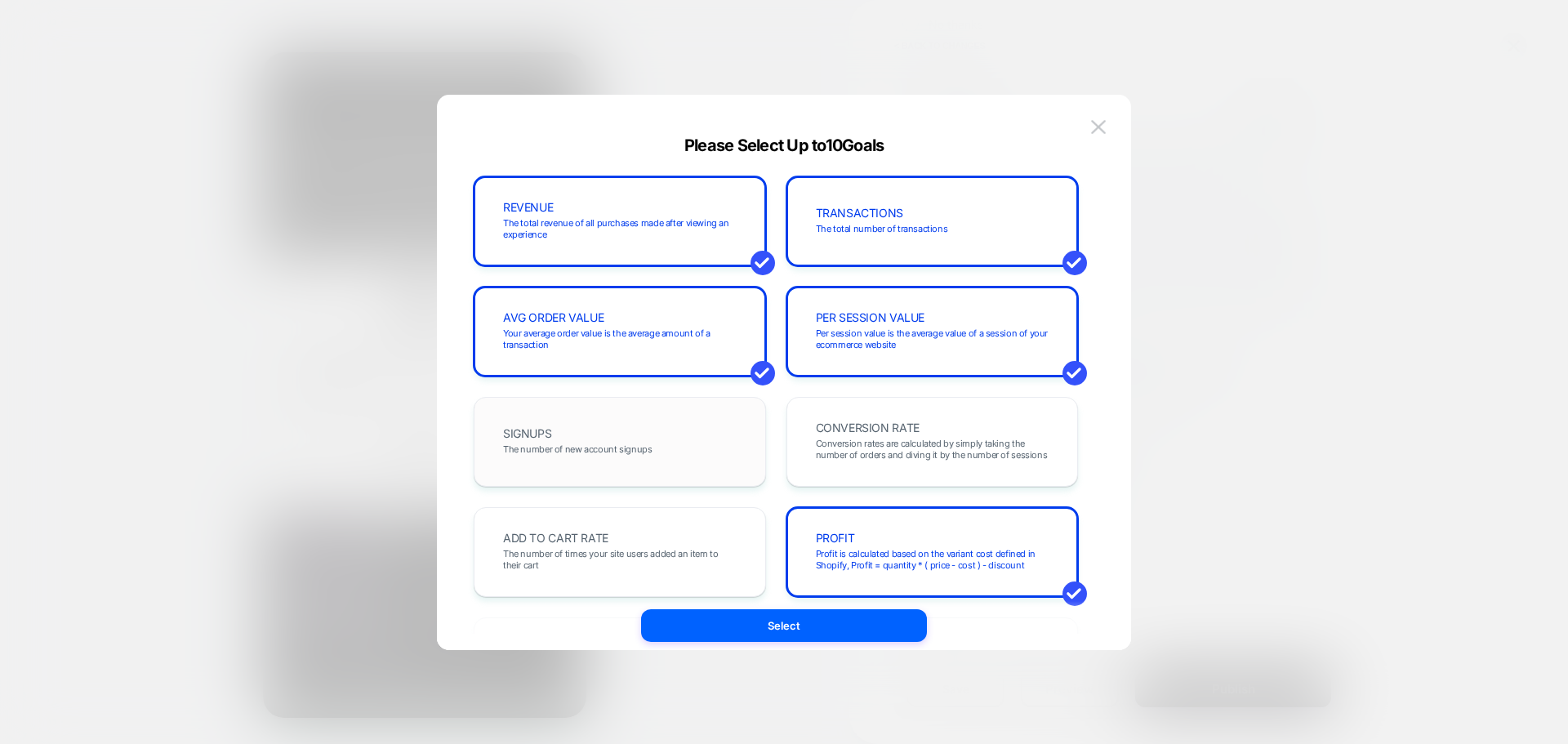
click at [617, 443] on div "SIGNUPS The number of new account signups" at bounding box center [619, 442] width 258 height 55
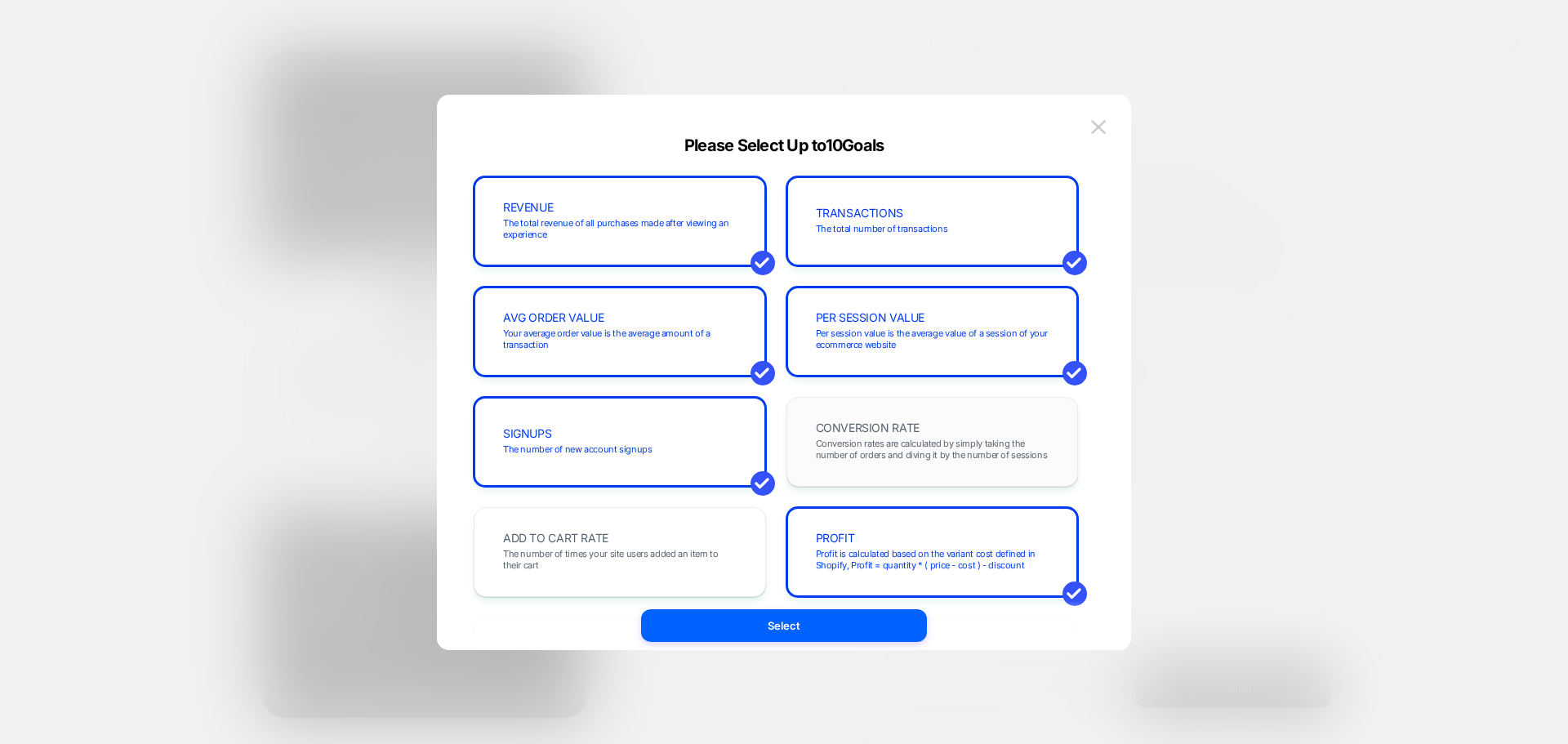
click at [920, 475] on div "CONVERSION RATE Conversion rates are calculated by simply taking the number of …" at bounding box center [932, 442] width 292 height 89
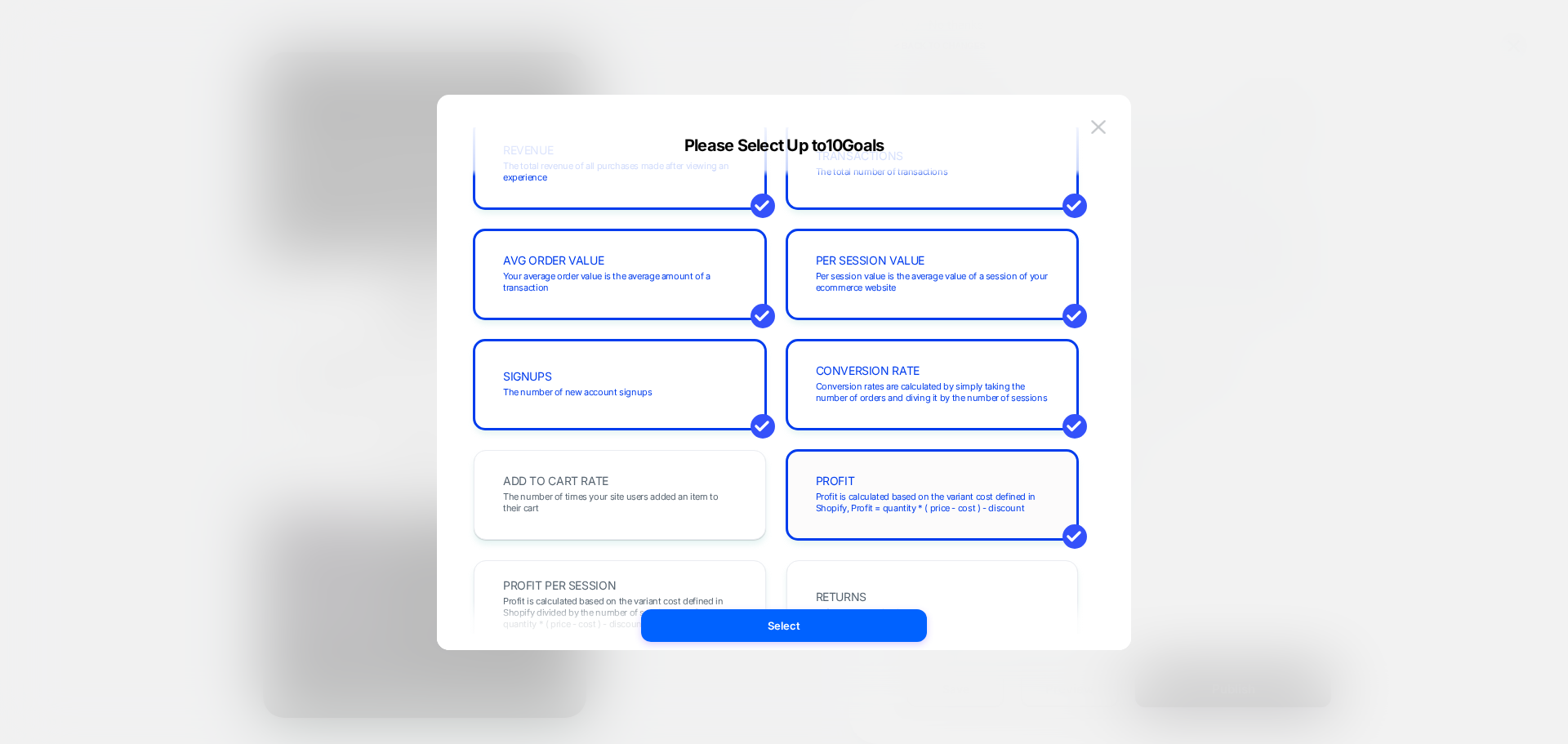
scroll to position [82, 0]
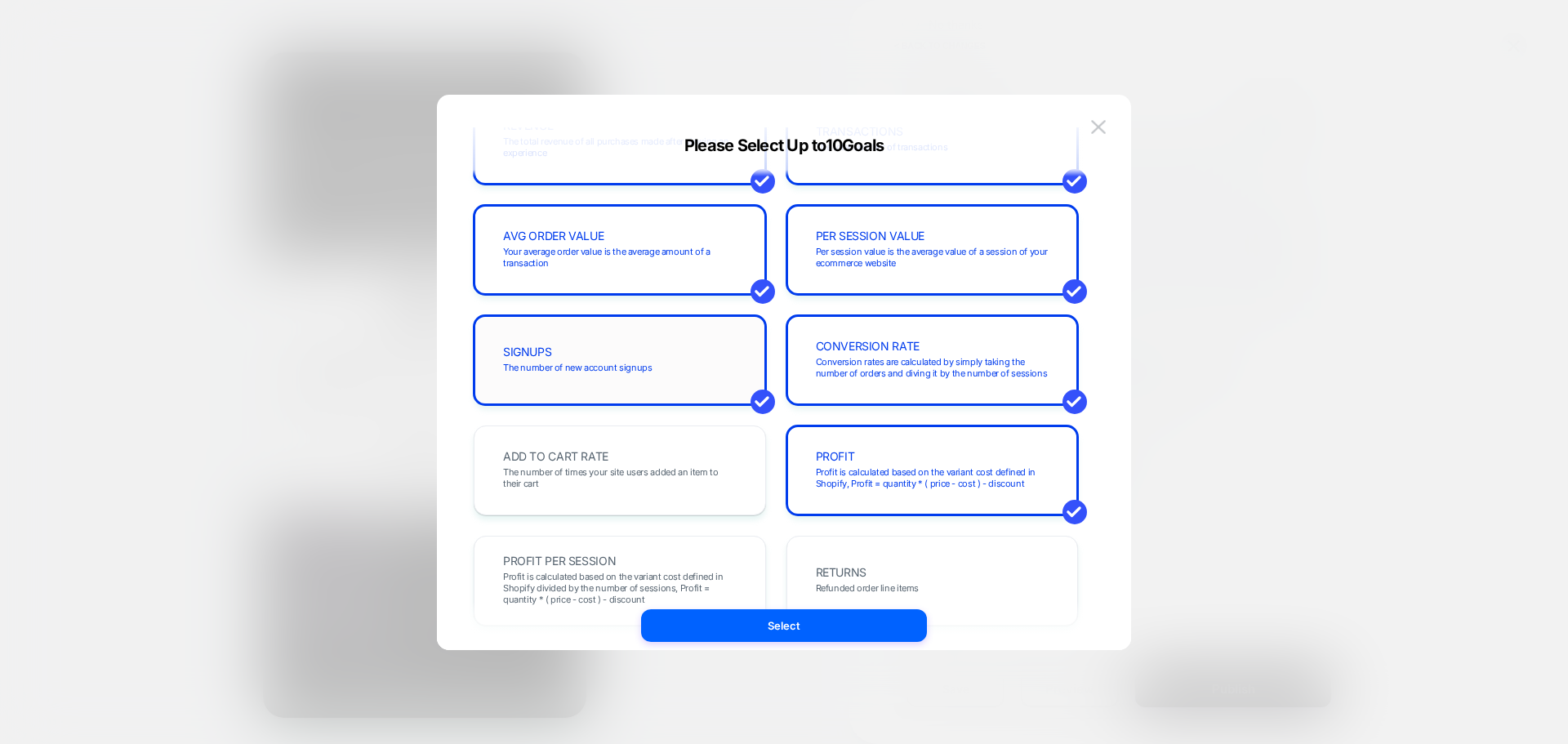
click at [733, 398] on div "SIGNUPS The number of new account signups" at bounding box center [620, 360] width 292 height 89
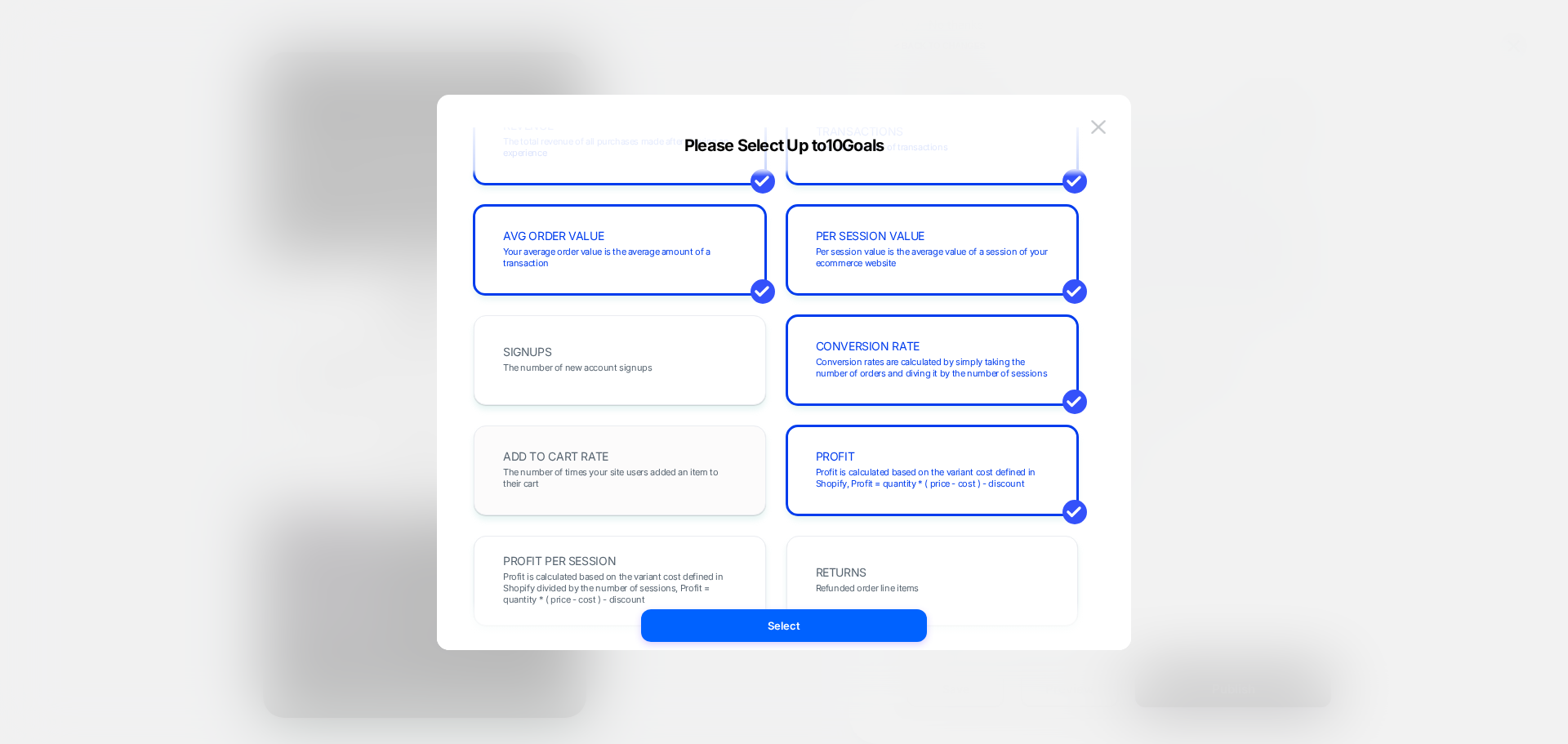
click at [647, 449] on div "ADD TO CART RATE The number of times your site users added an item to their cart" at bounding box center [619, 470] width 258 height 55
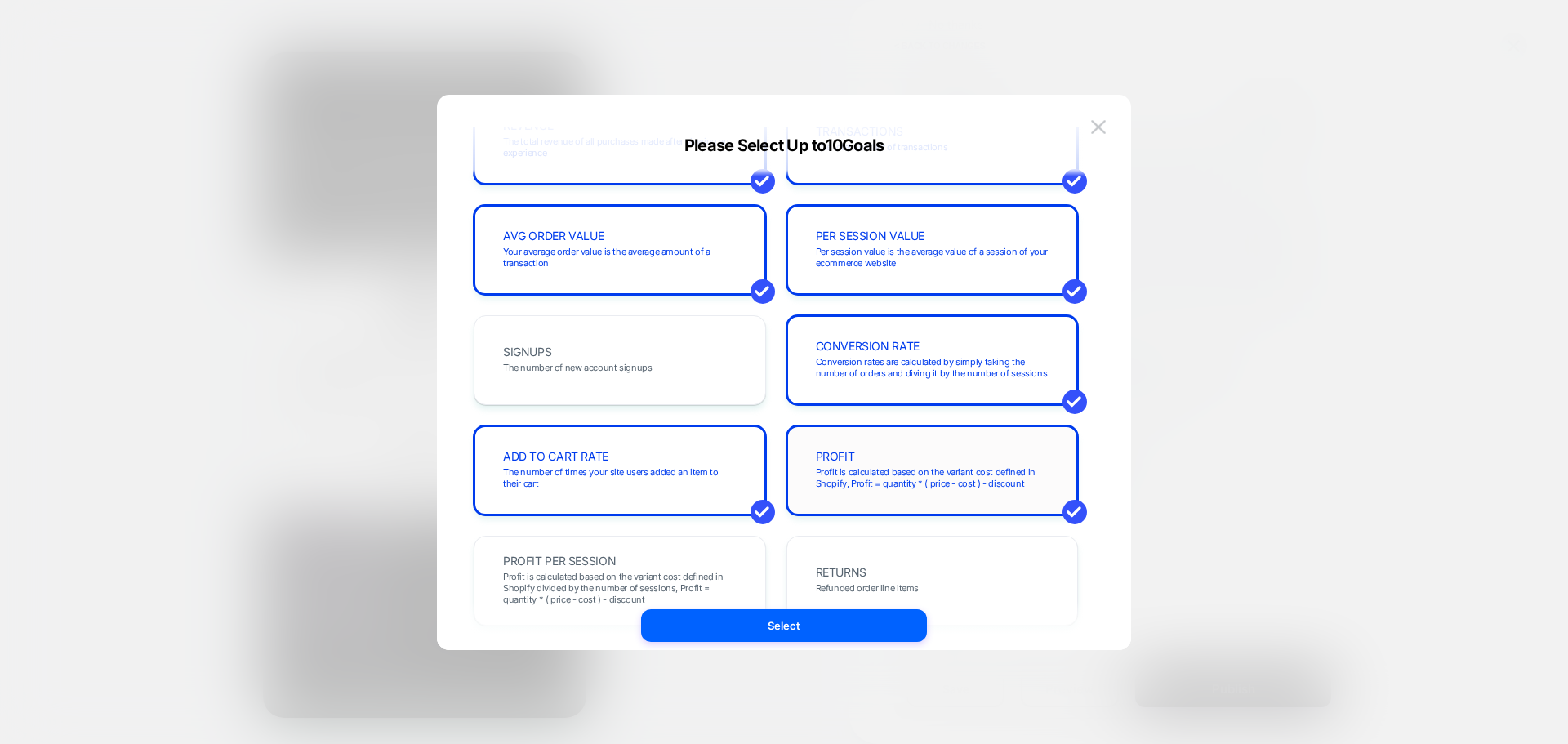
click at [844, 452] on span "PROFIT" at bounding box center [836, 456] width 39 height 12
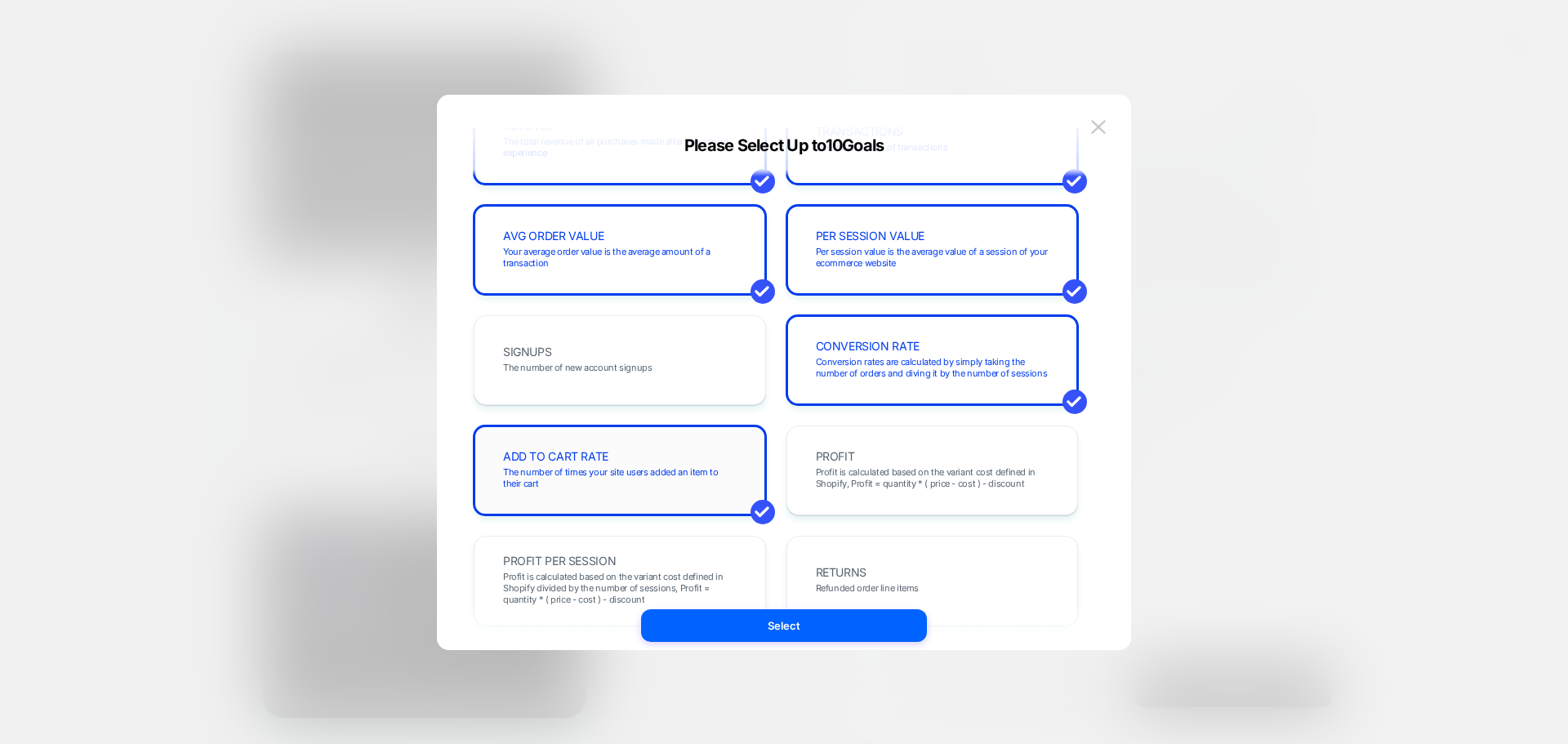
click at [649, 461] on div "ADD TO CART RATE The number of times your site users added an item to their cart" at bounding box center [619, 470] width 258 height 55
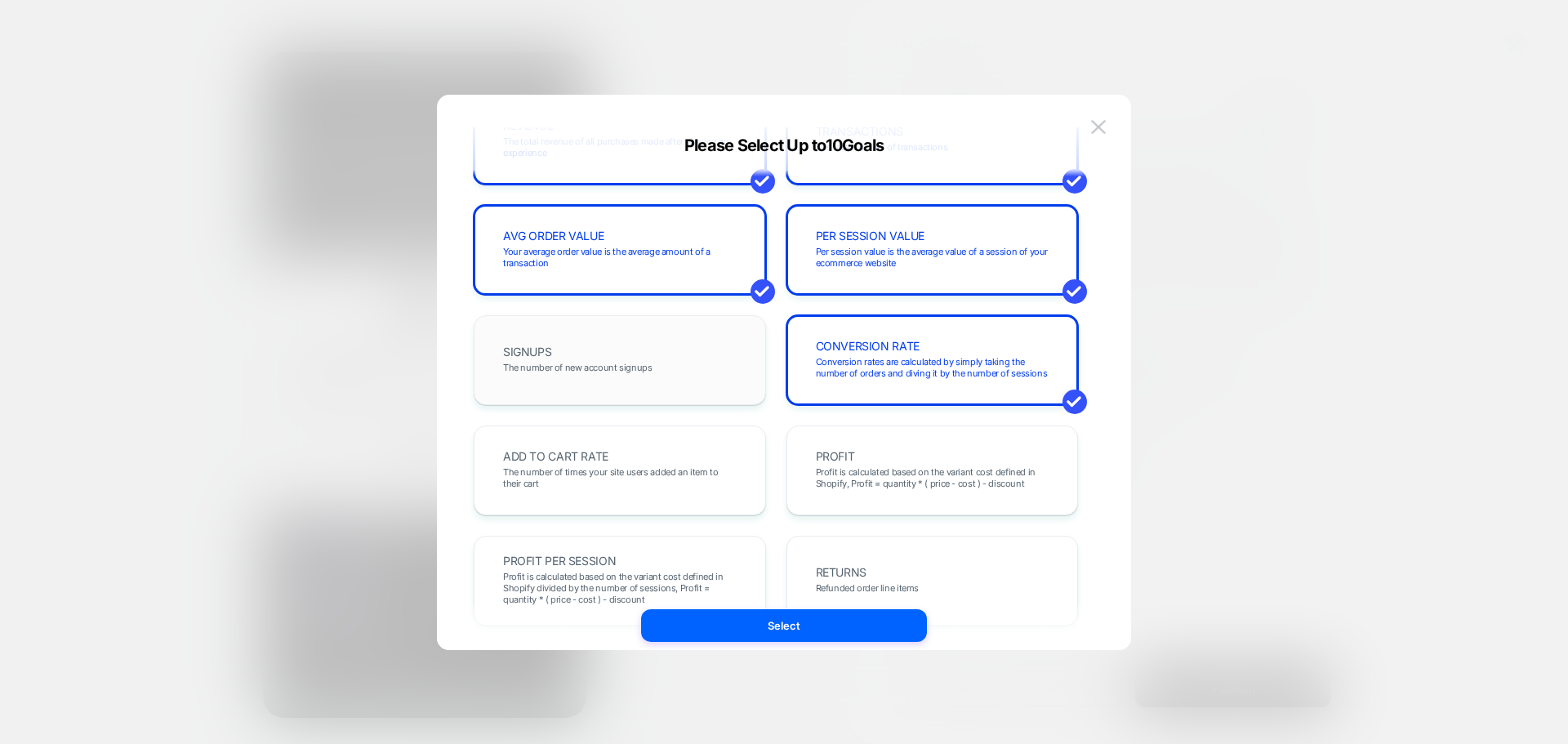
click at [656, 404] on div "SIGNUPS The number of new account signups" at bounding box center [620, 360] width 292 height 89
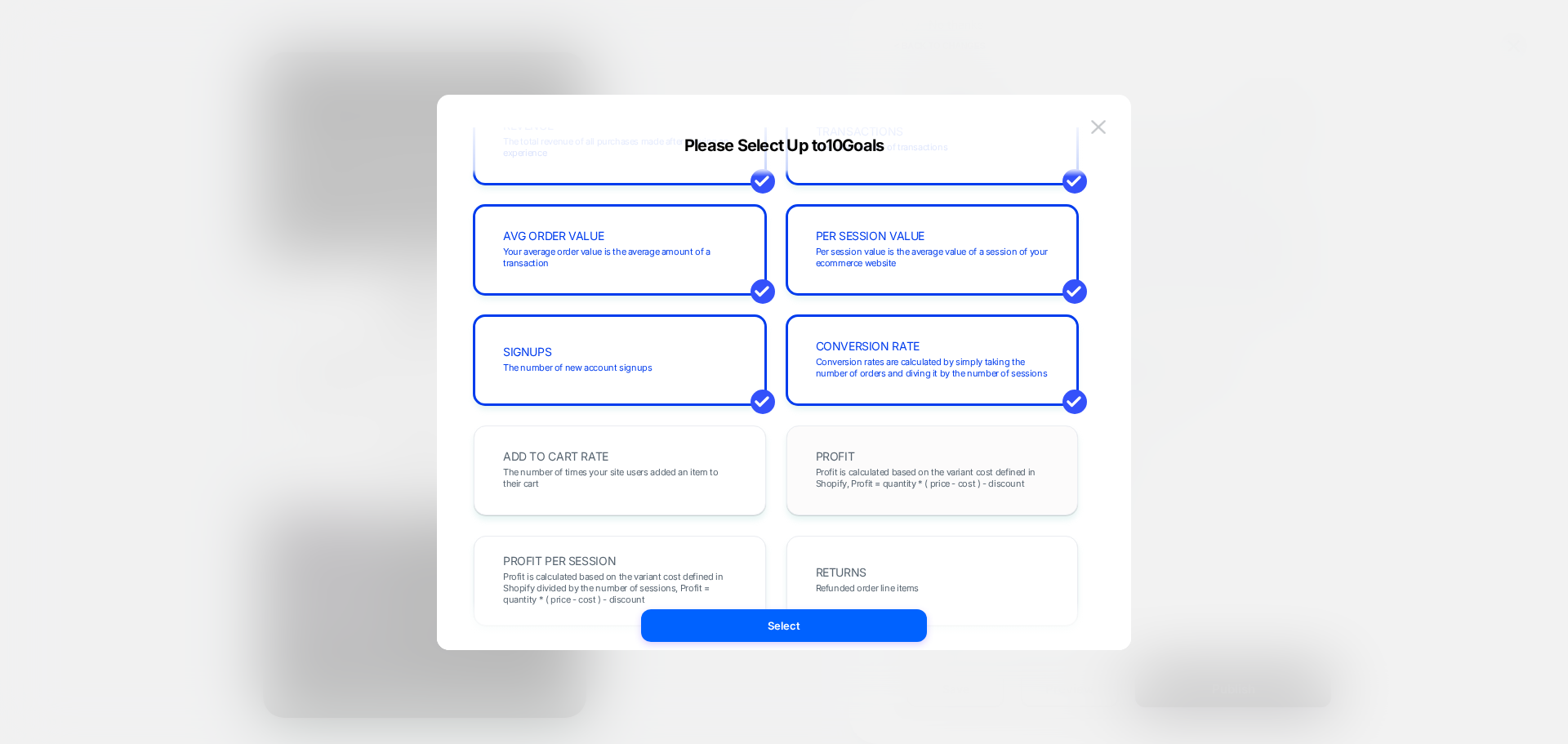
click at [844, 463] on div "PROFIT Profit is calculated based on the variant cost defined in Shopify, Profi…" at bounding box center [932, 470] width 258 height 55
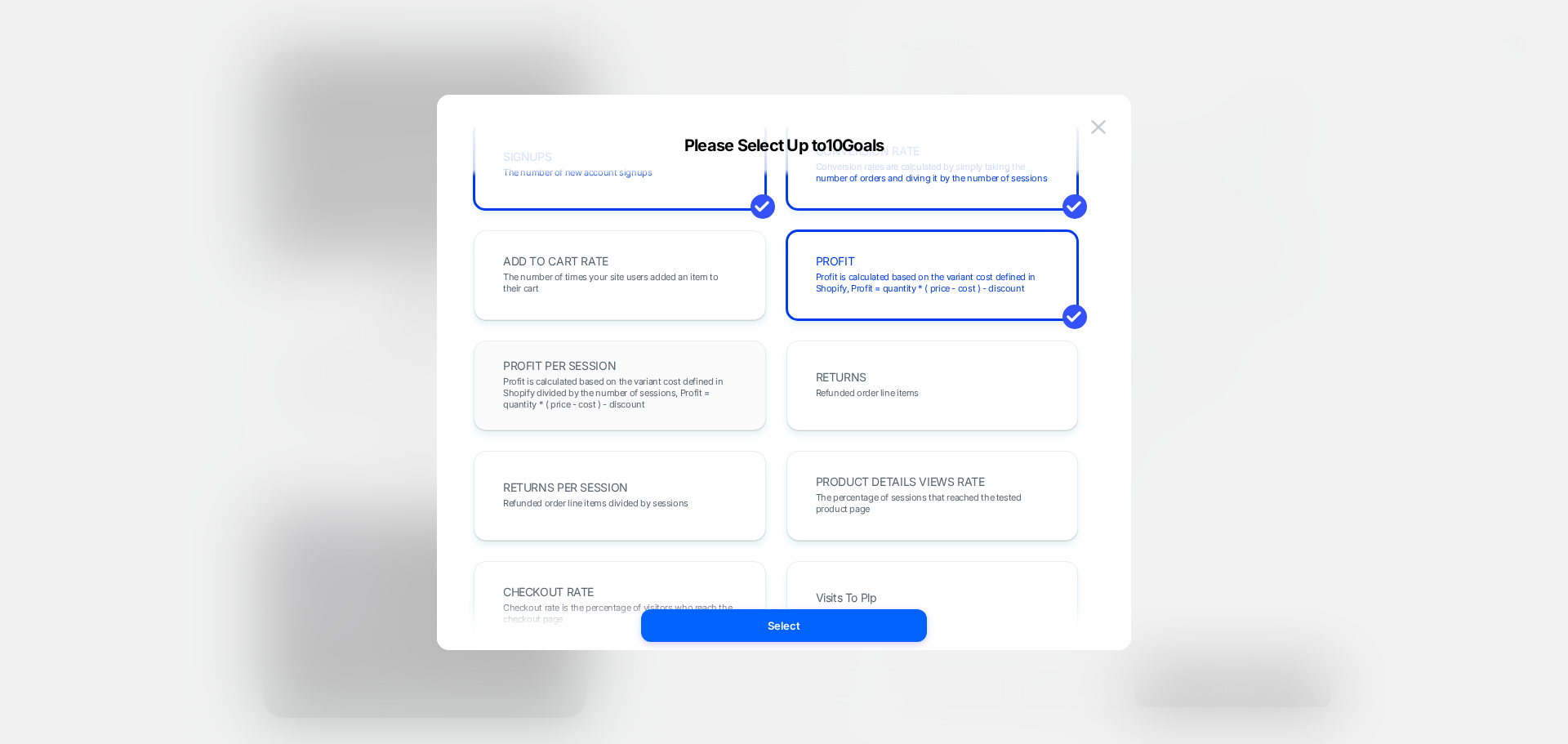
scroll to position [327, 0]
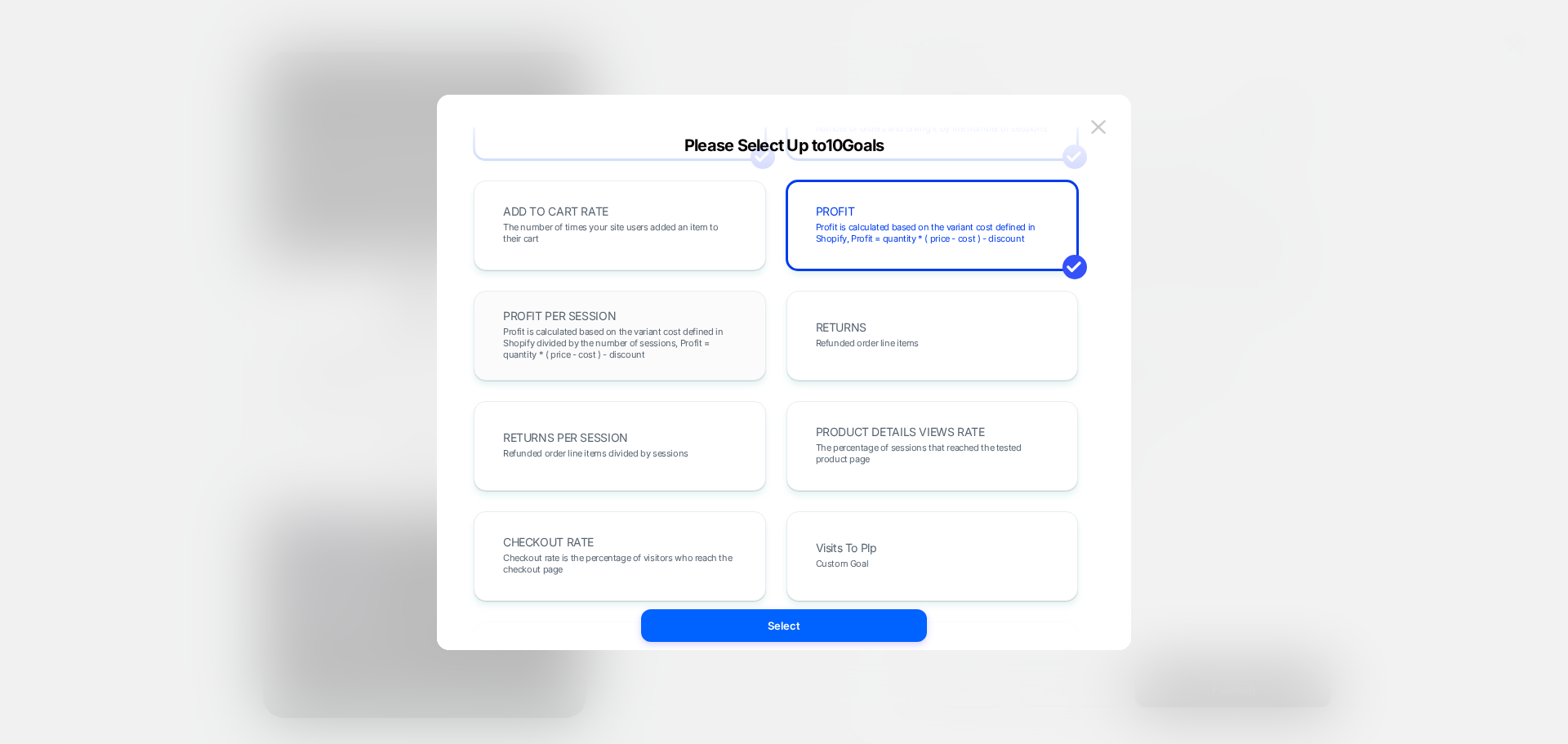
click at [654, 358] on span "Profit is calculated based on the variant cost defined in Shopify divided by th…" at bounding box center [620, 342] width 233 height 34
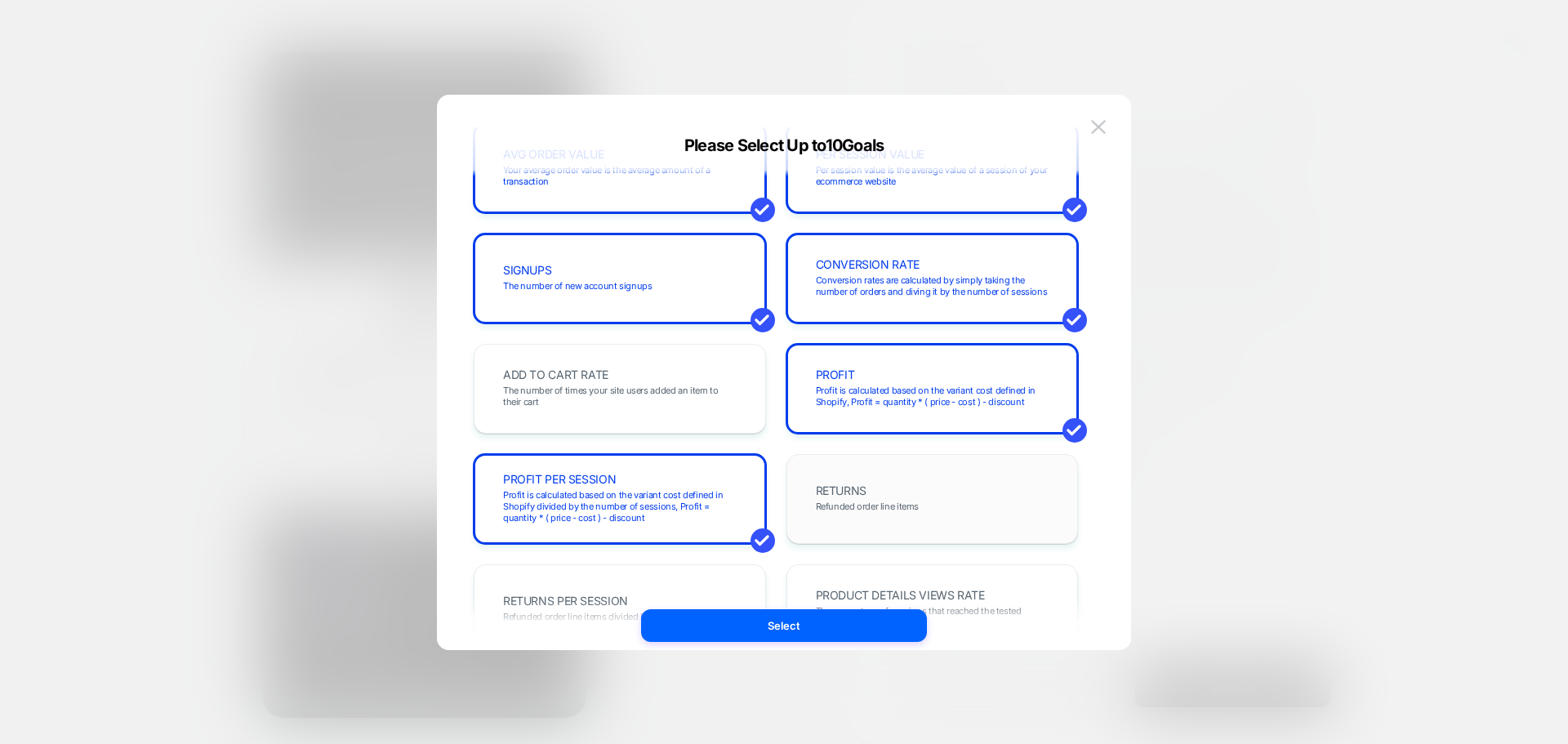
scroll to position [408, 0]
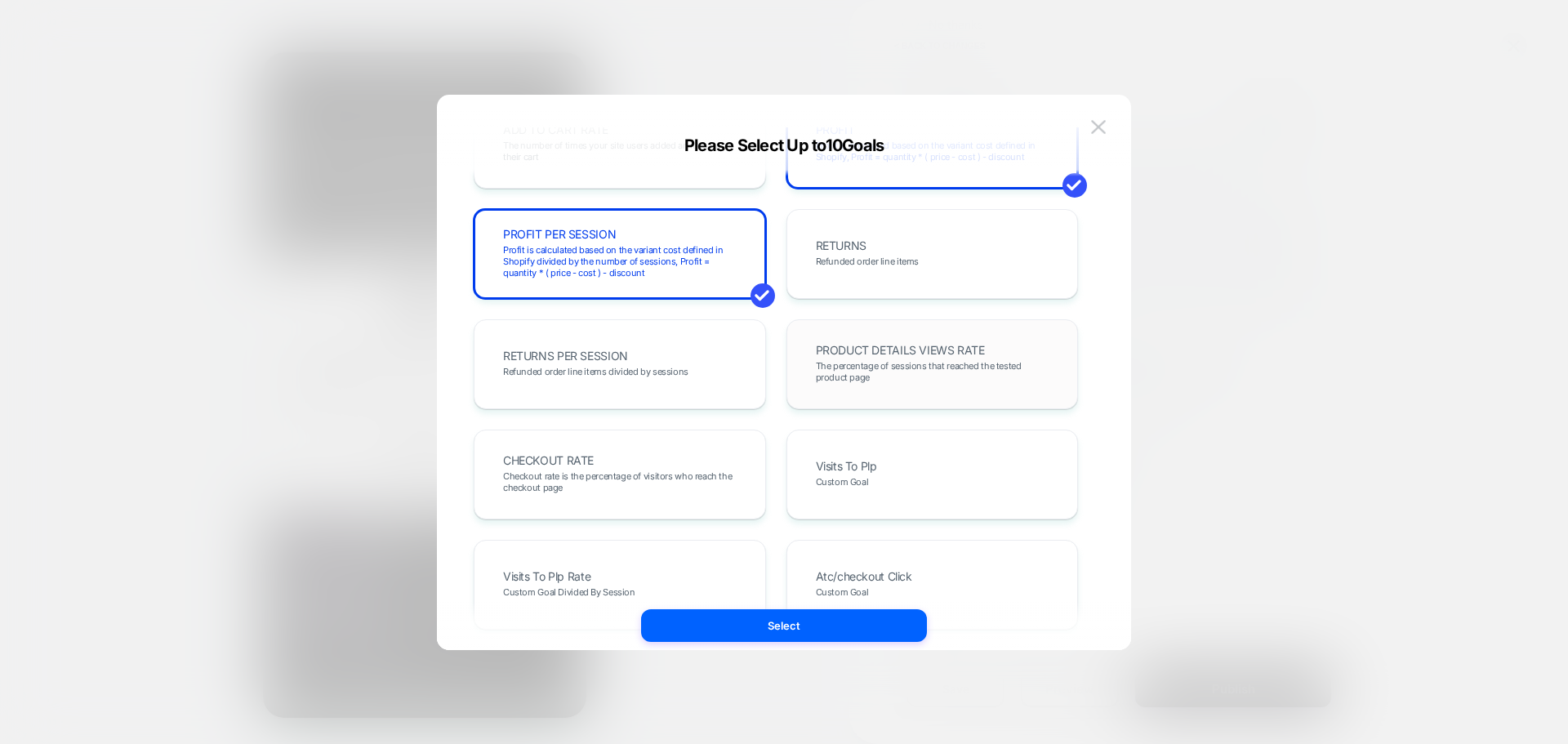
click at [874, 365] on span "The percentage of sessions that reached the tested product page" at bounding box center [933, 372] width 233 height 23
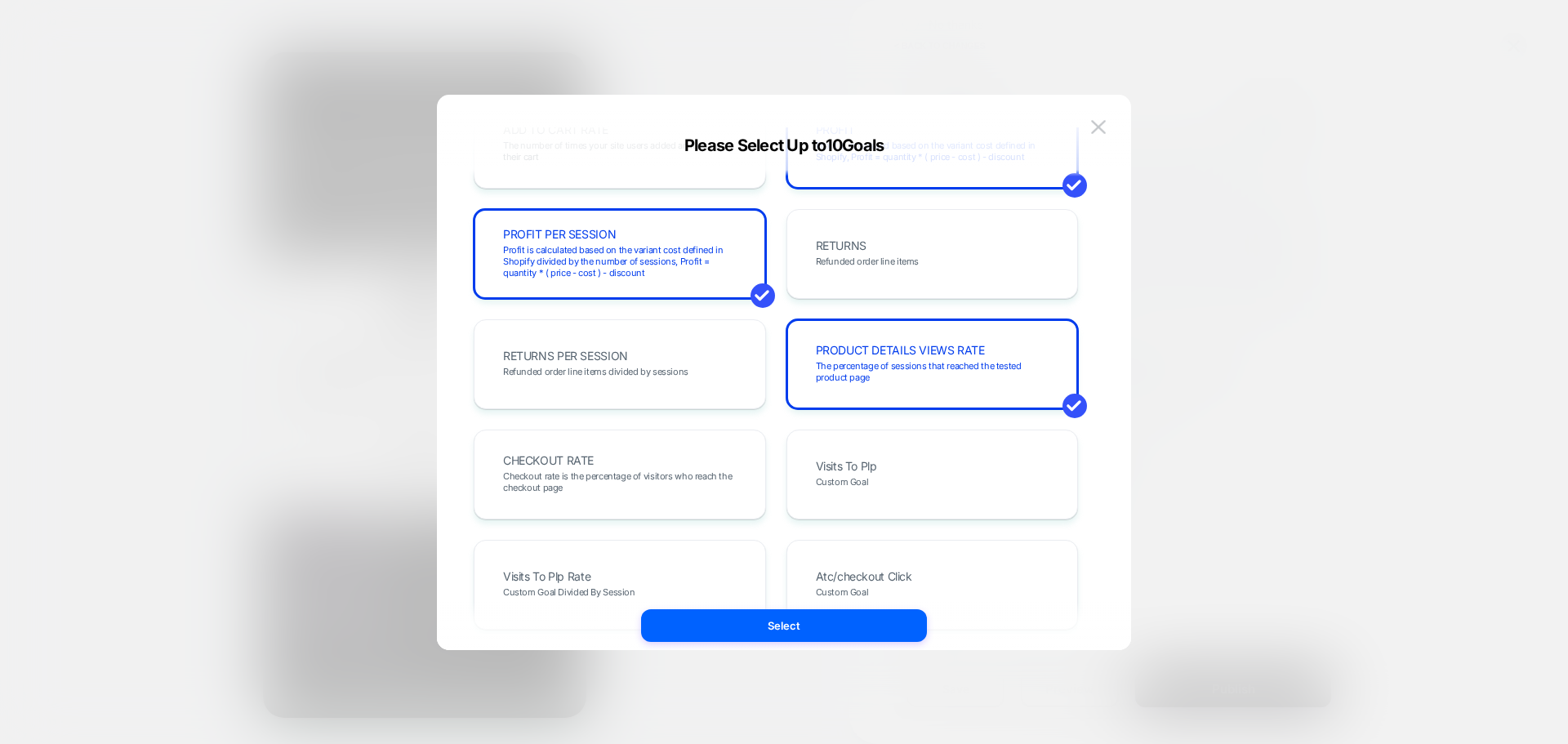
click at [469, 500] on div "REVENUE The total revenue of all purchases made after viewing an experience TRA…" at bounding box center [775, 380] width 645 height 506
click at [856, 455] on div "Visits To Plp Custom Goal" at bounding box center [932, 474] width 258 height 55
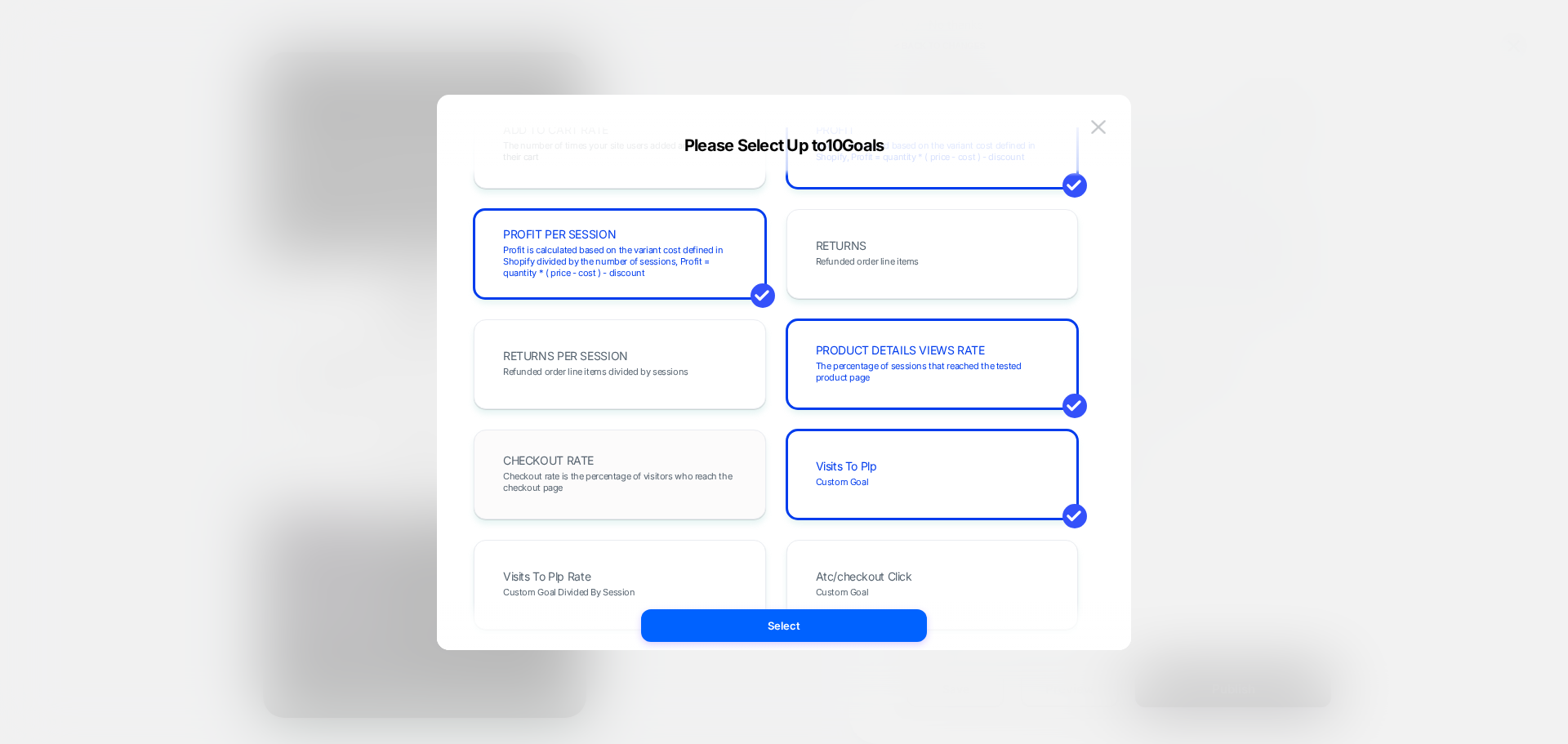
click at [654, 481] on span "Checkout rate is the percentage of visitors who reach the checkout page" at bounding box center [620, 481] width 233 height 23
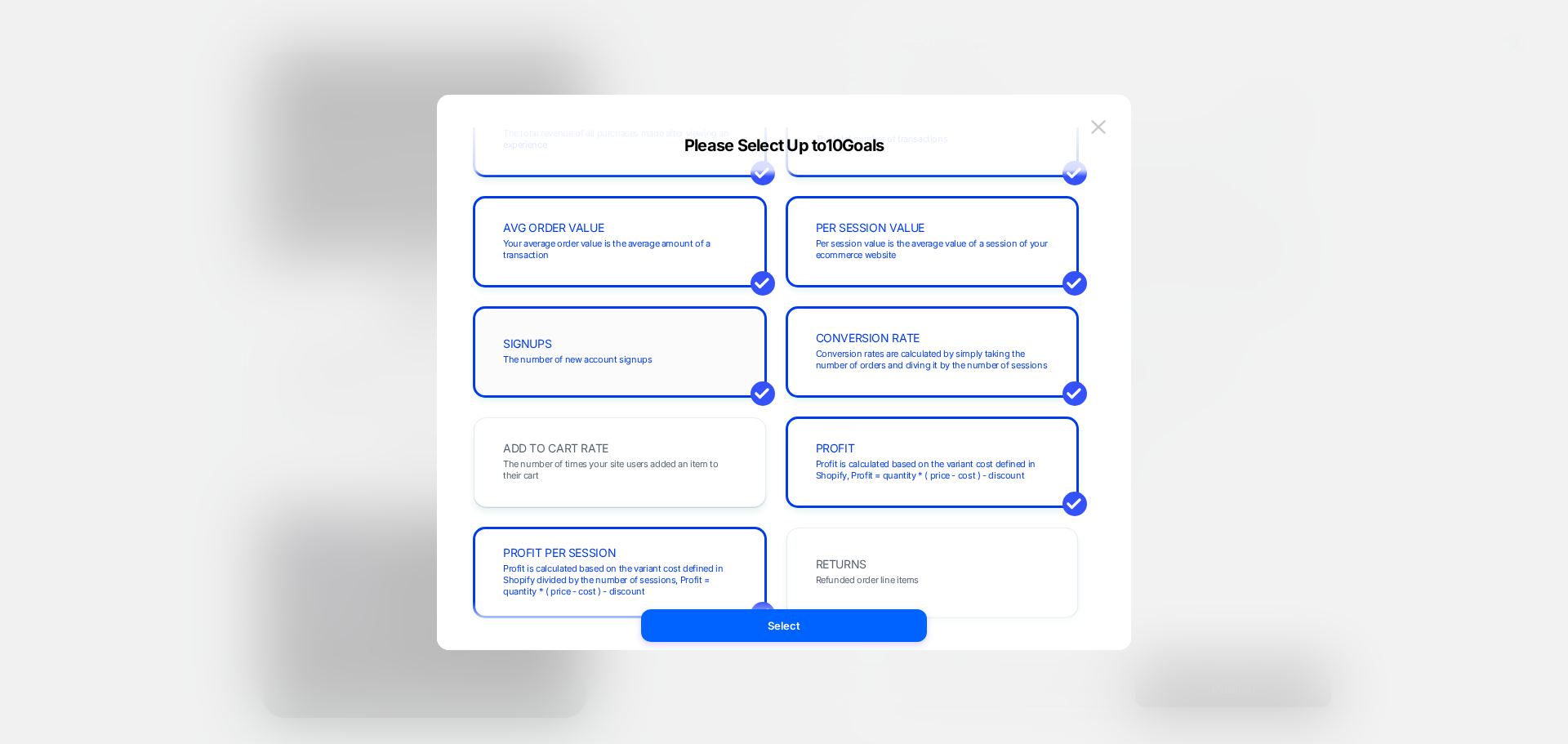
scroll to position [163, 0]
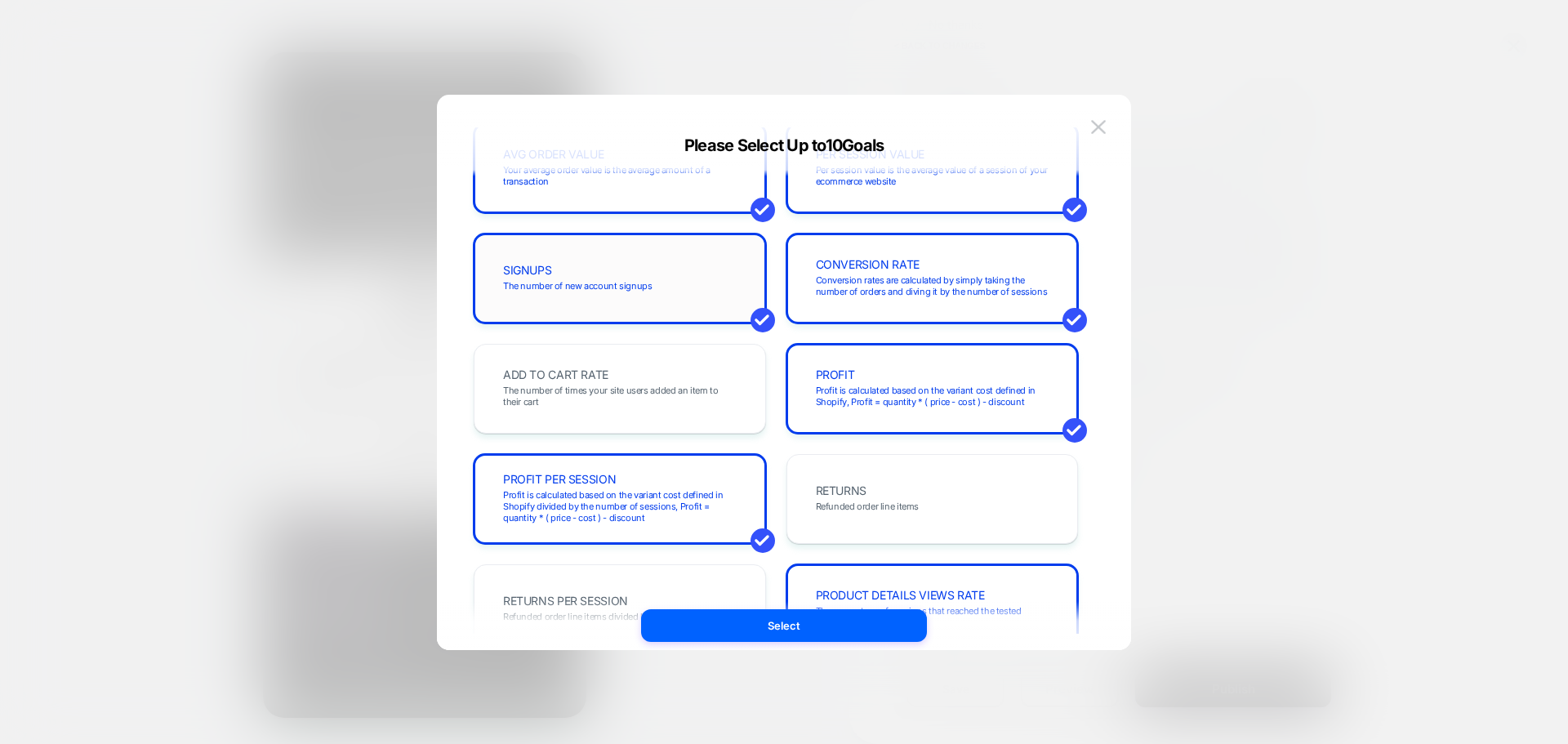
click at [673, 279] on div "SIGNUPS The number of new account signups" at bounding box center [619, 278] width 258 height 55
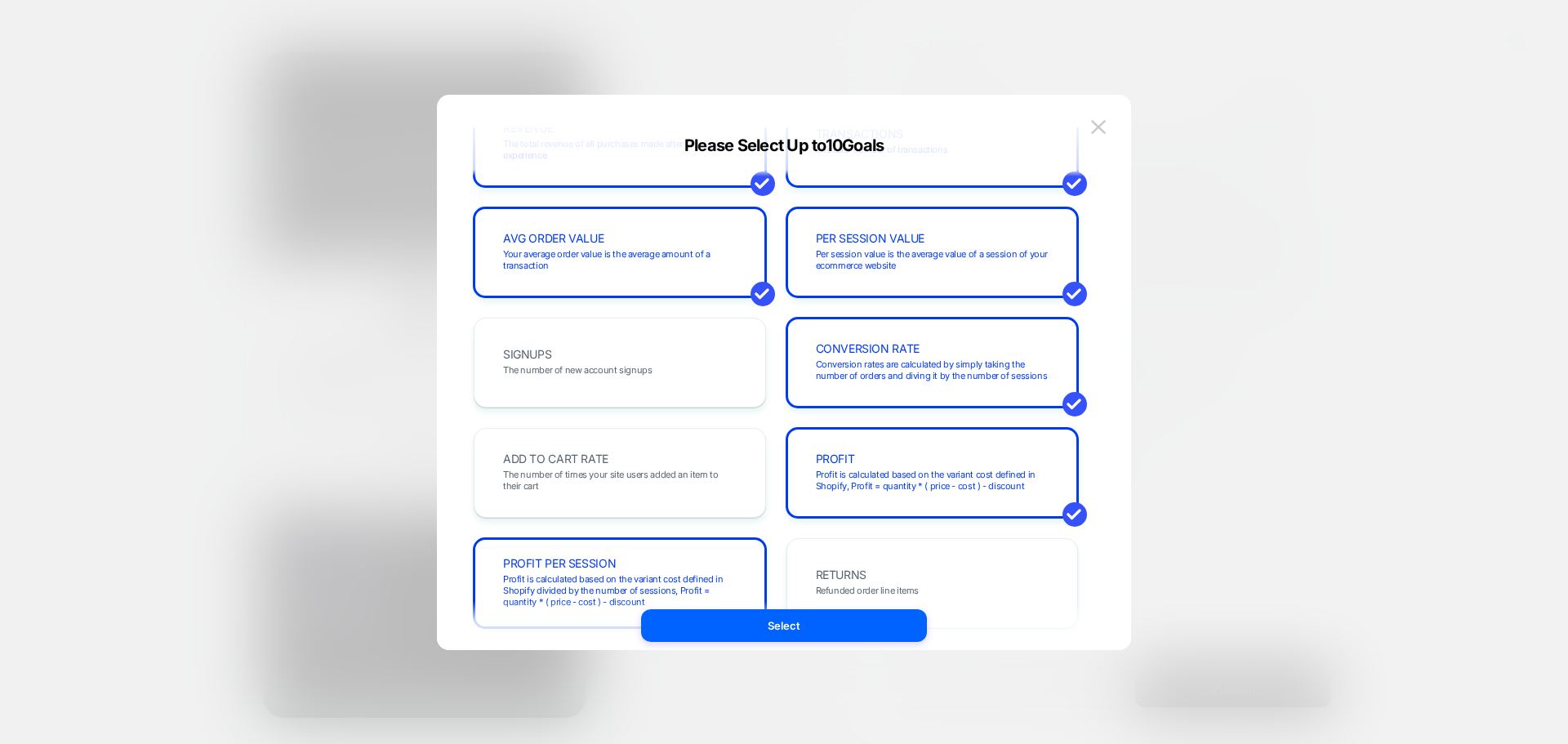
scroll to position [0, 0]
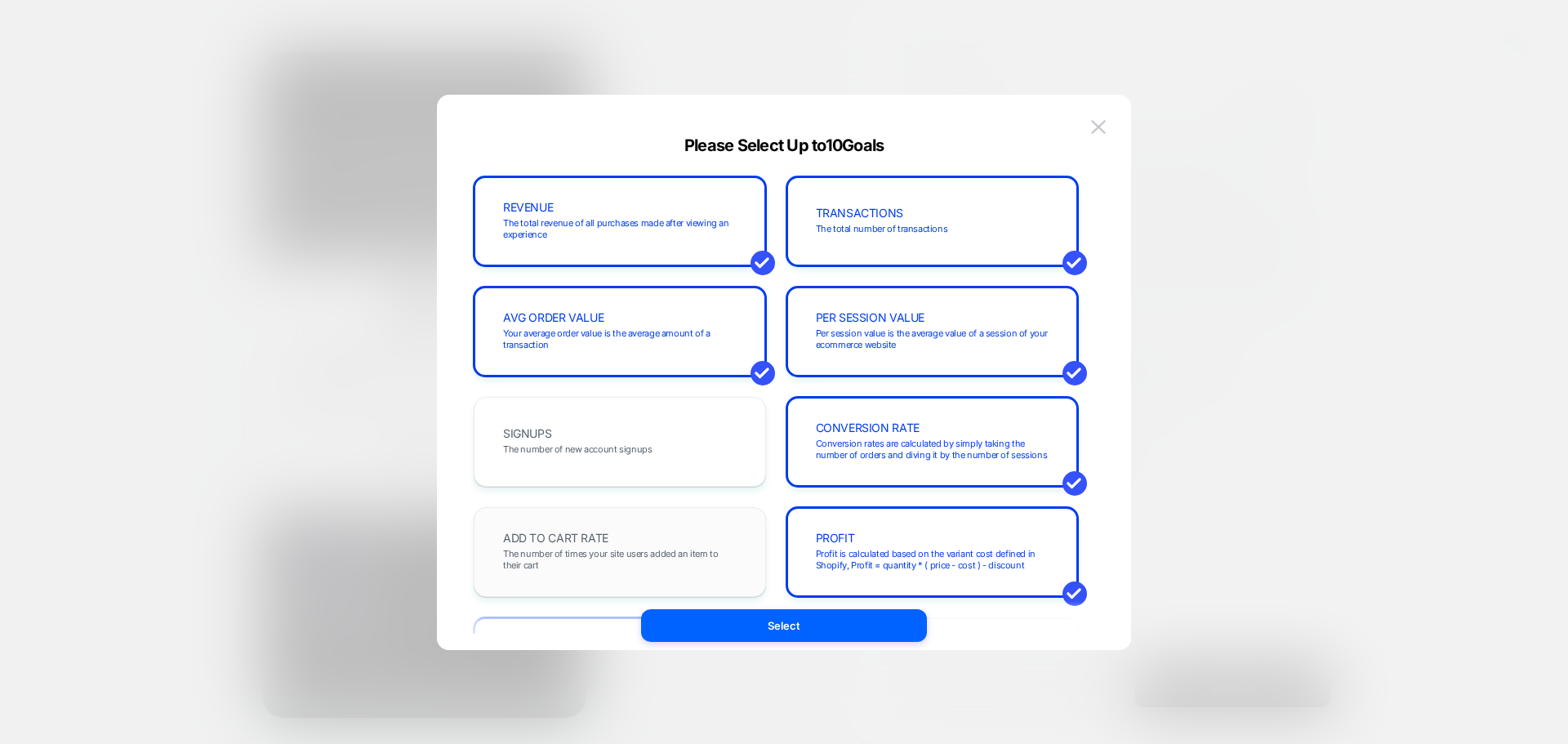
click at [628, 543] on div "ADD TO CART RATE The number of times your site users added an item to their cart" at bounding box center [619, 551] width 258 height 55
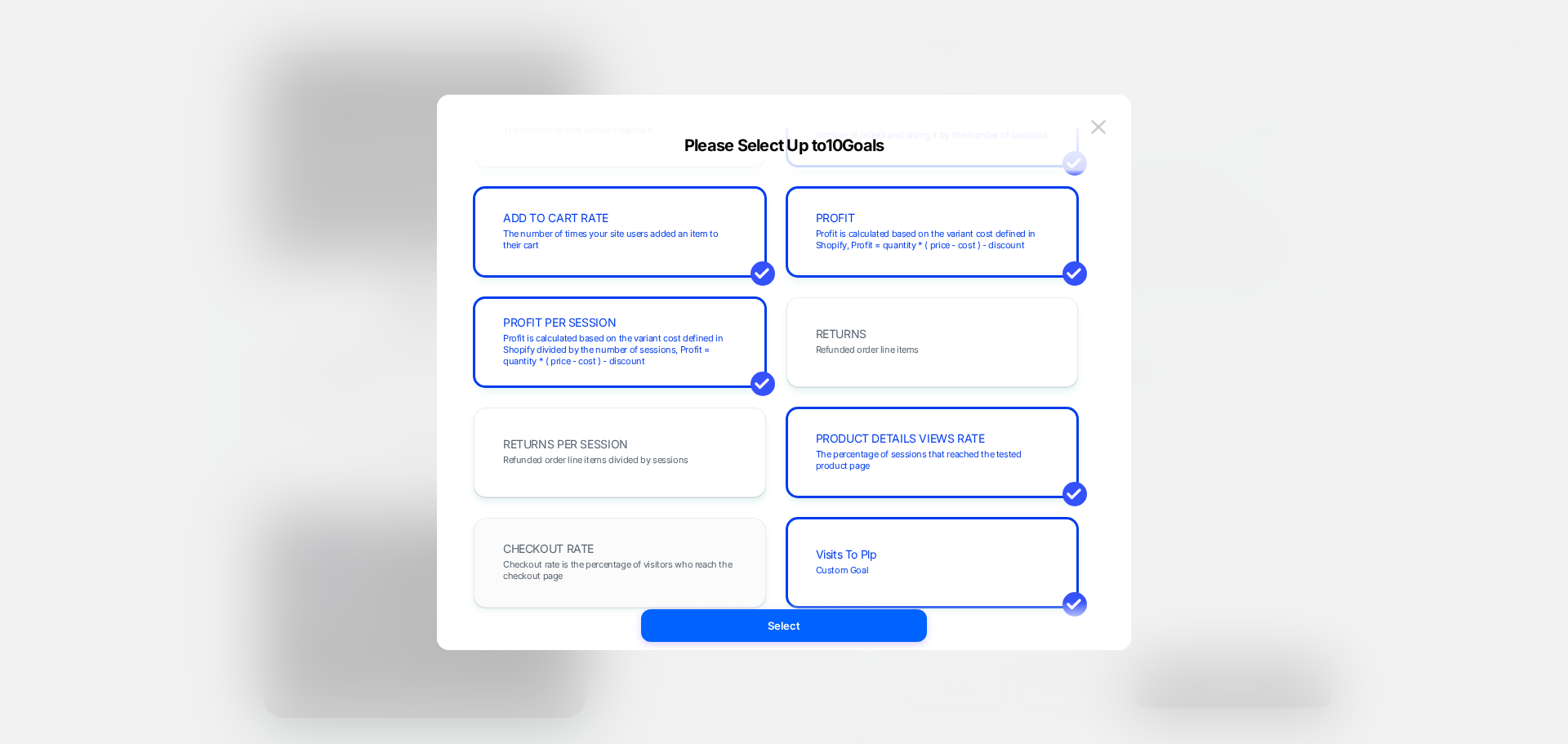
scroll to position [408, 0]
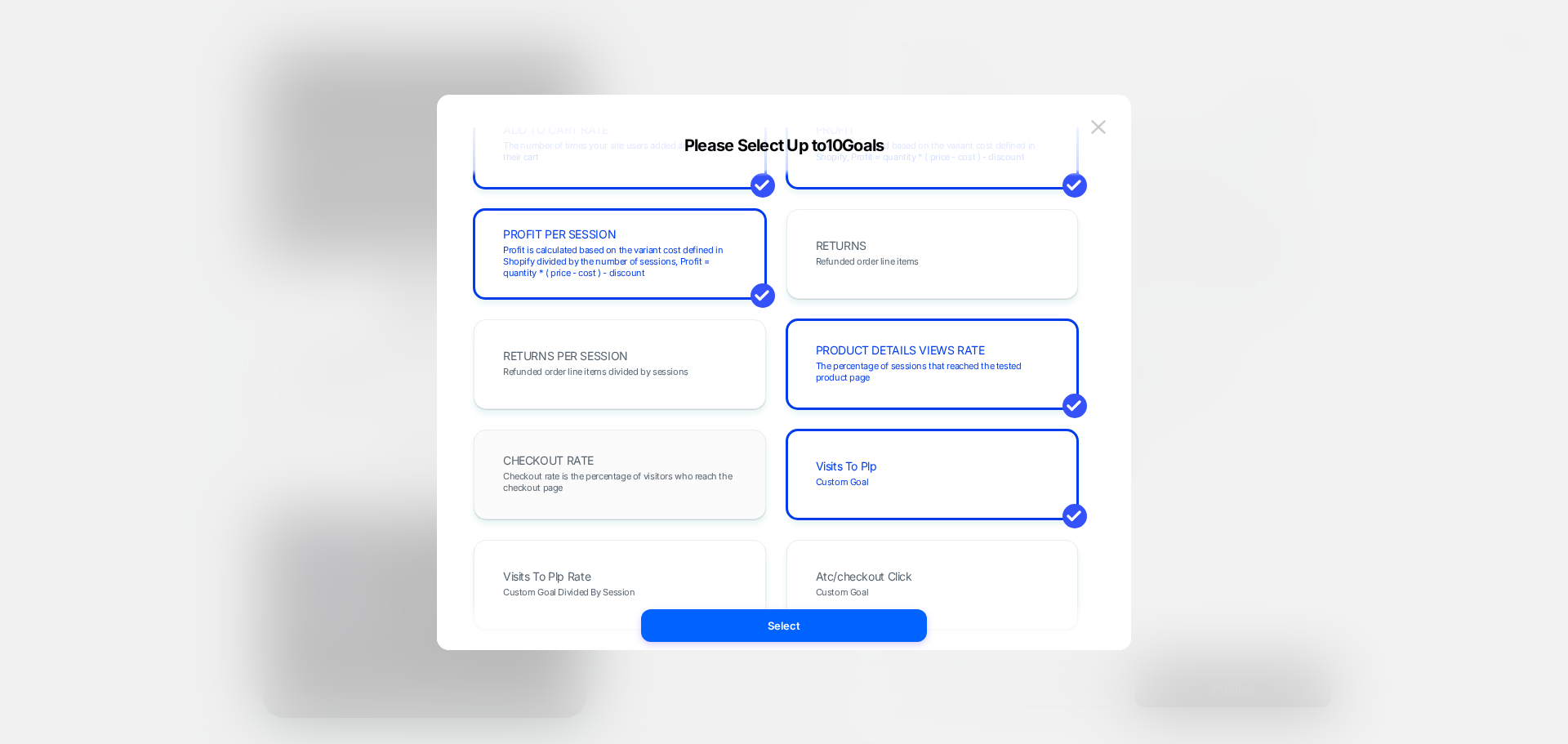
click at [642, 481] on span "Checkout rate is the percentage of visitors who reach the checkout page" at bounding box center [620, 481] width 233 height 23
click at [885, 465] on div "Visits To Plp Custom Goal" at bounding box center [932, 474] width 258 height 55
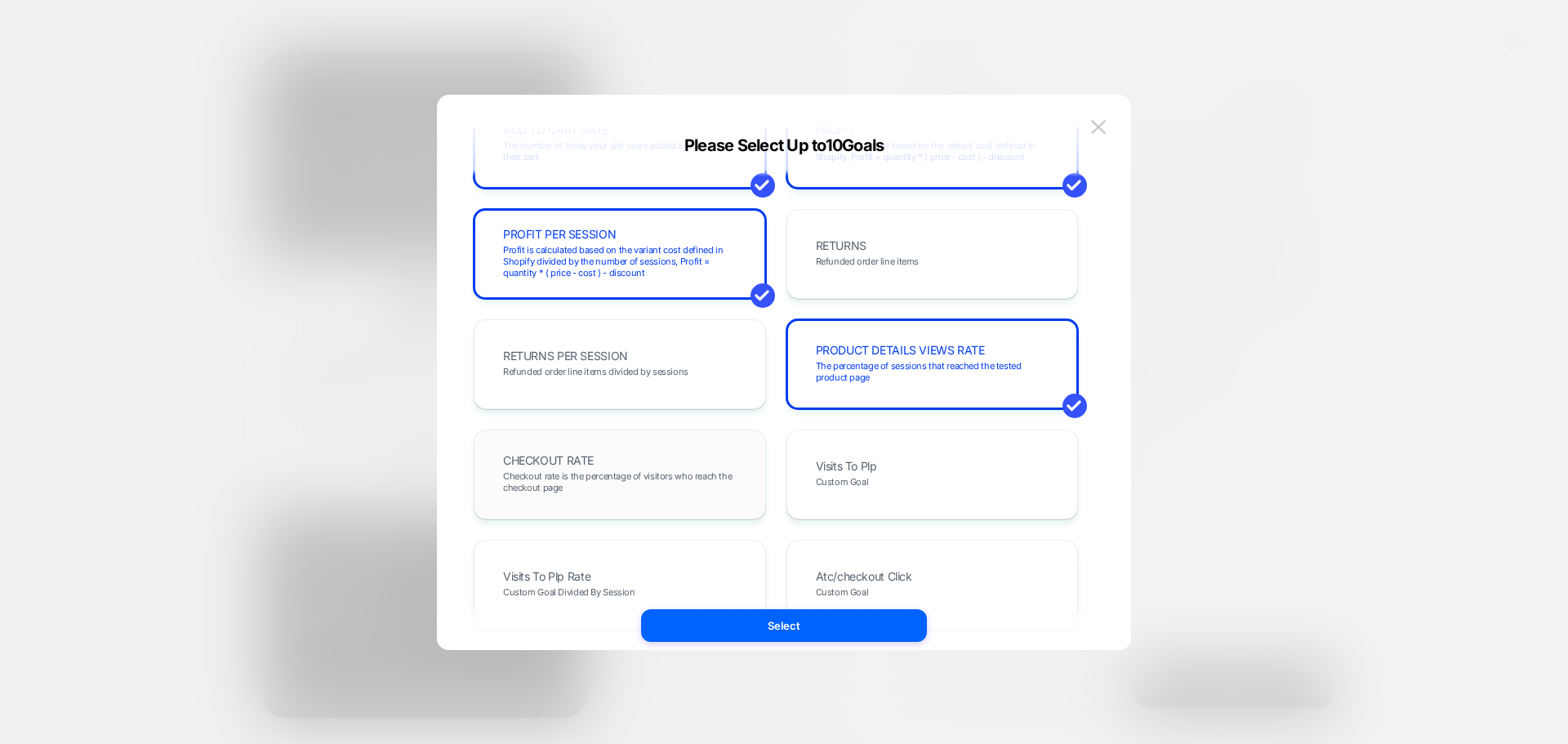
click at [598, 465] on div "CHECKOUT RATE Checkout rate is the percentage of visitors who reach the checkou…" at bounding box center [619, 474] width 258 height 55
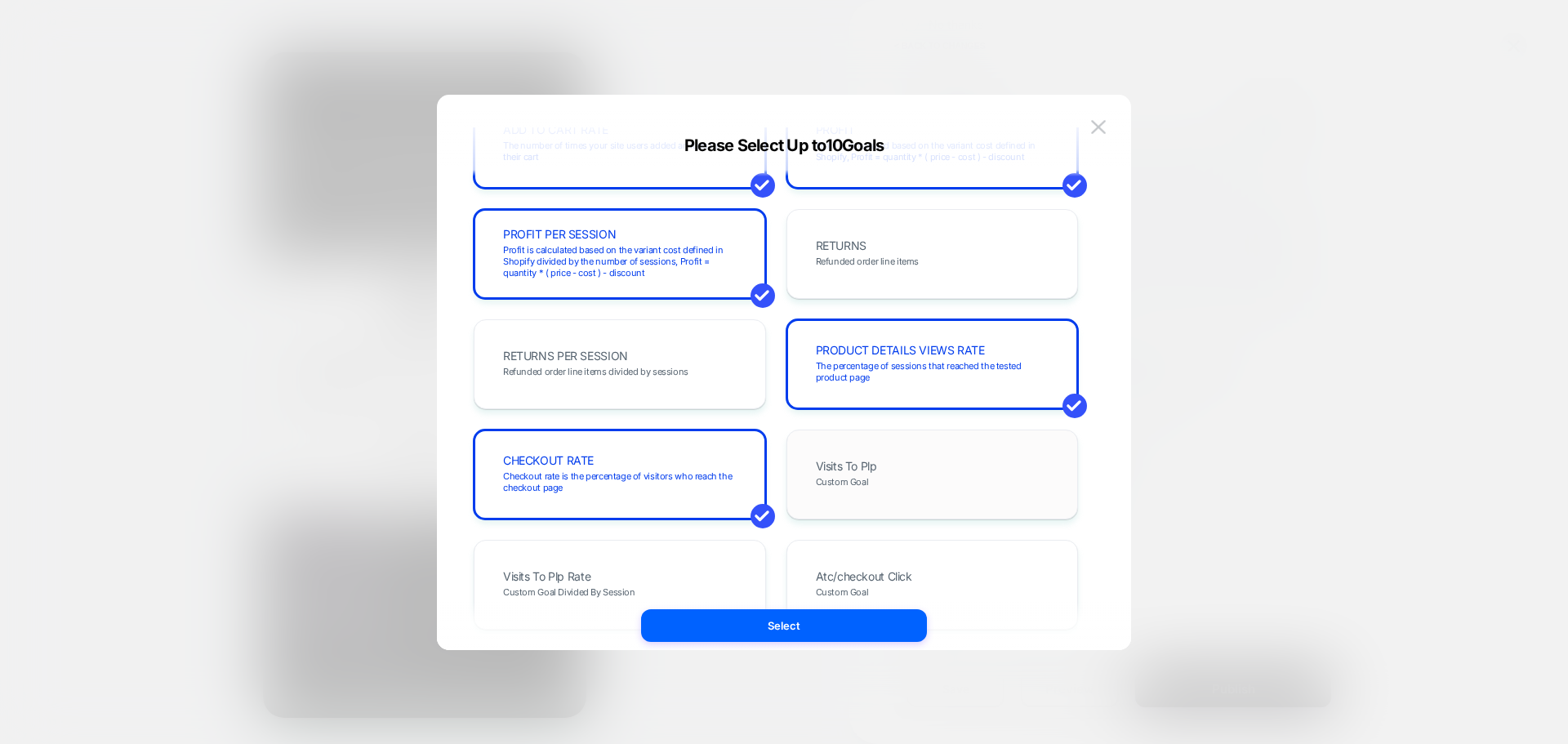
click at [846, 460] on span "Visits To Plp" at bounding box center [846, 466] width 61 height 12
click at [695, 268] on span "Profit is calculated based on the variant cost defined in Shopify divided by th…" at bounding box center [620, 261] width 233 height 34
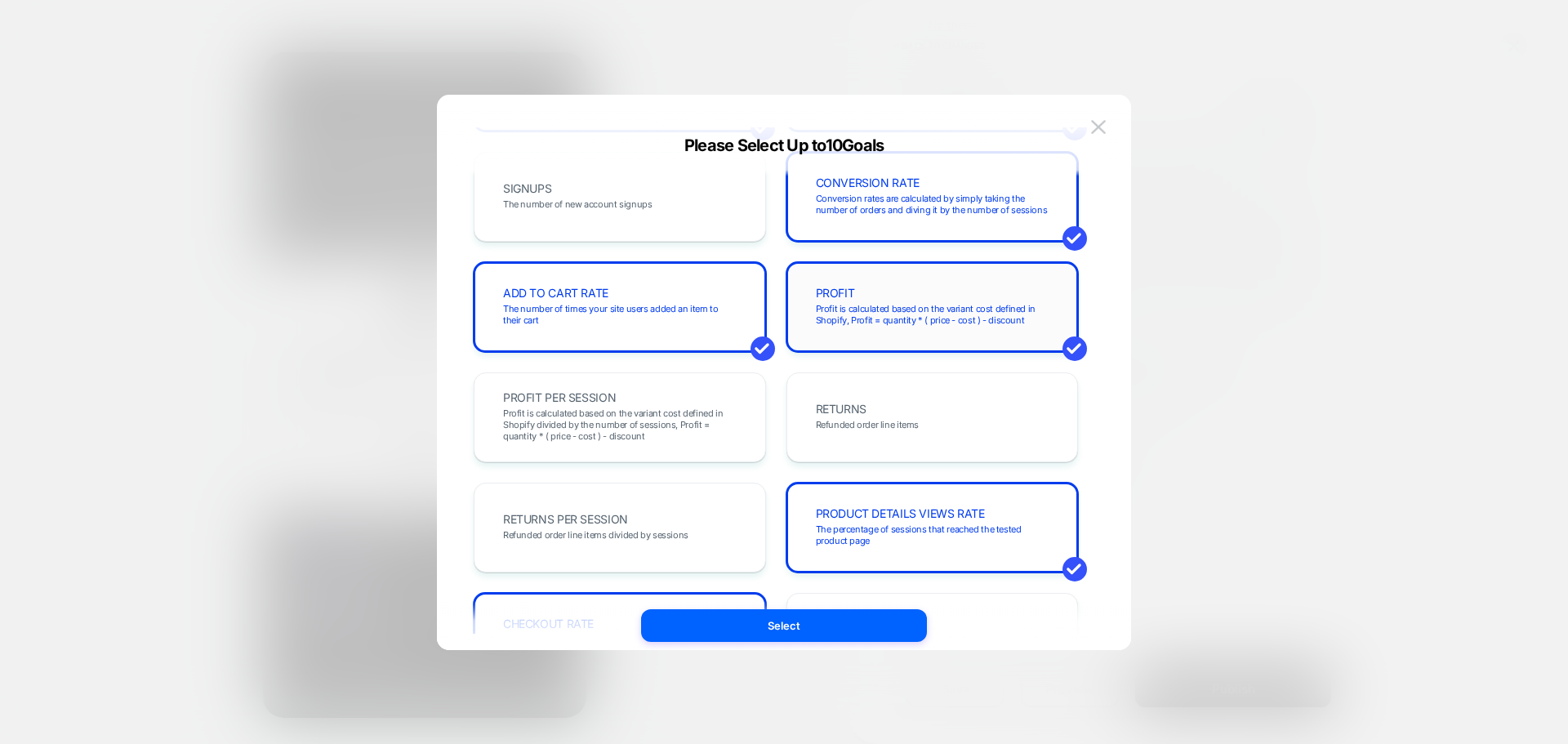
drag, startPoint x: 867, startPoint y: 319, endPoint x: 868, endPoint y: 348, distance: 29.0
click at [867, 318] on span "Profit is calculated based on the variant cost defined in Shopify, Profit = qua…" at bounding box center [933, 314] width 233 height 23
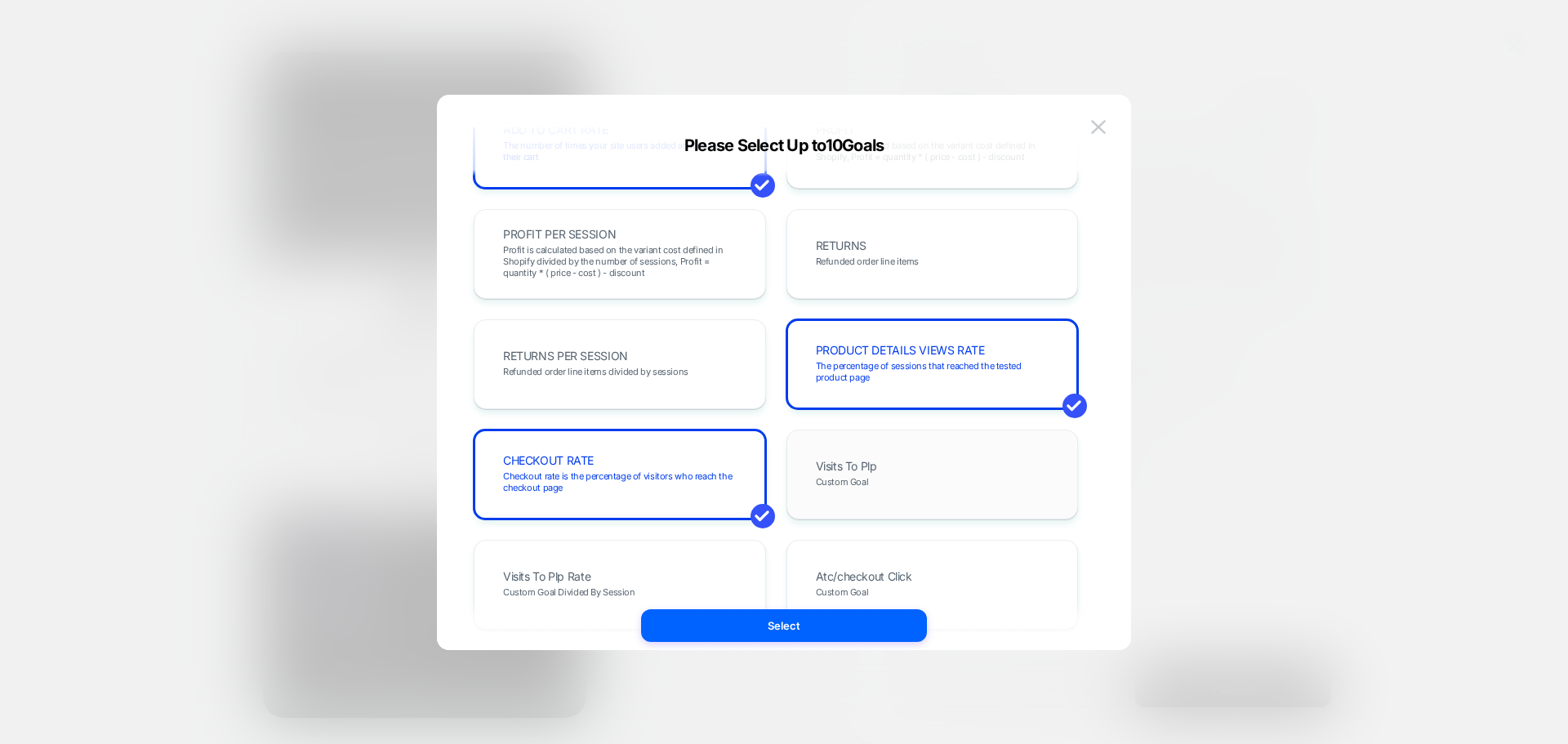
click at [897, 490] on div "Visits To Plp Custom Goal" at bounding box center [932, 474] width 258 height 55
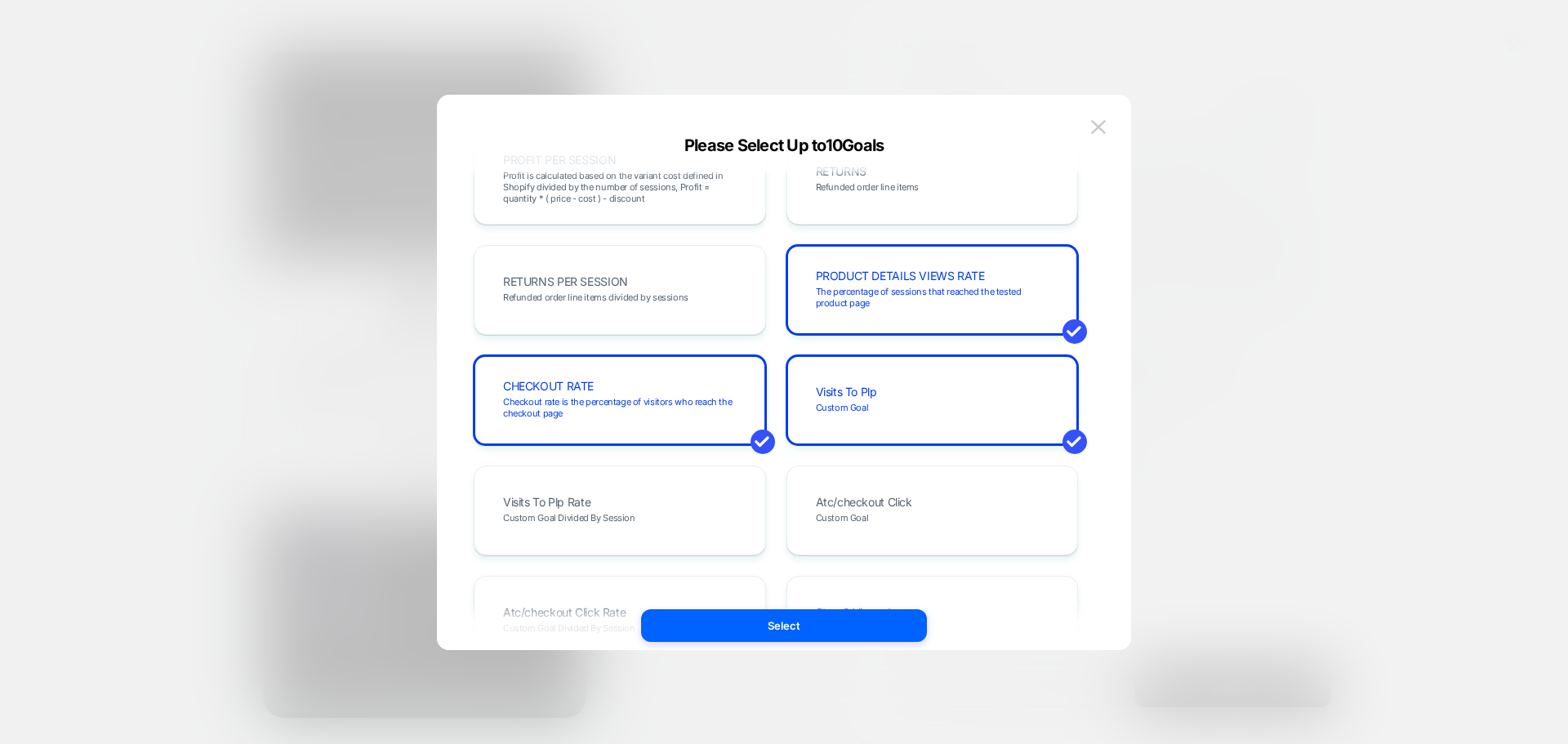
scroll to position [490, 0]
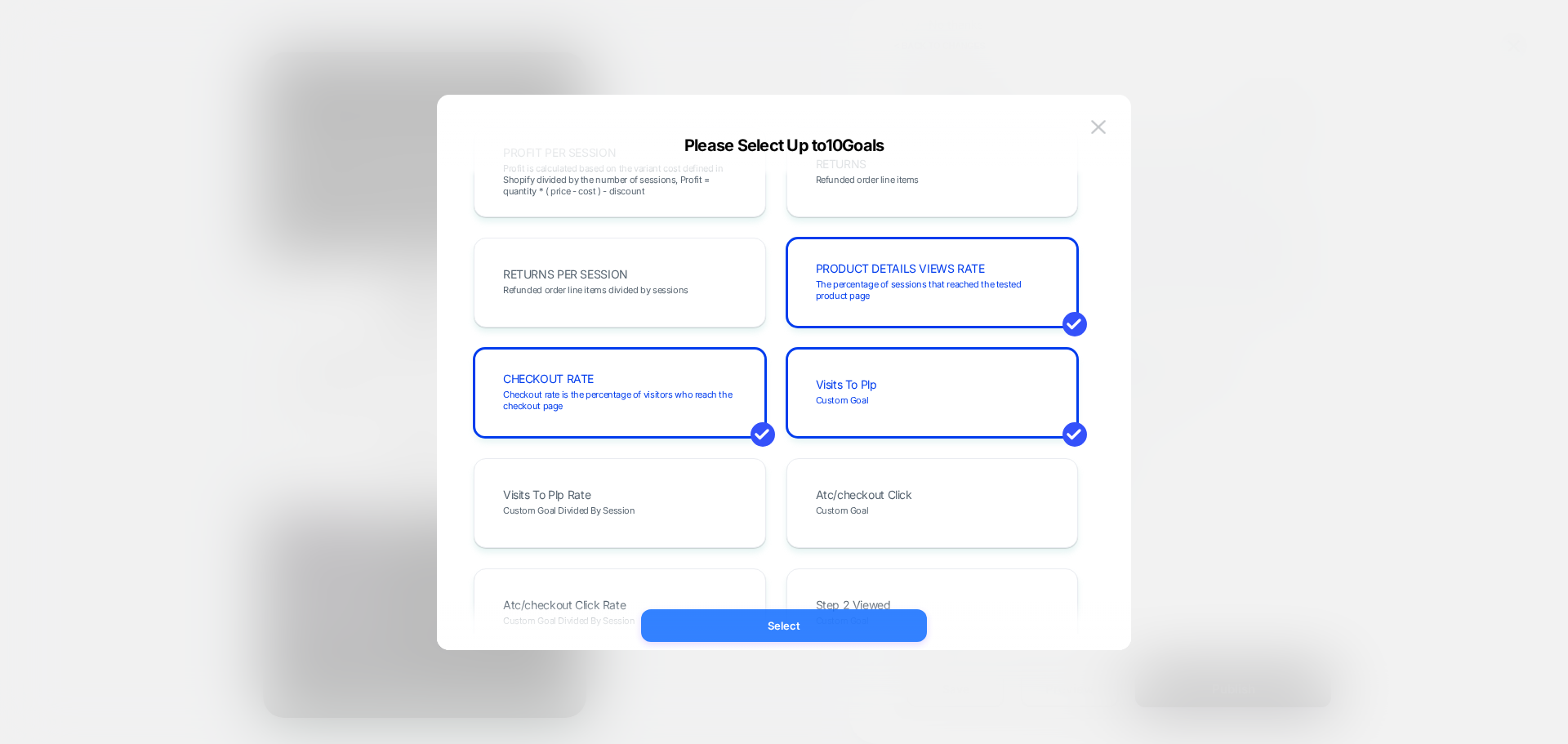
click at [847, 627] on button "Select" at bounding box center [784, 625] width 286 height 33
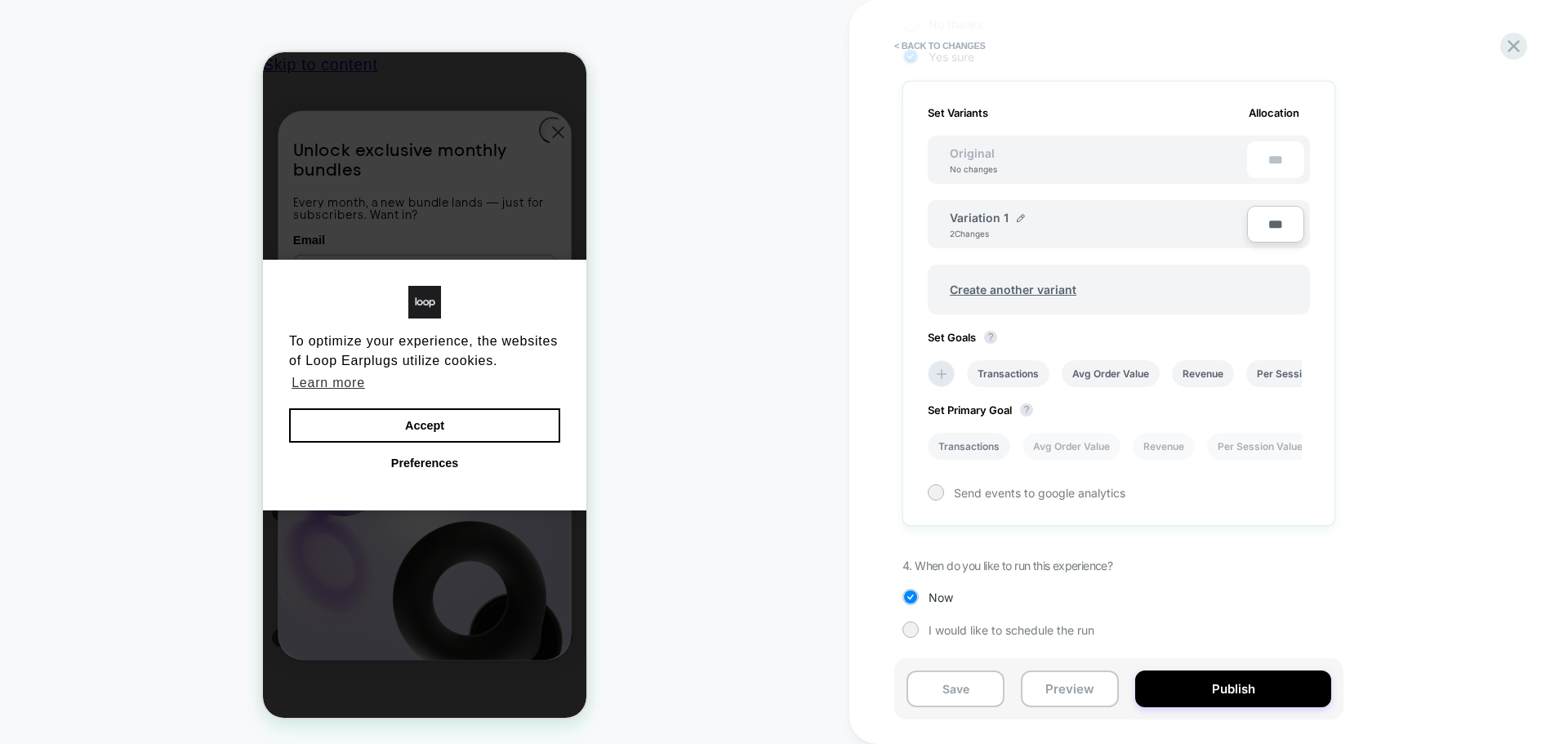
click at [972, 440] on li "Transactions" at bounding box center [969, 446] width 83 height 27
click at [1168, 689] on button "Publish" at bounding box center [1232, 689] width 196 height 37
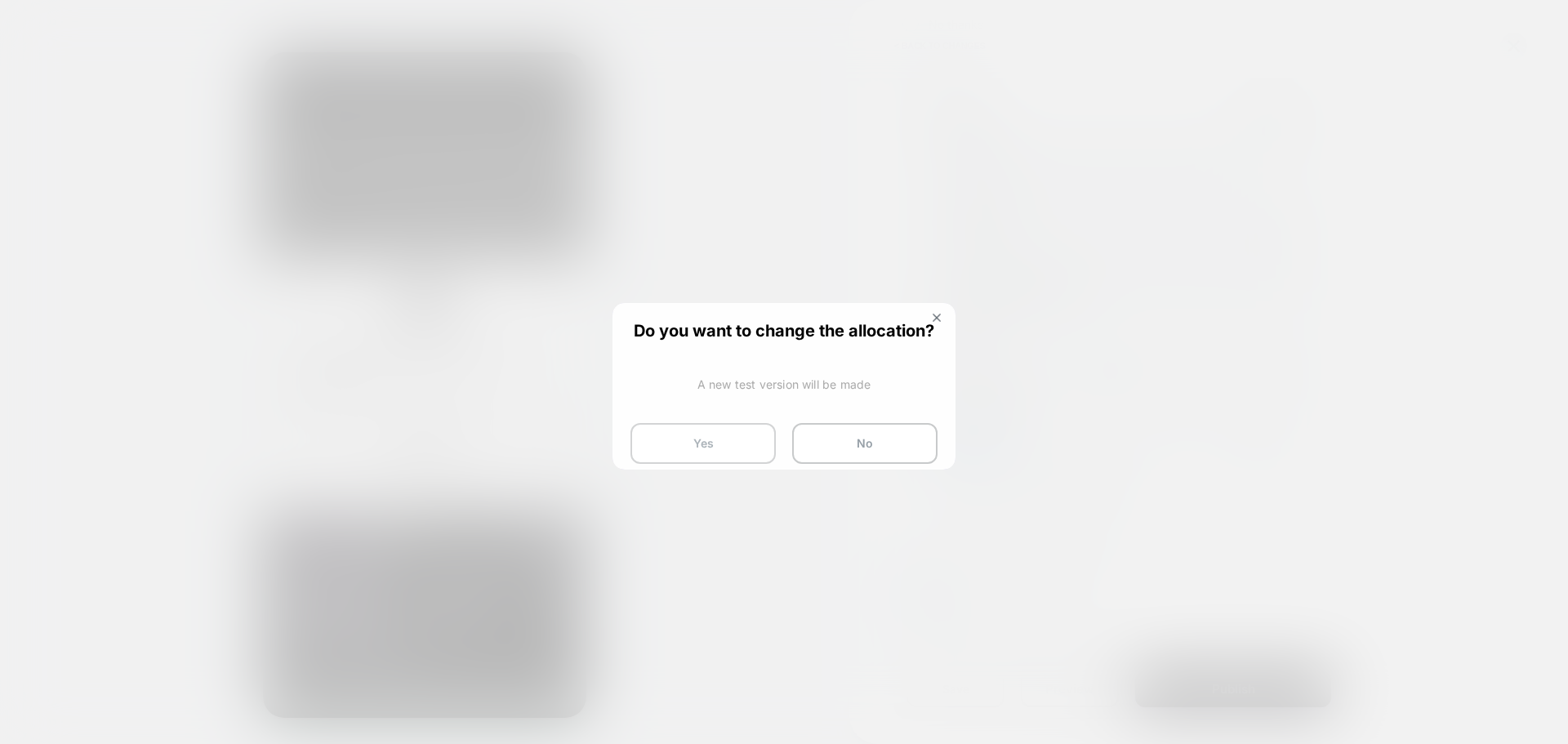
click at [700, 443] on button "Yes" at bounding box center [702, 443] width 145 height 41
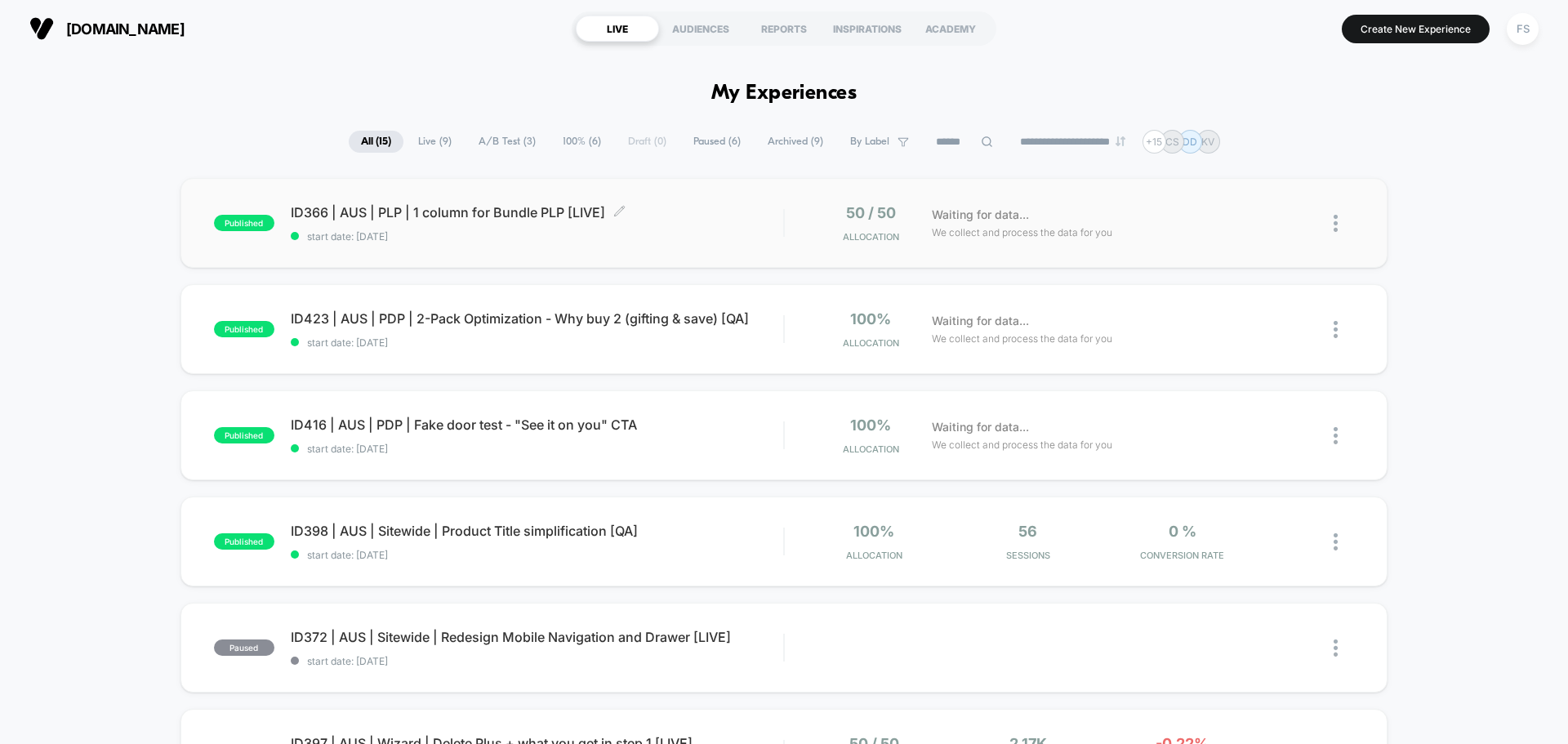
click at [507, 223] on div "ID366 | AUS | PLP | 1 column for Bundle PLP [LIVE] Click to edit experience det…" at bounding box center [537, 223] width 492 height 38
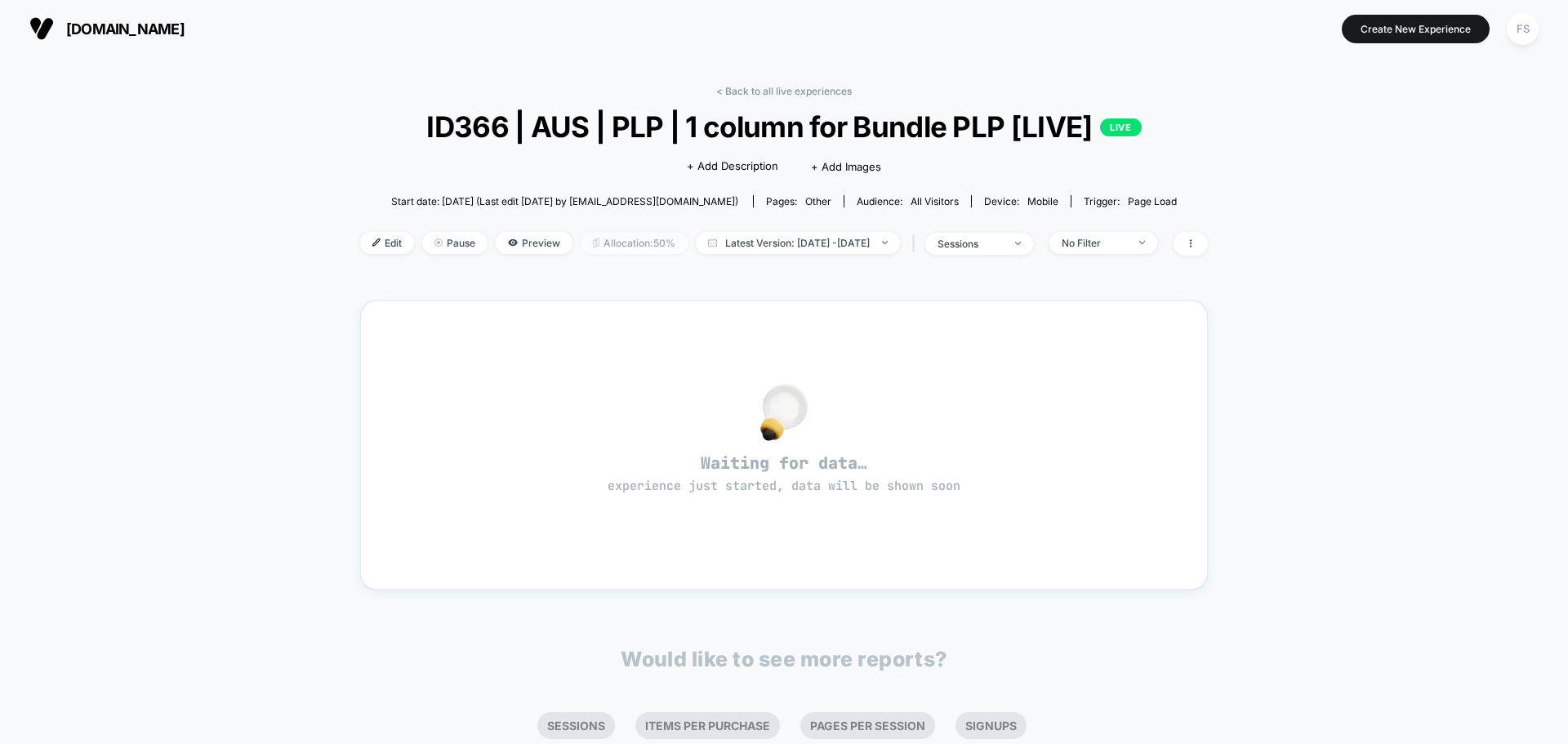
click at [622, 247] on span "Allocation: 50%" at bounding box center [634, 242] width 107 height 22
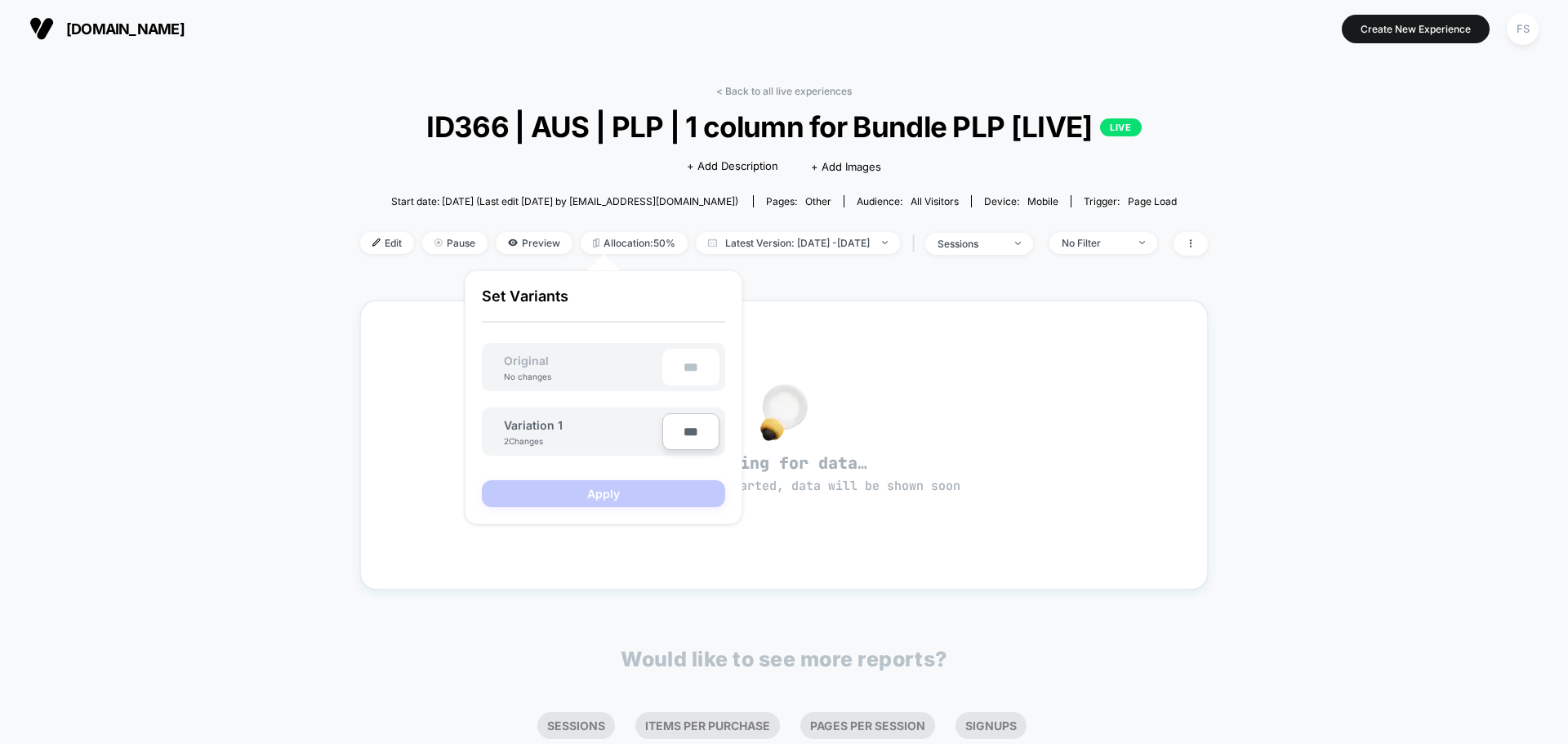
click at [843, 292] on div "< Back to all live experiences ID366 | AUS | PLP | 1 column for Bundle PLP [LIV…" at bounding box center [783, 476] width 847 height 803
